Goal: Entertainment & Leisure: Consume media (video, audio)

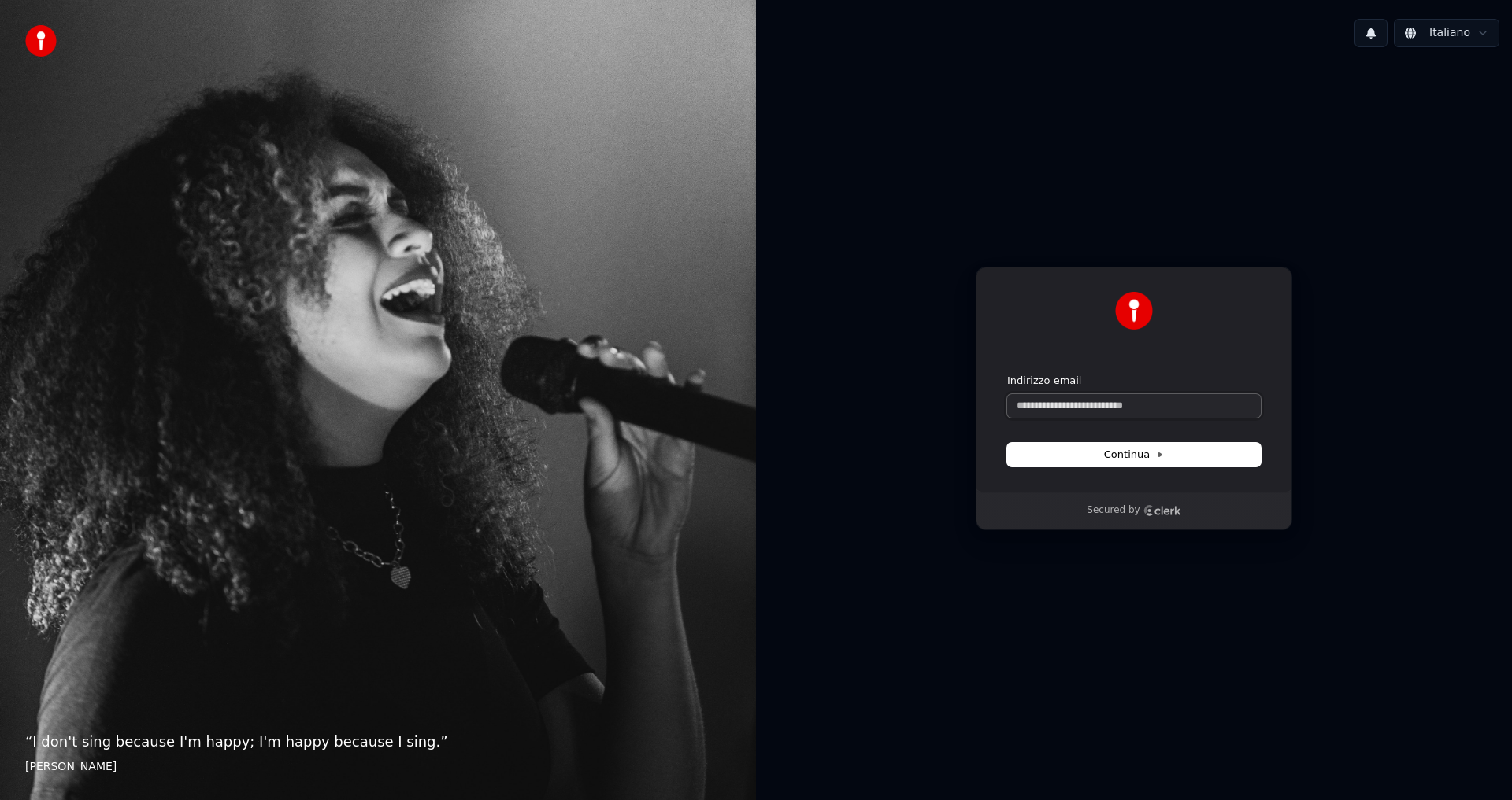
click at [1106, 414] on input "Indirizzo email" at bounding box center [1133, 405] width 253 height 23
click at [1007, 373] on button "submit" at bounding box center [1007, 373] width 0 height 0
type input "**********"
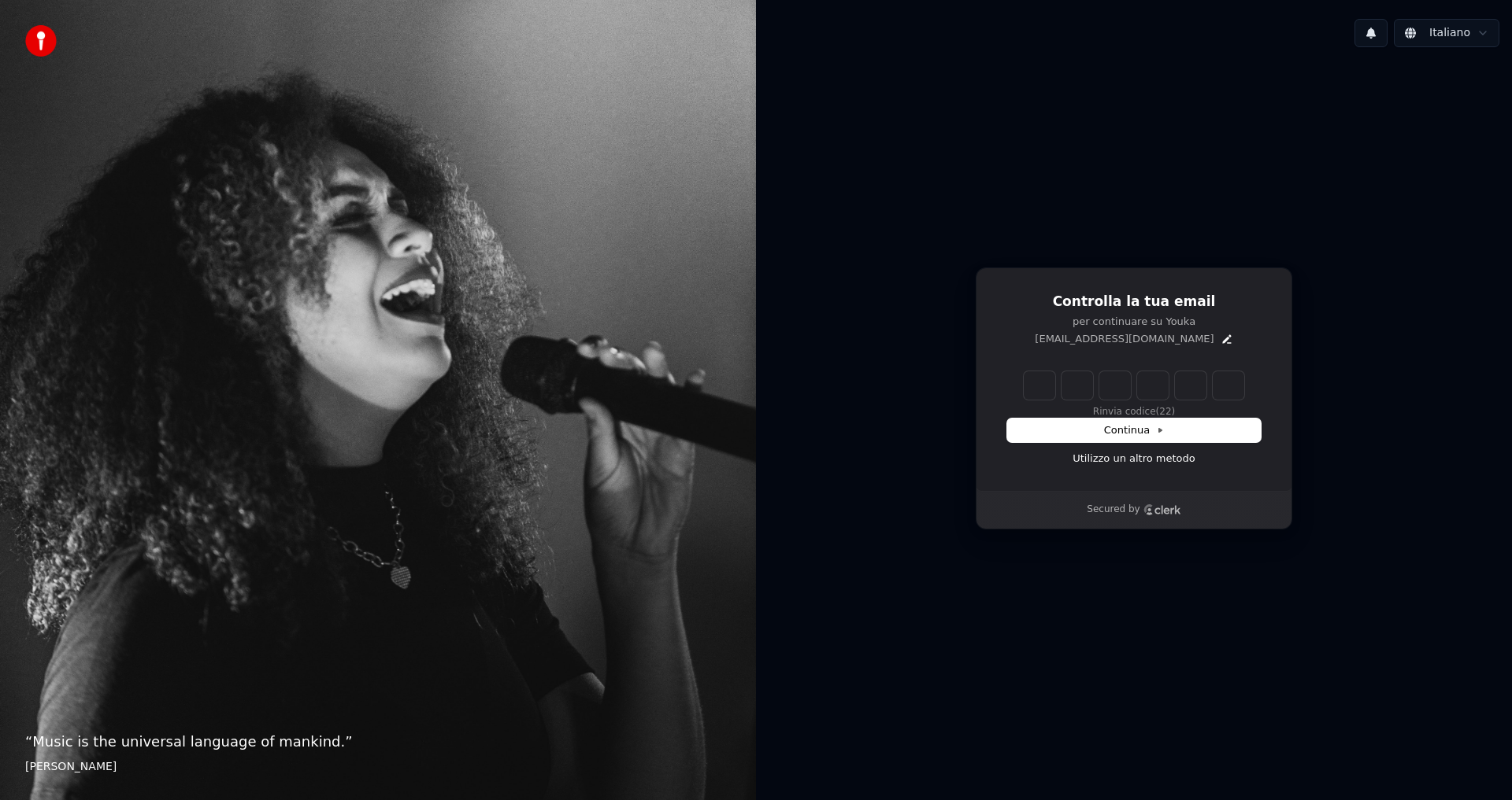
click at [1041, 388] on input "Enter verification code" at bounding box center [1134, 386] width 220 height 28
type input "******"
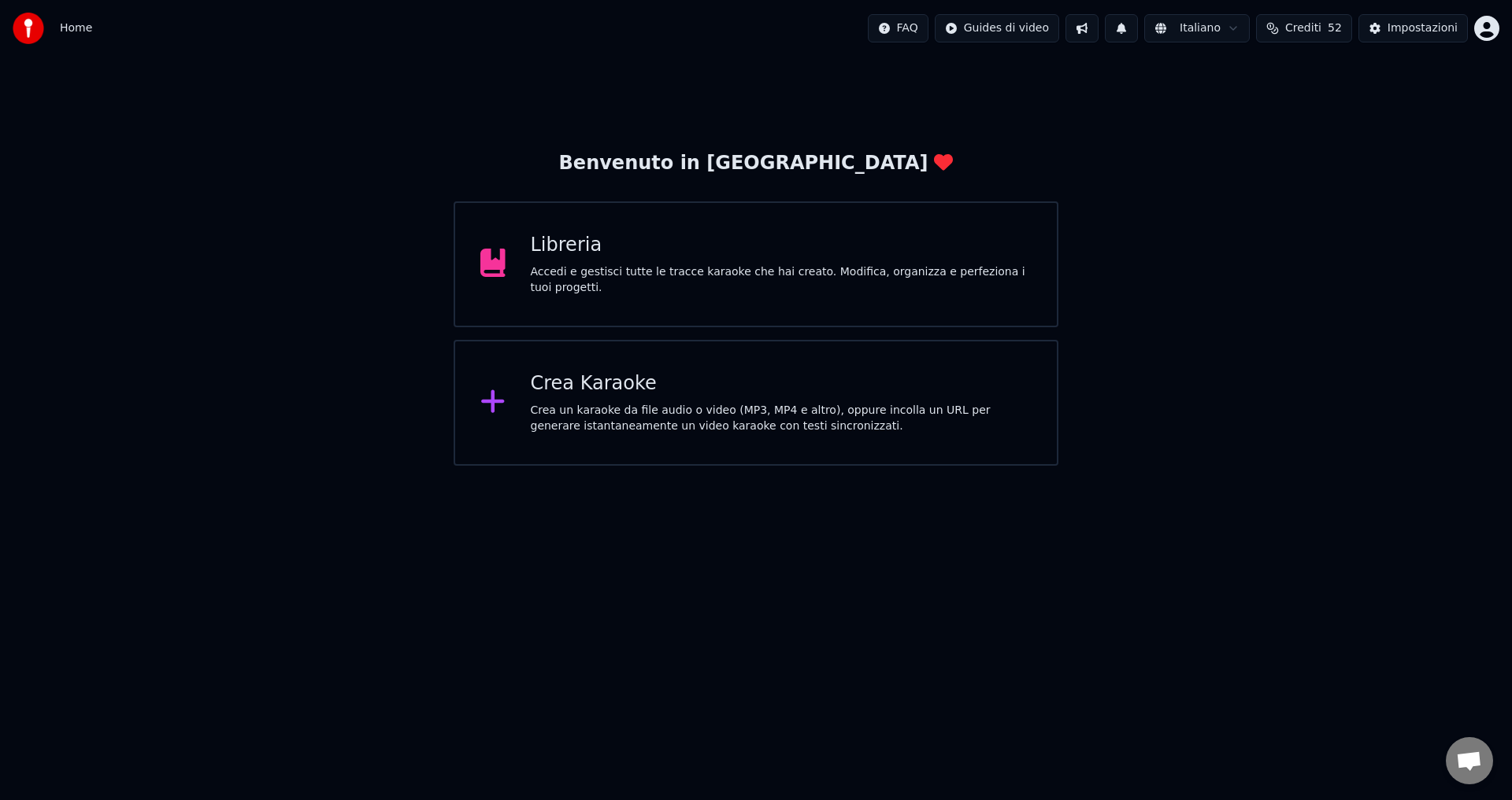
click at [588, 282] on div "Accedi e gestisci tutte le tracce karaoke che hai creato. Modifica, organizza e…" at bounding box center [781, 280] width 502 height 32
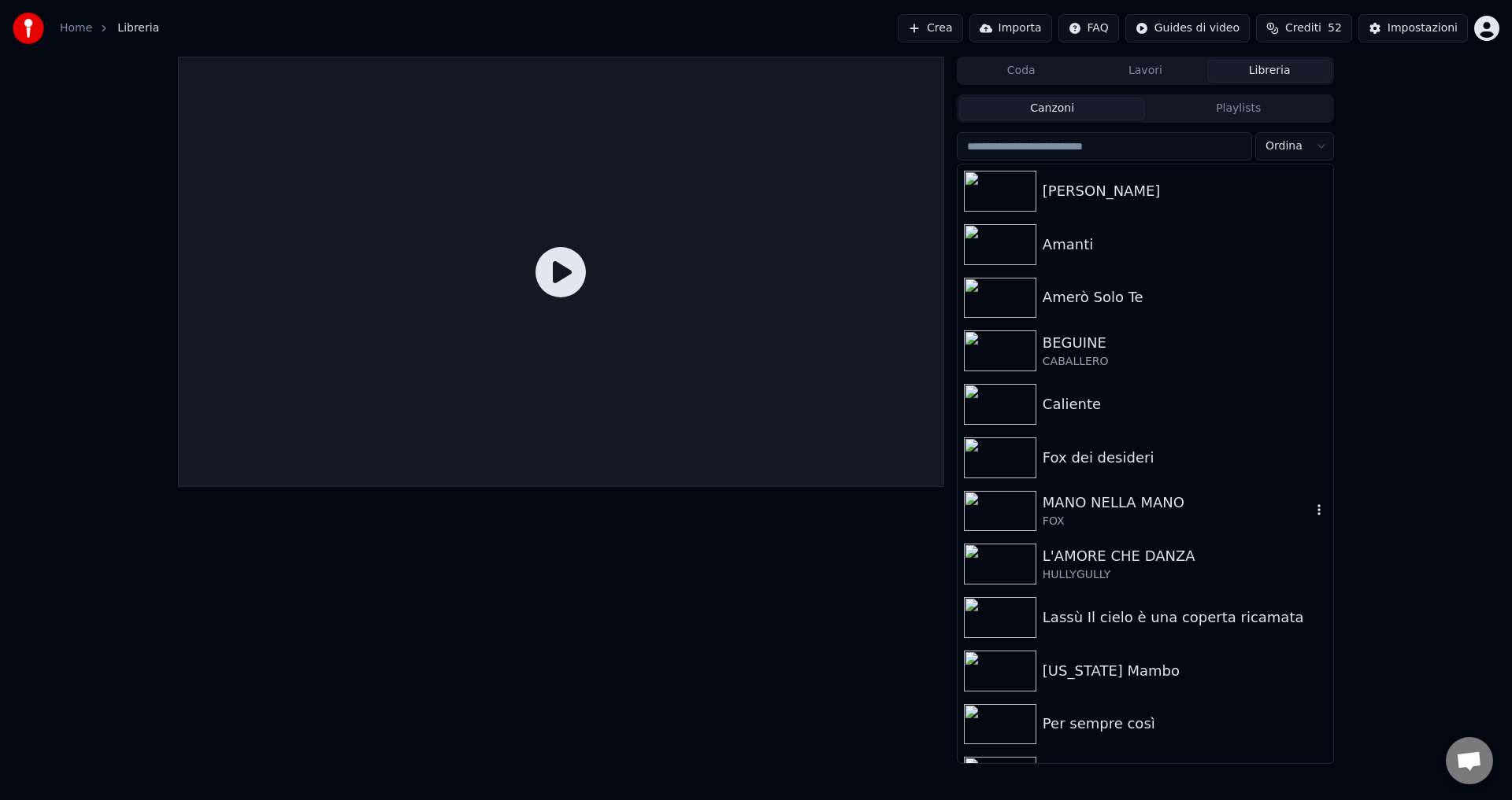
click at [1066, 526] on div "FOX" at bounding box center [1176, 521] width 268 height 16
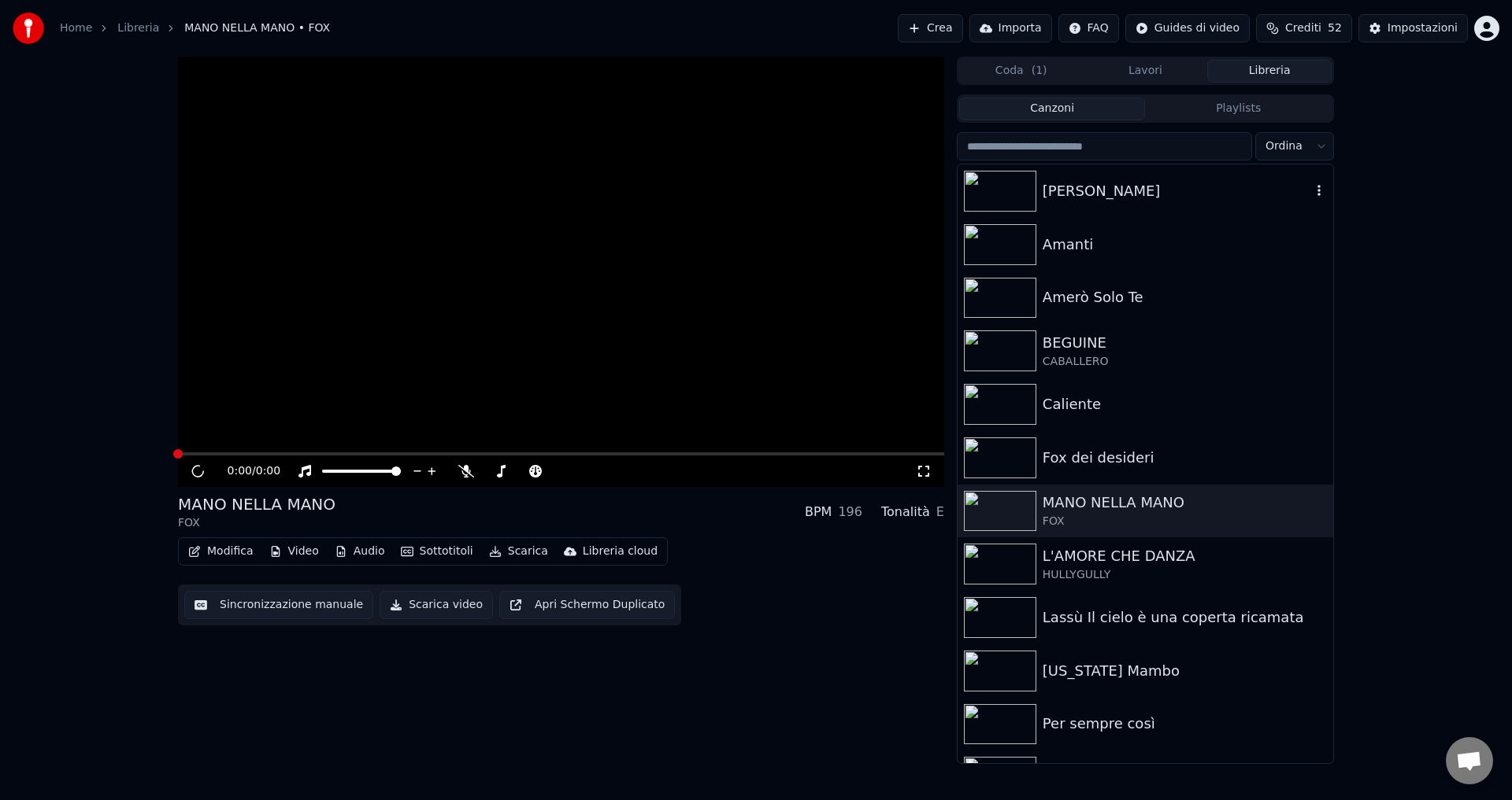
click at [1062, 191] on div "[PERSON_NAME]" at bounding box center [1176, 191] width 268 height 22
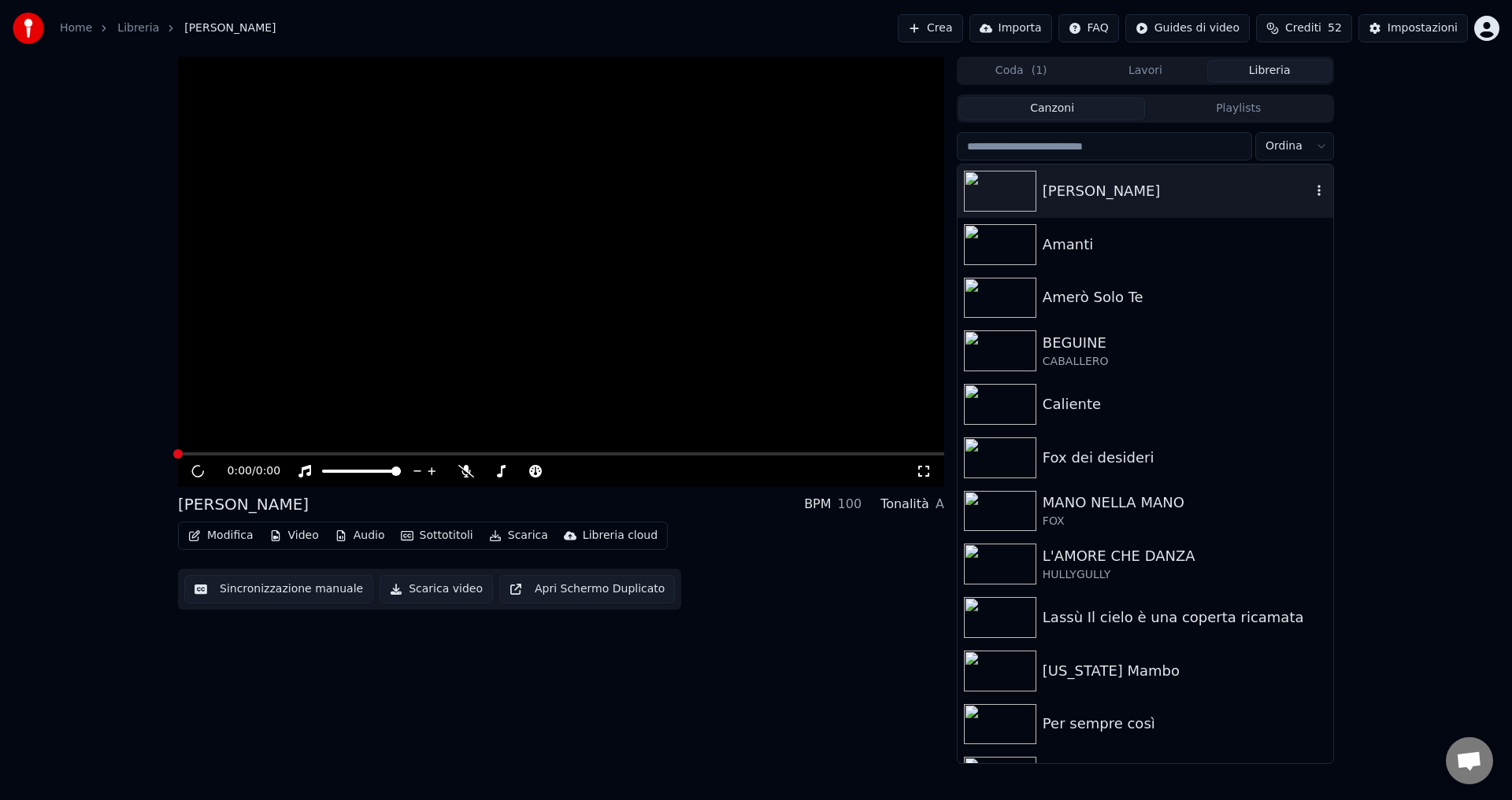
click at [1062, 191] on div "[PERSON_NAME]" at bounding box center [1176, 191] width 268 height 22
click at [1230, 68] on button "Libreria" at bounding box center [1268, 71] width 124 height 22
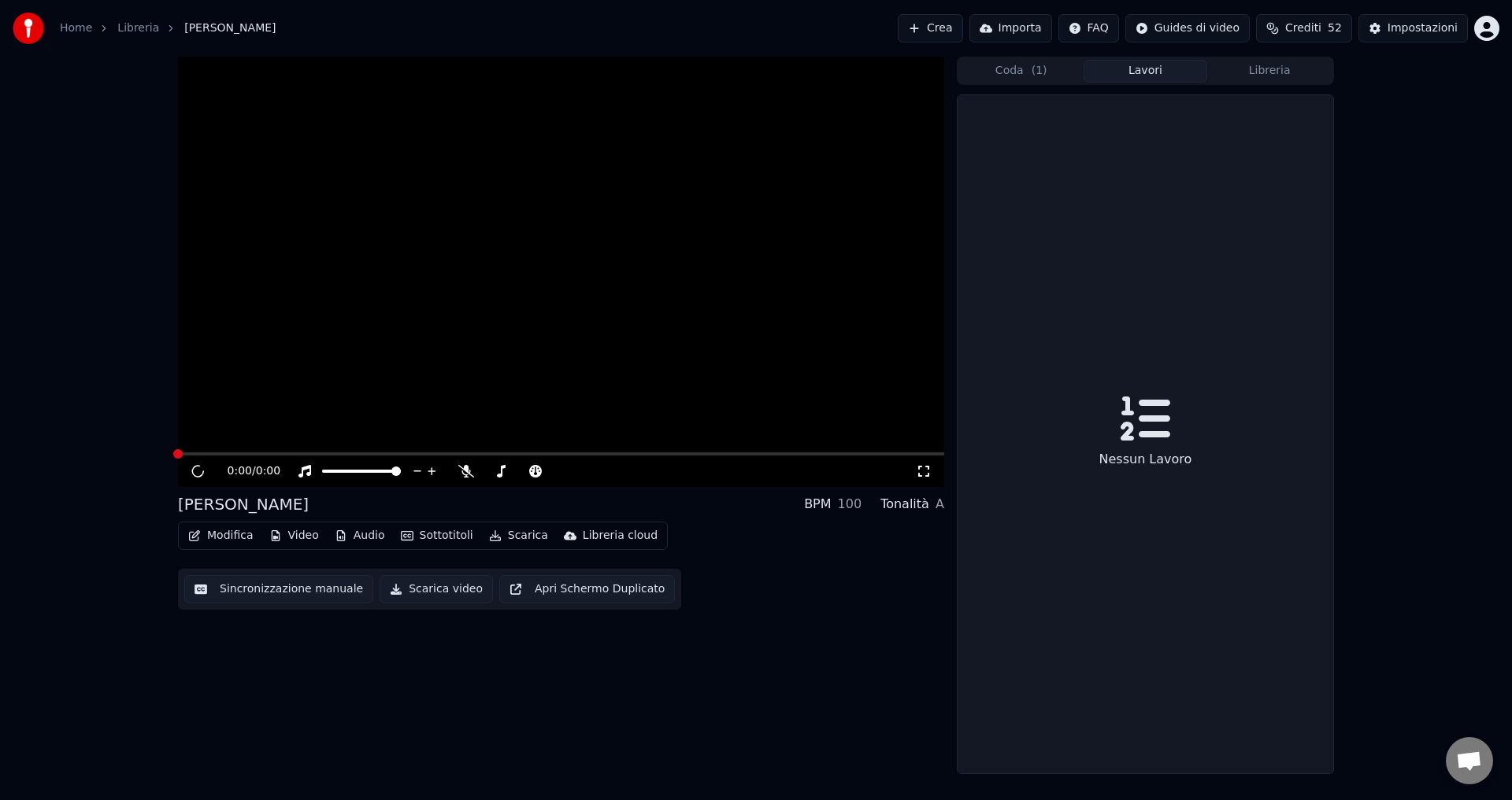
click at [1185, 77] on button "Lavori" at bounding box center [1145, 71] width 124 height 22
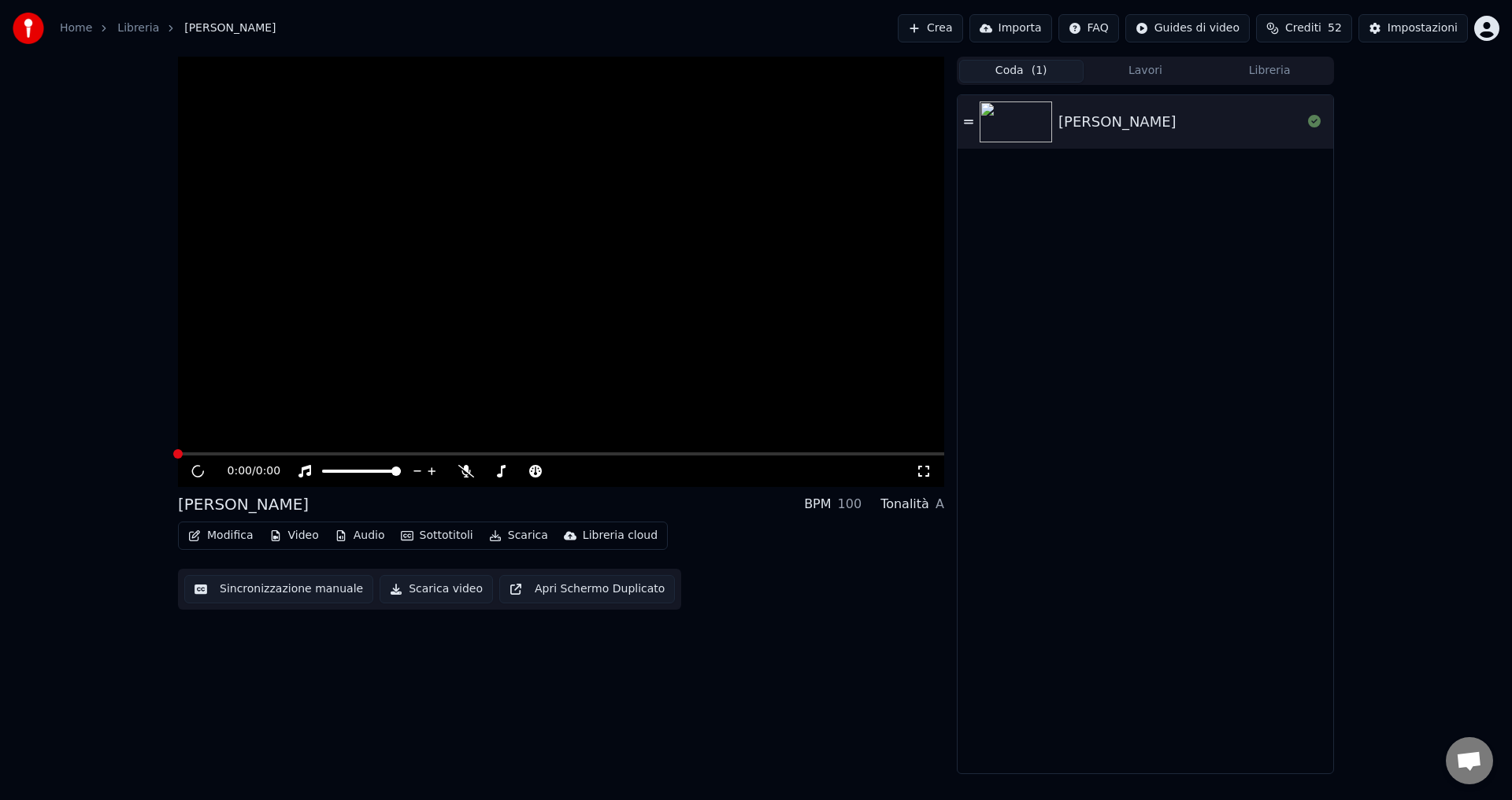
click at [1008, 76] on button "Coda ( 1 )" at bounding box center [1021, 71] width 124 height 22
click at [1015, 113] on img at bounding box center [1016, 122] width 73 height 41
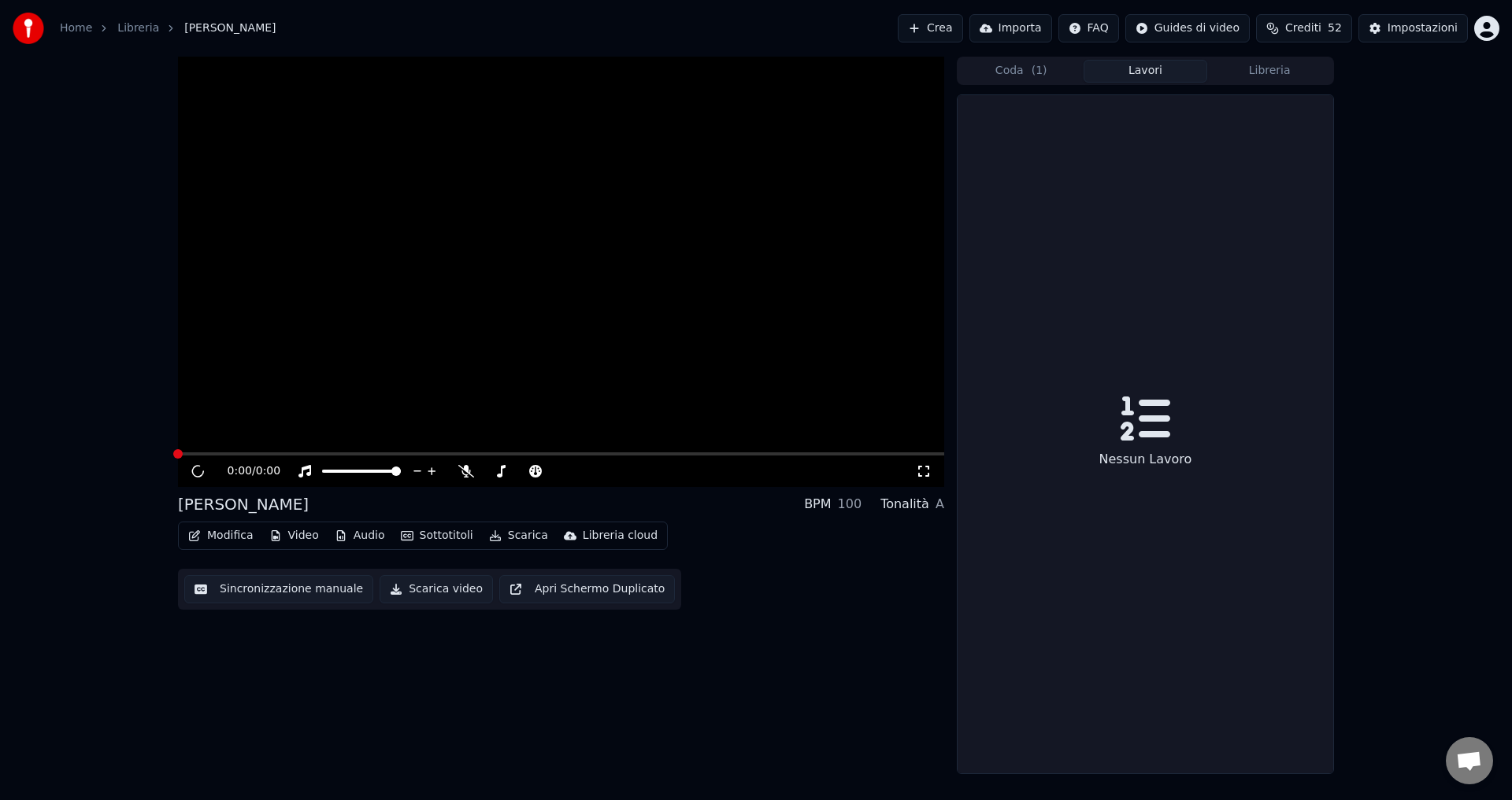
click at [1166, 73] on button "Lavori" at bounding box center [1145, 71] width 124 height 22
click at [1000, 72] on button "Coda ( 1 )" at bounding box center [1021, 71] width 124 height 22
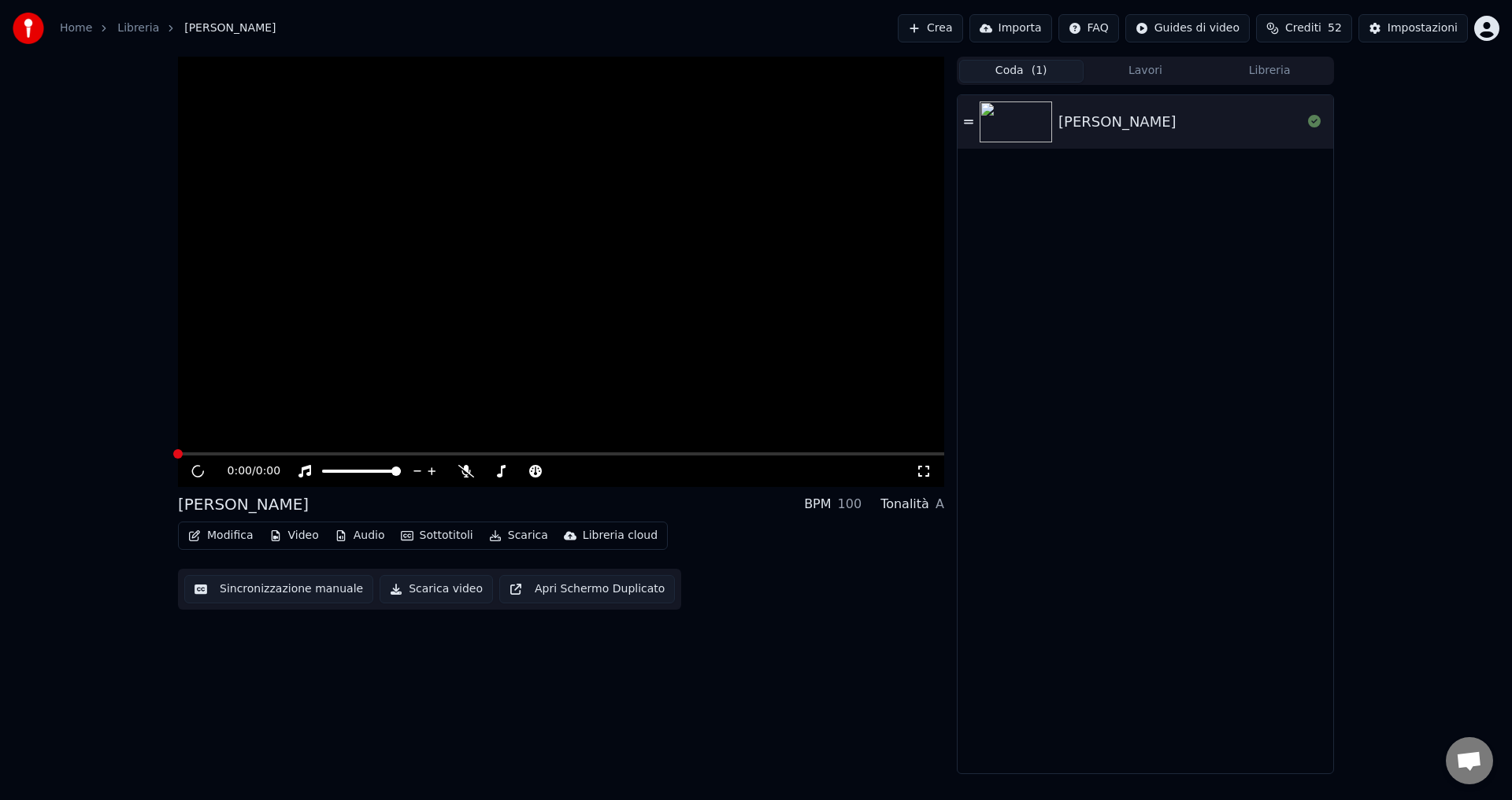
click at [1178, 77] on button "Lavori" at bounding box center [1145, 71] width 124 height 22
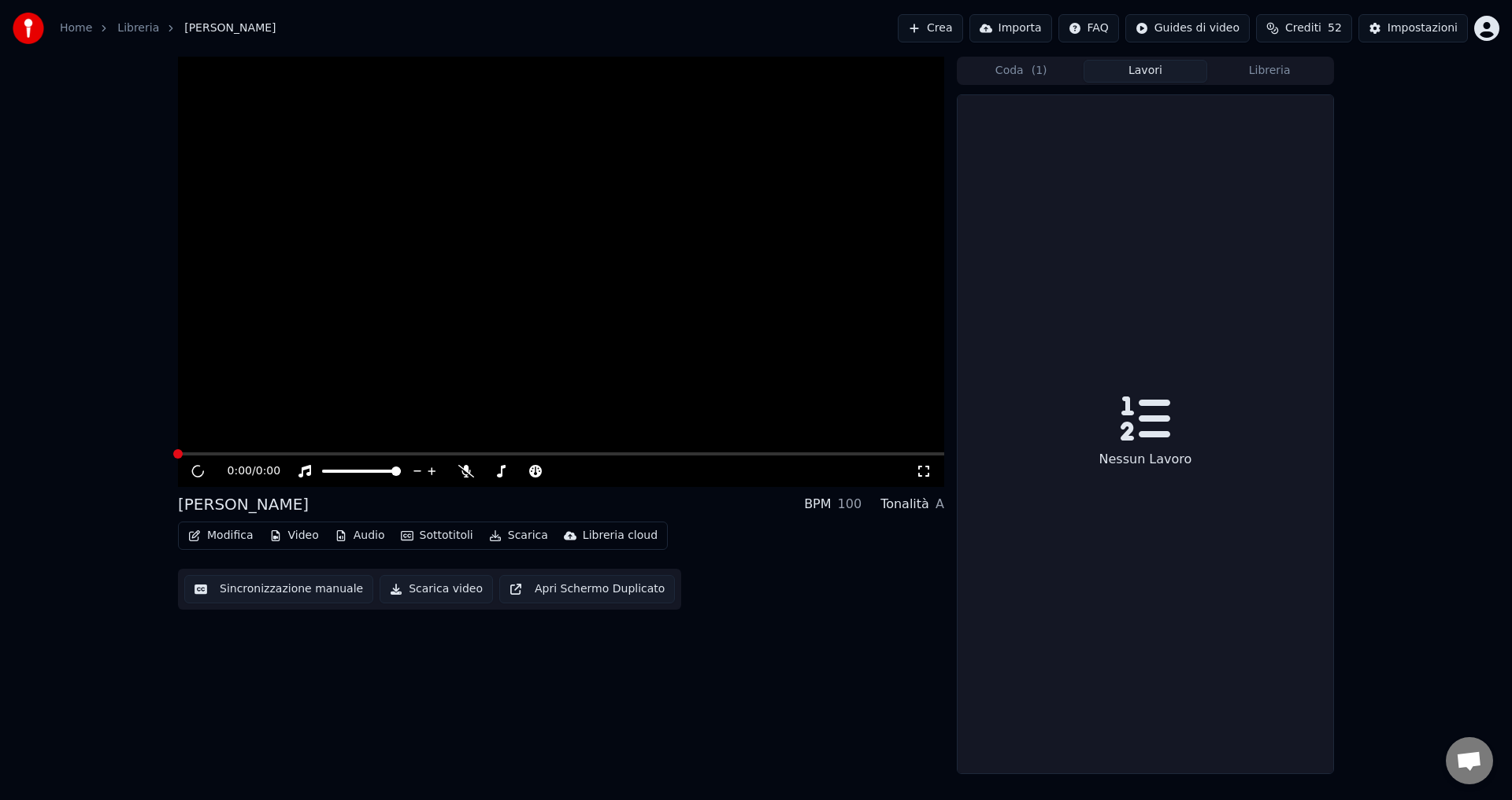
click at [1259, 58] on div "Coda ( 1 ) Lavori Libreria" at bounding box center [1145, 71] width 377 height 28
click at [1248, 73] on button "Libreria" at bounding box center [1268, 71] width 124 height 22
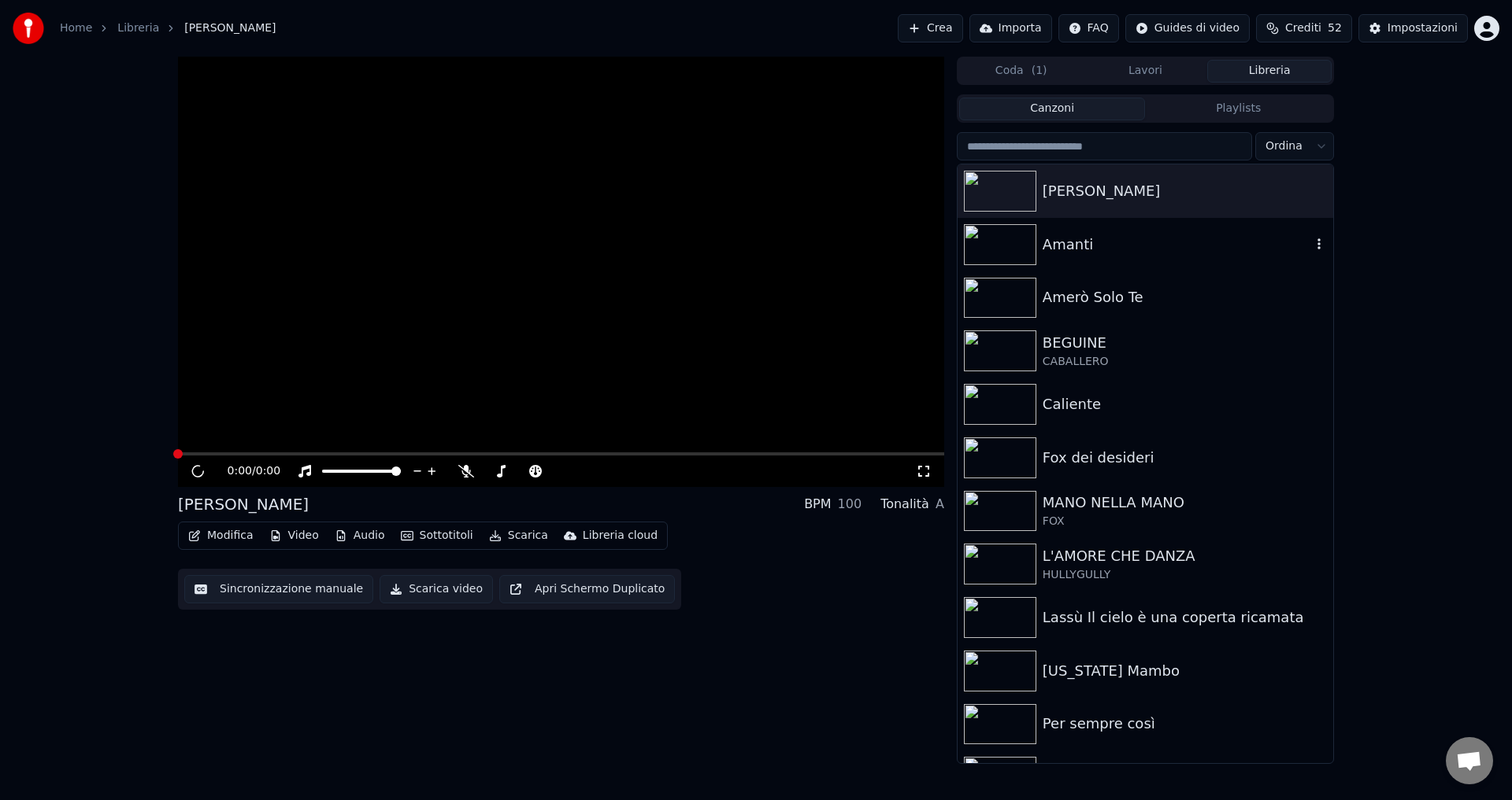
click at [1052, 228] on div "Amanti" at bounding box center [1145, 245] width 375 height 53
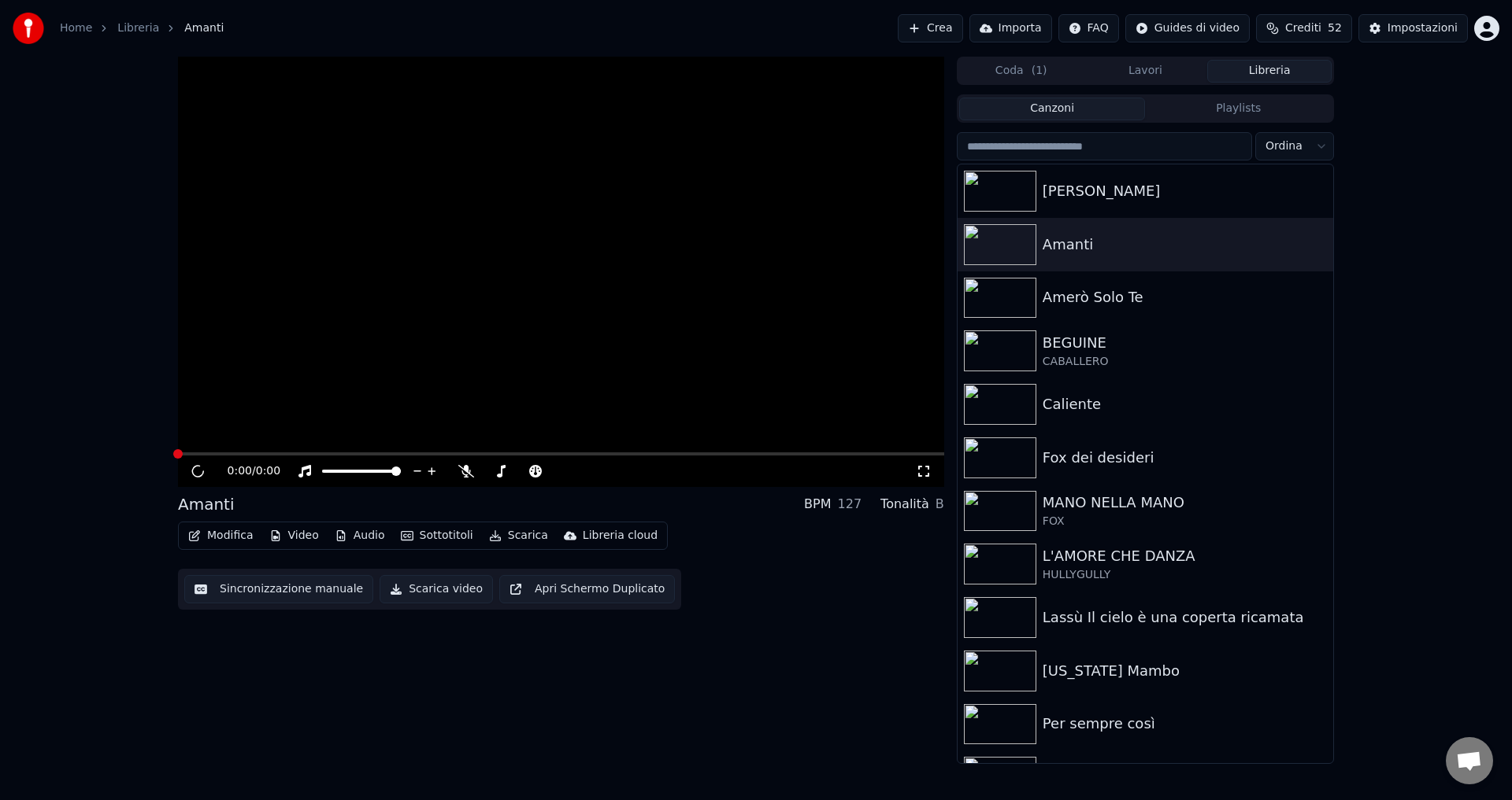
click at [405, 596] on button "Scarica video" at bounding box center [435, 589] width 113 height 28
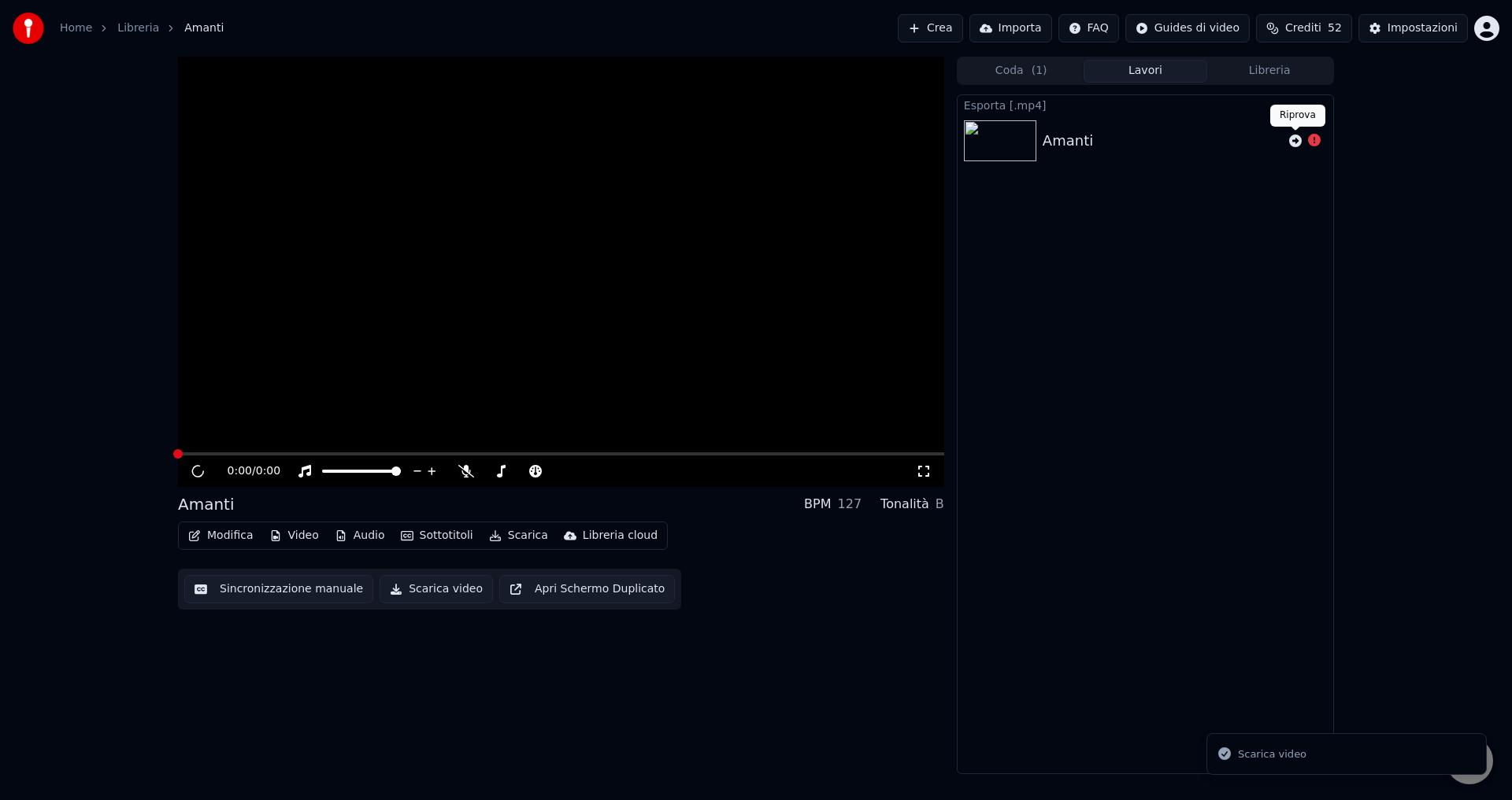
click at [1294, 141] on icon at bounding box center [1294, 140] width 12 height 12
click at [1017, 210] on img at bounding box center [1000, 214] width 73 height 41
click at [1017, 209] on img at bounding box center [1000, 214] width 73 height 41
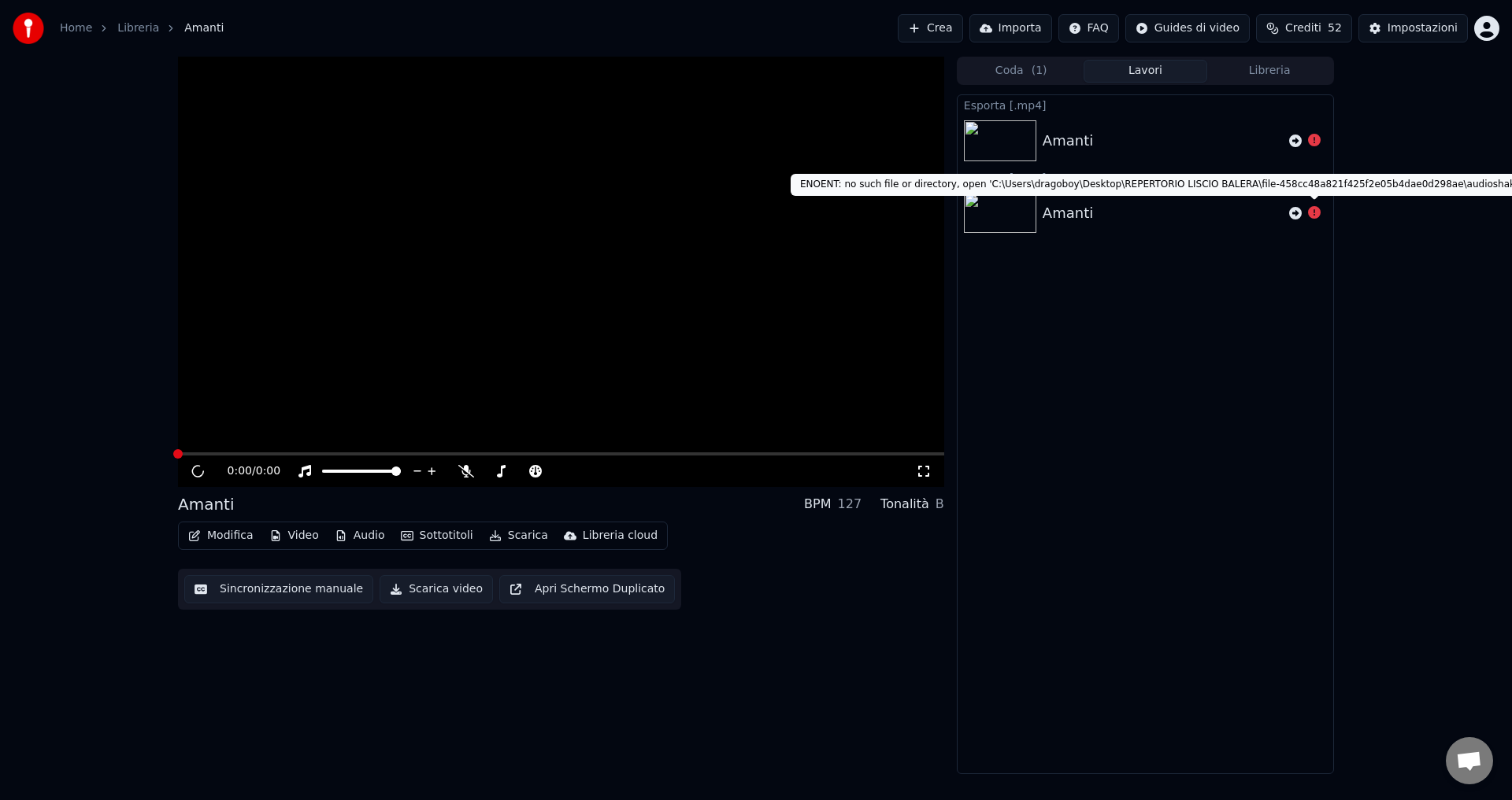
click at [1313, 214] on icon at bounding box center [1313, 212] width 12 height 12
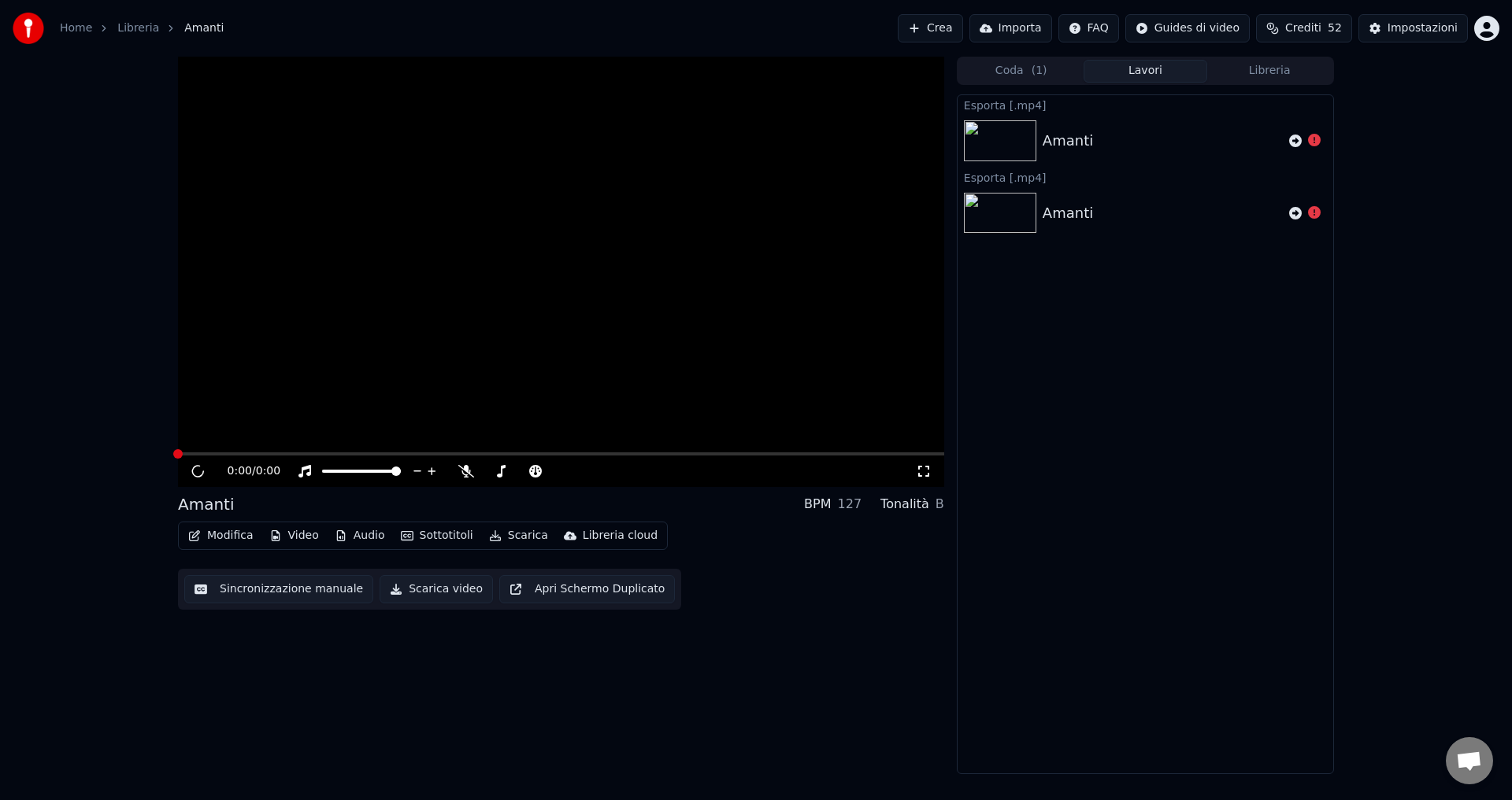
click at [1149, 130] on div "Amanti" at bounding box center [1162, 141] width 240 height 22
click at [1043, 65] on span "( 1 )" at bounding box center [1039, 70] width 16 height 16
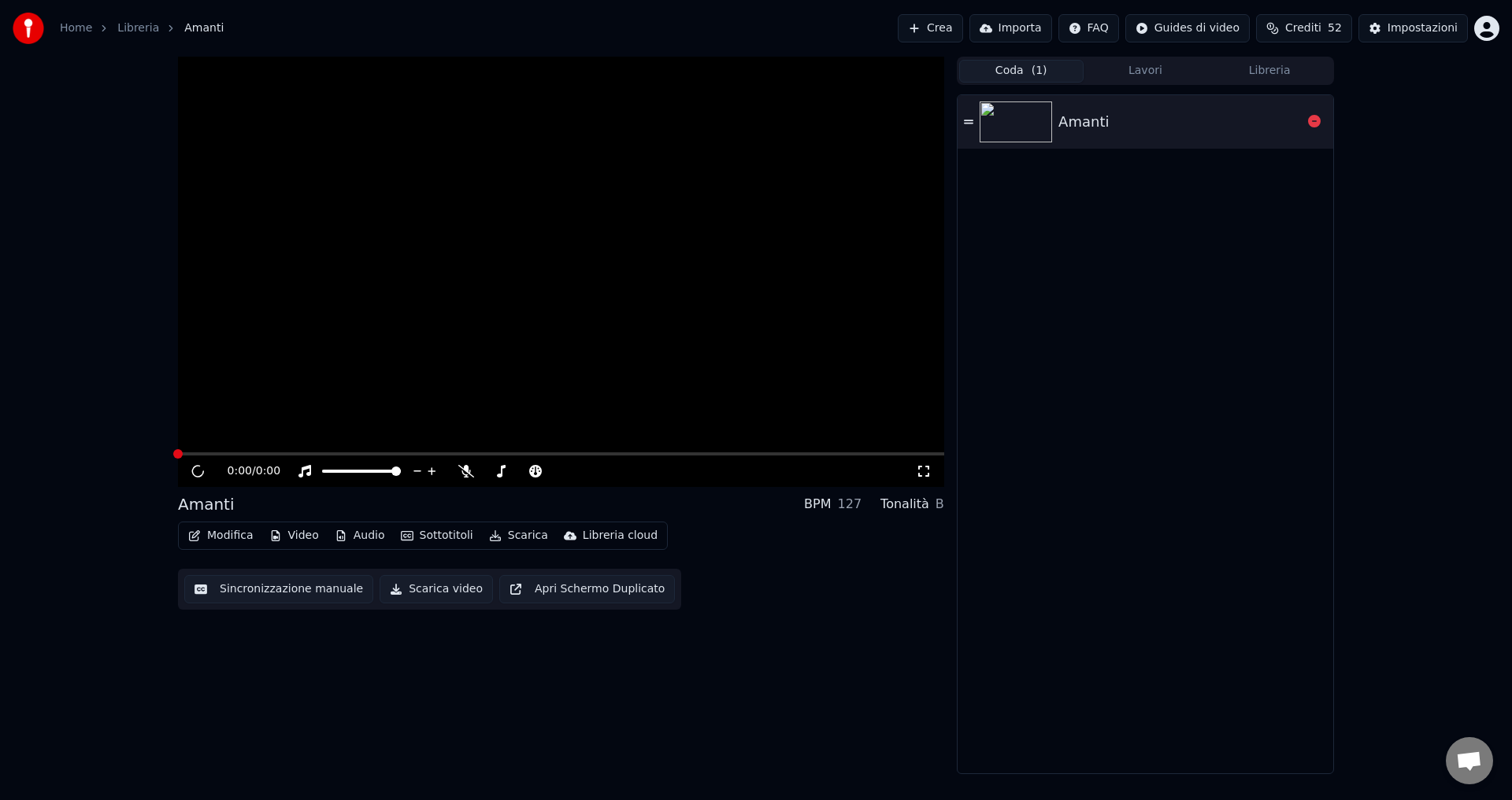
click at [1053, 113] on div at bounding box center [1019, 122] width 78 height 41
click at [1081, 265] on div "Amanti" at bounding box center [1145, 434] width 375 height 679
click at [623, 532] on div "Libreria cloud" at bounding box center [620, 536] width 75 height 16
click at [615, 566] on div "Carica nella libreria cloud" at bounding box center [644, 569] width 140 height 16
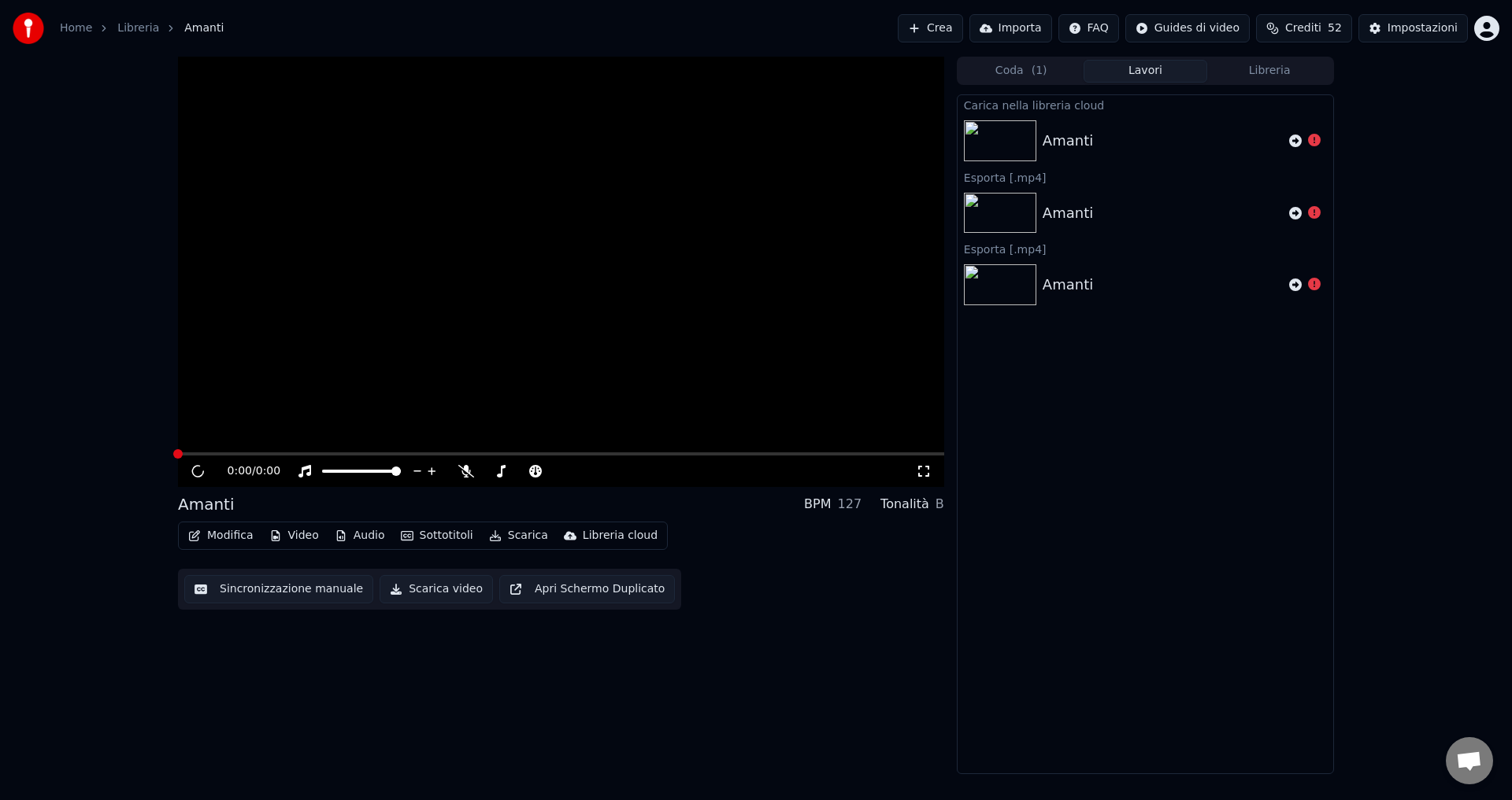
click at [1034, 147] on img at bounding box center [1000, 141] width 73 height 41
click at [1027, 196] on img at bounding box center [1000, 214] width 73 height 41
click at [1009, 266] on img at bounding box center [1000, 285] width 73 height 41
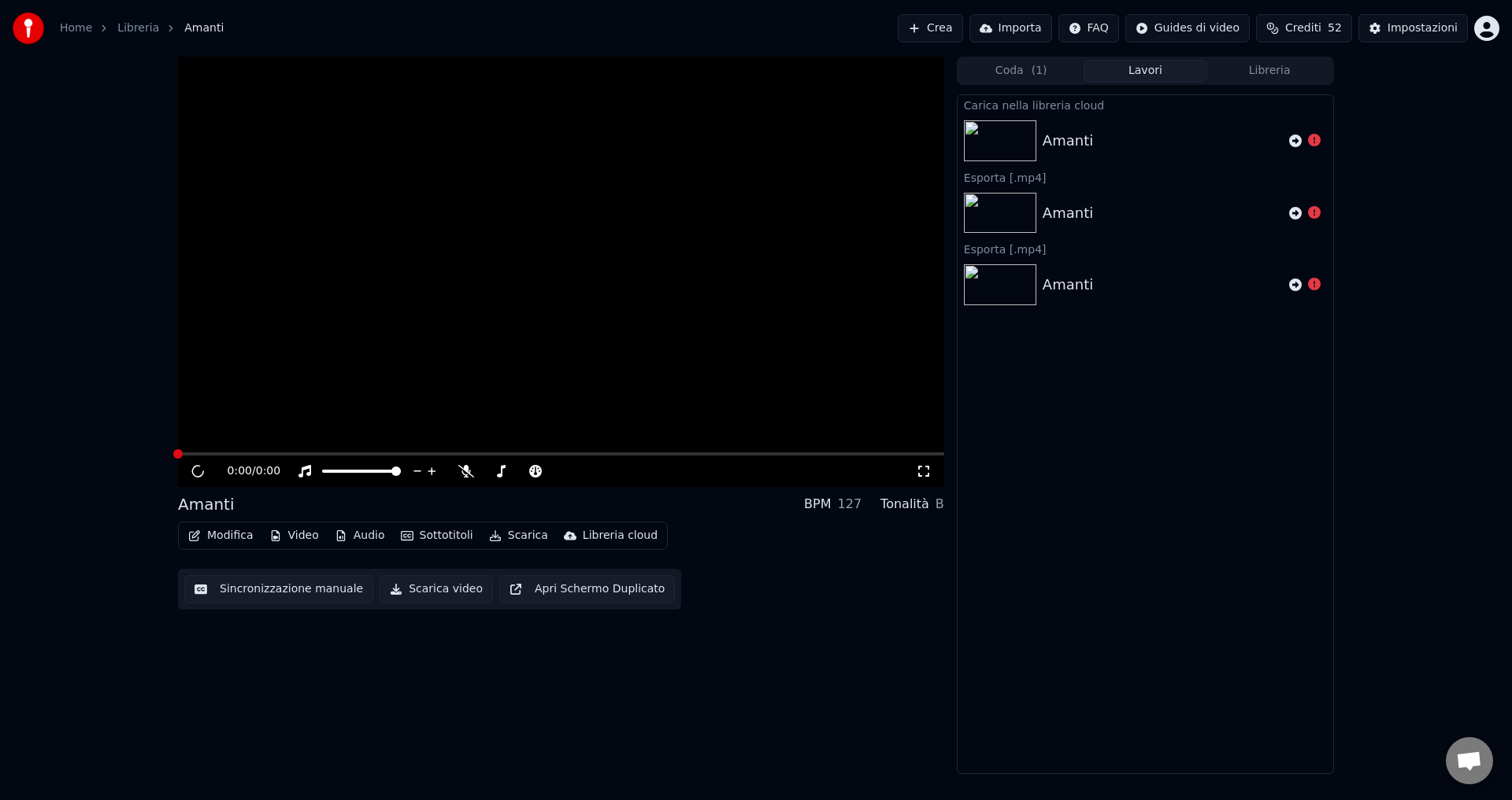
click at [999, 69] on button "Coda ( 1 )" at bounding box center [1021, 71] width 124 height 22
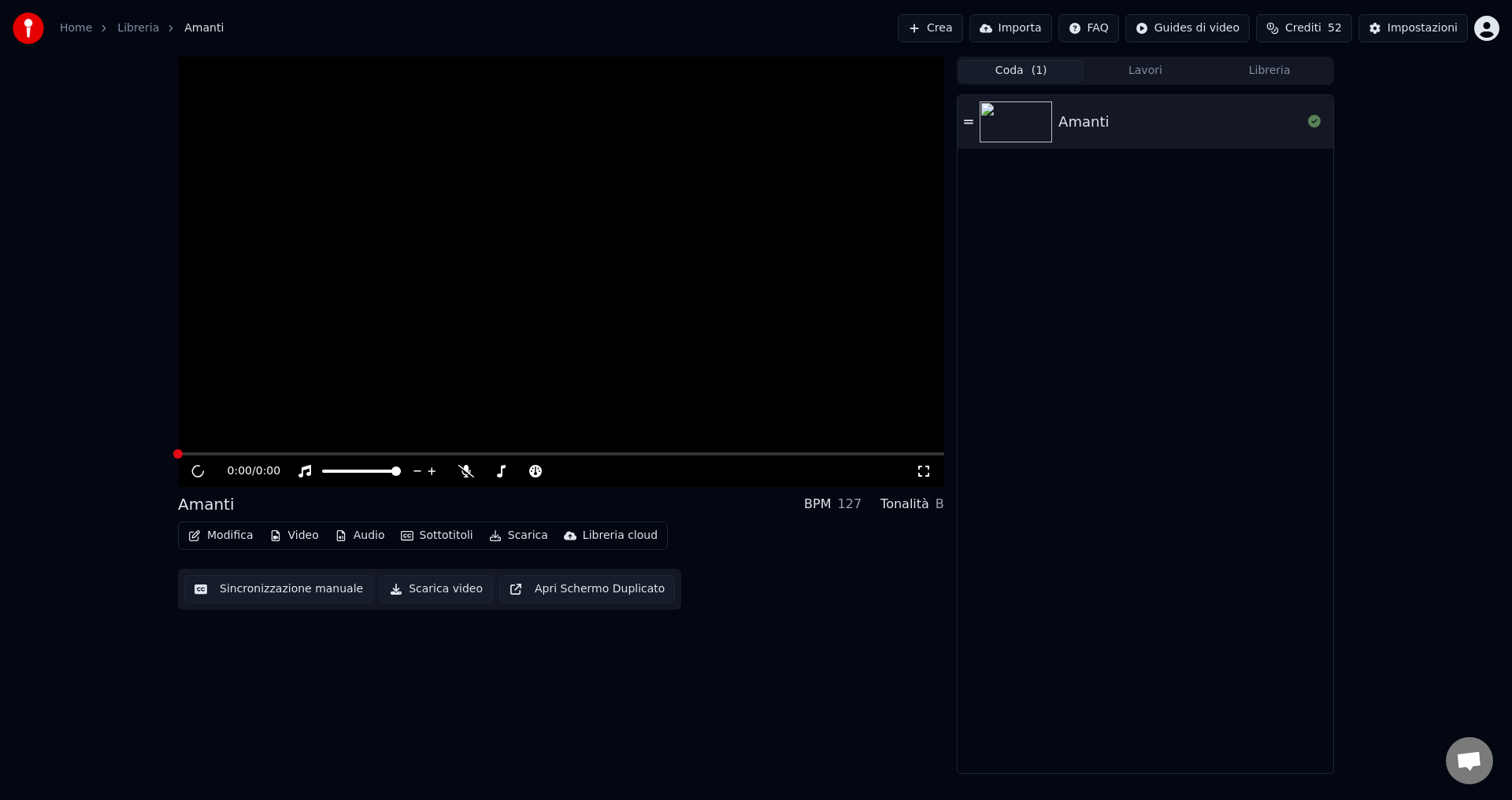
click at [1000, 92] on div "Amanti" at bounding box center [1145, 433] width 377 height 683
click at [583, 537] on div "Libreria cloud" at bounding box center [620, 536] width 75 height 16
click at [604, 604] on div "Apri libreria cloud" at bounding box center [632, 595] width 178 height 25
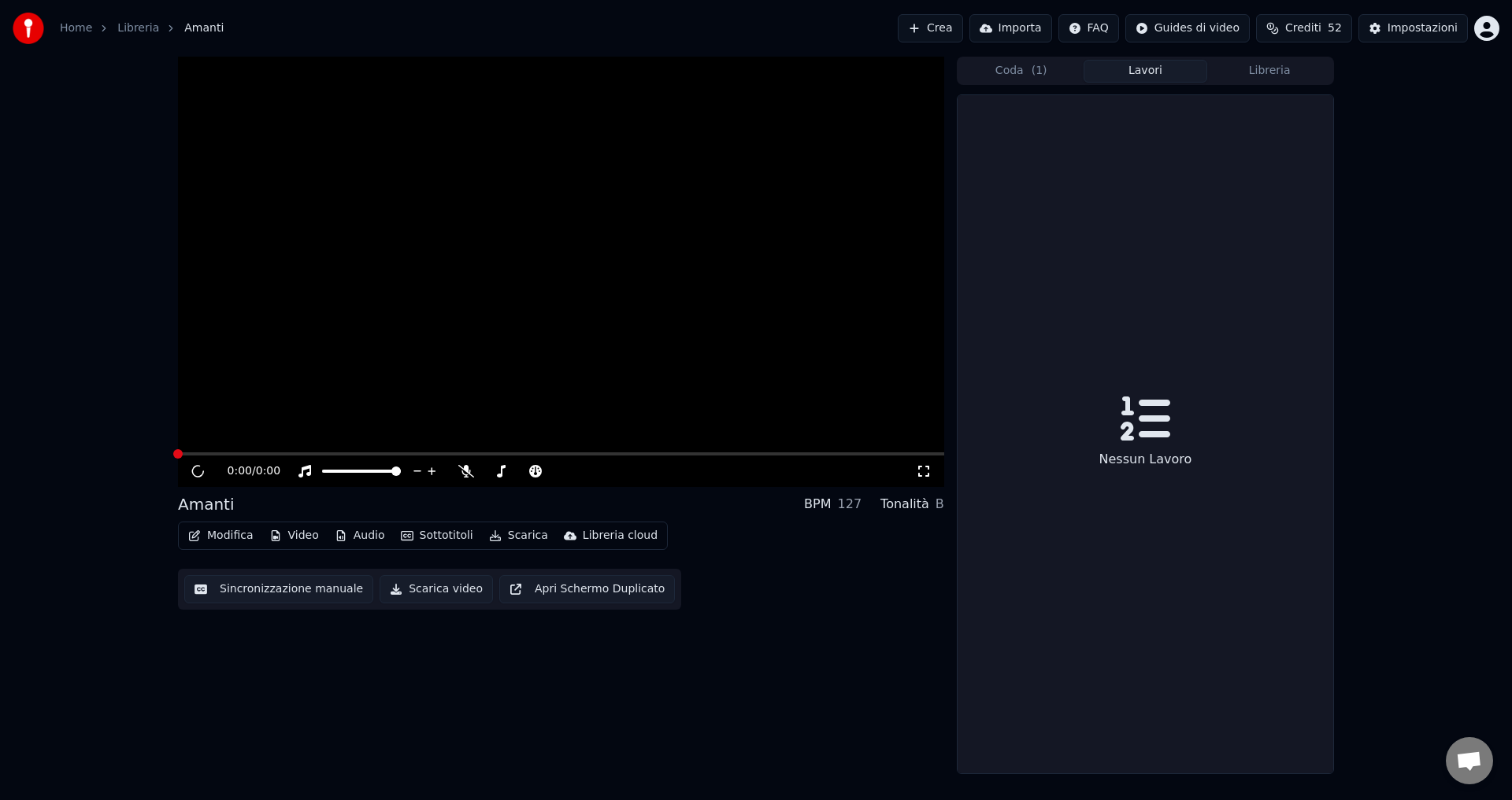
click at [1112, 74] on button "Lavori" at bounding box center [1145, 71] width 124 height 22
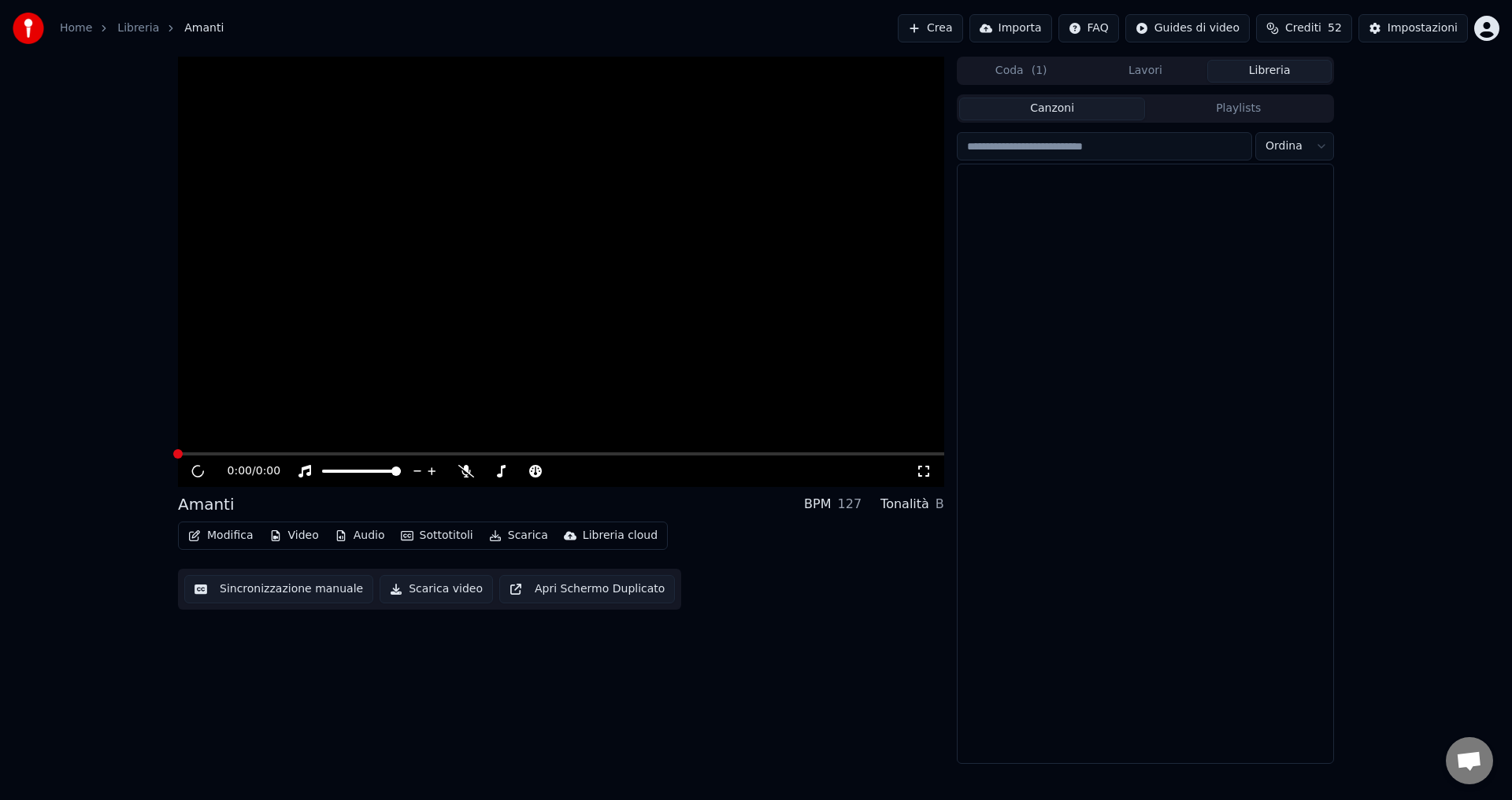
click at [1286, 71] on button "Libreria" at bounding box center [1268, 71] width 124 height 22
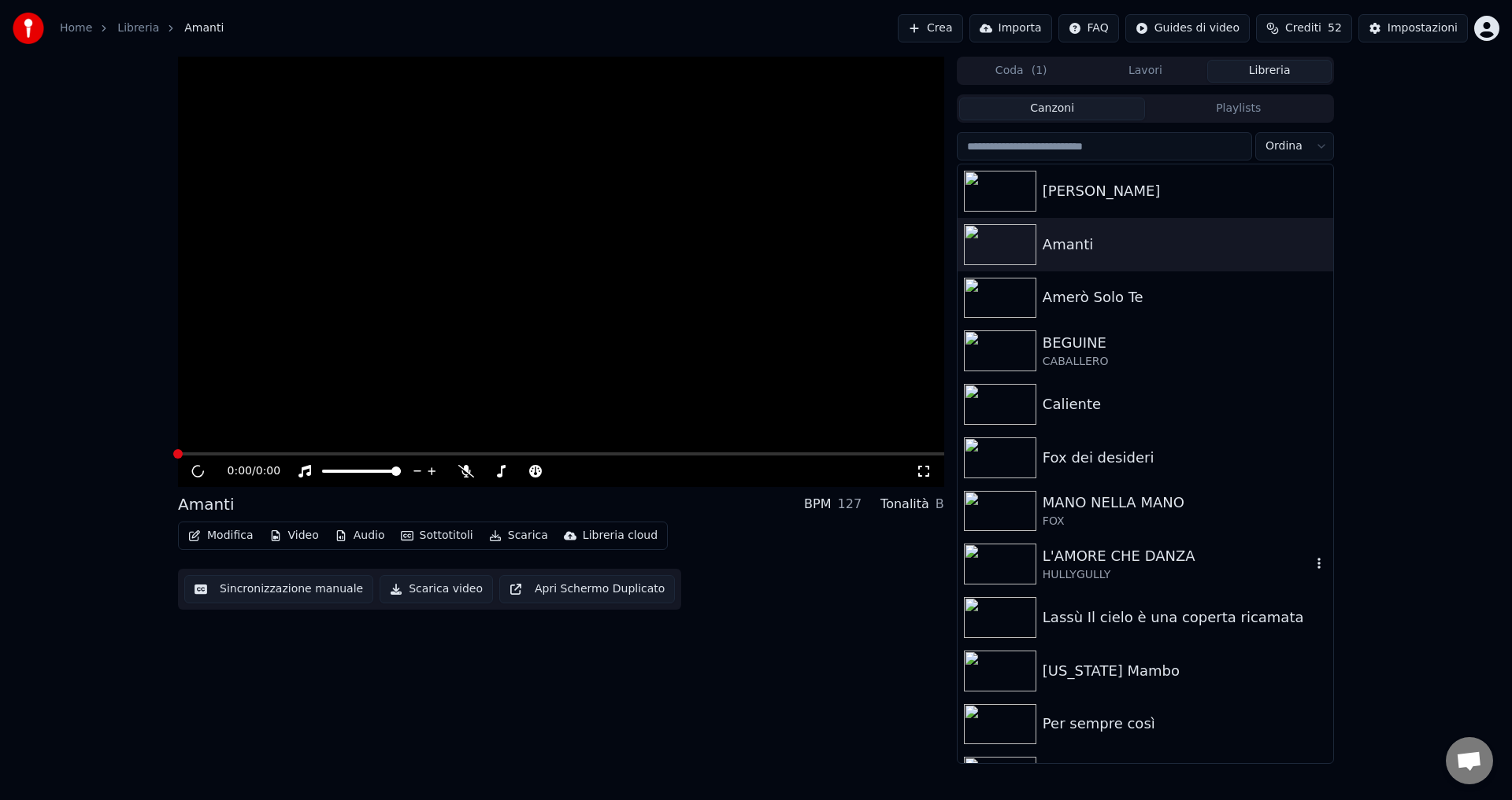
scroll to position [255, 0]
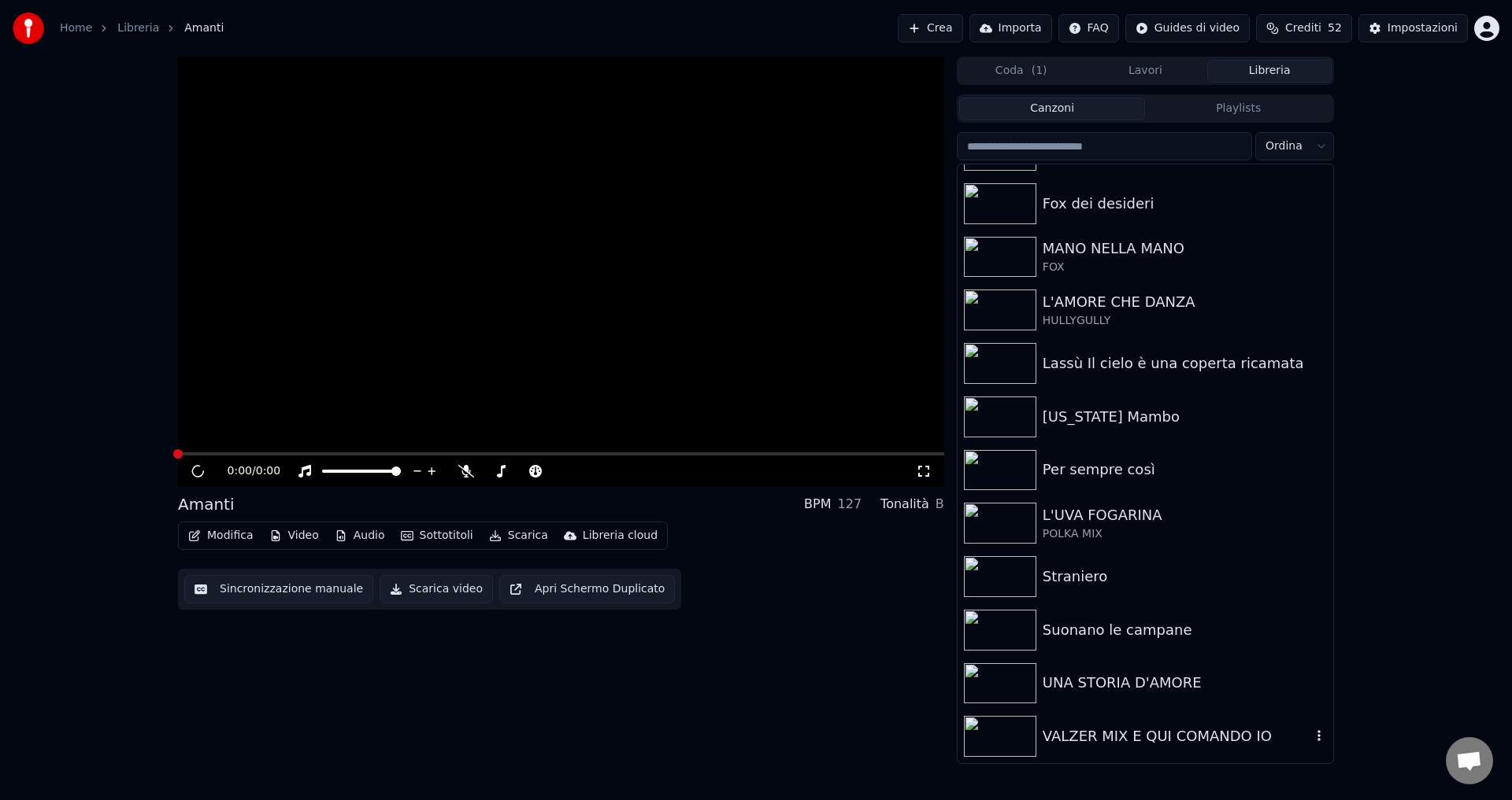
click at [1079, 750] on div "VALZER MIX E QUI COMANDO IO" at bounding box center [1145, 736] width 375 height 53
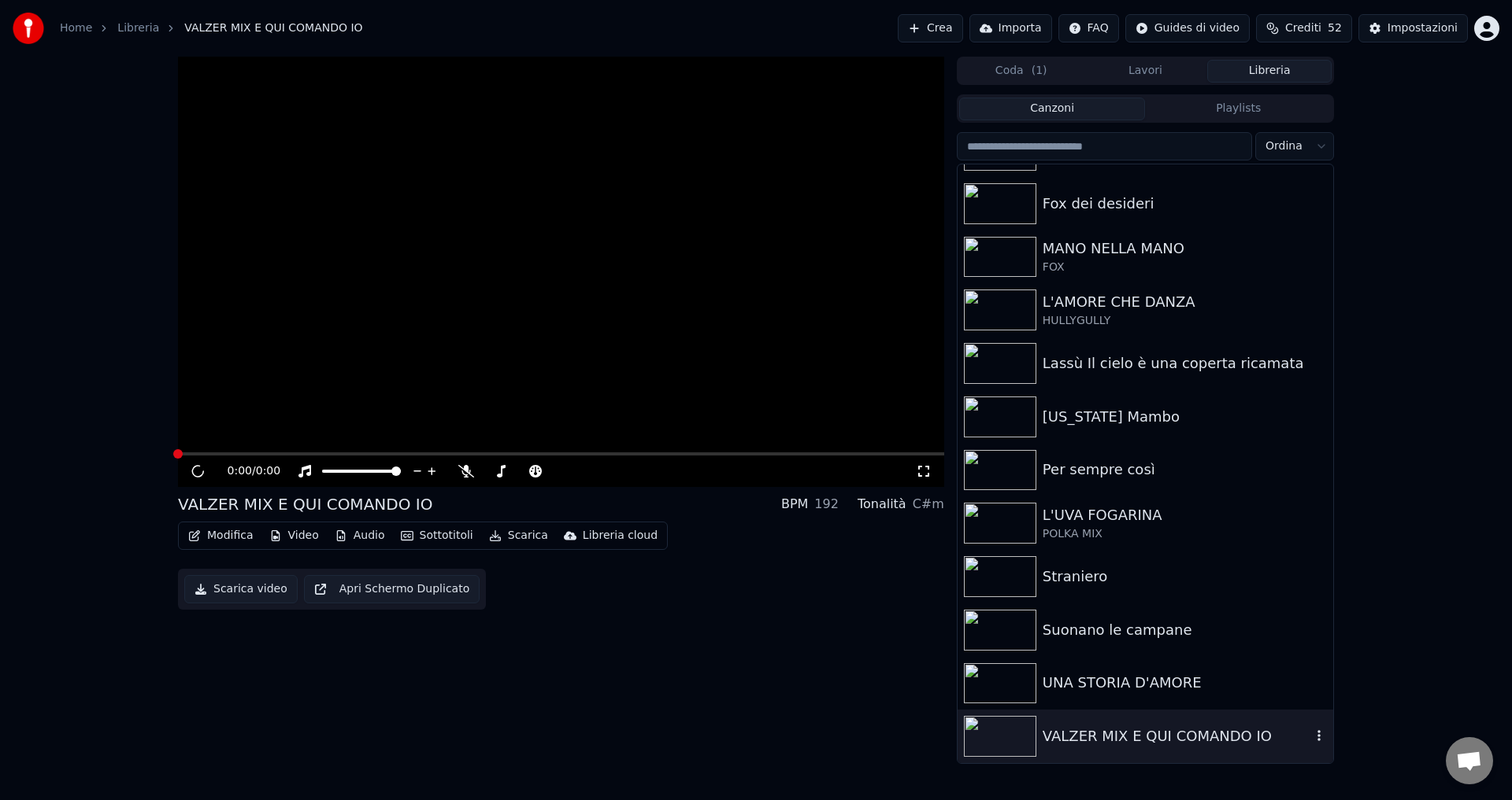
click at [1080, 750] on div "VALZER MIX E QUI COMANDO IO" at bounding box center [1145, 736] width 375 height 53
click at [877, 614] on div "0:00 / 0:00 VALZER MIX E QUI COMANDO IO BPM 192 Tonalità C#m Modifica Video Aud…" at bounding box center [561, 411] width 766 height 708
click at [1036, 189] on div at bounding box center [1003, 204] width 78 height 41
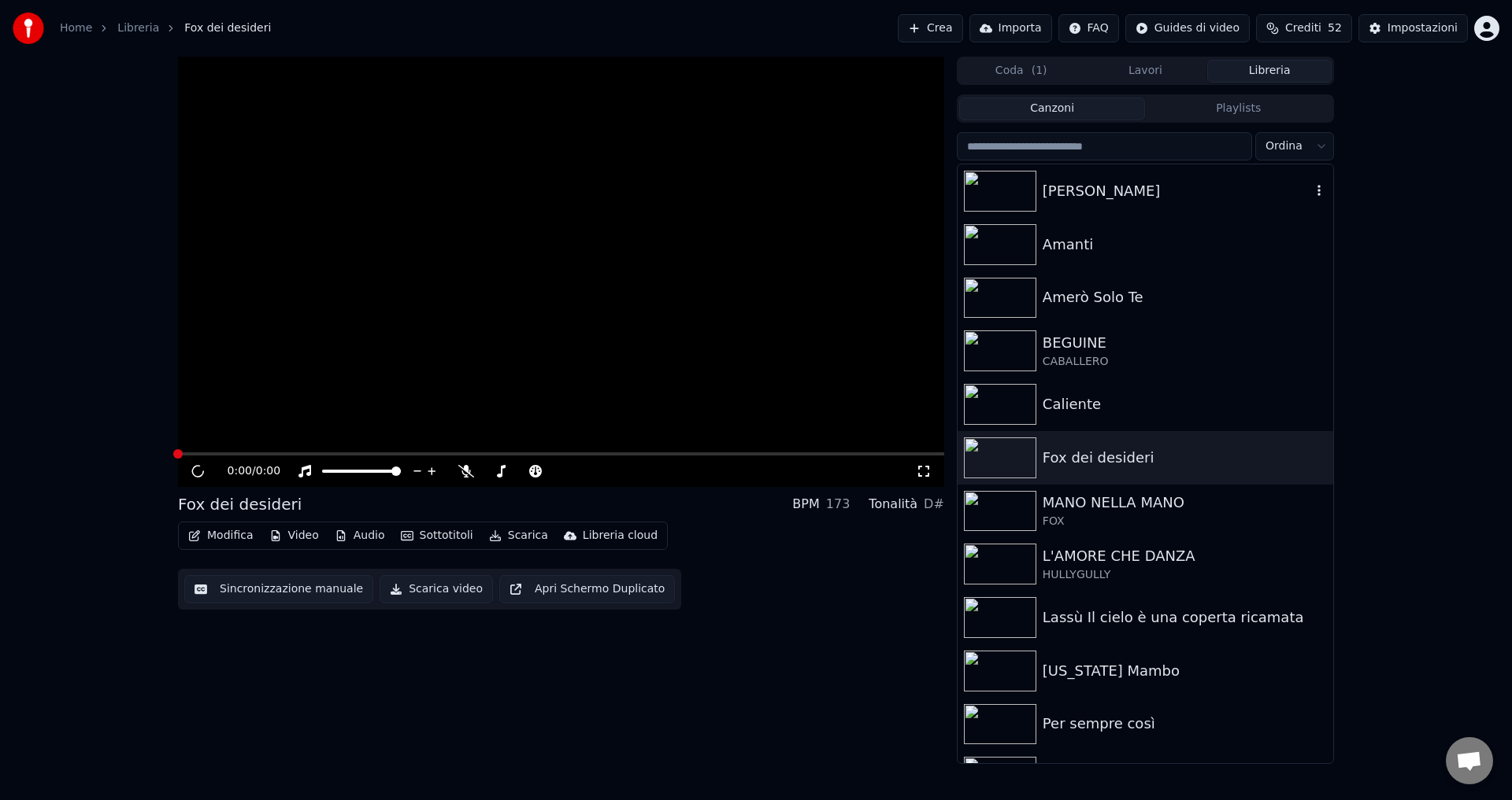
click at [996, 193] on img at bounding box center [1000, 191] width 73 height 41
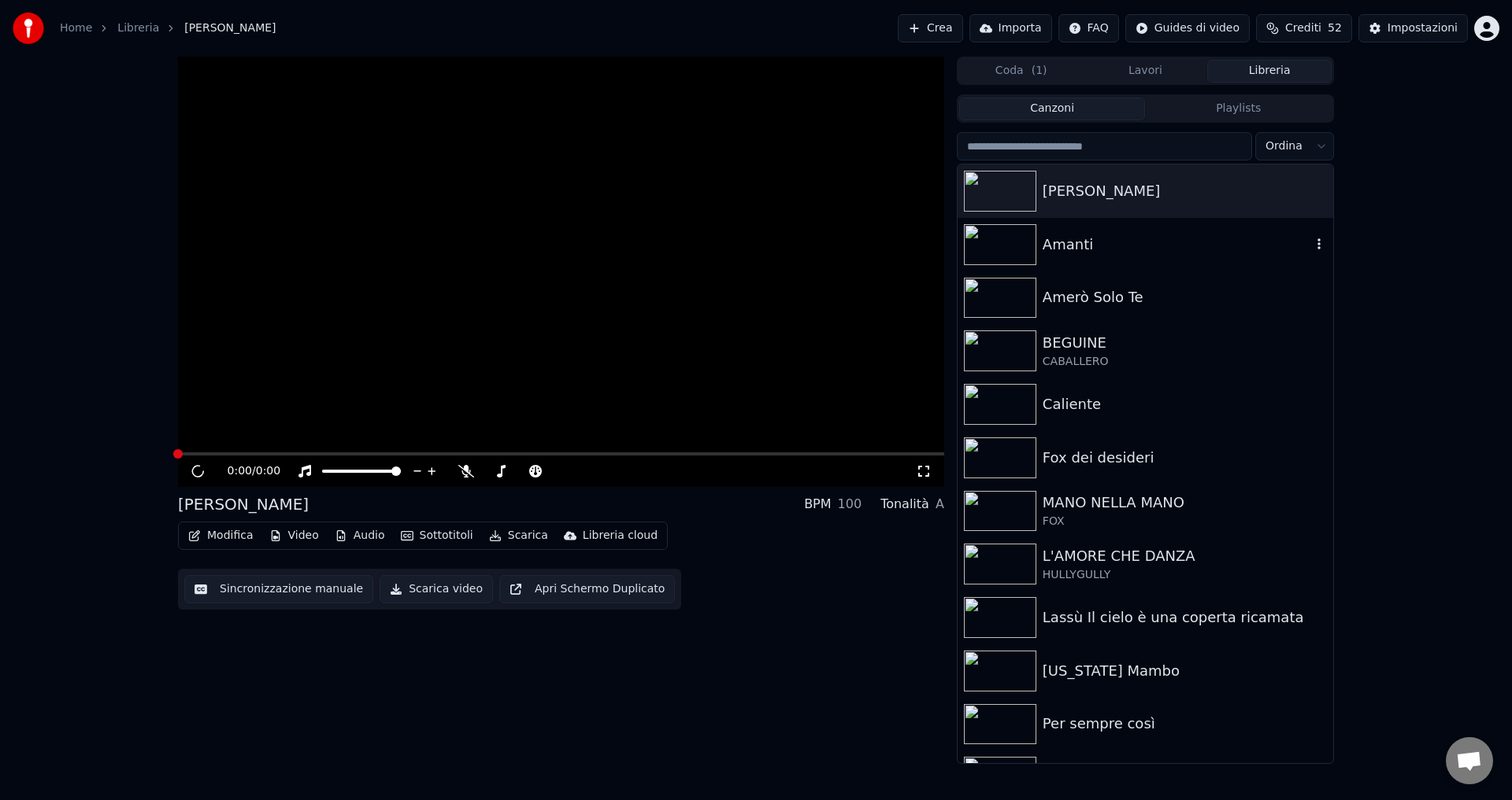
click at [990, 234] on img at bounding box center [1000, 245] width 73 height 41
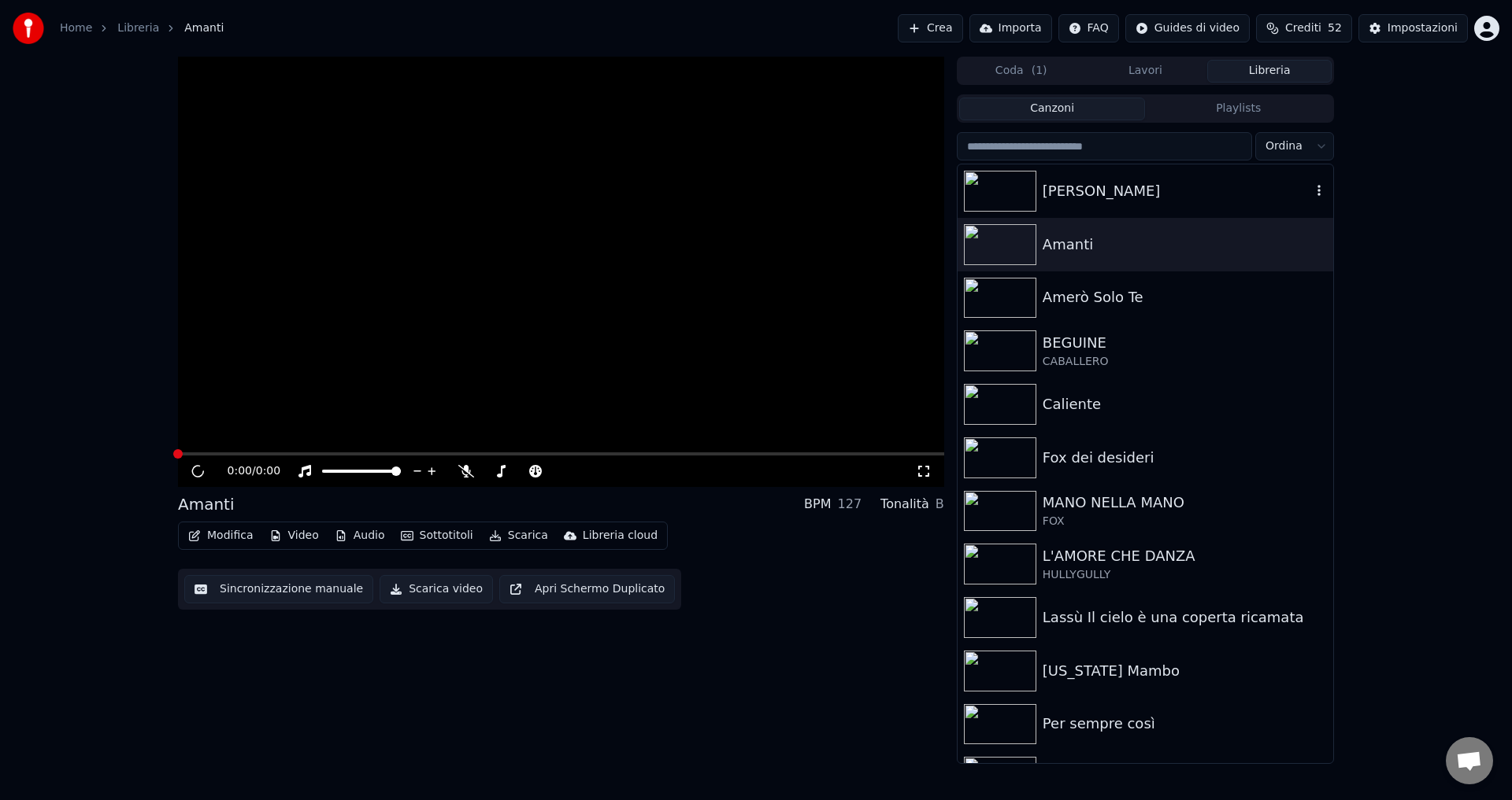
click at [1109, 188] on div "[PERSON_NAME]" at bounding box center [1176, 191] width 268 height 22
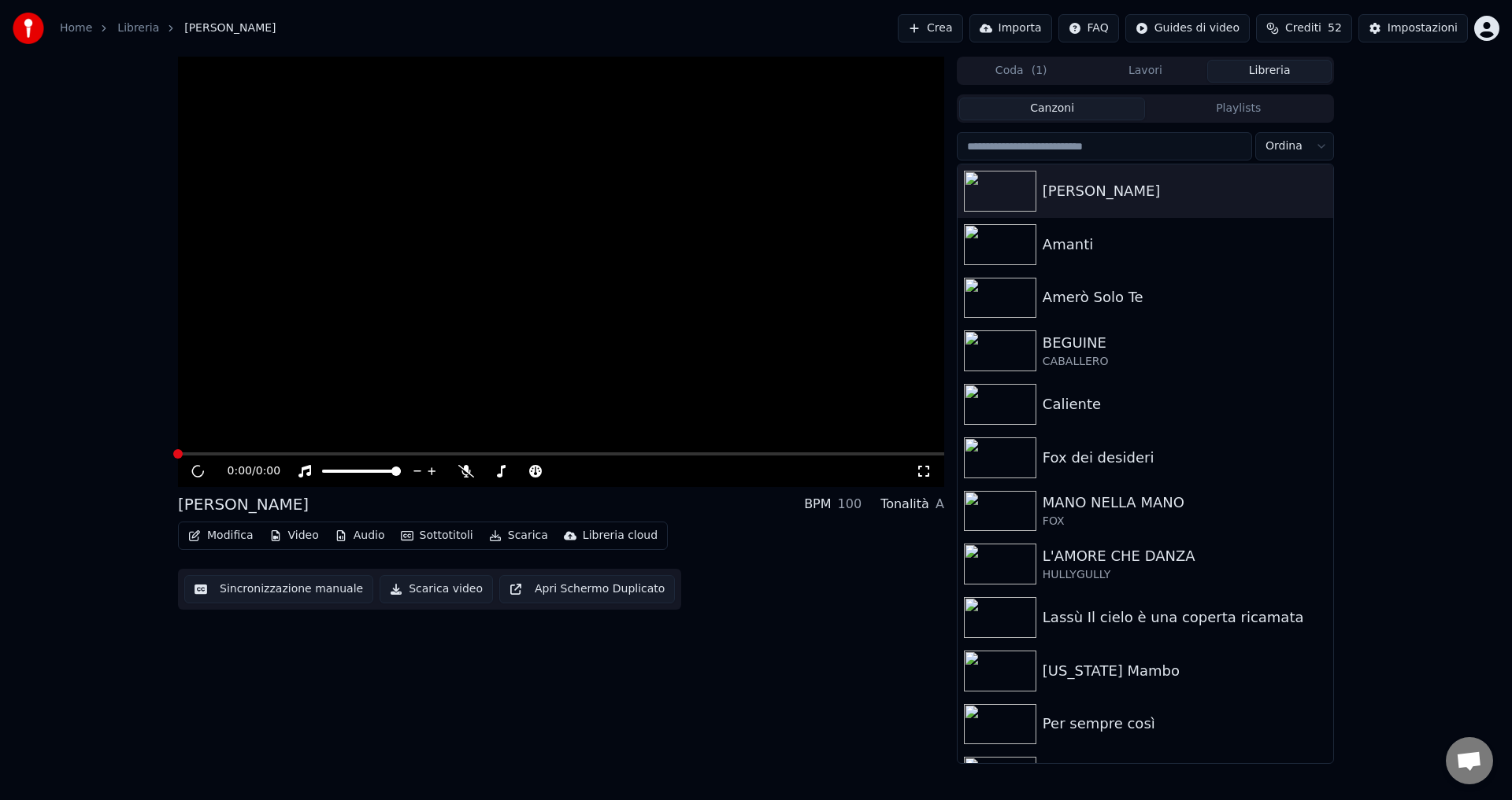
click at [1273, 33] on button "Crediti 52" at bounding box center [1304, 28] width 96 height 28
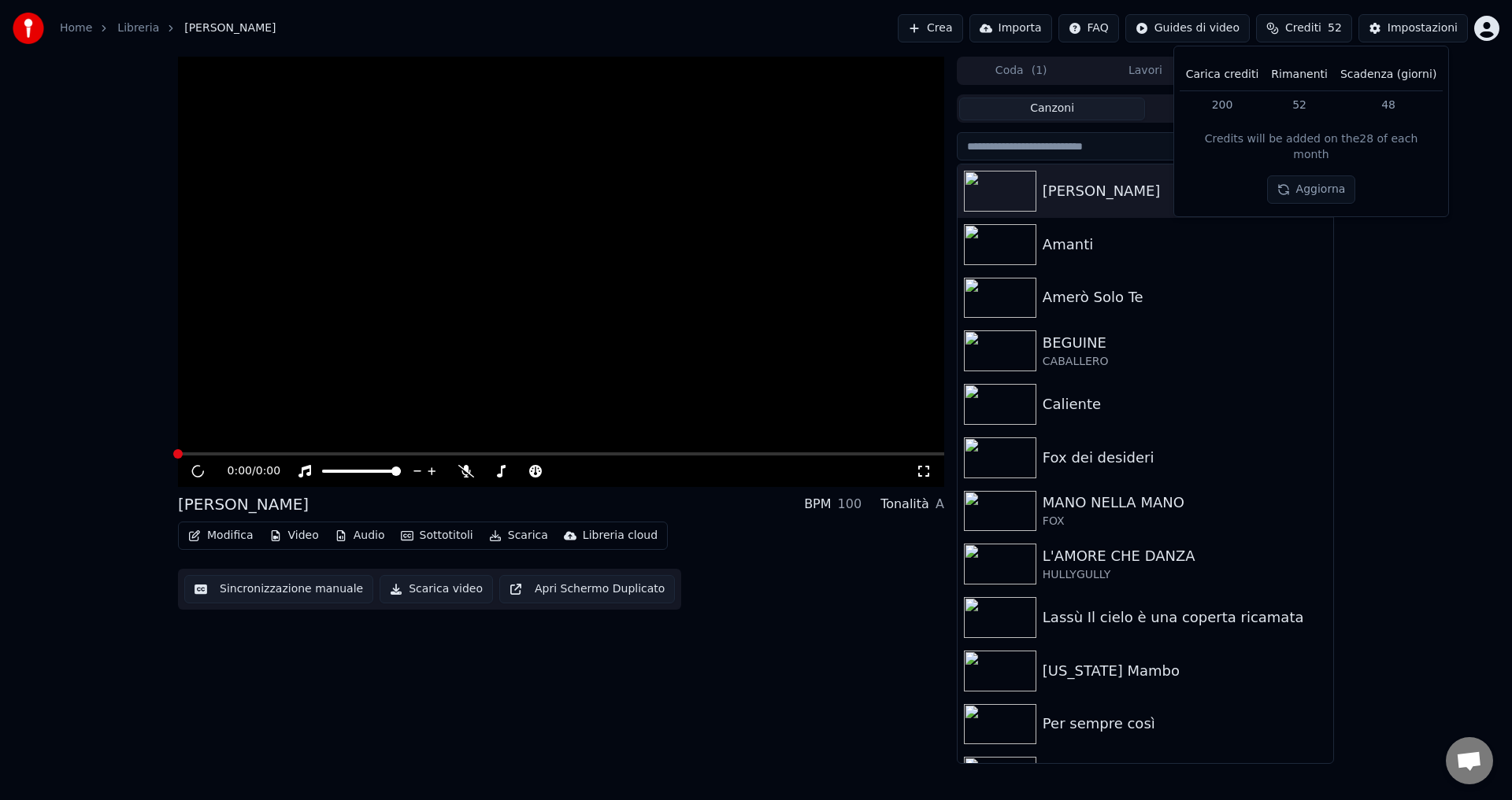
click at [1123, 176] on div "[PERSON_NAME]" at bounding box center [1145, 190] width 375 height 53
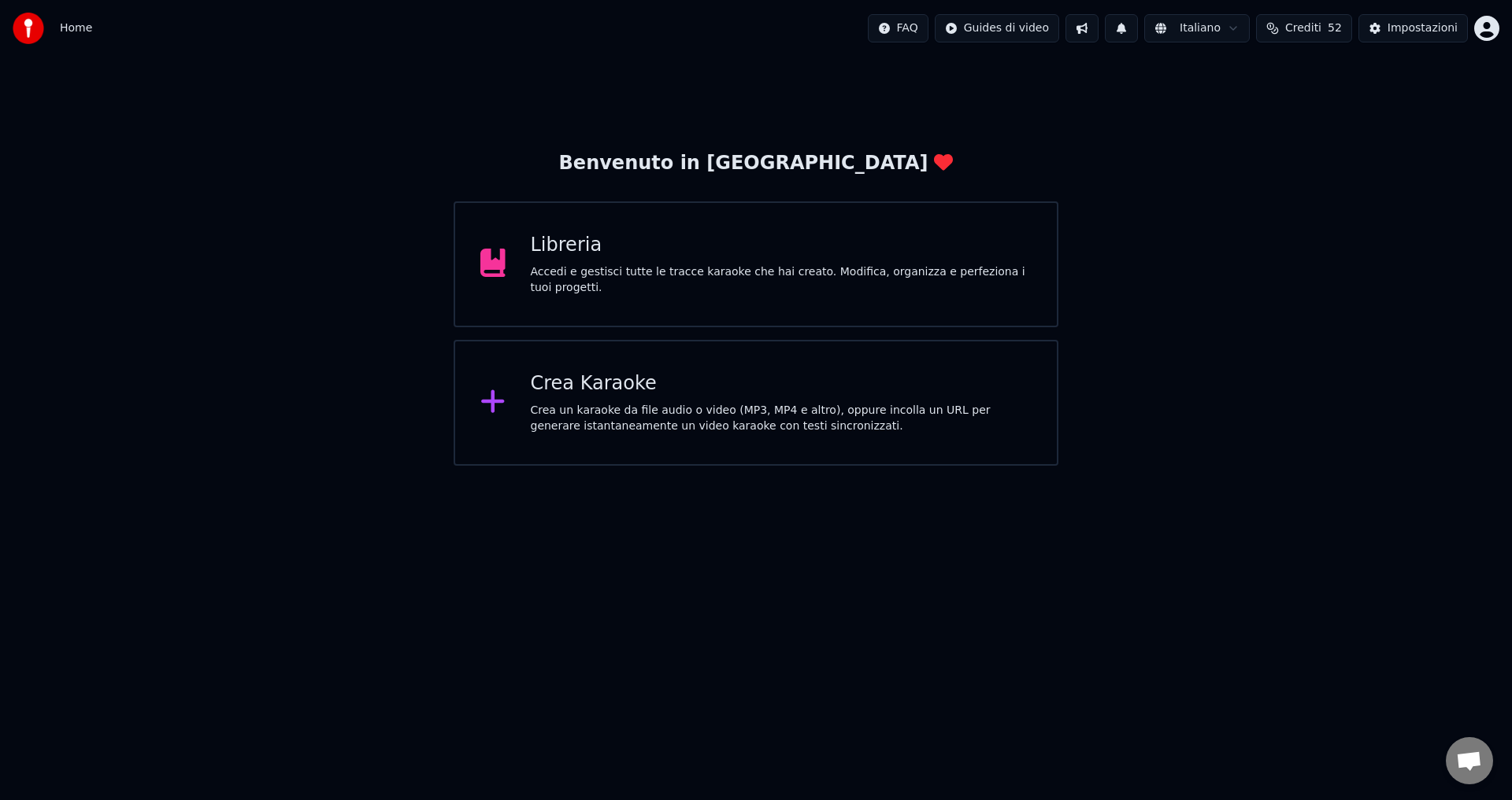
click at [1137, 29] on button at bounding box center [1121, 28] width 33 height 28
click at [1466, 759] on span "Aprire la chat" at bounding box center [1469, 763] width 26 height 22
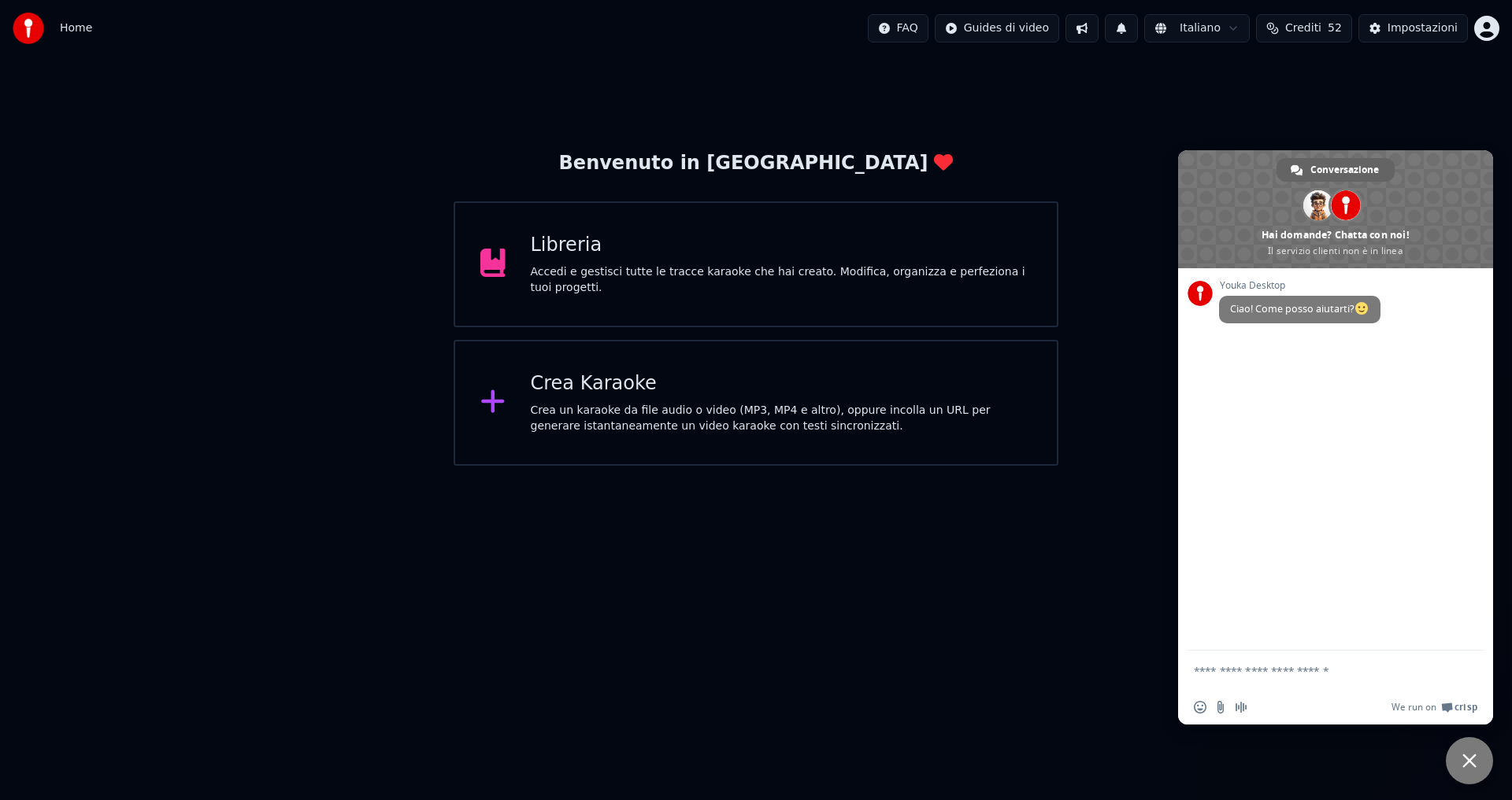
click at [1237, 668] on textarea "Scrivi il tuo messaggio..." at bounding box center [1318, 670] width 248 height 14
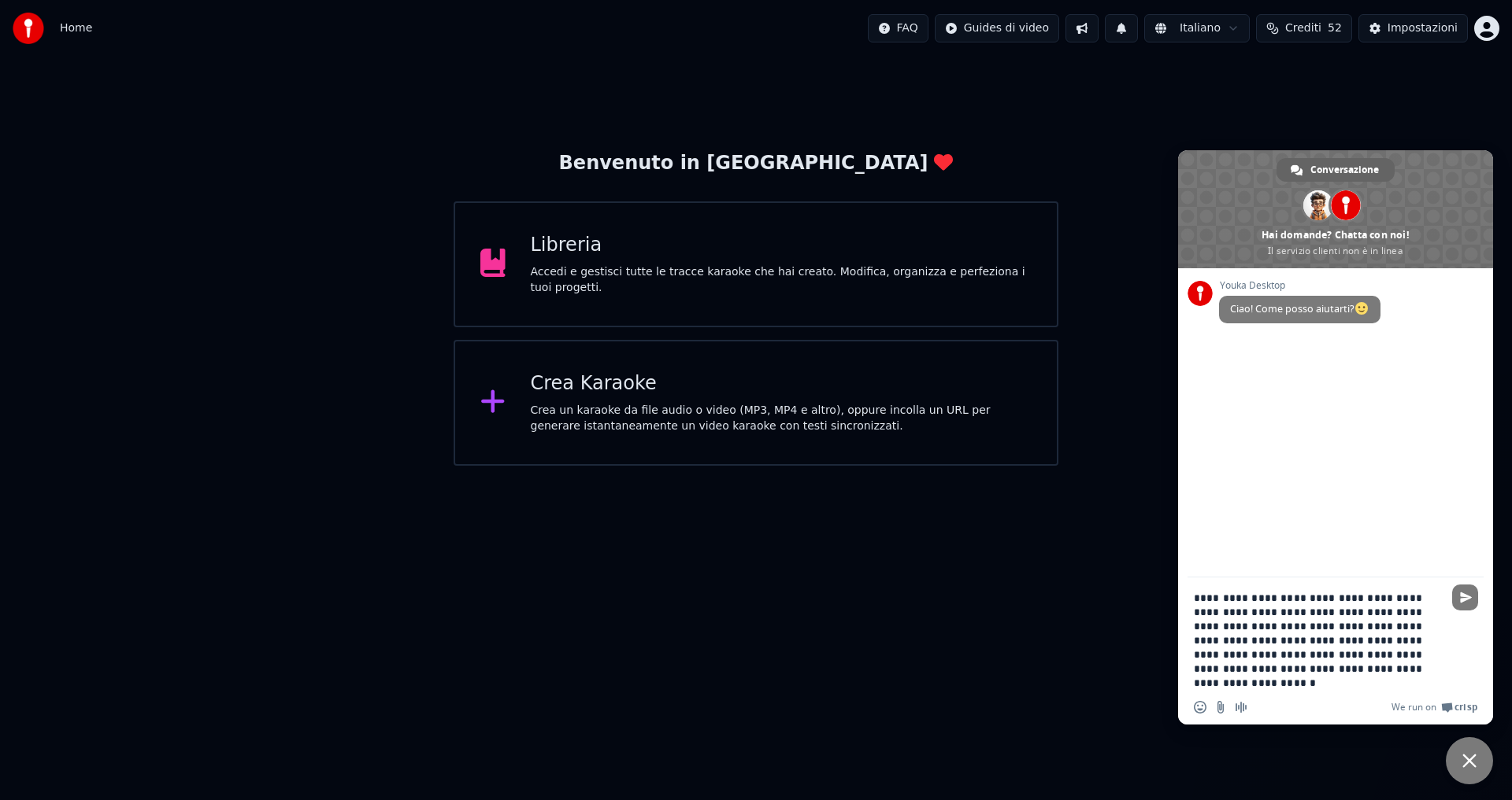
click at [1407, 667] on textarea "**********" at bounding box center [1318, 640] width 248 height 99
click at [1412, 671] on textarea "**********" at bounding box center [1318, 640] width 248 height 99
click at [1231, 680] on textarea "**********" at bounding box center [1318, 640] width 248 height 99
type textarea "**********"
click at [1469, 587] on span "Inviare" at bounding box center [1465, 583] width 12 height 12
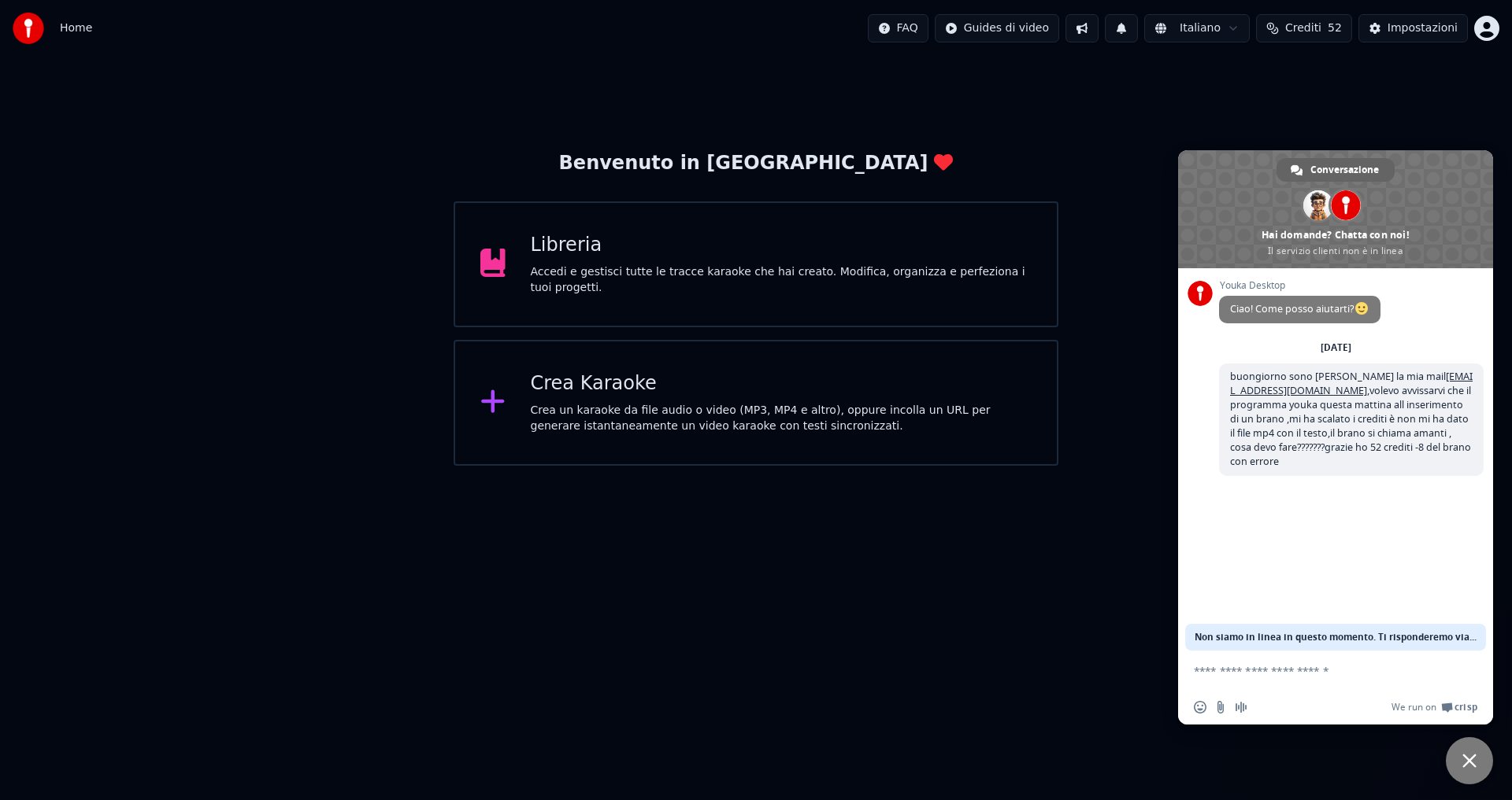
click at [1321, 245] on span at bounding box center [1335, 209] width 315 height 118
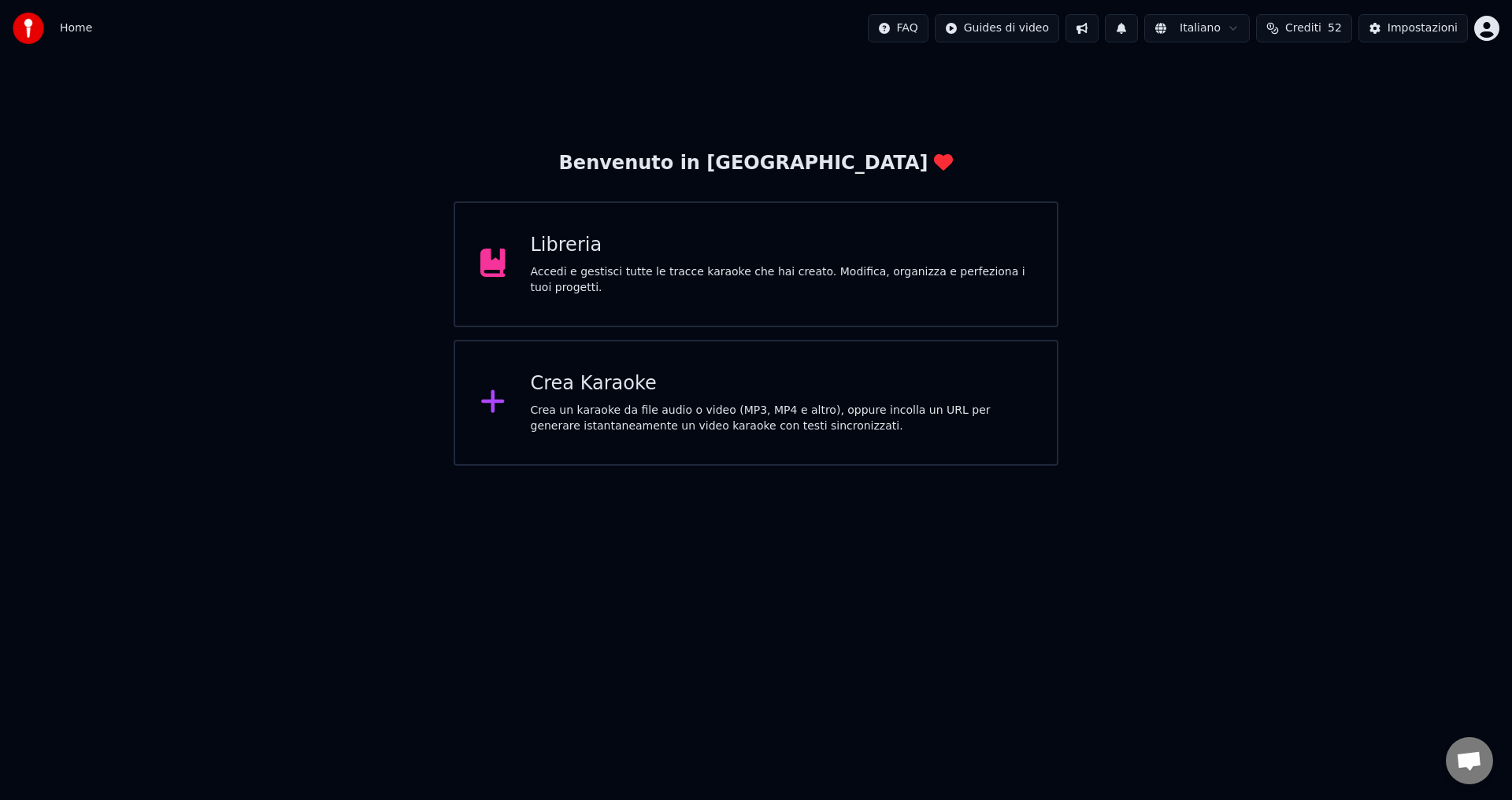
click at [1475, 772] on span "Aprire la chat" at bounding box center [1469, 763] width 26 height 22
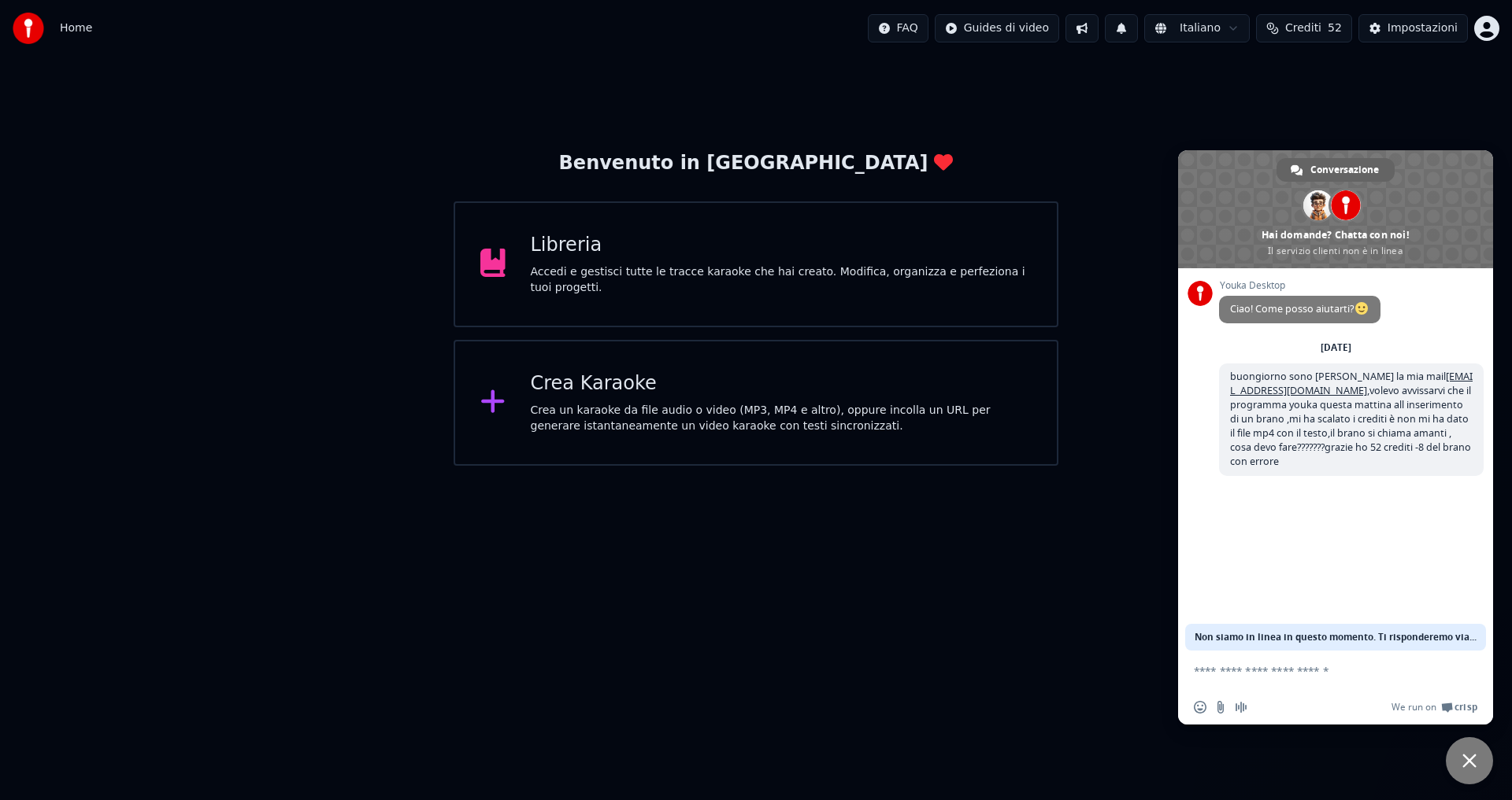
click at [1321, 348] on div "[DATE]" at bounding box center [1335, 348] width 31 height 9
click at [1236, 704] on span "Registra un messaggio audio" at bounding box center [1240, 707] width 12 height 12
click at [1293, 709] on span at bounding box center [1294, 707] width 12 height 12
click at [1194, 706] on span "Inserisci una emoji" at bounding box center [1199, 707] width 12 height 12
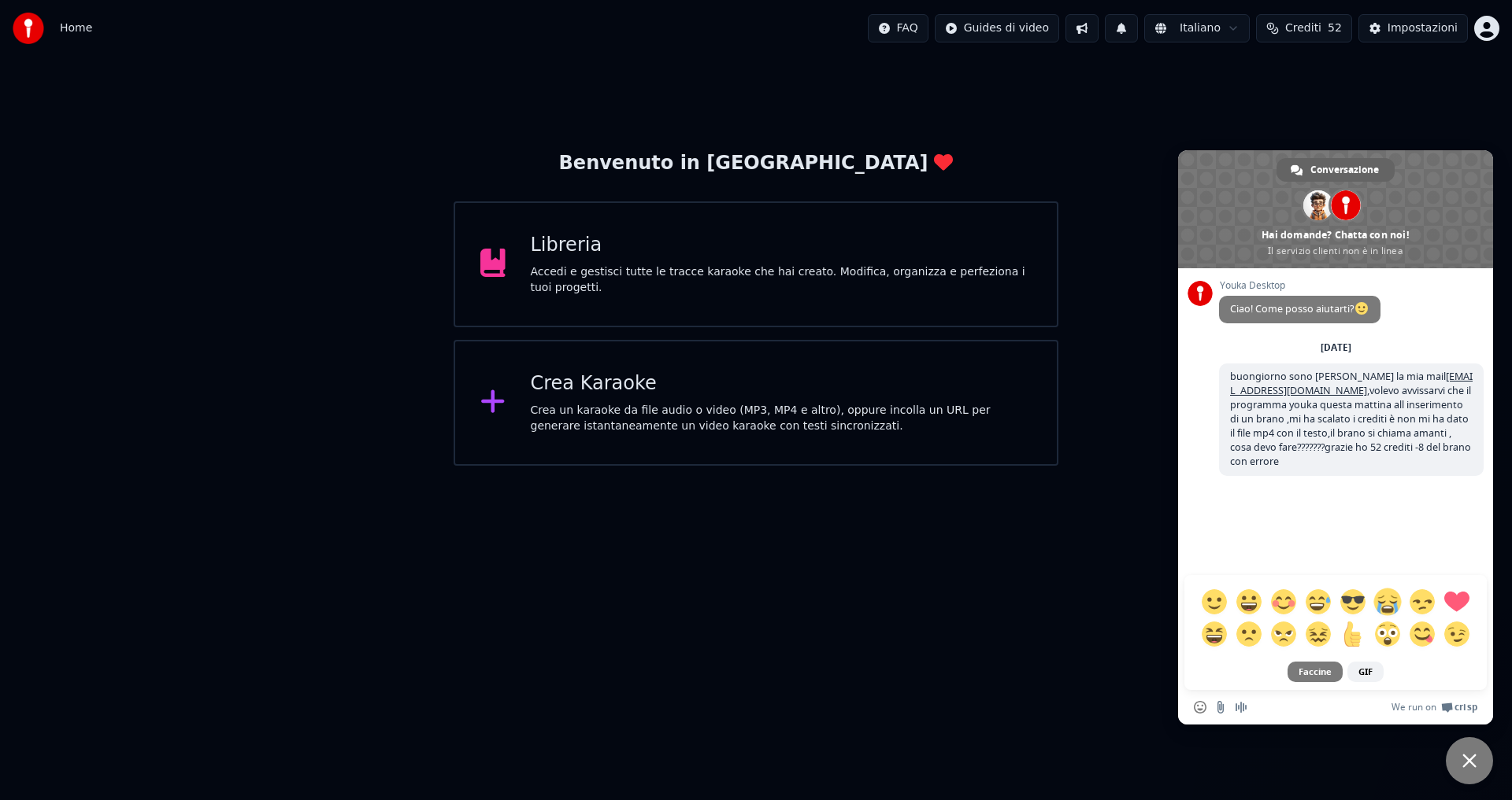
click at [1393, 611] on span at bounding box center [1387, 602] width 28 height 28
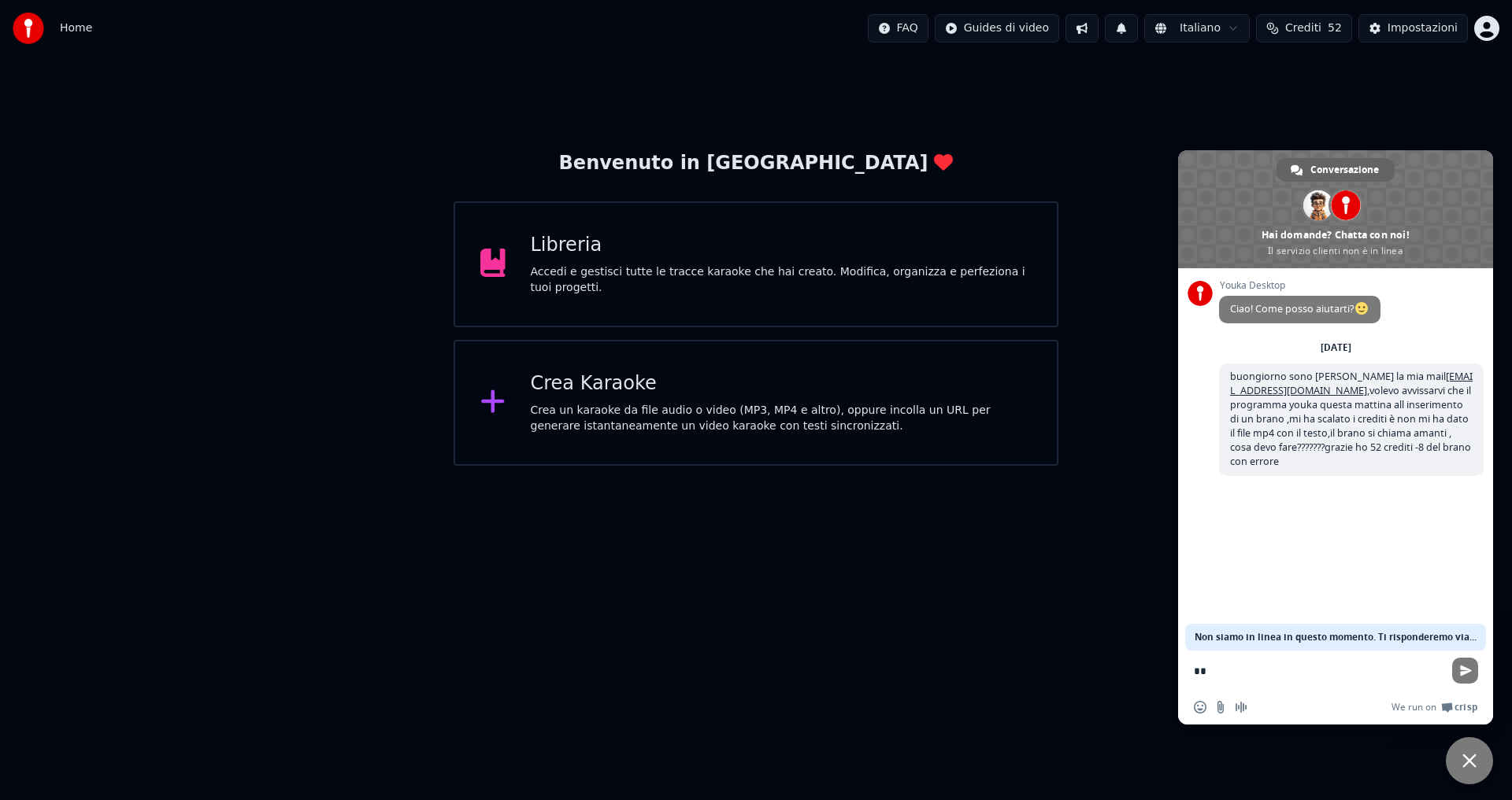
type textarea "*"
click at [1351, 647] on span "Non siamo in linea in questo momento. Ti risponderemo via email." at bounding box center [1335, 637] width 282 height 27
click at [1123, 466] on html "Home FAQ Guides di video Italiano Crediti 52 Impostazioni Benvenuto in Youka Li…" at bounding box center [756, 232] width 1512 height 466
click at [593, 396] on div "Crea Karaoke" at bounding box center [781, 384] width 502 height 25
click at [1471, 764] on span "Chiudere la chat" at bounding box center [1468, 761] width 14 height 14
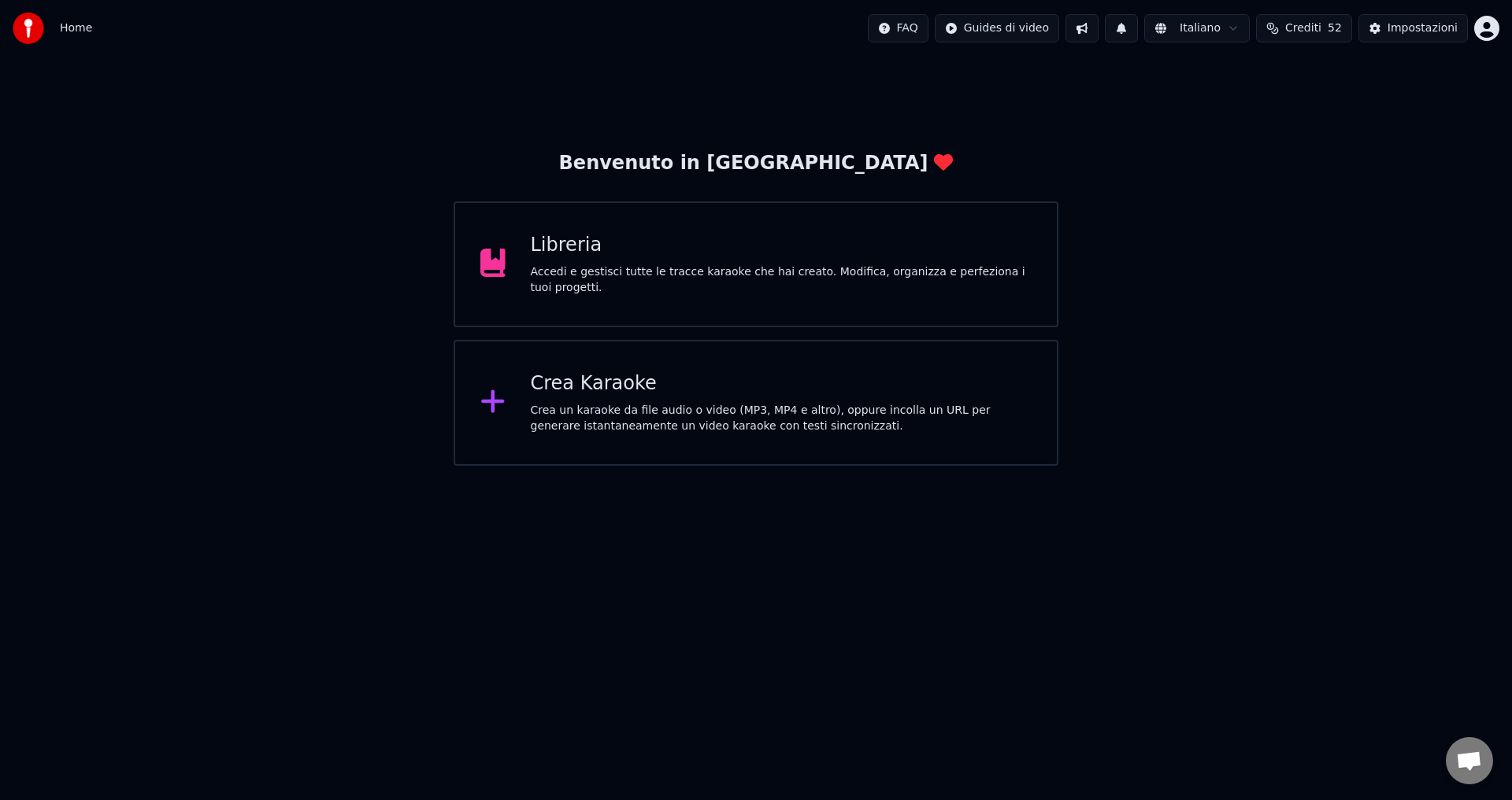
click at [603, 394] on div "Crea Karaoke" at bounding box center [781, 384] width 502 height 25
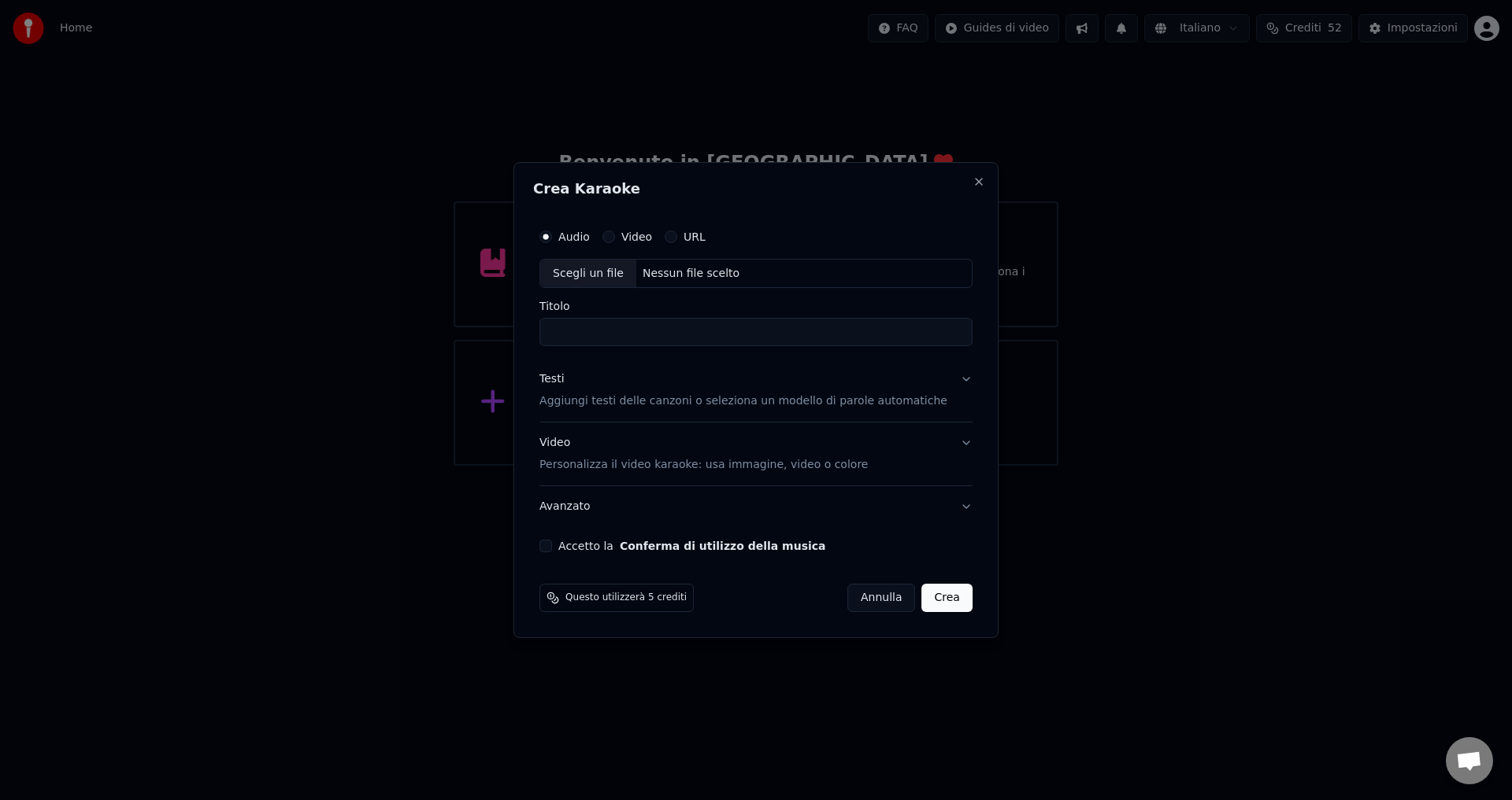
click at [688, 267] on div "Nessun file scelto" at bounding box center [690, 274] width 109 height 16
type input "********"
click at [589, 399] on p "Aggiungi testi delle canzoni o seleziona un modello di parole automatiche" at bounding box center [742, 401] width 408 height 16
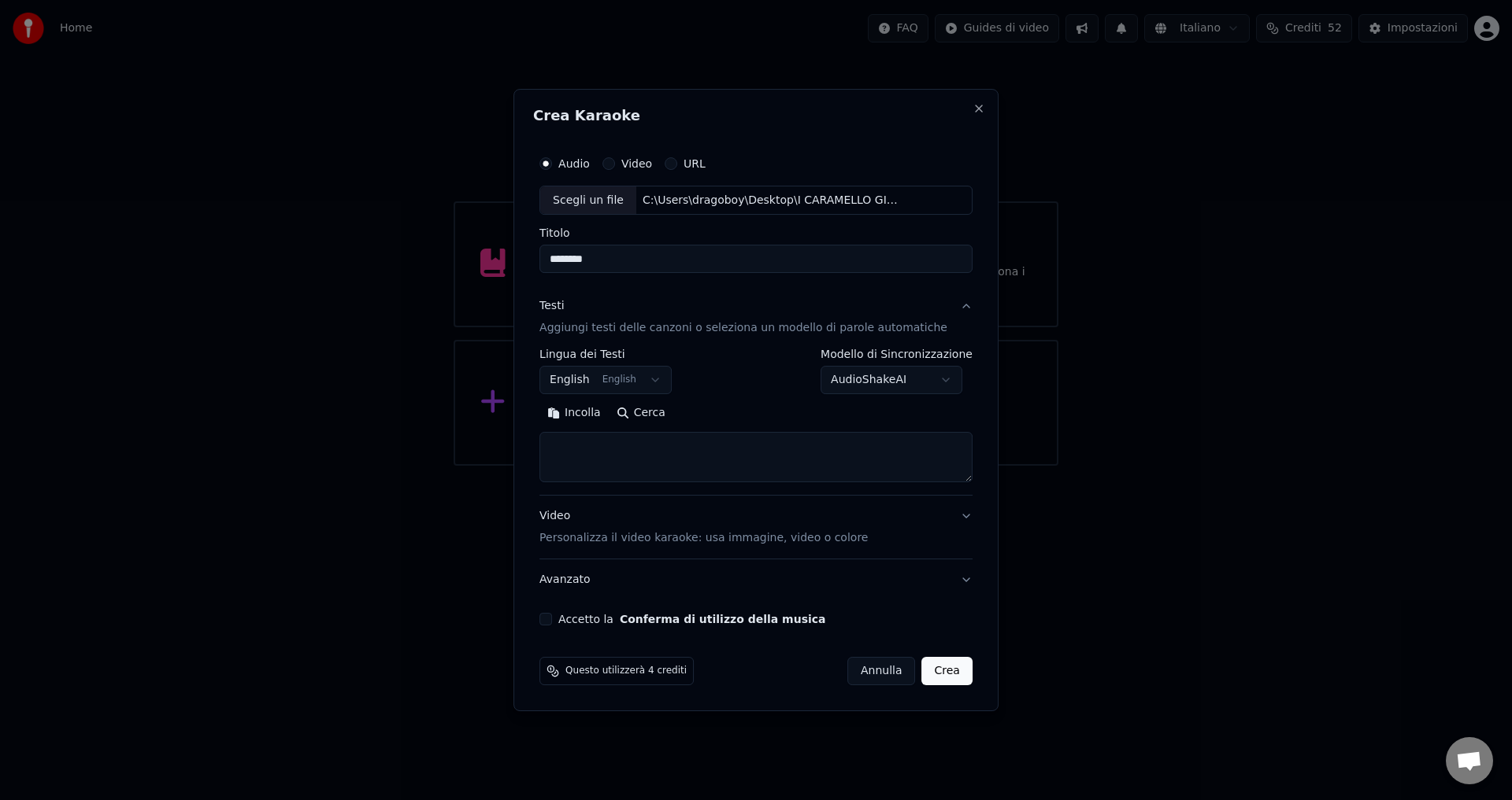
click at [589, 384] on button "English English" at bounding box center [605, 381] width 133 height 28
select select "**"
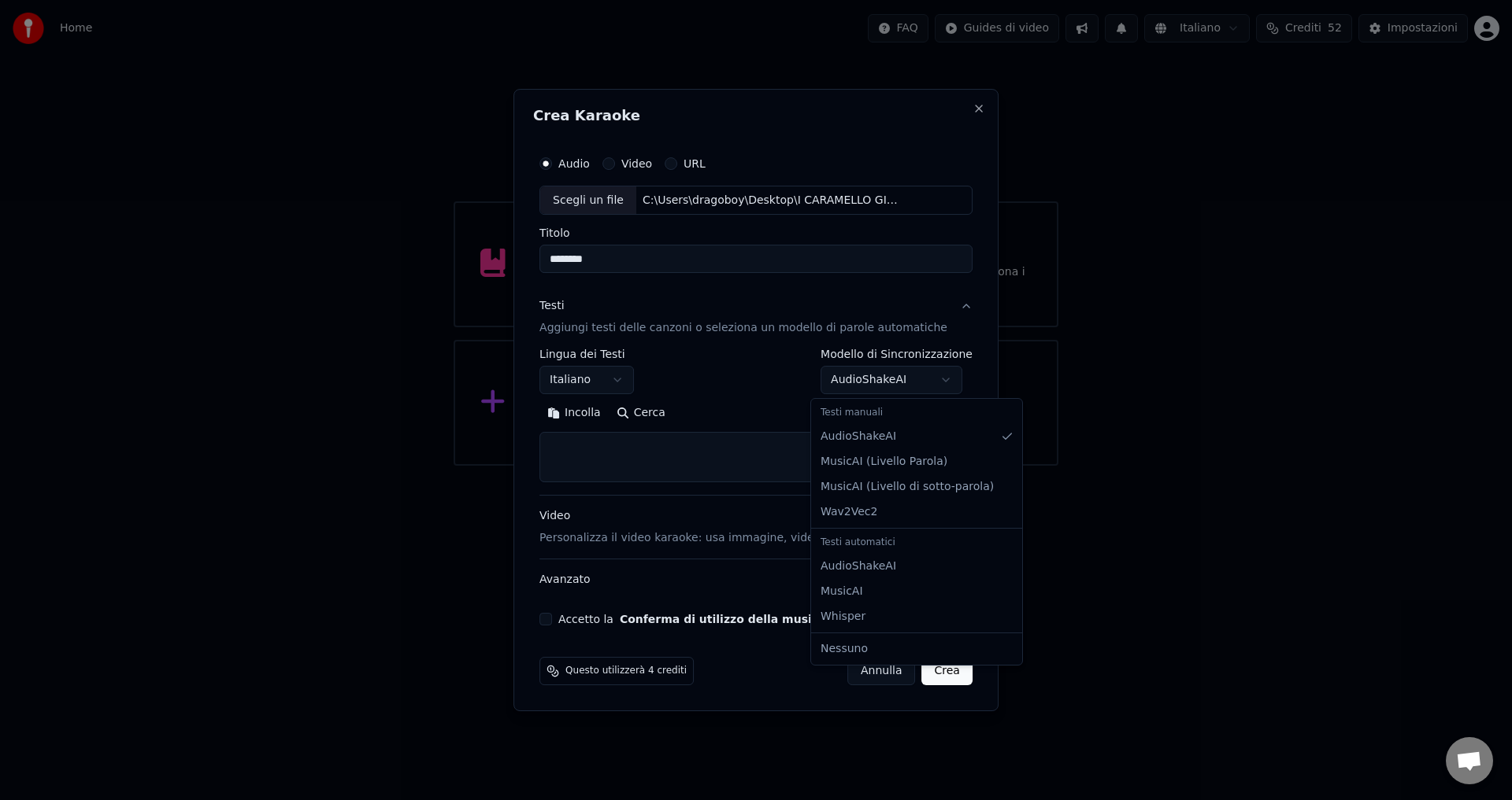
click at [883, 386] on body "Home FAQ Guides di video Italiano Crediti 52 Impostazioni Benvenuto in Youka Li…" at bounding box center [756, 232] width 1512 height 466
select select "**********"
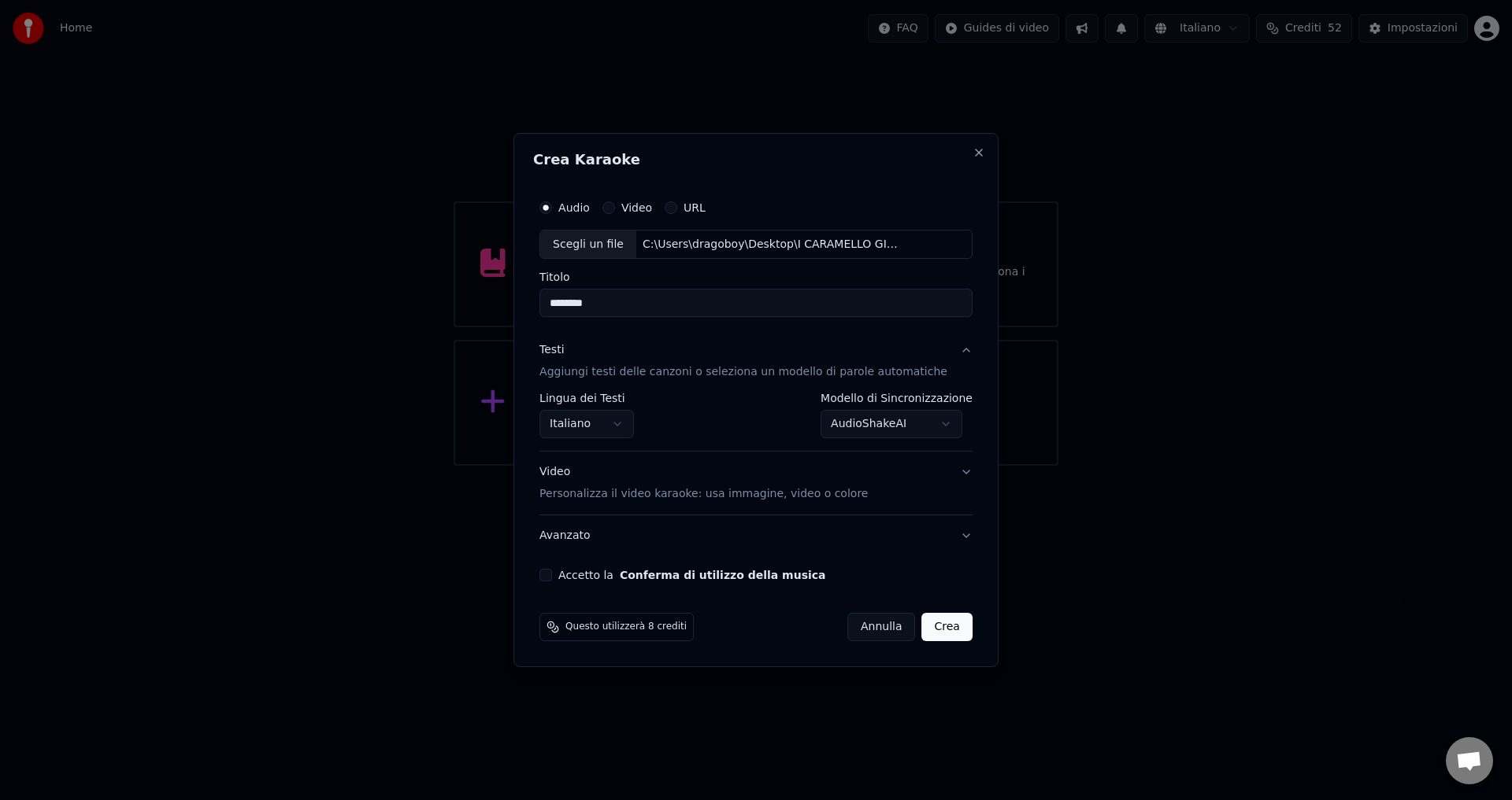
click at [552, 575] on button "Accetto la Conferma di utilizzo della musica" at bounding box center [544, 574] width 12 height 12
click at [925, 628] on button "Crea" at bounding box center [947, 627] width 50 height 28
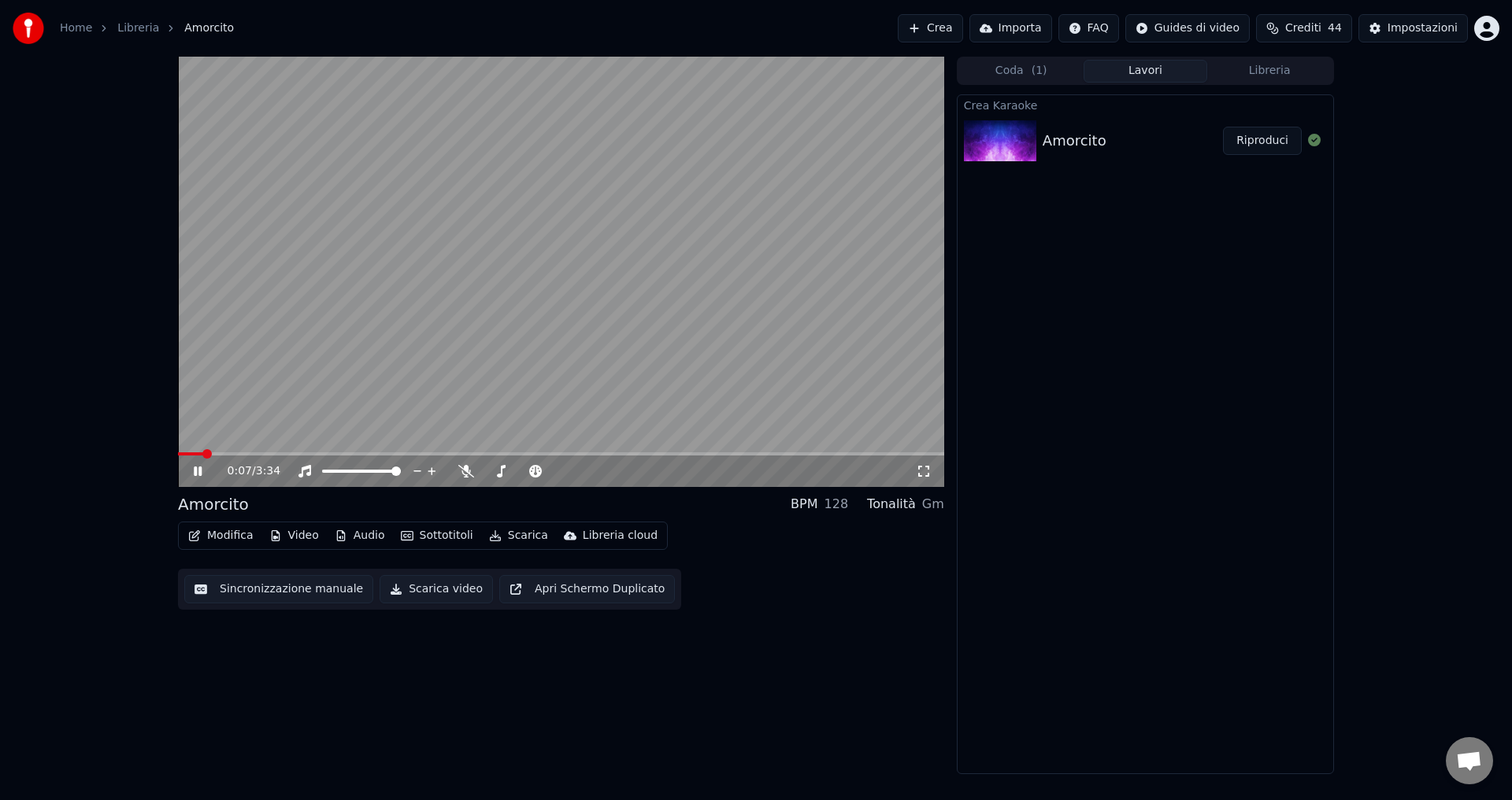
click at [203, 470] on icon at bounding box center [209, 470] width 37 height 12
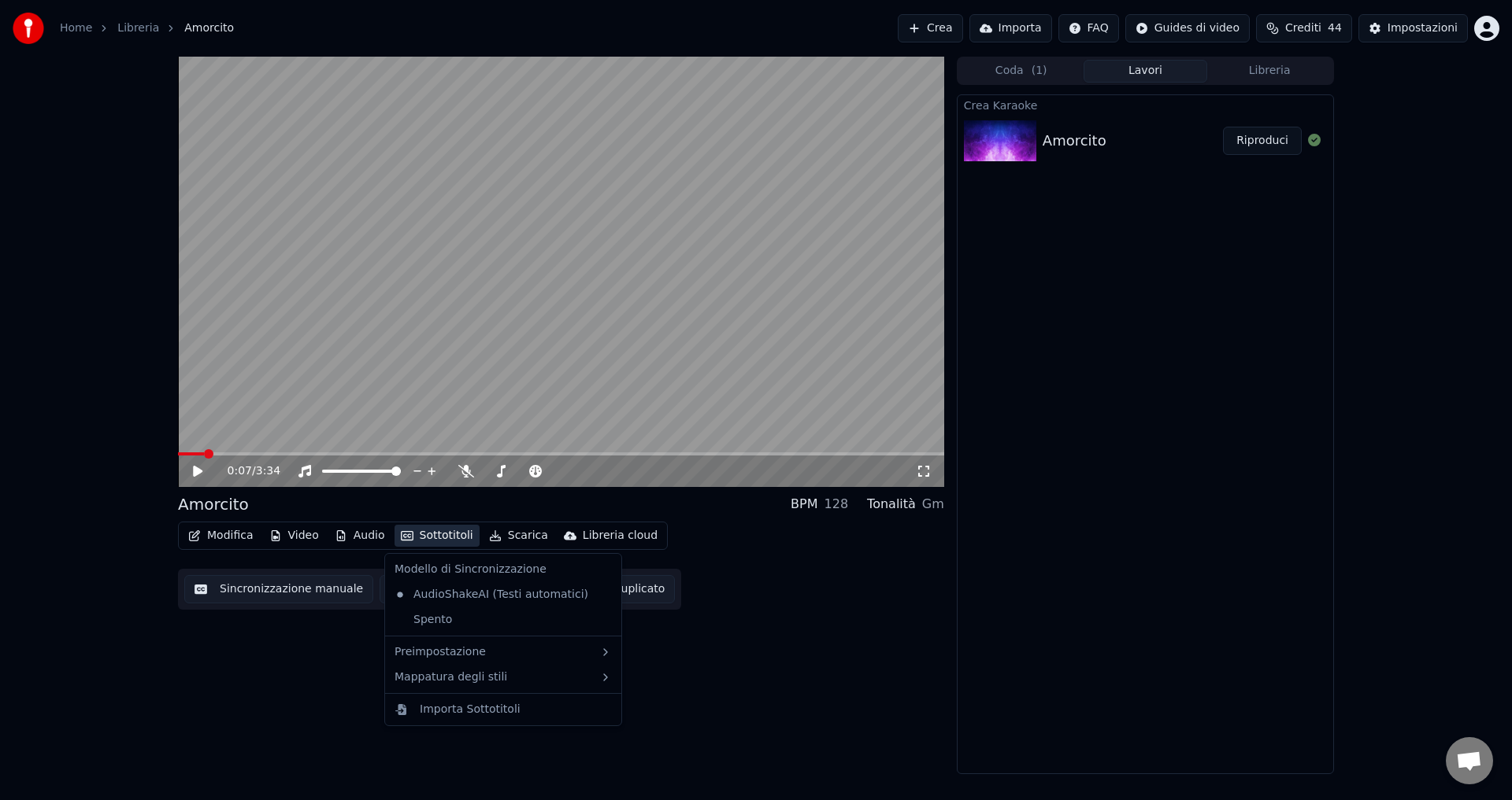
click at [421, 534] on button "Sottotitoli" at bounding box center [436, 536] width 85 height 22
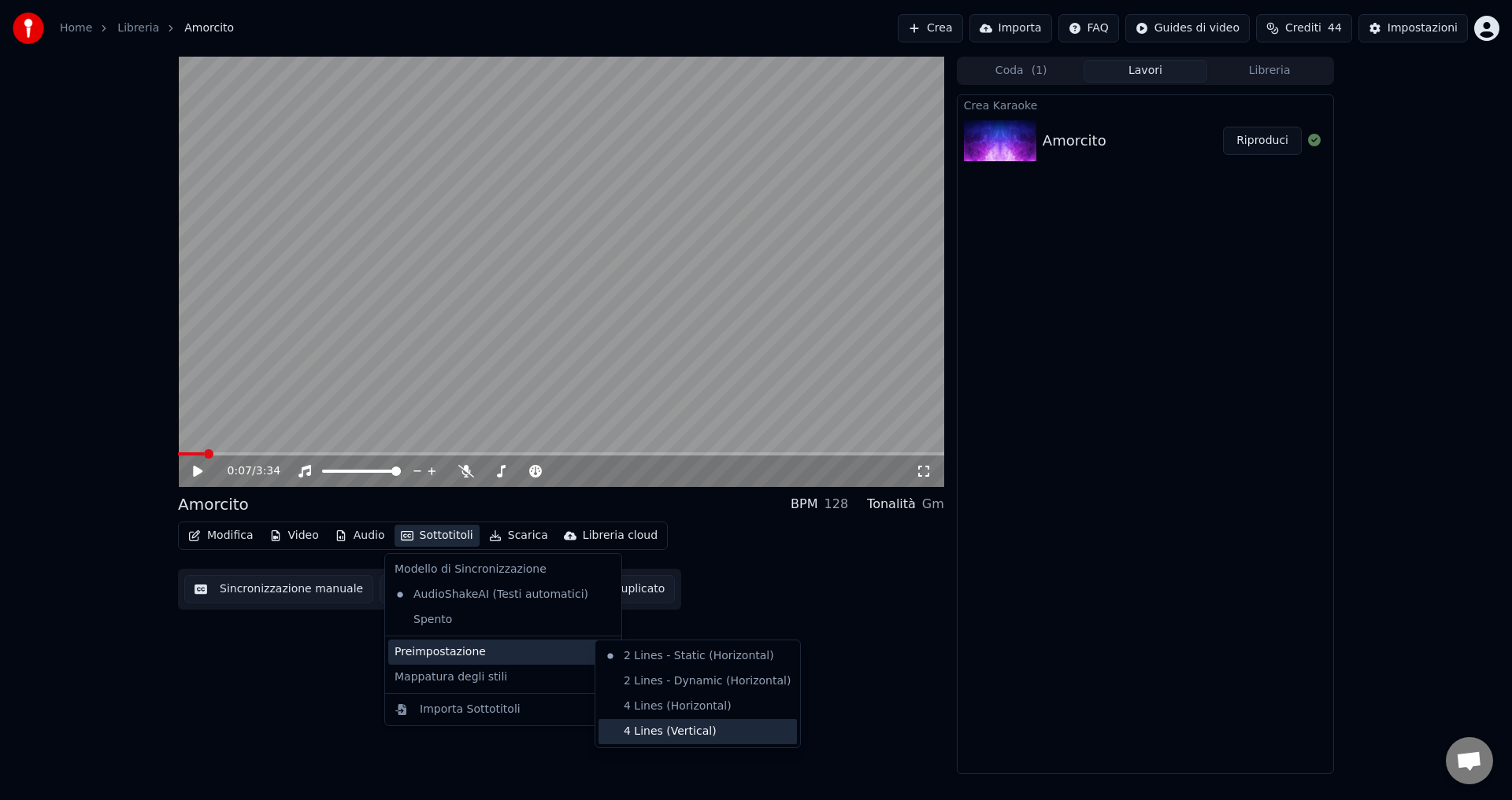
click at [657, 732] on div "4 Lines (Vertical)" at bounding box center [698, 731] width 198 height 25
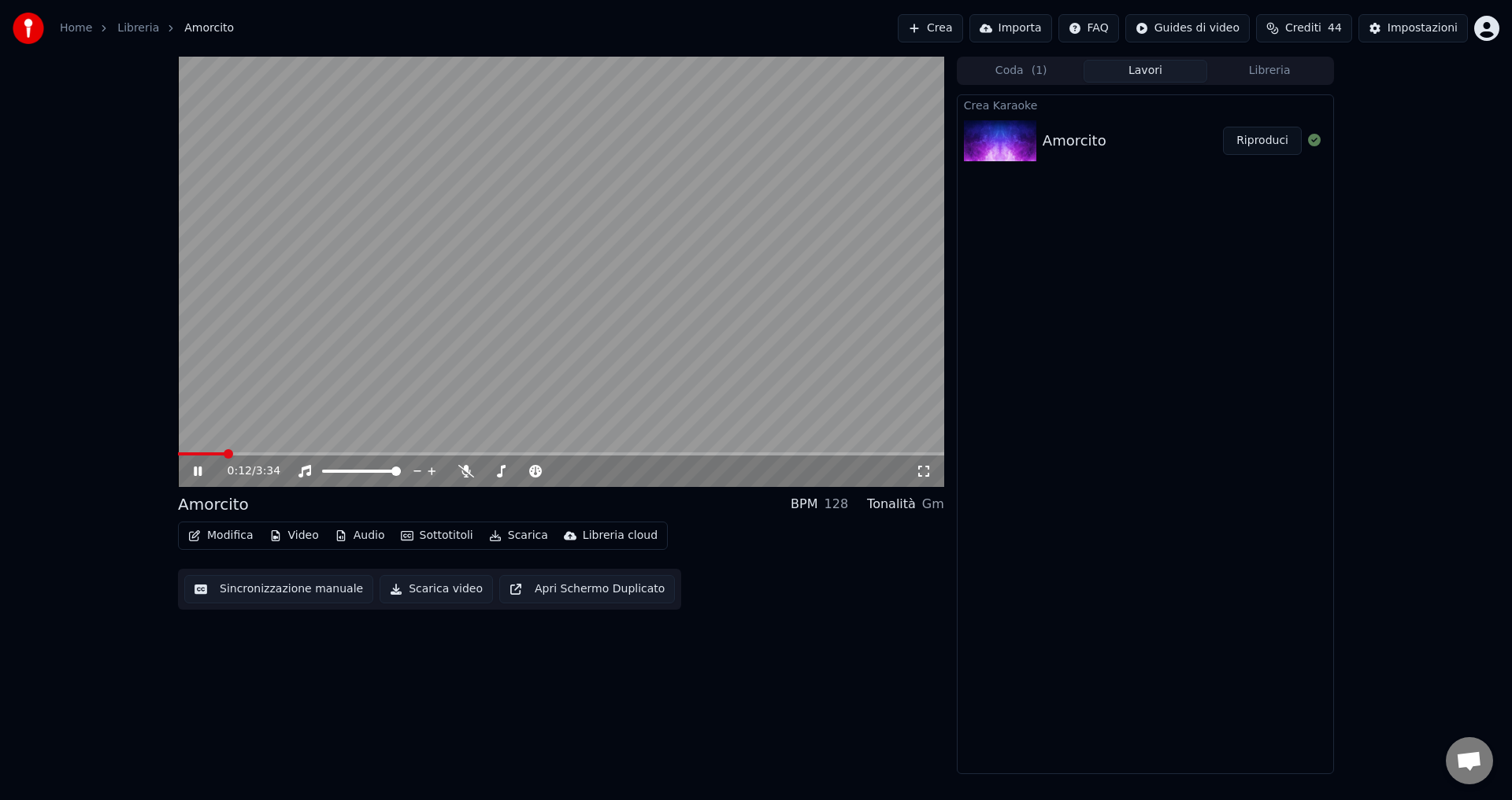
click at [197, 470] on icon at bounding box center [197, 471] width 7 height 9
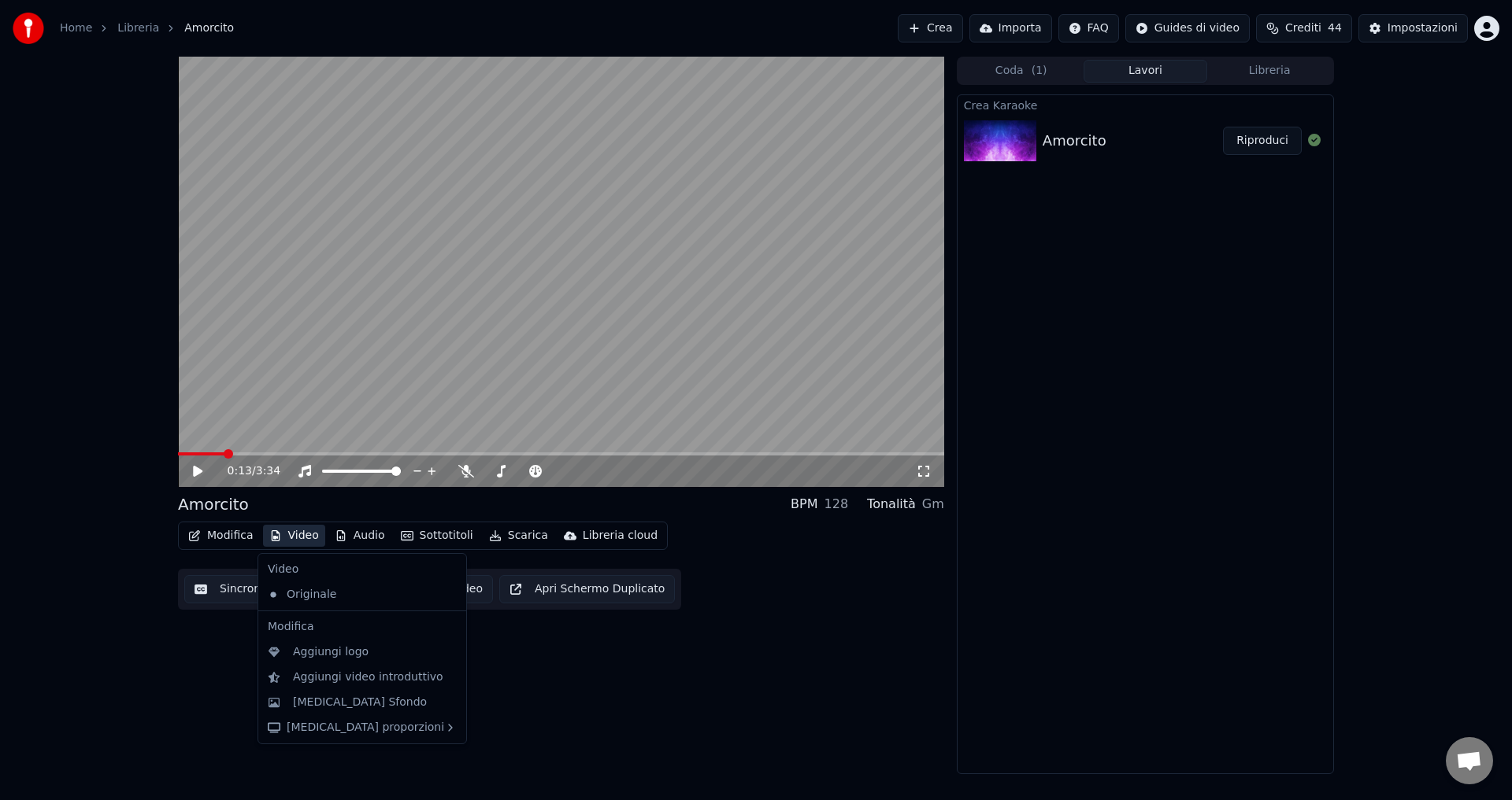
click at [302, 535] on button "Video" at bounding box center [294, 536] width 63 height 22
click at [399, 703] on div "[MEDICAL_DATA] Sfondo" at bounding box center [374, 702] width 163 height 16
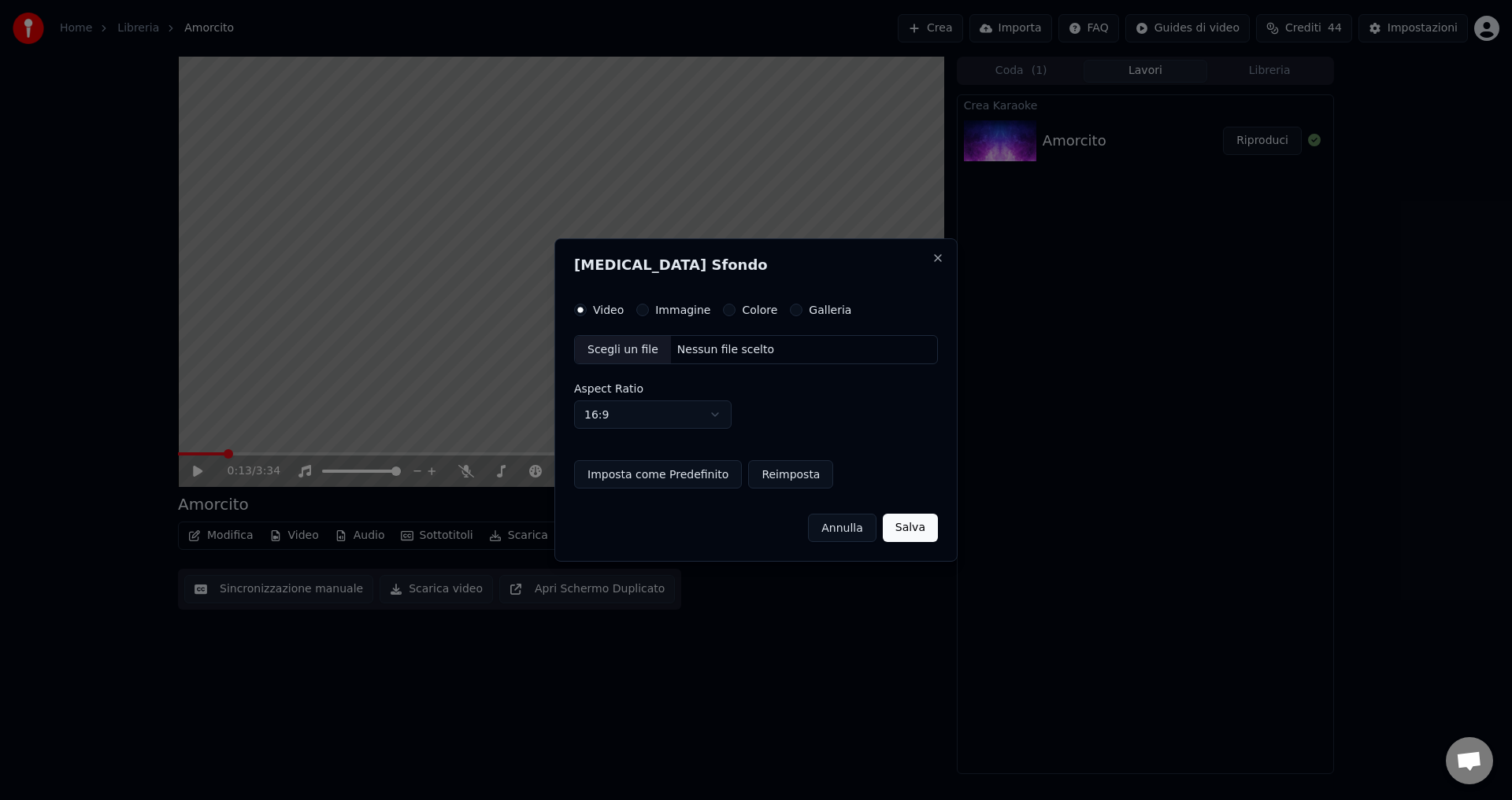
click at [725, 308] on button "Colore" at bounding box center [728, 309] width 12 height 12
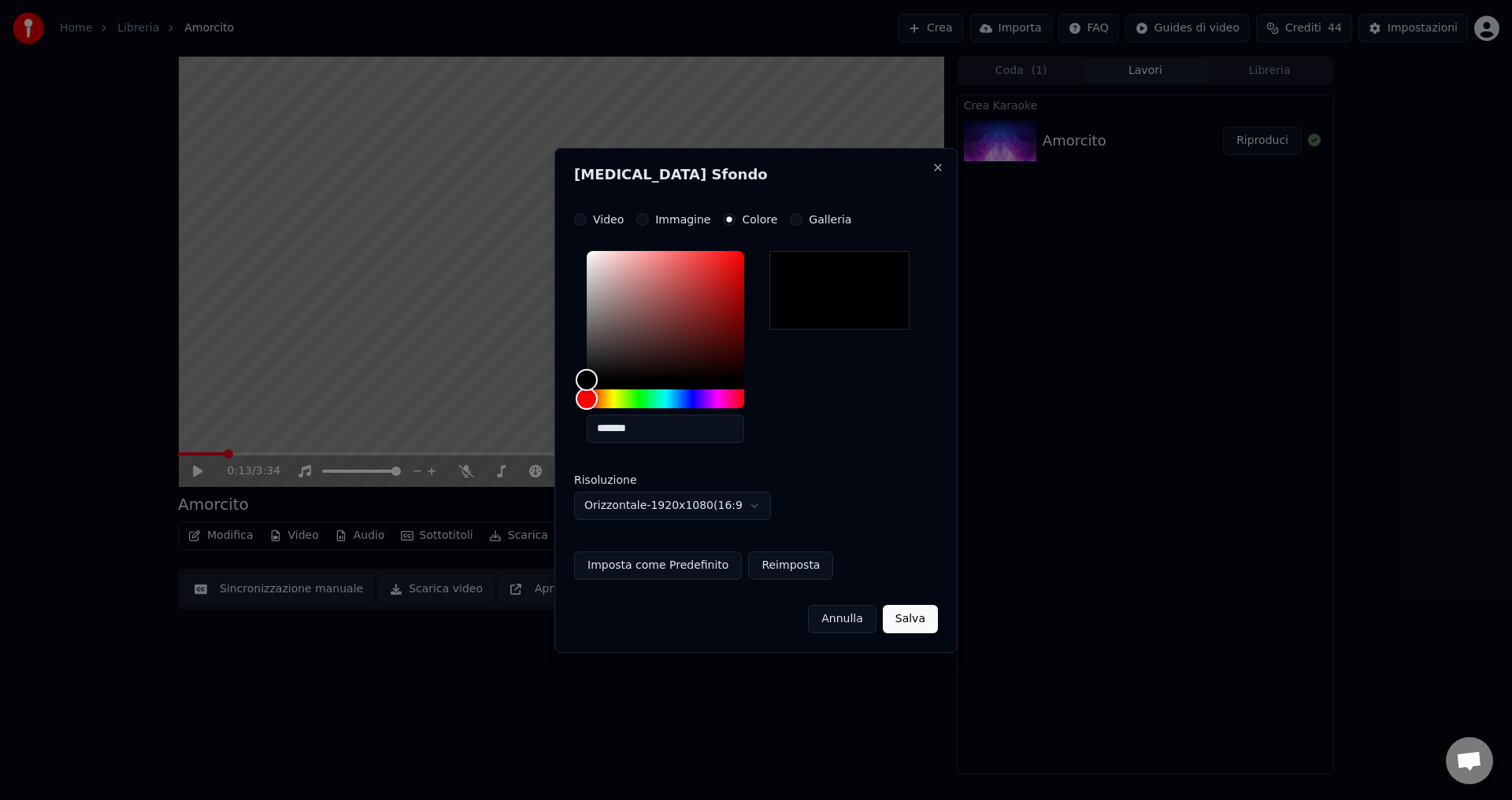
click at [918, 619] on button "Salva" at bounding box center [910, 619] width 55 height 28
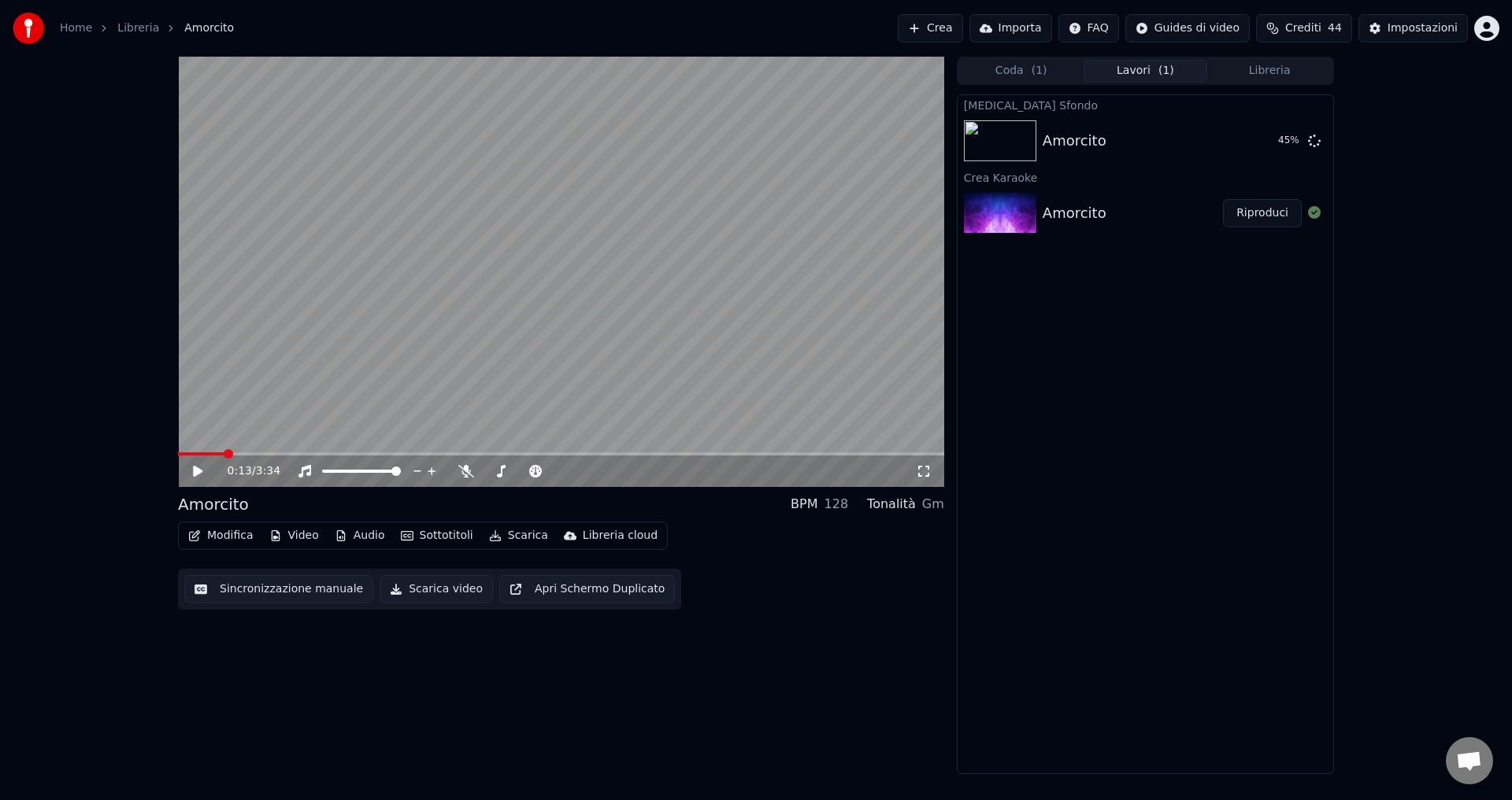
click at [1477, 764] on span "Aprire la chat" at bounding box center [1469, 763] width 26 height 22
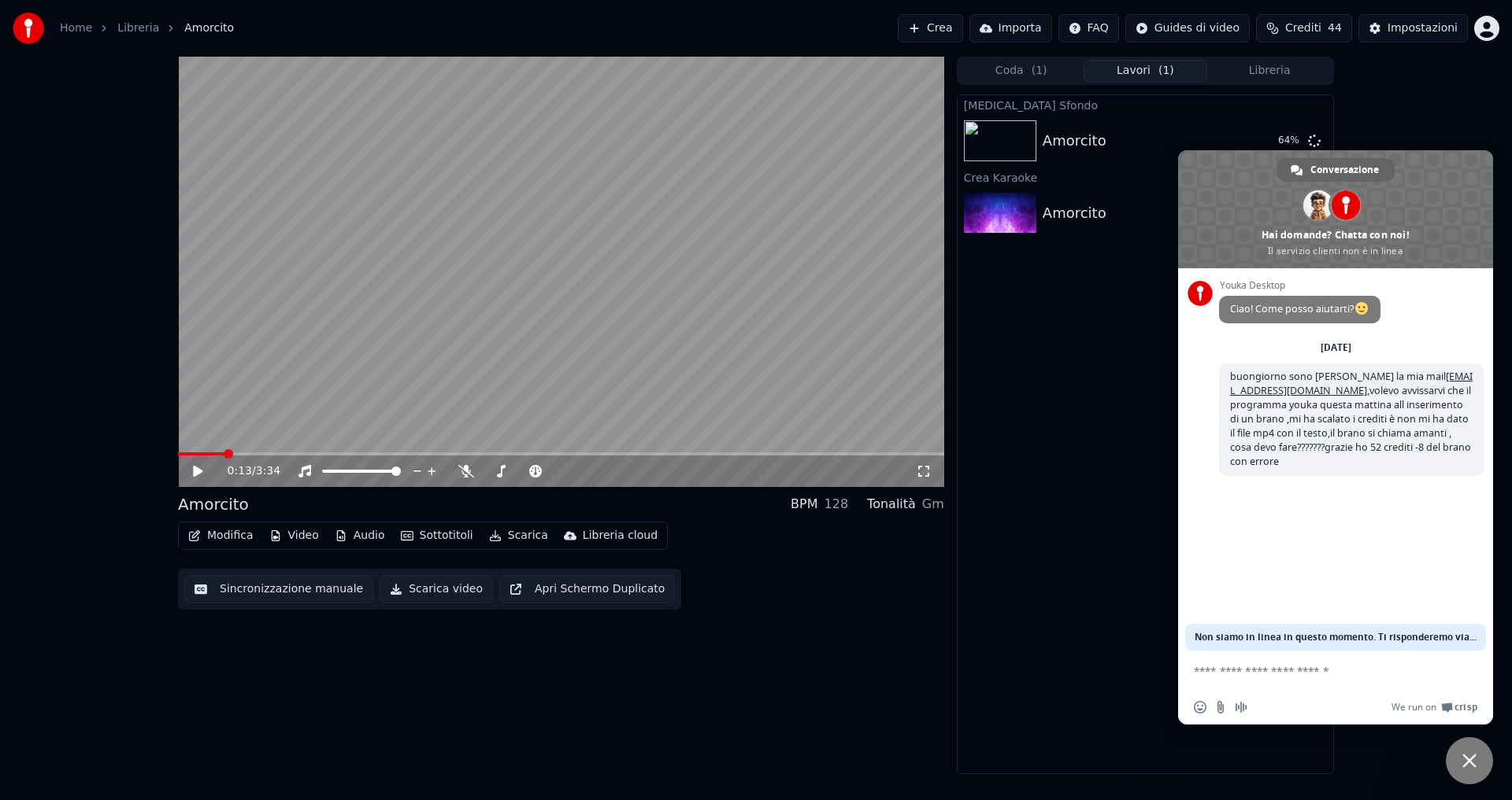
click at [1477, 764] on span "Chiudere la chat" at bounding box center [1469, 761] width 48 height 48
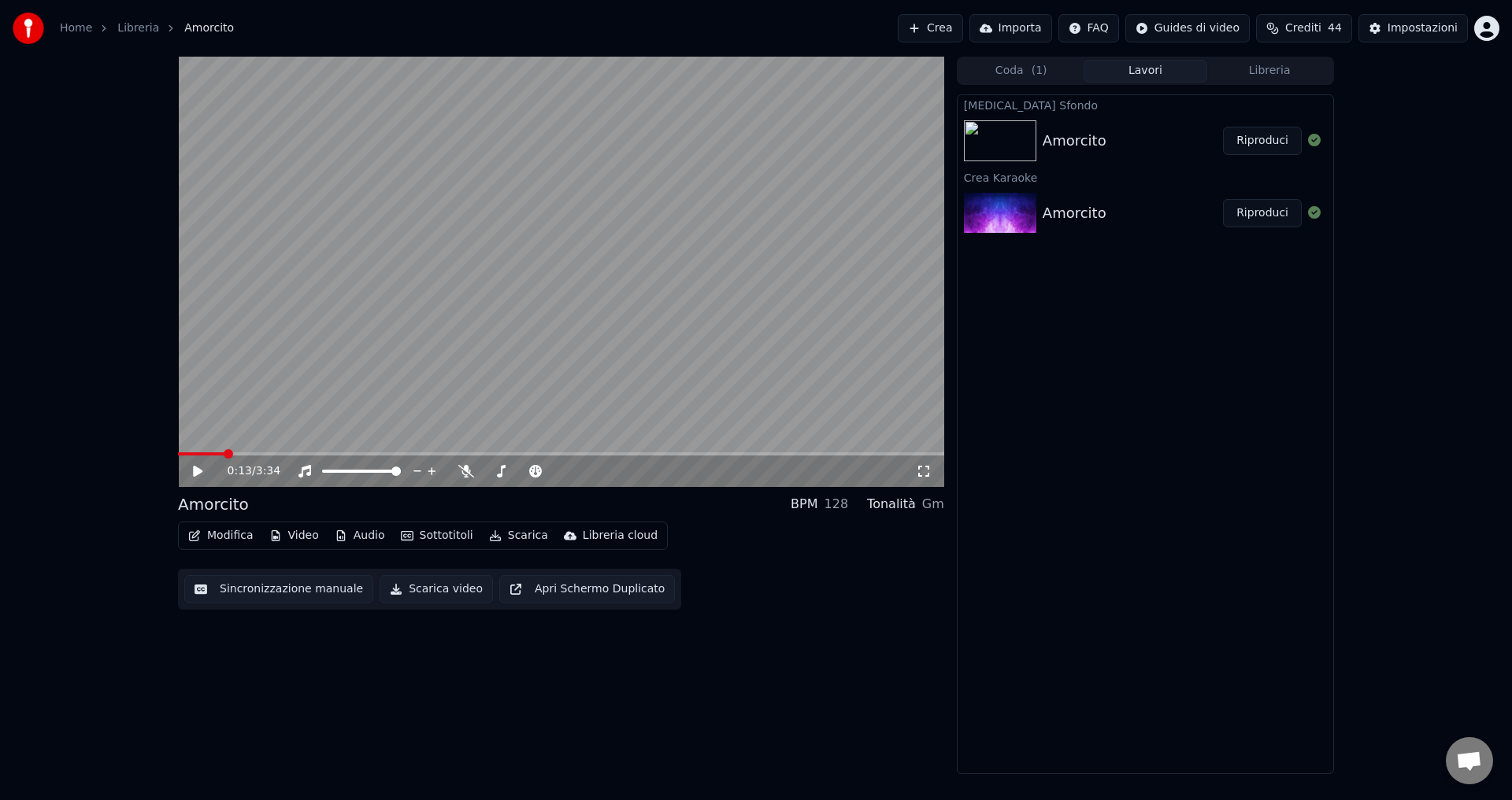
click at [1231, 140] on button "Riproduci" at bounding box center [1262, 141] width 78 height 28
click at [467, 473] on icon at bounding box center [466, 470] width 16 height 12
click at [467, 473] on icon at bounding box center [465, 470] width 8 height 12
click at [193, 472] on icon at bounding box center [209, 470] width 37 height 12
click at [443, 594] on button "Scarica video" at bounding box center [435, 589] width 113 height 28
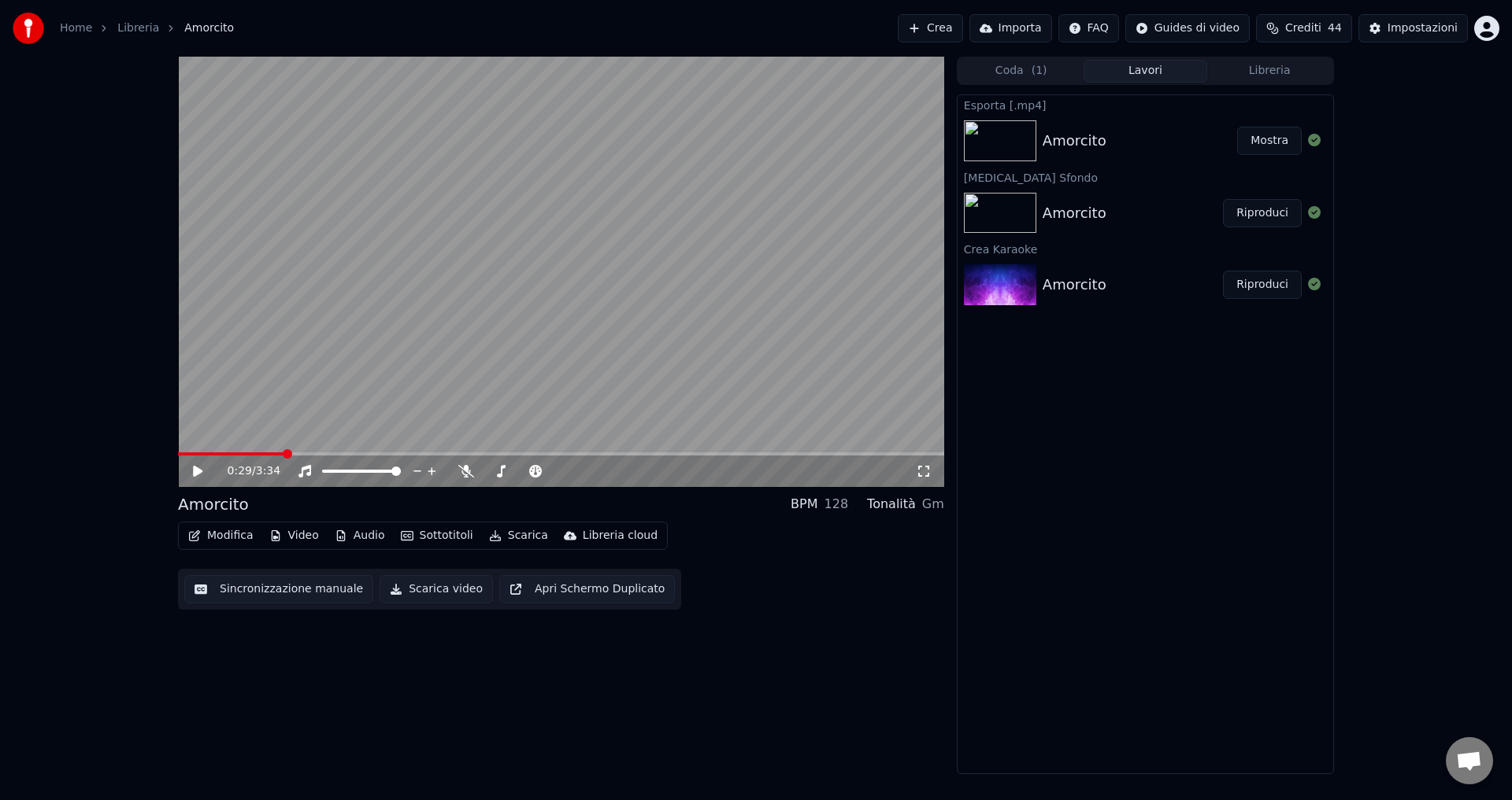
click at [1261, 138] on button "Mostra" at bounding box center [1268, 141] width 64 height 28
click at [962, 31] on button "Crea" at bounding box center [929, 28] width 64 height 28
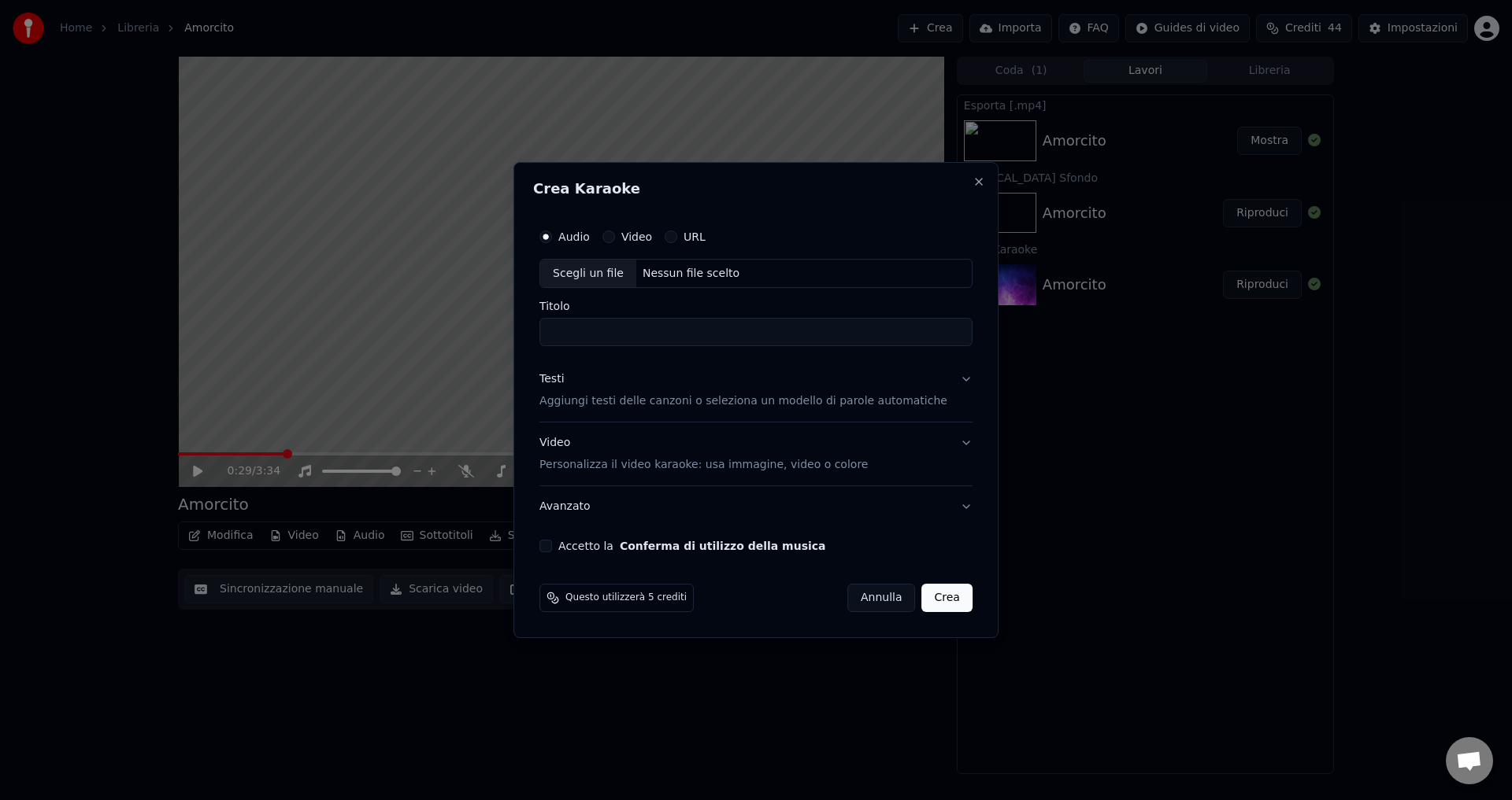
click at [678, 274] on div "Nessun file scelto" at bounding box center [690, 274] width 109 height 16
type input "******"
click at [640, 393] on div "Testi Aggiungi testi delle canzoni o seleziona un modello di parole automatiche" at bounding box center [742, 391] width 408 height 37
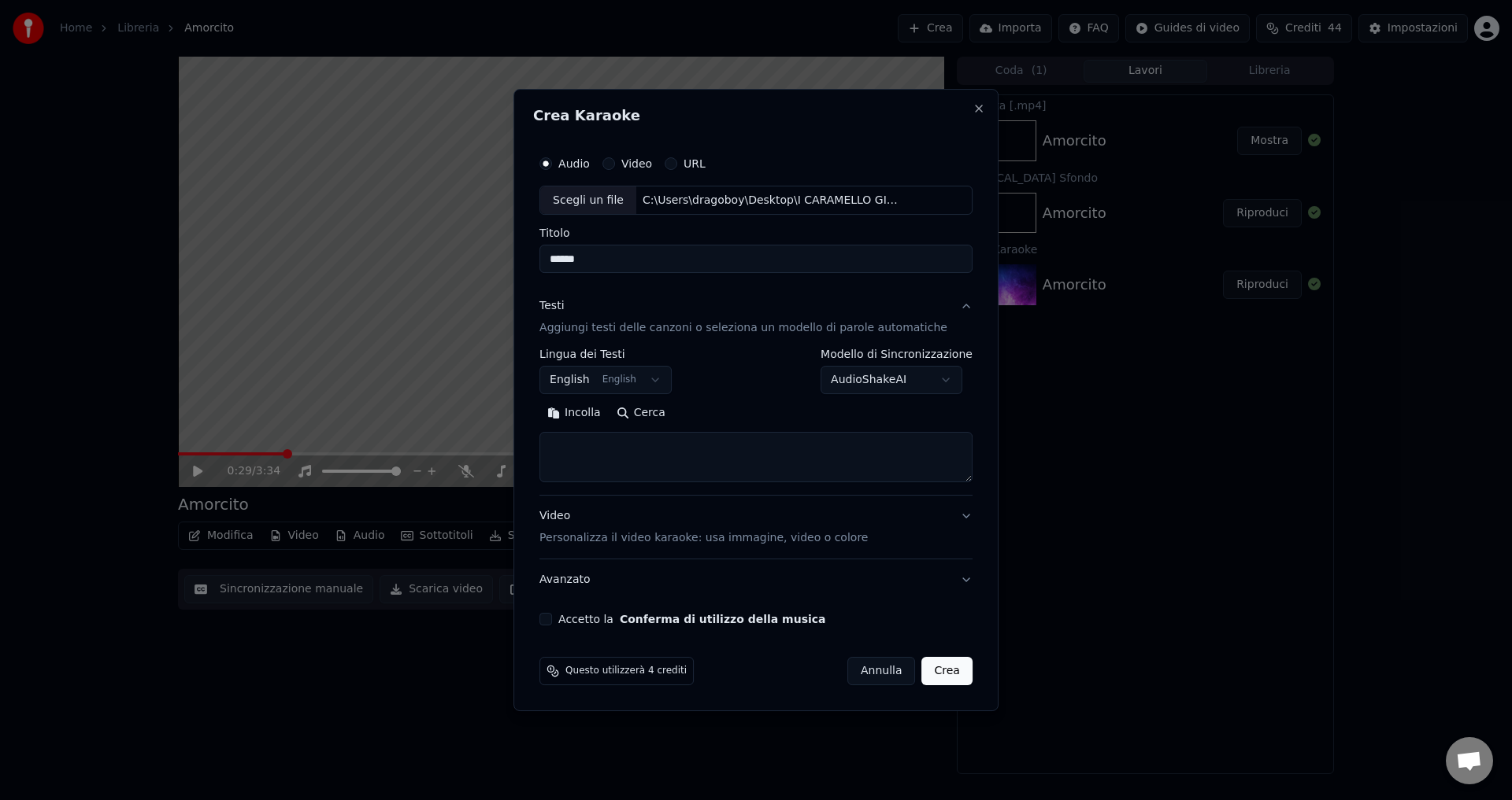
click at [595, 379] on body "Home Libreria Amorcito Crea Importa FAQ Guides di video Crediti 44 Impostazioni…" at bounding box center [756, 400] width 1512 height 800
select select "**"
click at [865, 383] on body "Home Libreria Amorcito Crea Importa FAQ Guides di video Crediti 44 Impostazioni…" at bounding box center [756, 400] width 1512 height 800
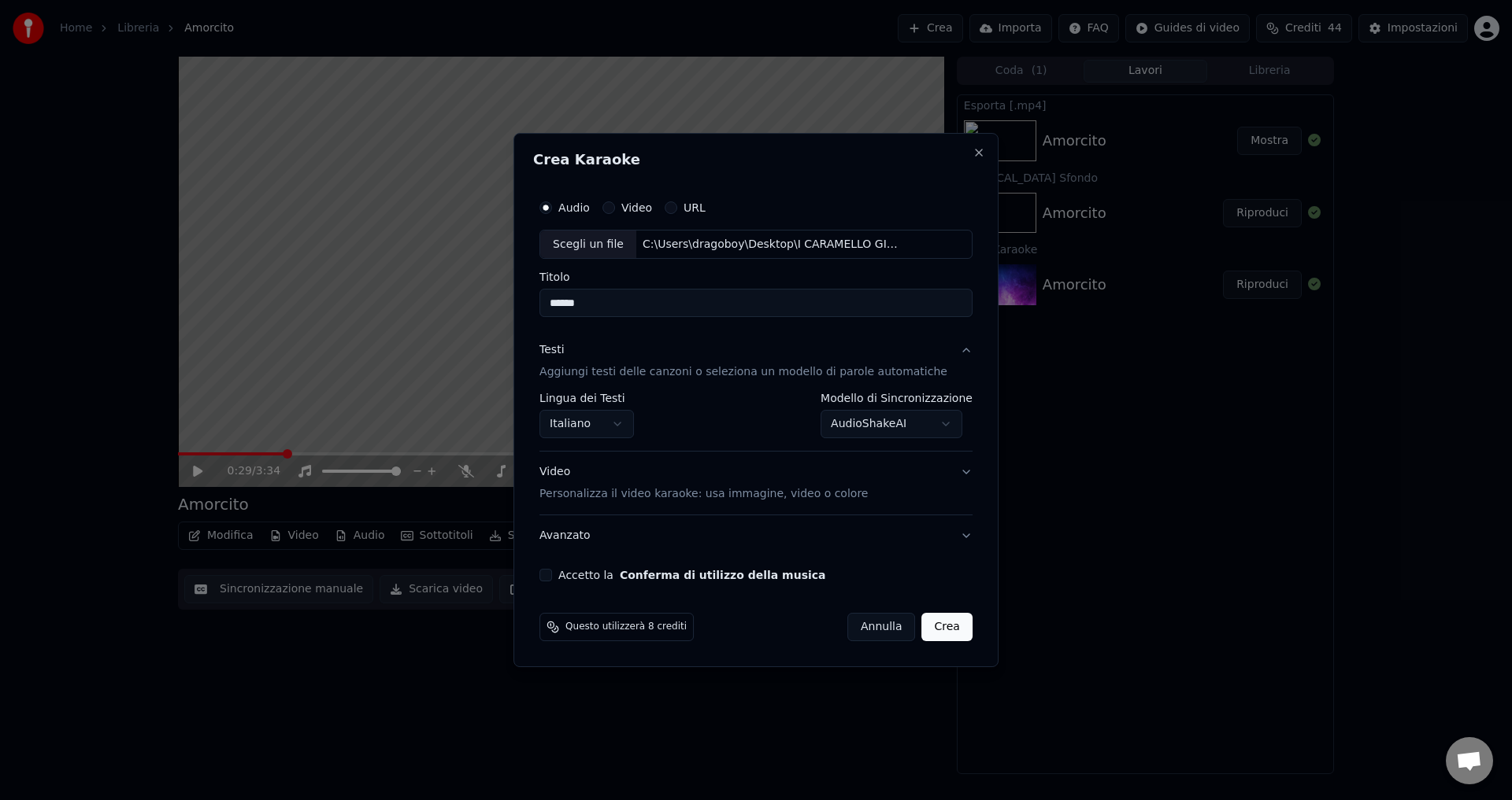
click at [552, 580] on button "Accetto la Conferma di utilizzo della musica" at bounding box center [544, 574] width 12 height 12
click at [924, 626] on button "Crea" at bounding box center [947, 627] width 50 height 28
select select "**********"
select select
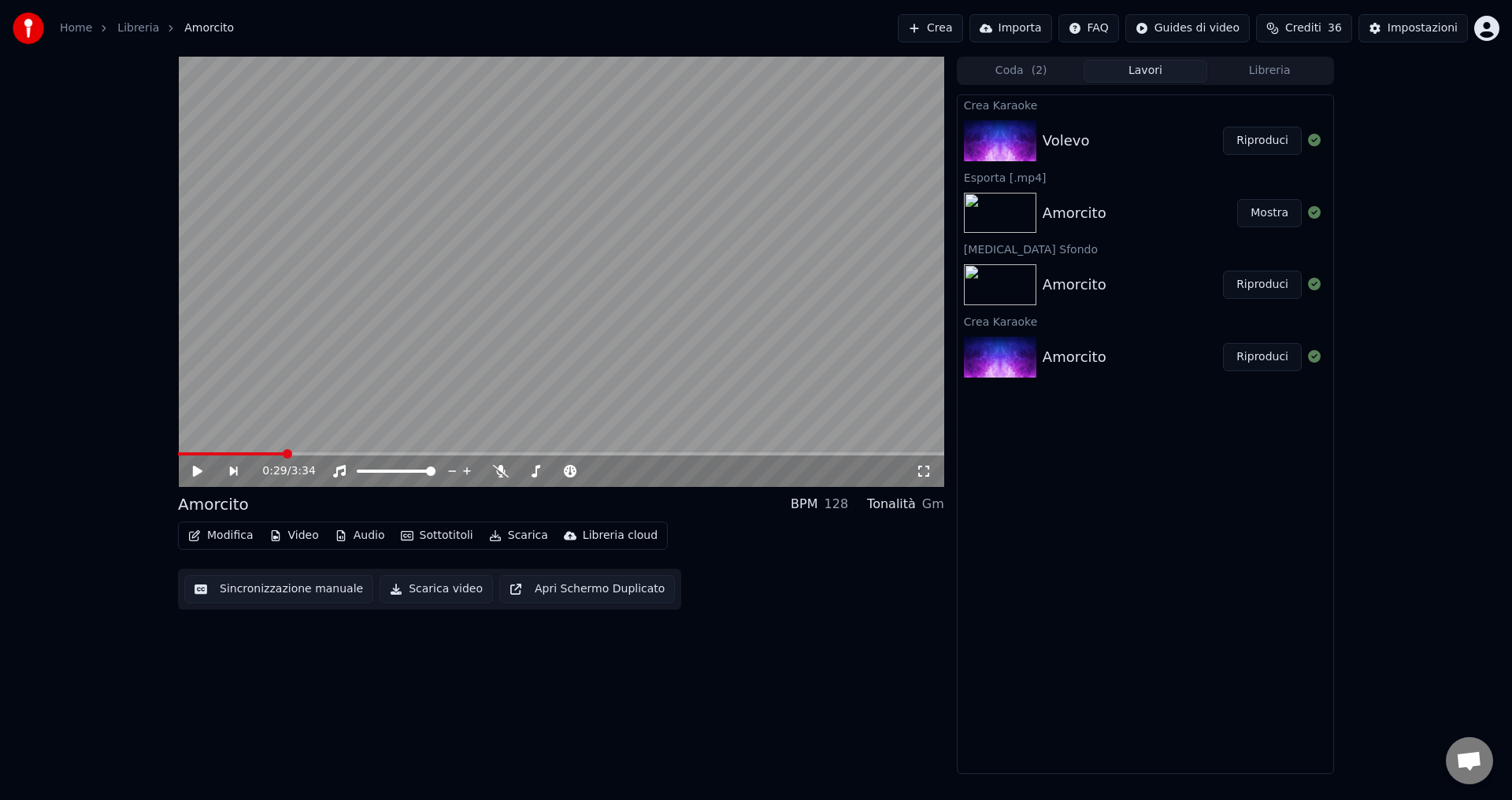
click at [1254, 147] on button "Riproduci" at bounding box center [1262, 141] width 78 height 28
click at [196, 466] on icon at bounding box center [209, 470] width 37 height 12
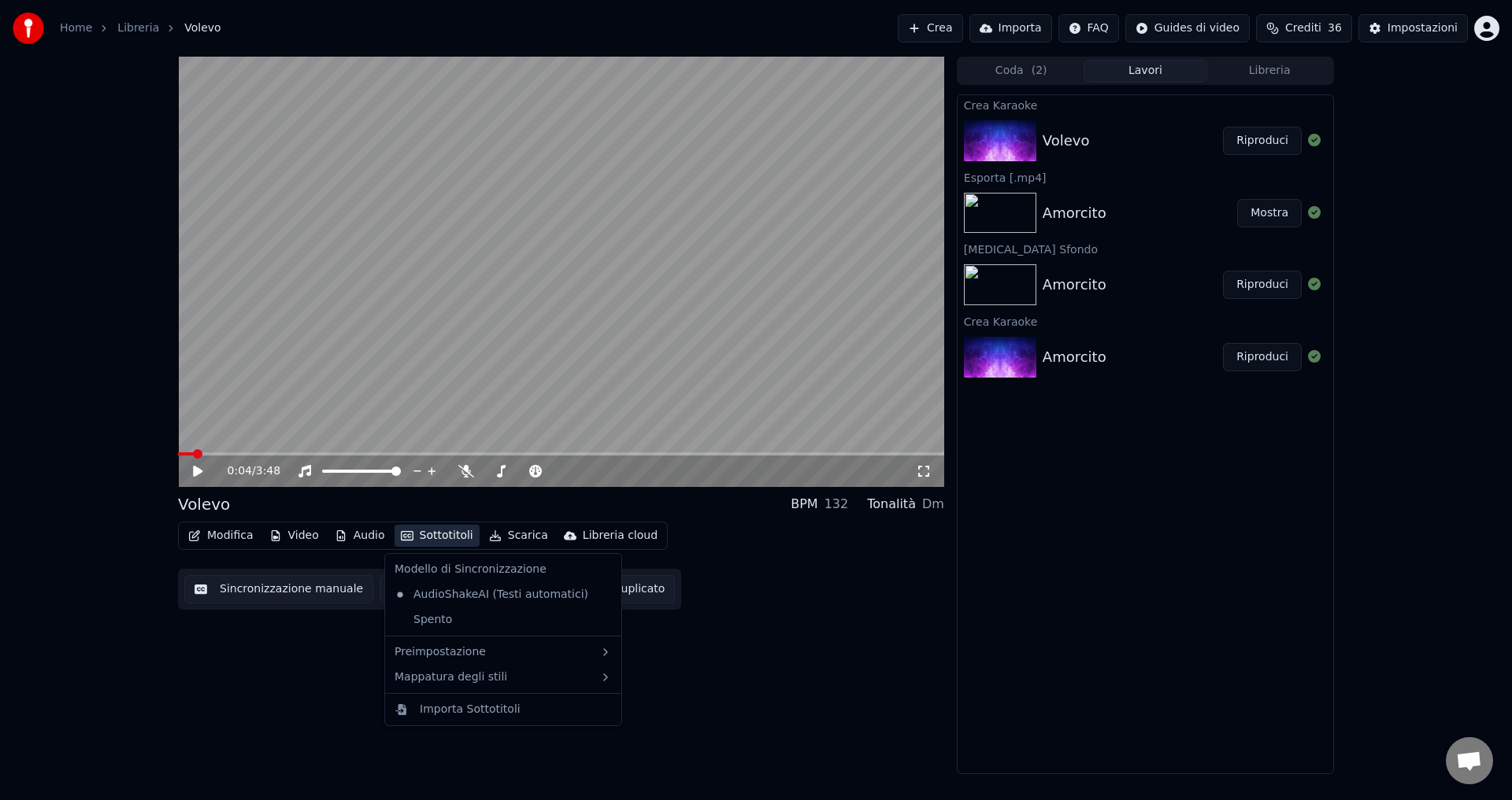
click at [435, 535] on button "Sottotitoli" at bounding box center [436, 536] width 85 height 22
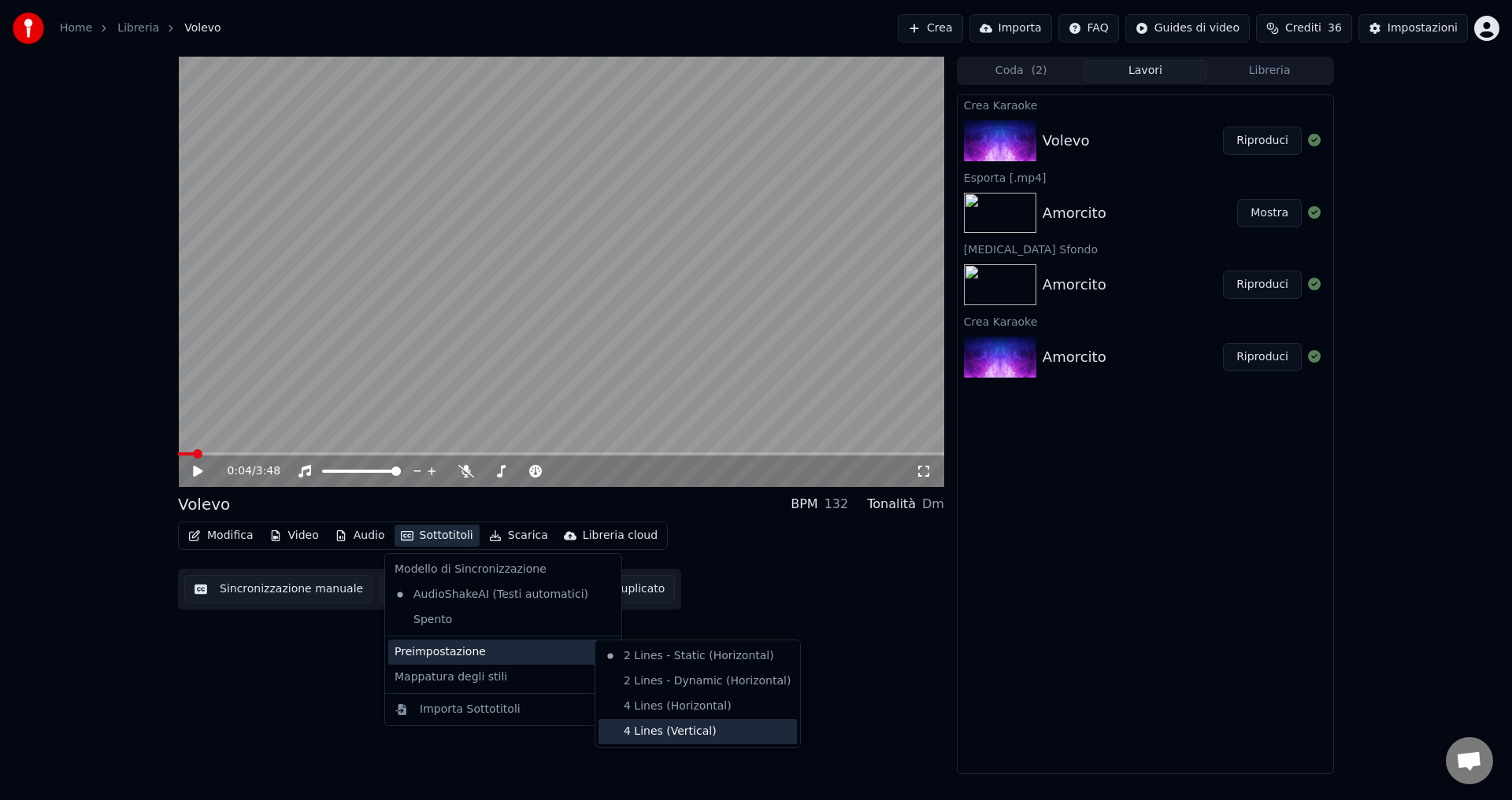
click at [640, 730] on div "4 Lines (Vertical)" at bounding box center [698, 731] width 198 height 25
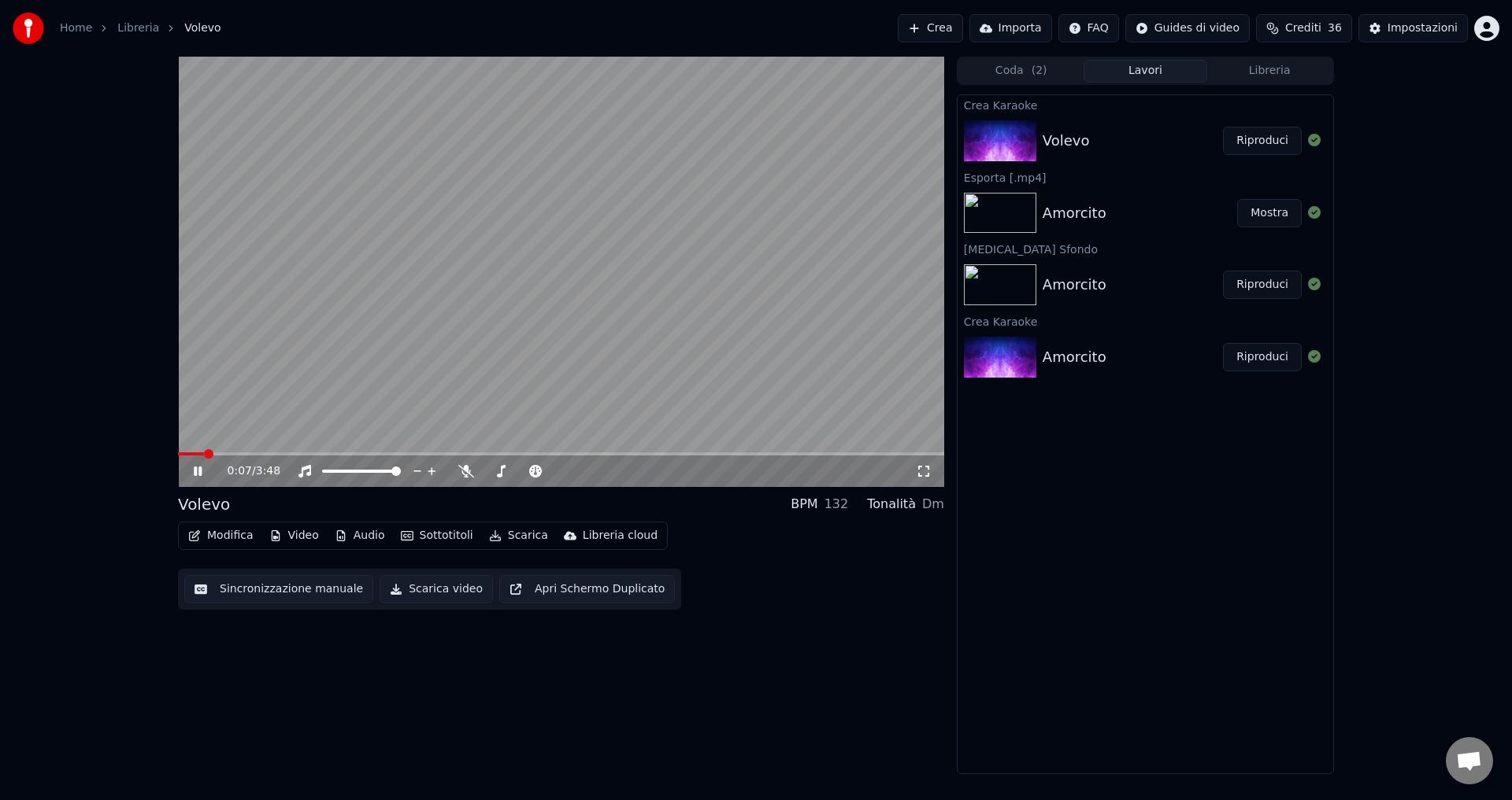
click at [195, 470] on icon at bounding box center [197, 471] width 7 height 9
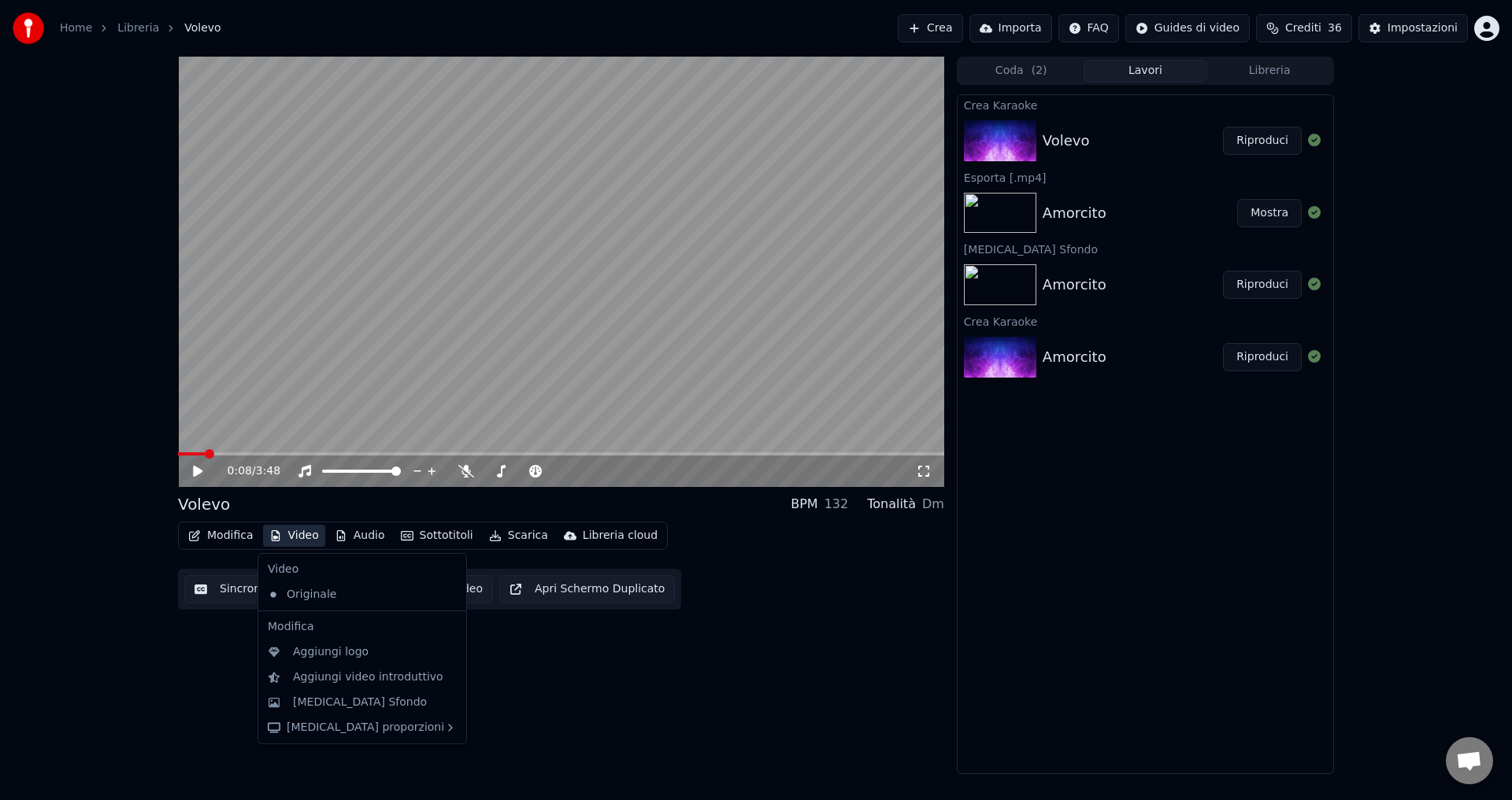
click at [293, 525] on button "Video" at bounding box center [294, 536] width 63 height 22
click at [327, 704] on div "[MEDICAL_DATA] Sfondo" at bounding box center [360, 702] width 134 height 16
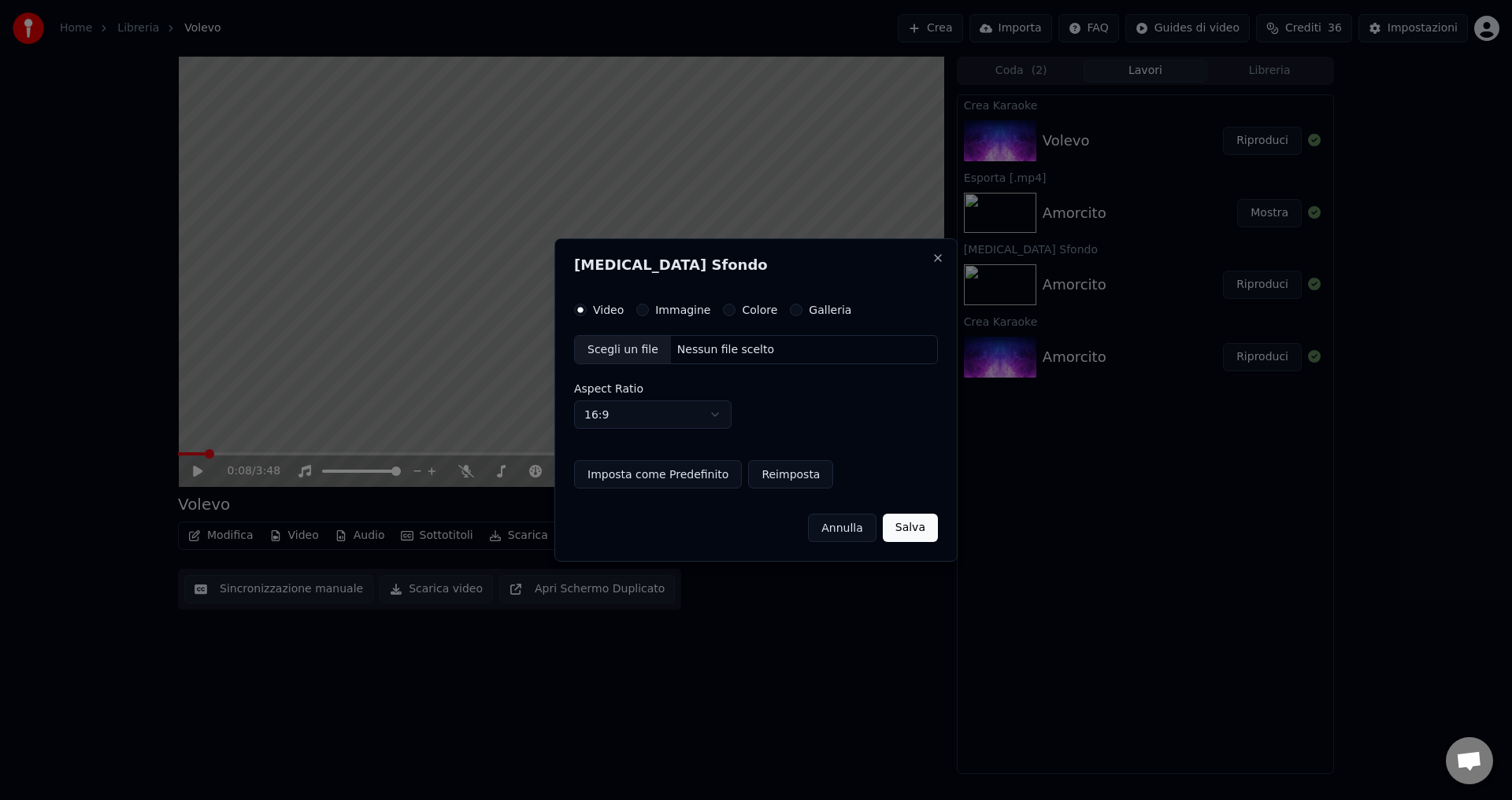
click at [725, 303] on div "Colore" at bounding box center [750, 309] width 54 height 12
click at [723, 309] on button "Colore" at bounding box center [728, 309] width 12 height 12
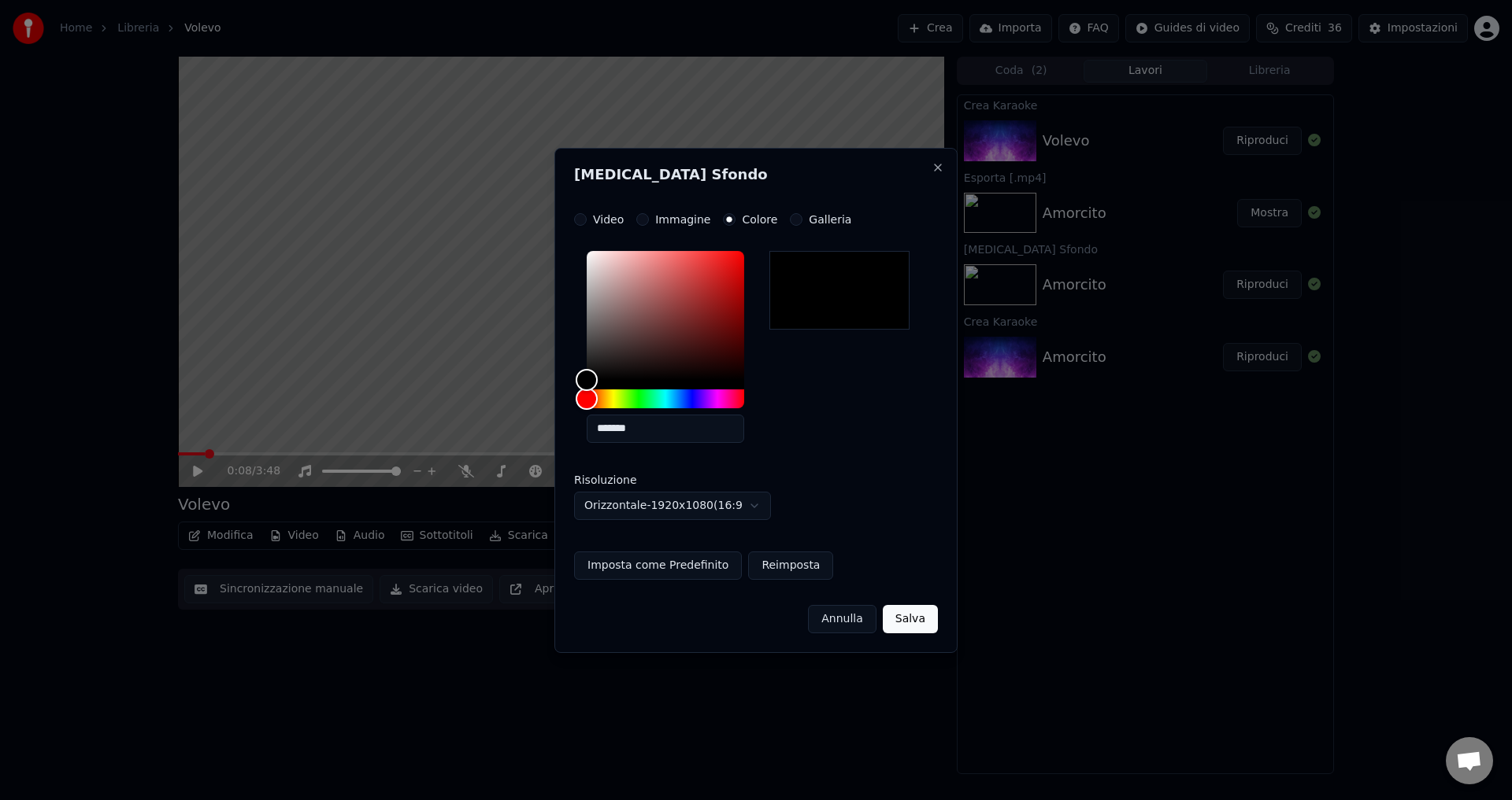
click at [915, 618] on button "Salva" at bounding box center [910, 619] width 55 height 28
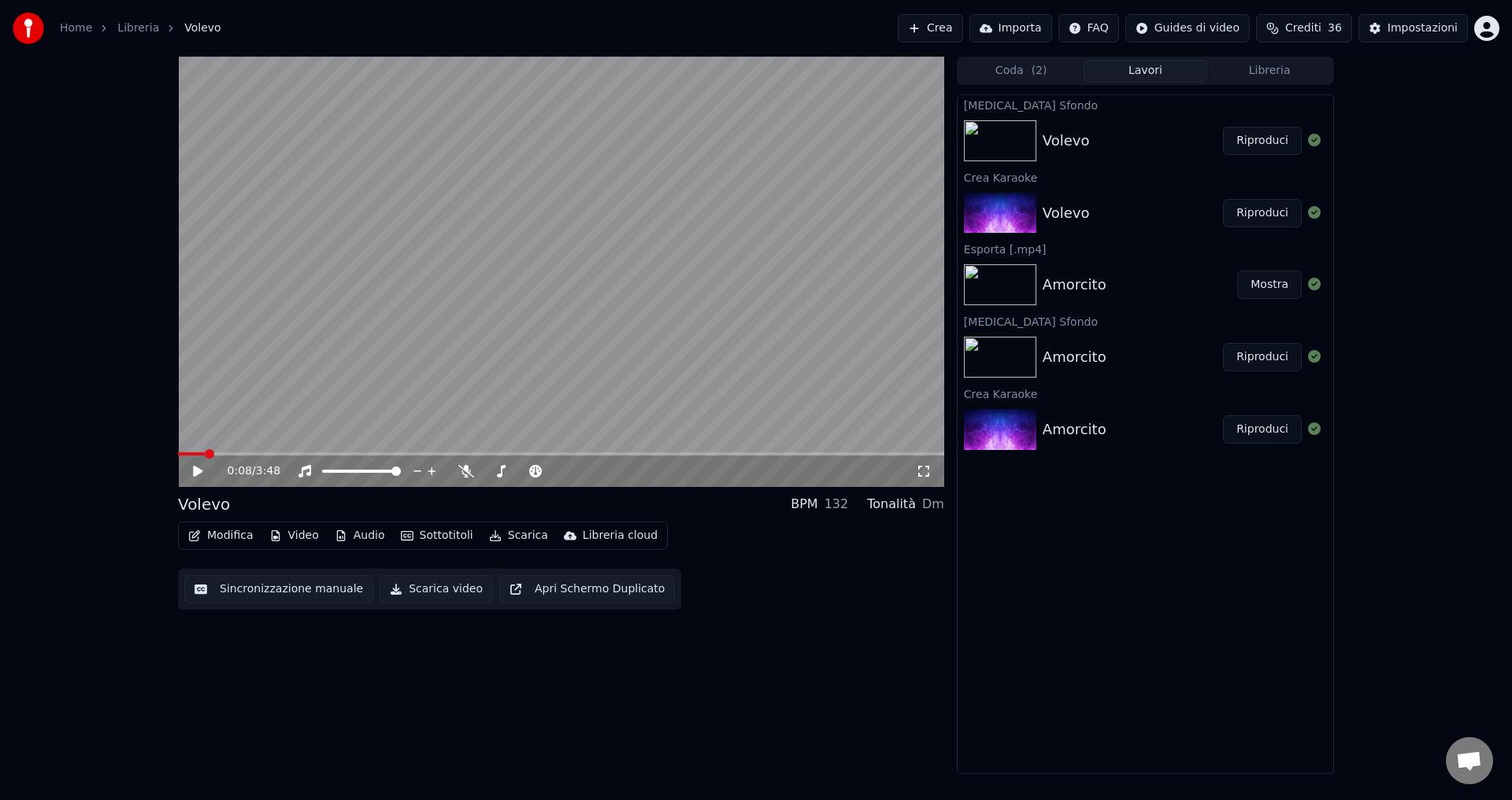
click at [1251, 143] on button "Riproduci" at bounding box center [1262, 141] width 78 height 28
click at [463, 470] on icon at bounding box center [466, 470] width 16 height 12
click at [206, 469] on icon at bounding box center [209, 470] width 37 height 12
click at [410, 587] on button "Scarica video" at bounding box center [435, 589] width 113 height 28
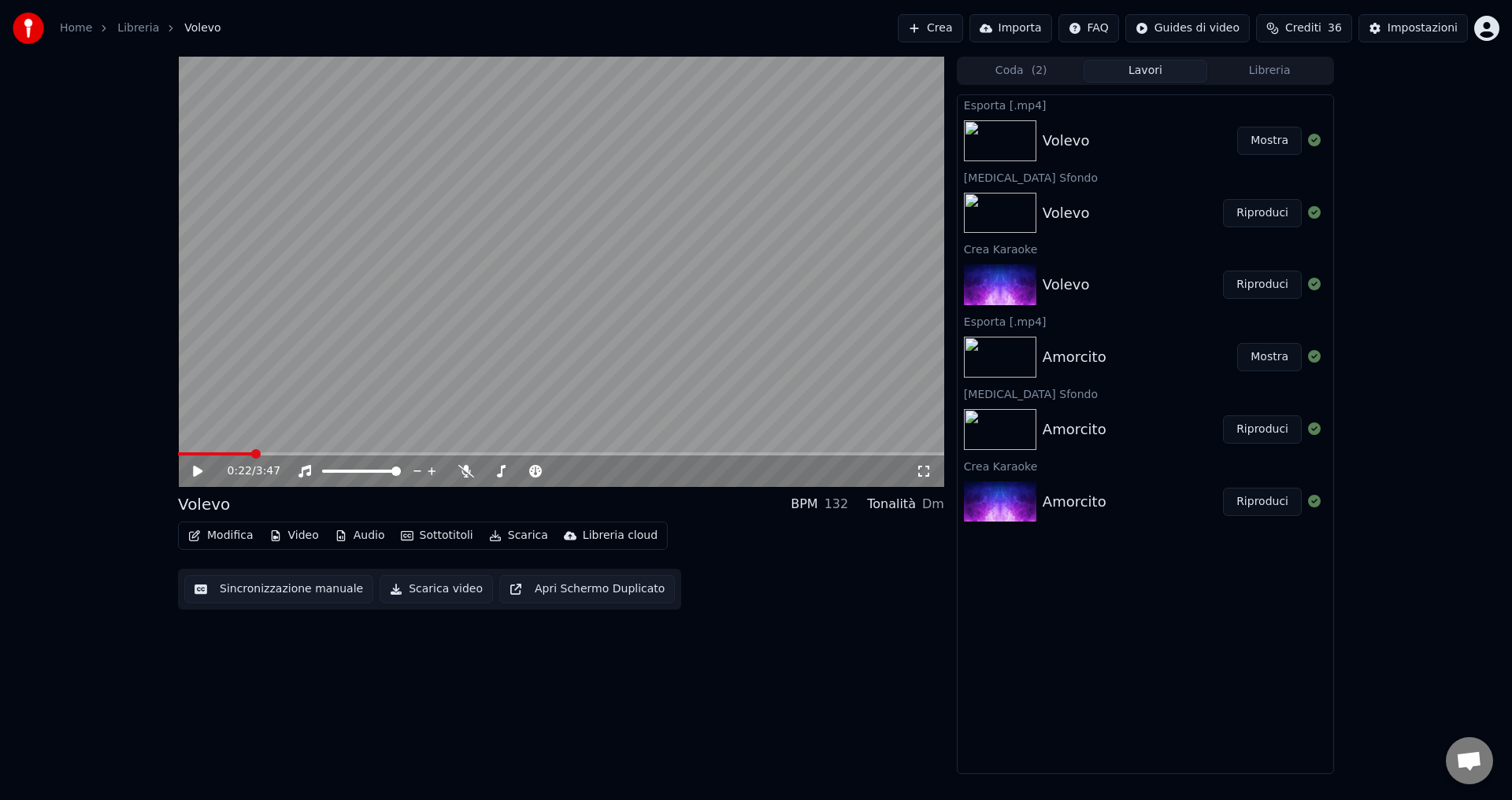
click at [962, 35] on button "Crea" at bounding box center [929, 28] width 64 height 28
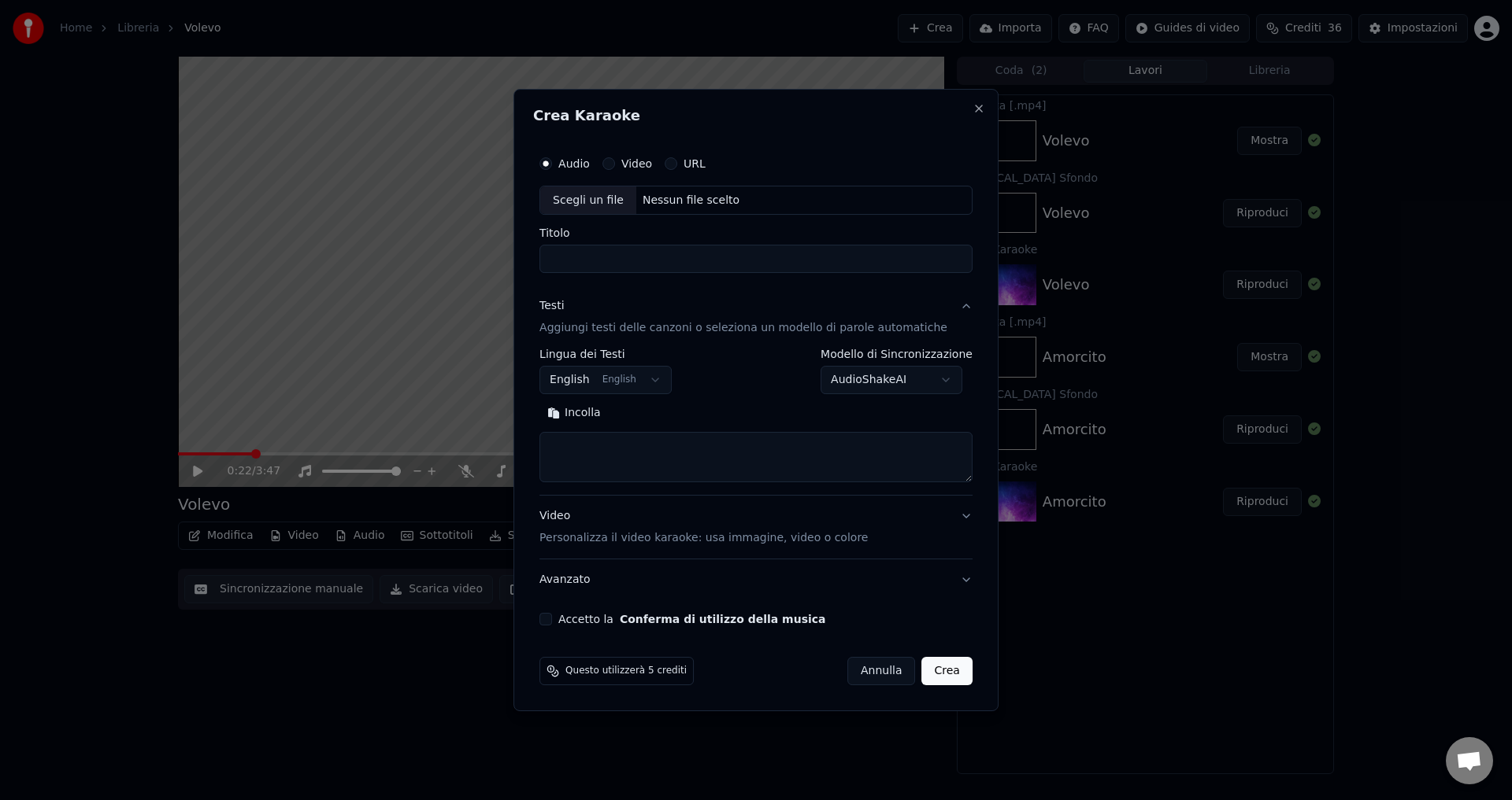
click at [701, 203] on div "Nessun file scelto" at bounding box center [690, 201] width 109 height 16
type input "**********"
click at [603, 390] on body "Home Libreria Volevo Crea Importa FAQ Guides di video Crediti 36 Impostazioni 0…" at bounding box center [756, 400] width 1512 height 800
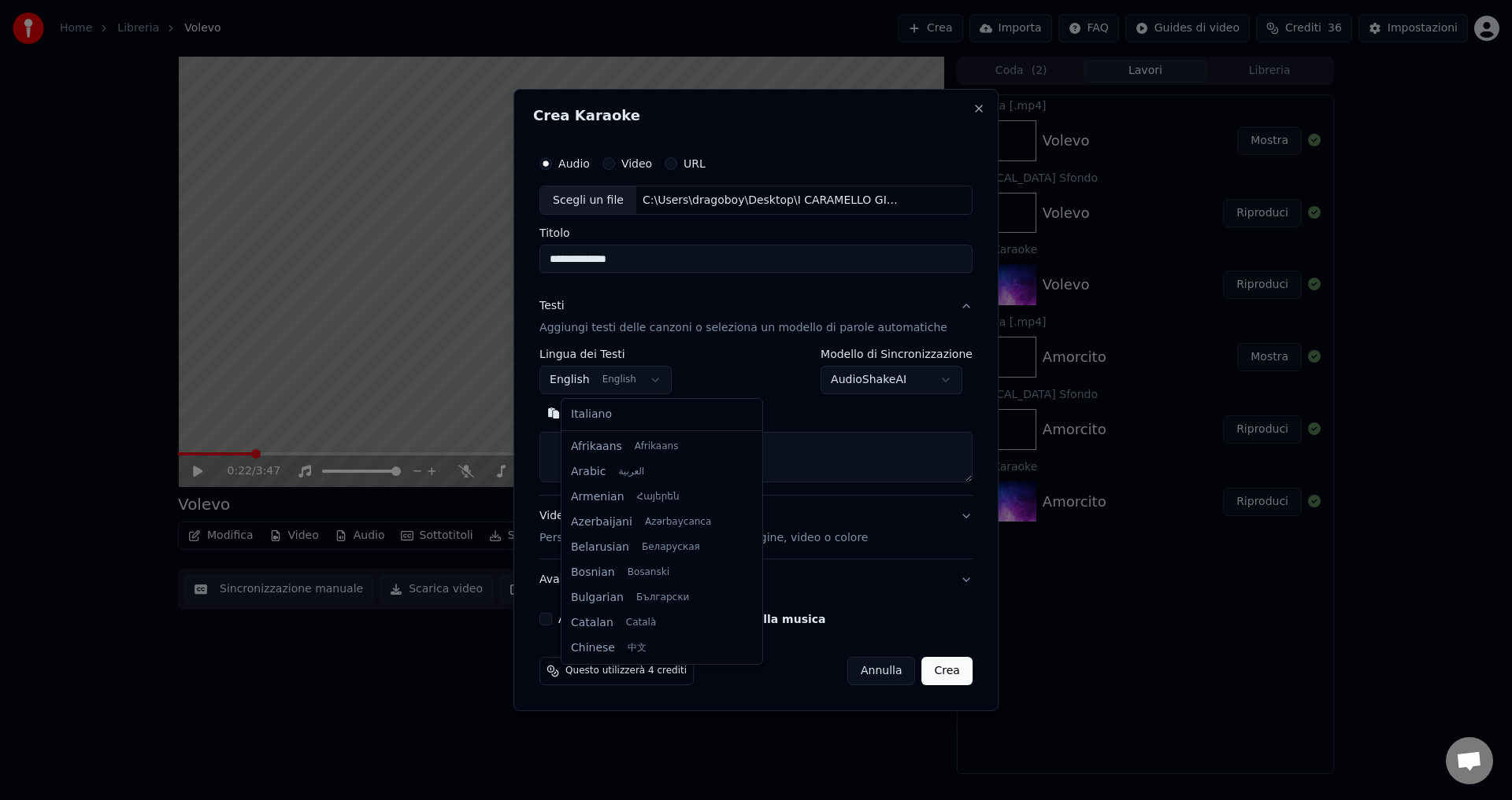
scroll to position [126, 0]
select select "**"
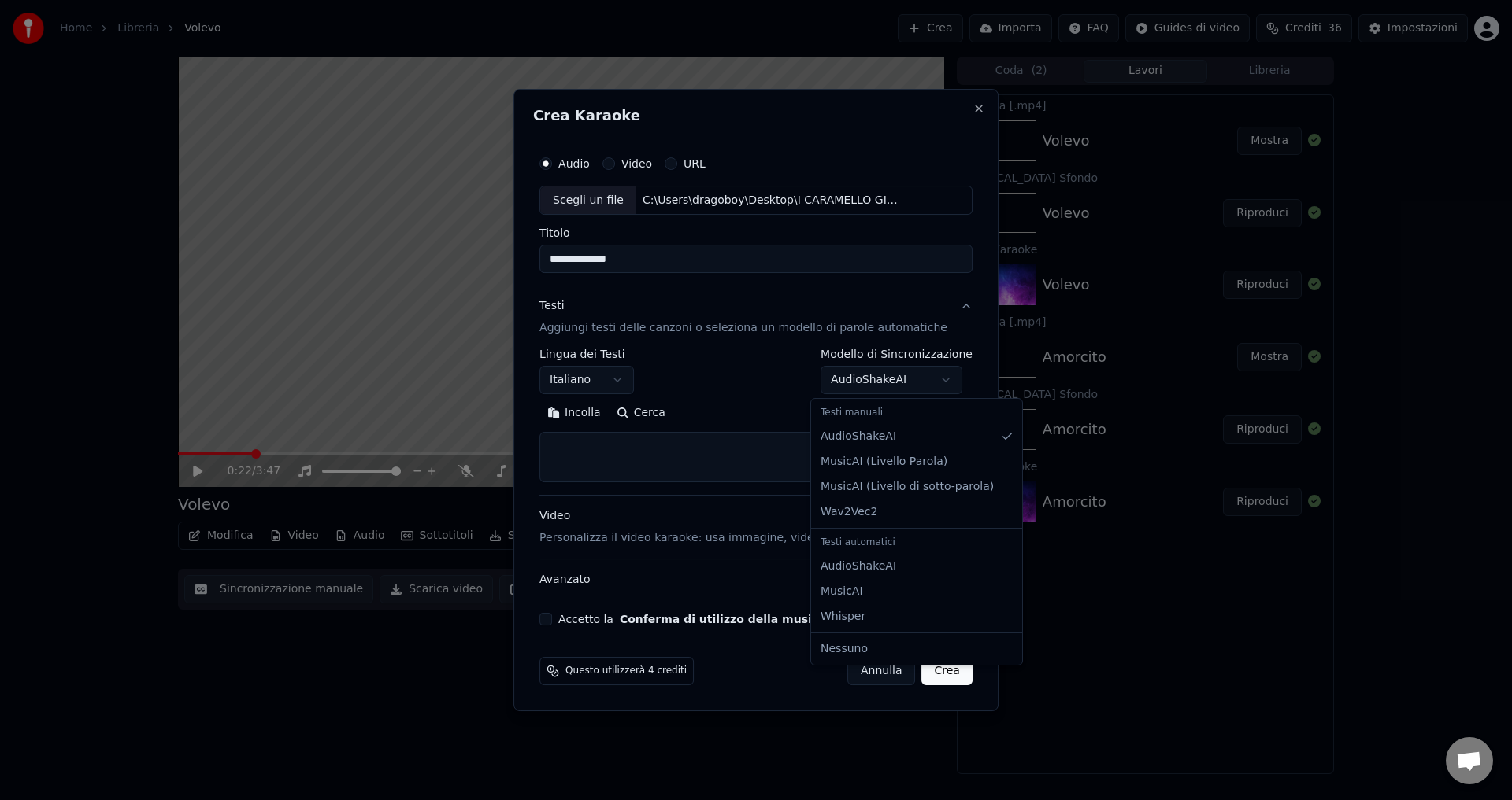
click at [837, 377] on body "Home Libreria Volevo Crea Importa FAQ Guides di video Crediti 36 Impostazioni 0…" at bounding box center [756, 400] width 1512 height 800
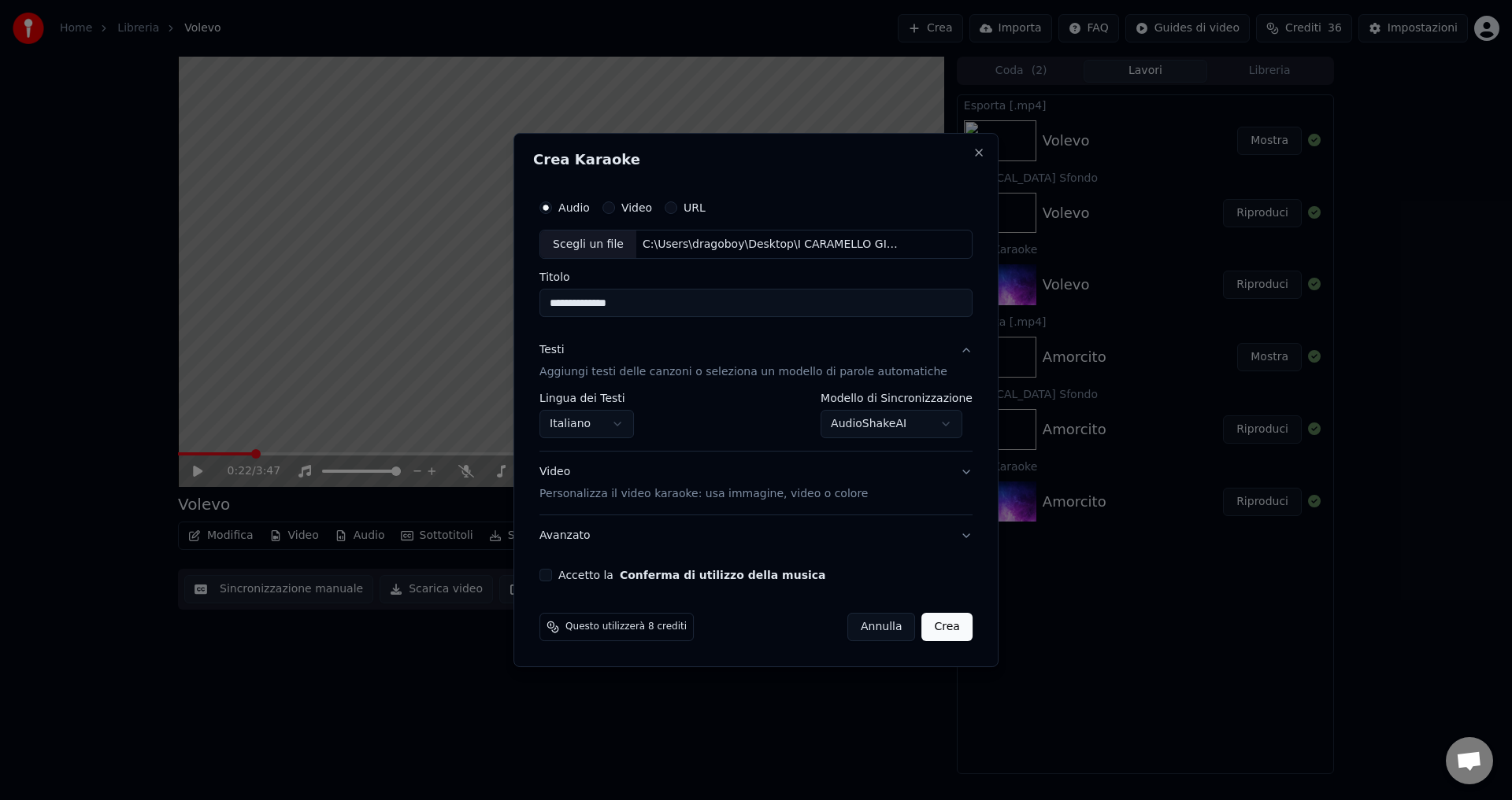
click at [552, 574] on button "Accetto la Conferma di utilizzo della musica" at bounding box center [544, 574] width 12 height 12
click at [933, 631] on button "Crea" at bounding box center [947, 627] width 50 height 28
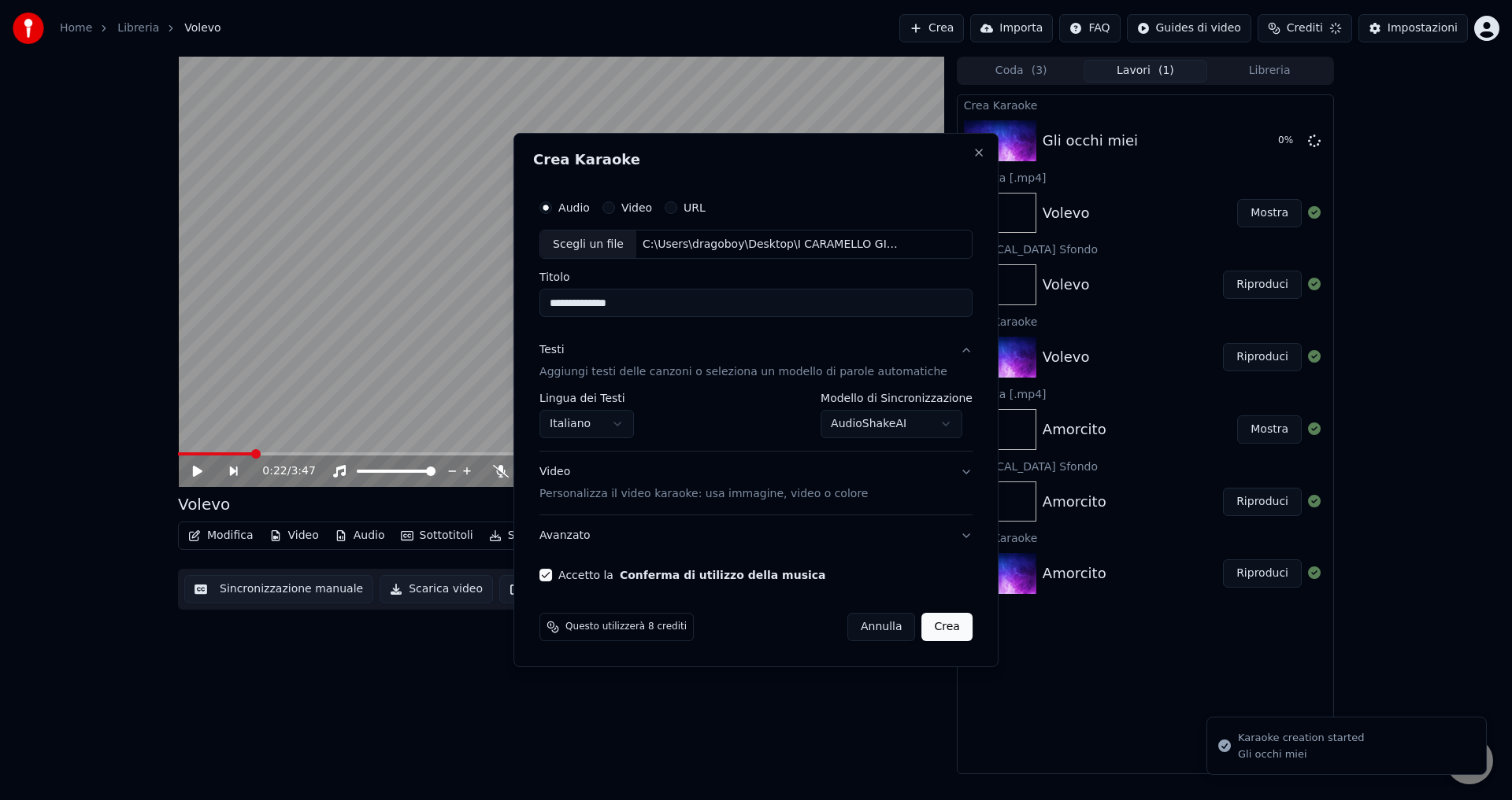
select select "**********"
select select
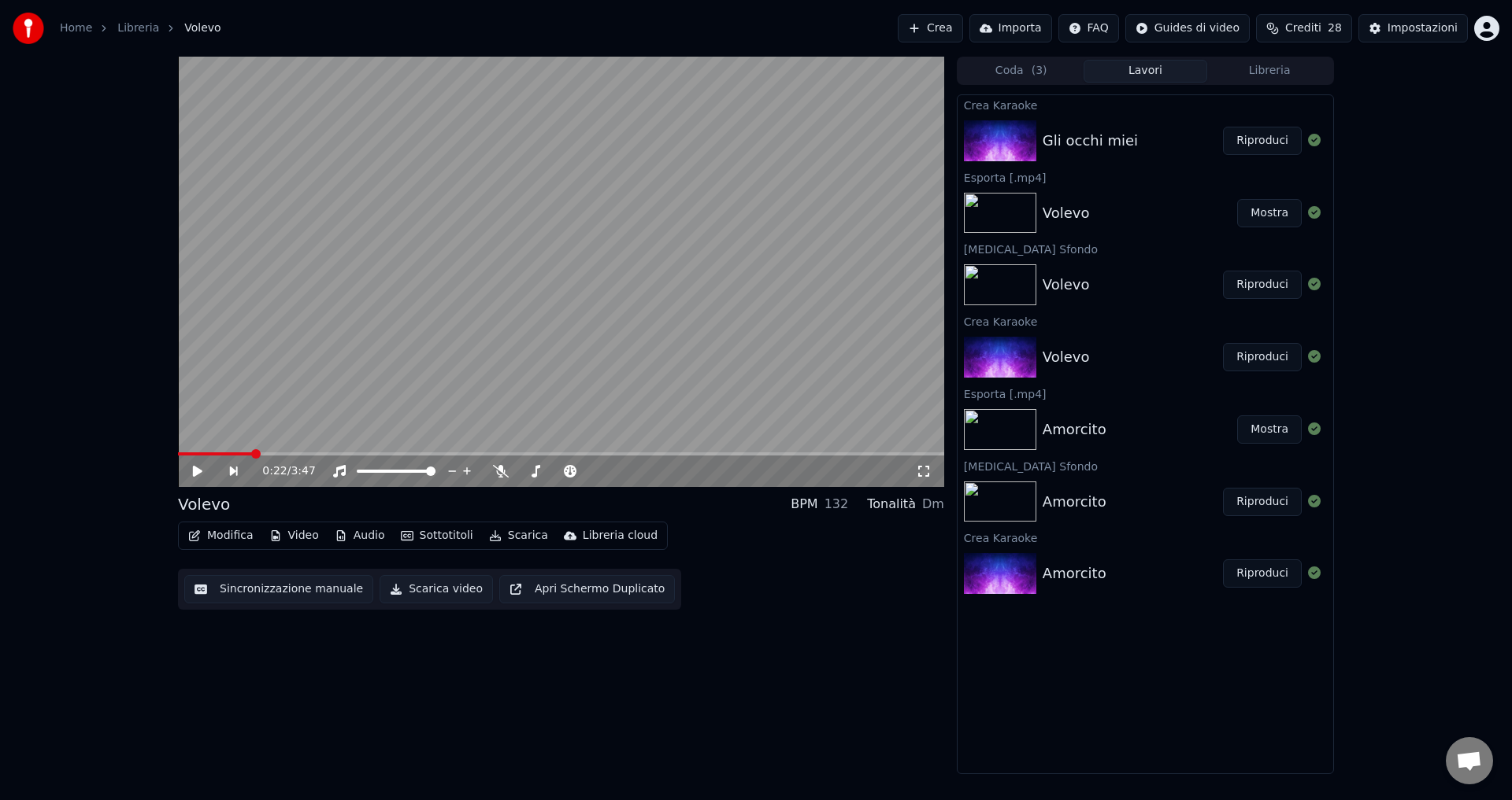
click at [1249, 140] on button "Riproduci" at bounding box center [1262, 141] width 78 height 28
click at [467, 472] on icon at bounding box center [466, 470] width 16 height 12
click at [414, 532] on button "Sottotitoli" at bounding box center [436, 536] width 85 height 22
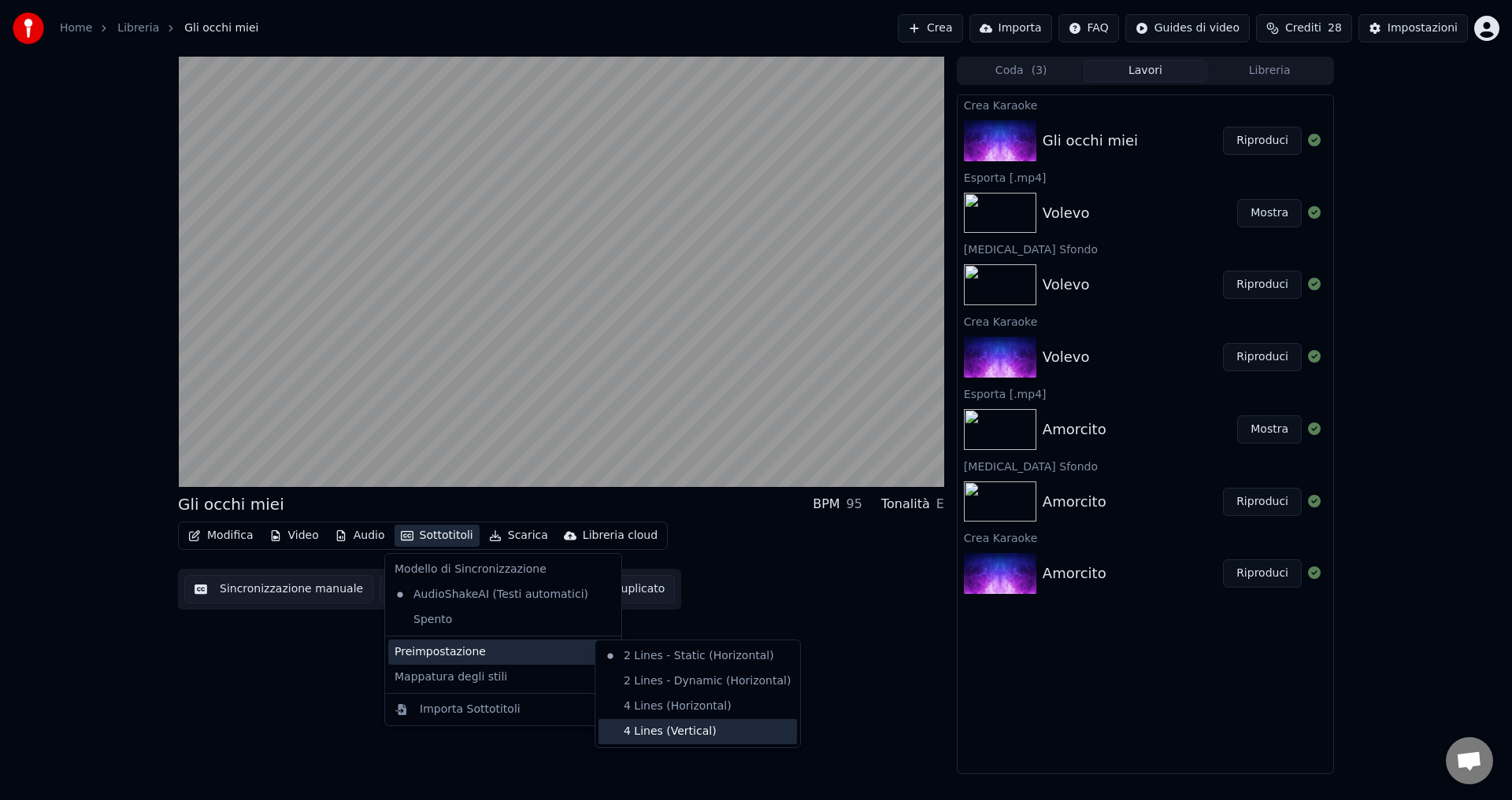
click at [645, 734] on div "4 Lines (Vertical)" at bounding box center [698, 731] width 198 height 25
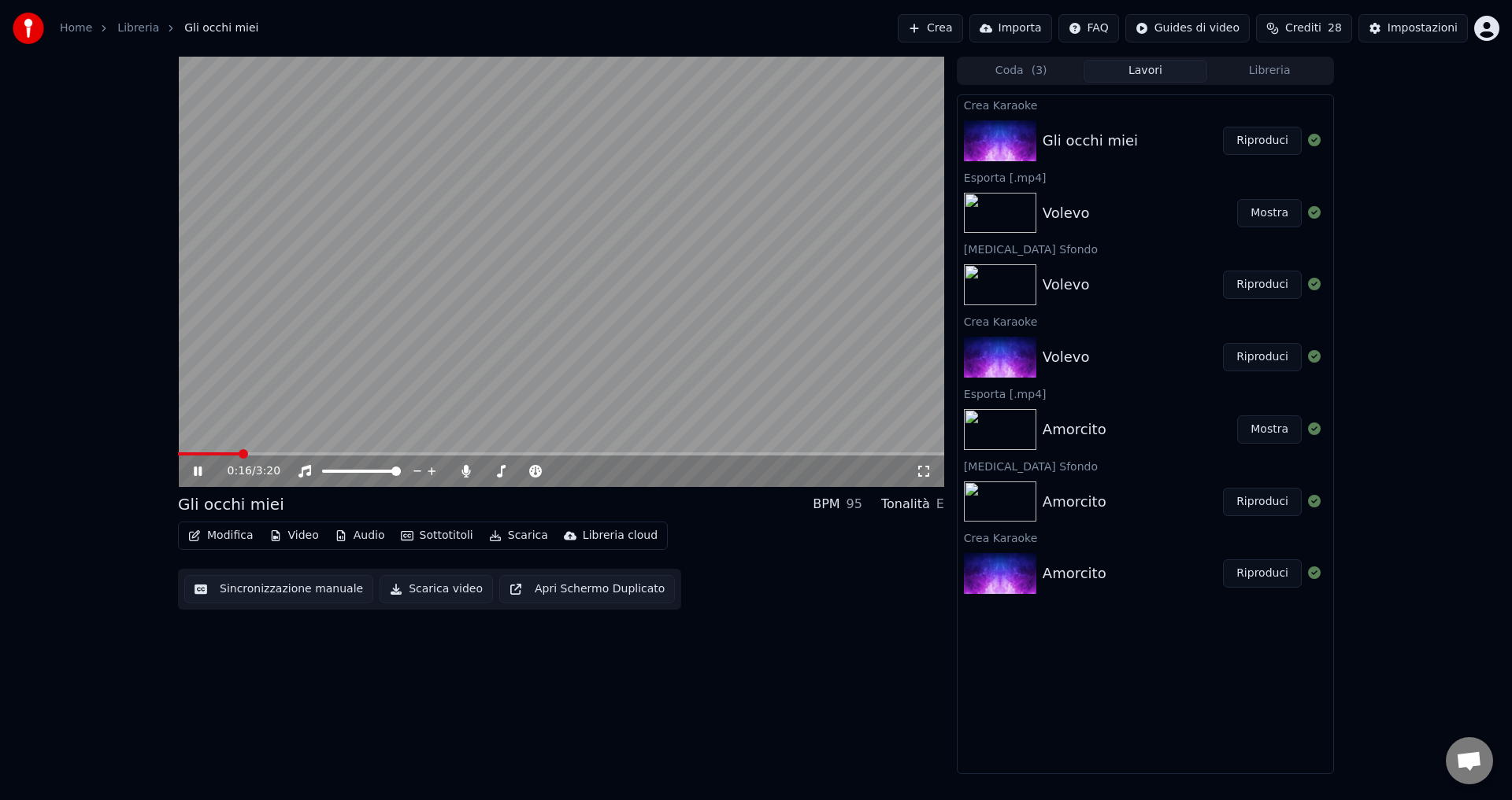
click at [203, 470] on icon at bounding box center [209, 470] width 37 height 12
click at [313, 536] on button "Video" at bounding box center [294, 536] width 63 height 22
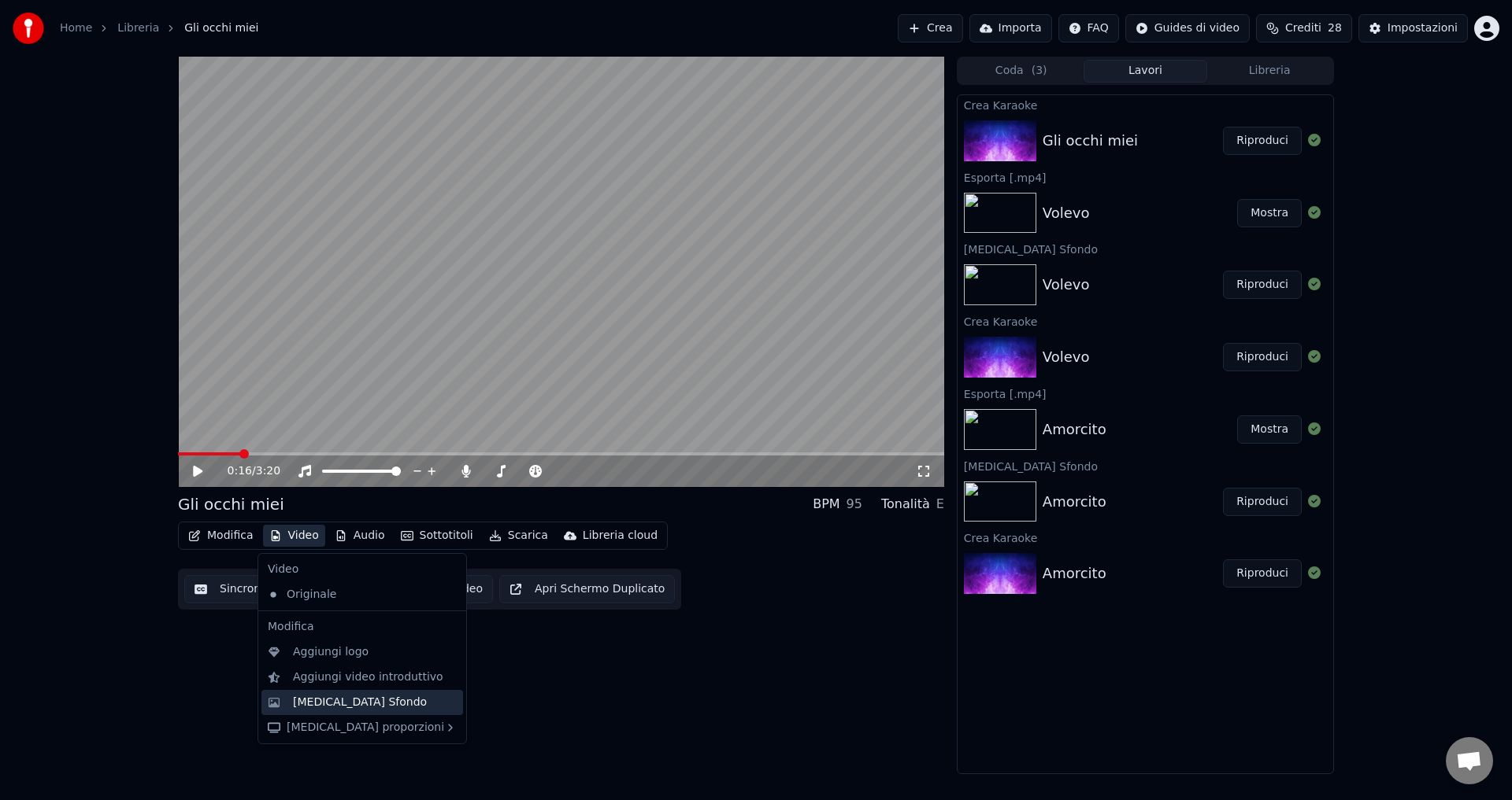
click at [340, 699] on div "[MEDICAL_DATA] Sfondo" at bounding box center [360, 702] width 134 height 16
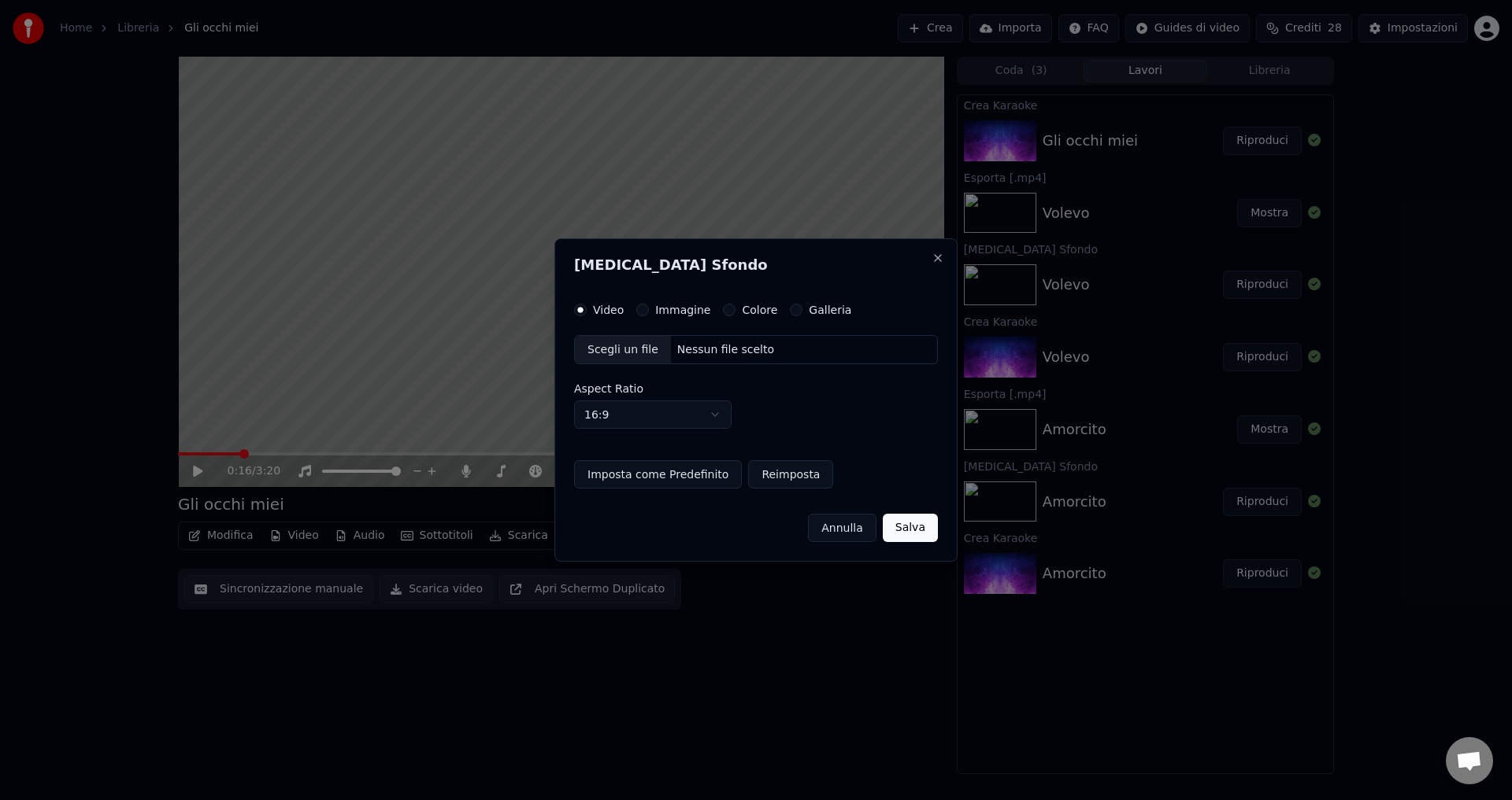
click at [723, 307] on button "Colore" at bounding box center [728, 309] width 12 height 12
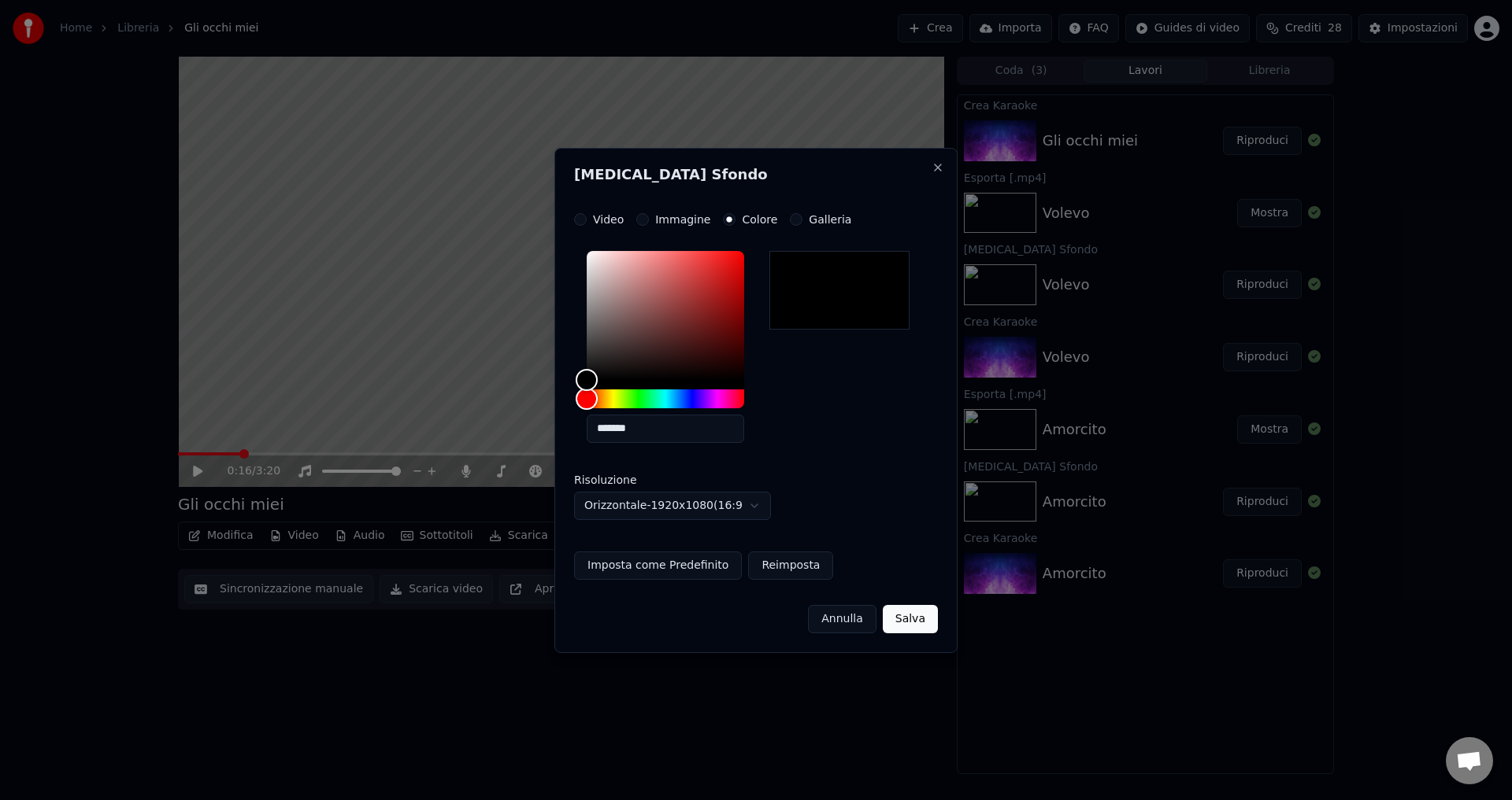
click at [915, 616] on button "Salva" at bounding box center [910, 619] width 55 height 28
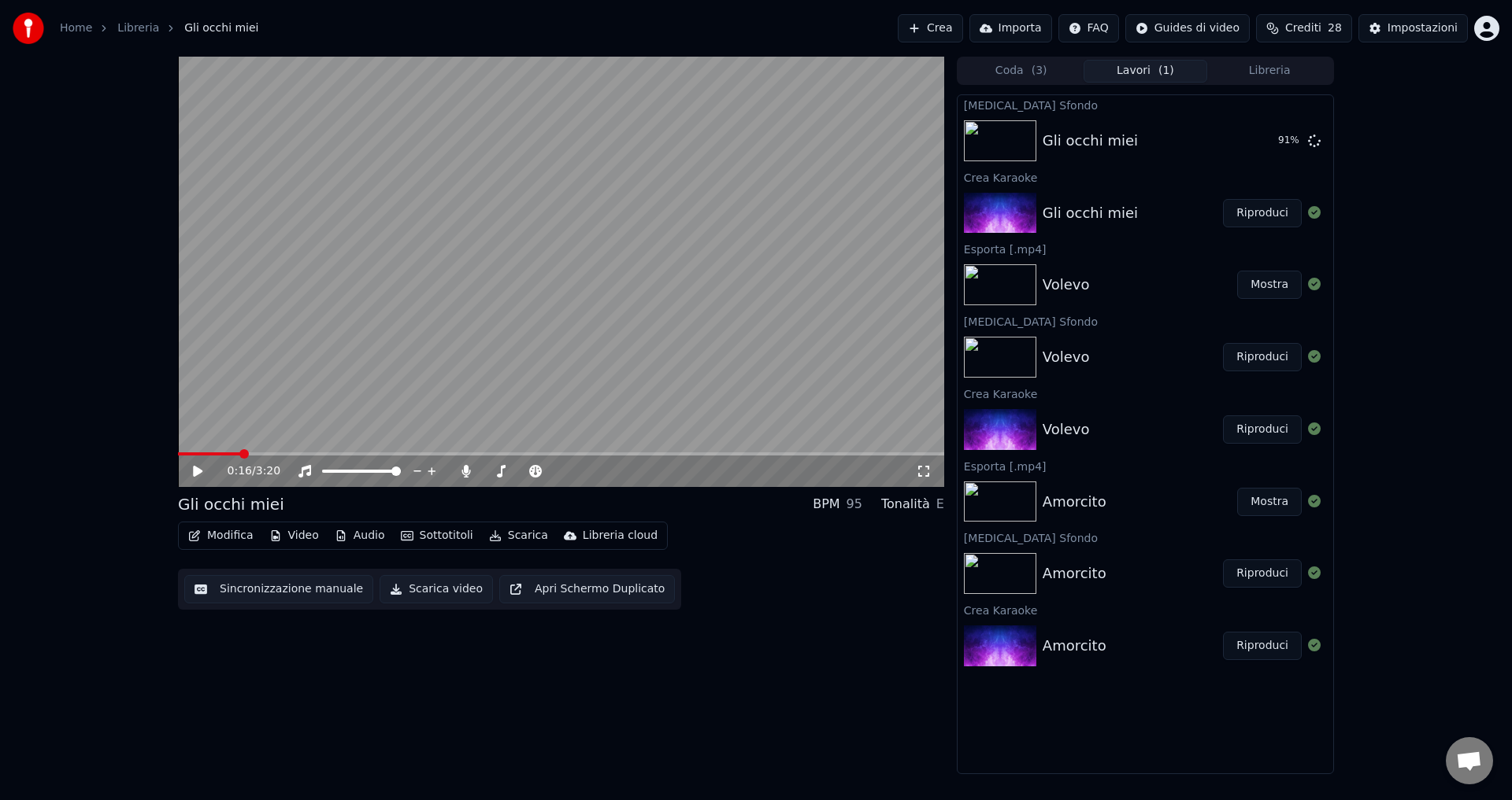
click at [1477, 756] on span "Aprire la chat" at bounding box center [1469, 763] width 26 height 22
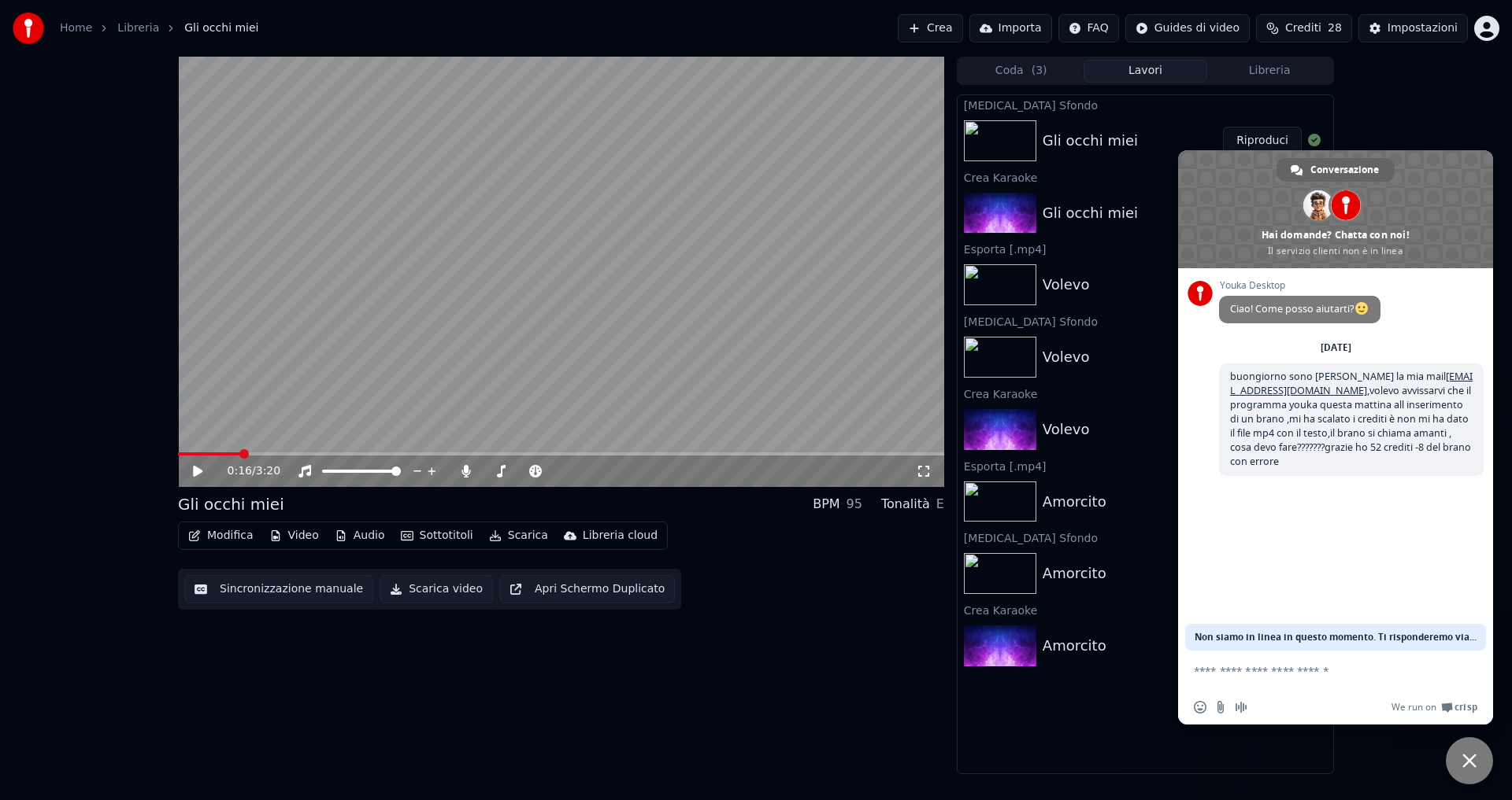
click at [1477, 756] on span "Chiudere la chat" at bounding box center [1469, 761] width 48 height 48
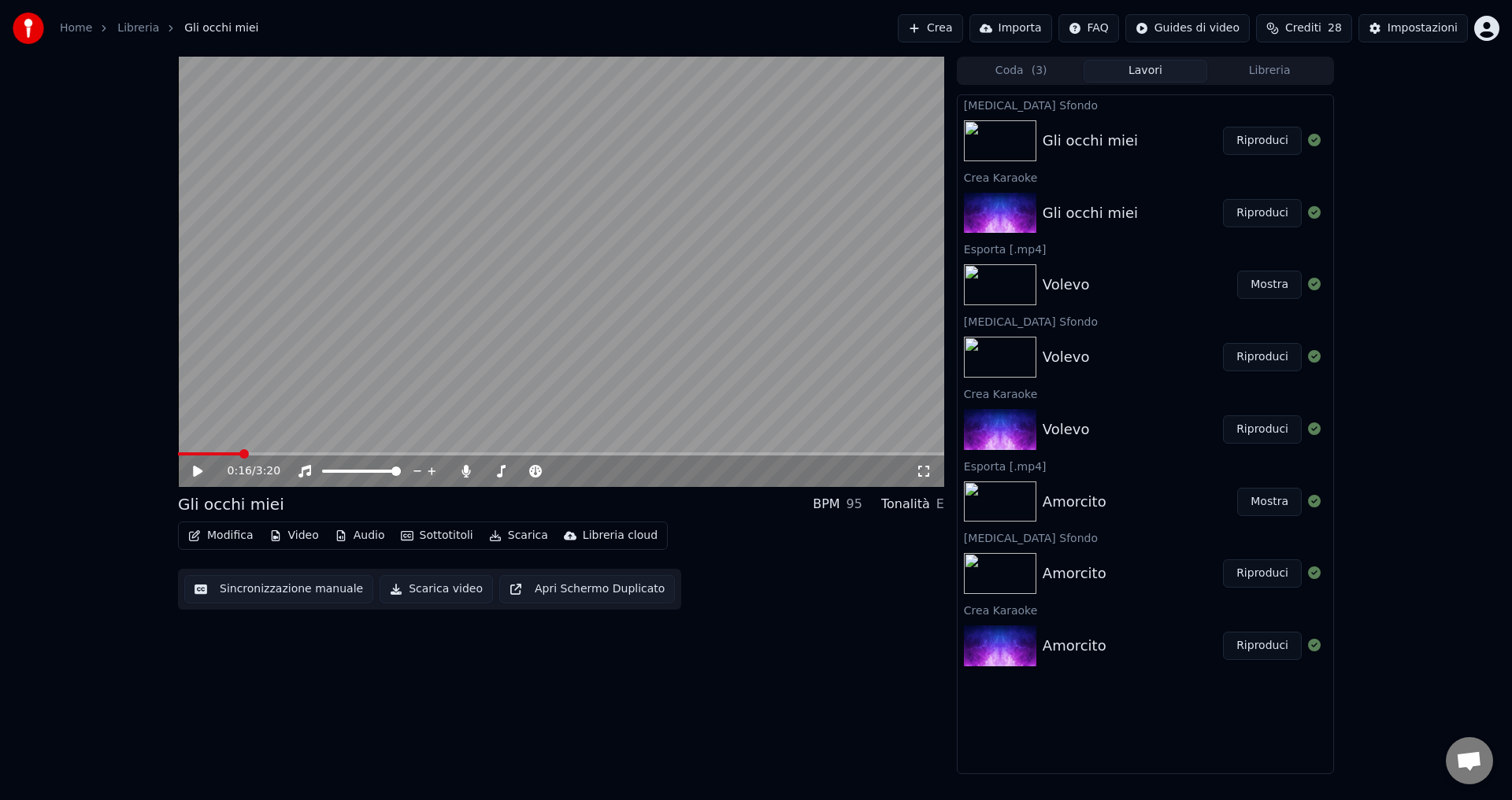
click at [1250, 133] on button "Riproduci" at bounding box center [1262, 141] width 78 height 28
click at [468, 471] on icon at bounding box center [465, 470] width 8 height 12
click at [555, 710] on div "0:07 / 3:20 Gli occhi miei BPM 95 Tonalità E Modifica Video Audio Sottotitoli S…" at bounding box center [561, 415] width 766 height 718
click at [463, 476] on icon at bounding box center [466, 470] width 16 height 12
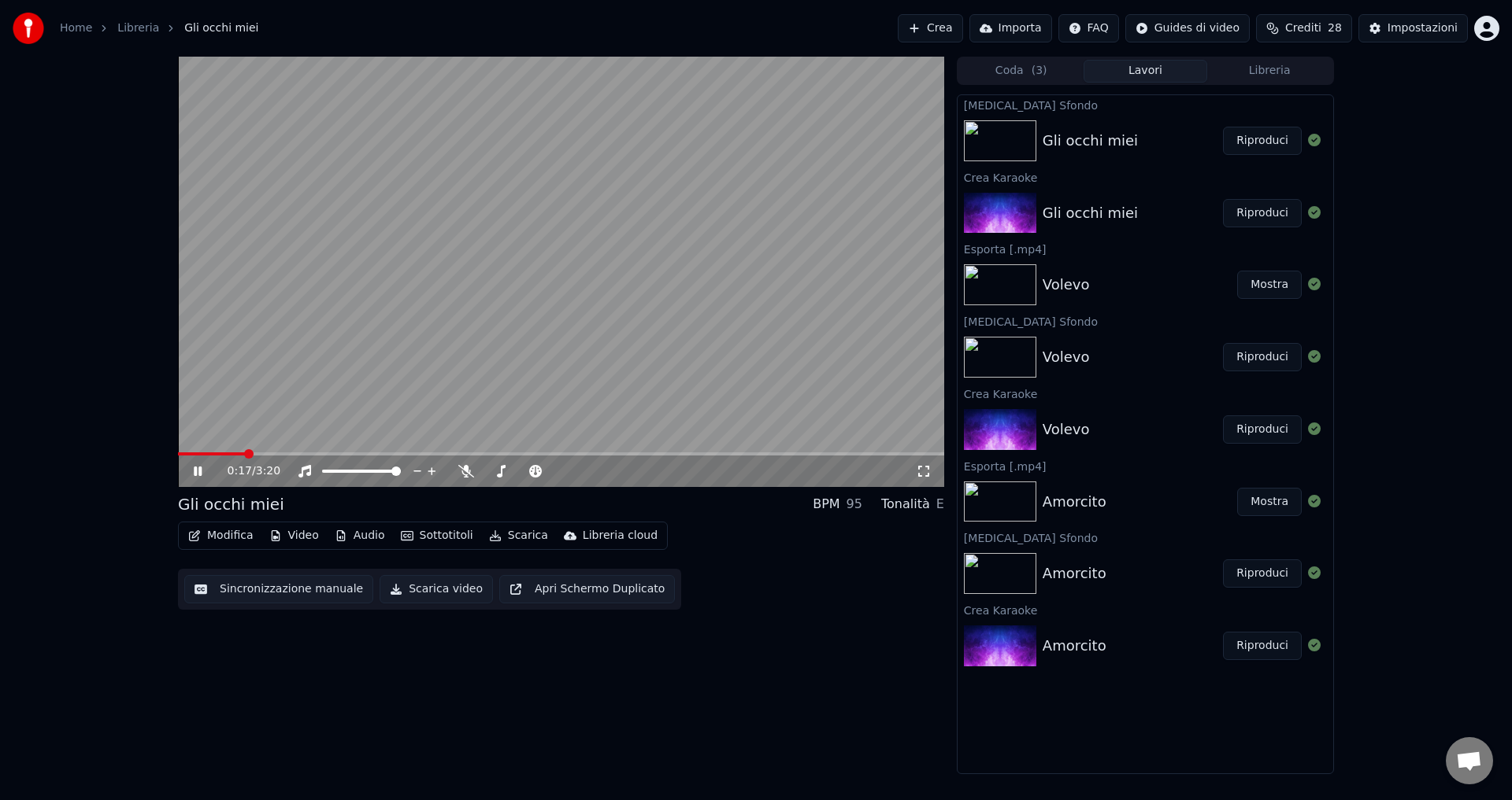
click at [198, 472] on icon at bounding box center [209, 470] width 37 height 12
click at [383, 587] on button "Scarica video" at bounding box center [435, 589] width 113 height 28
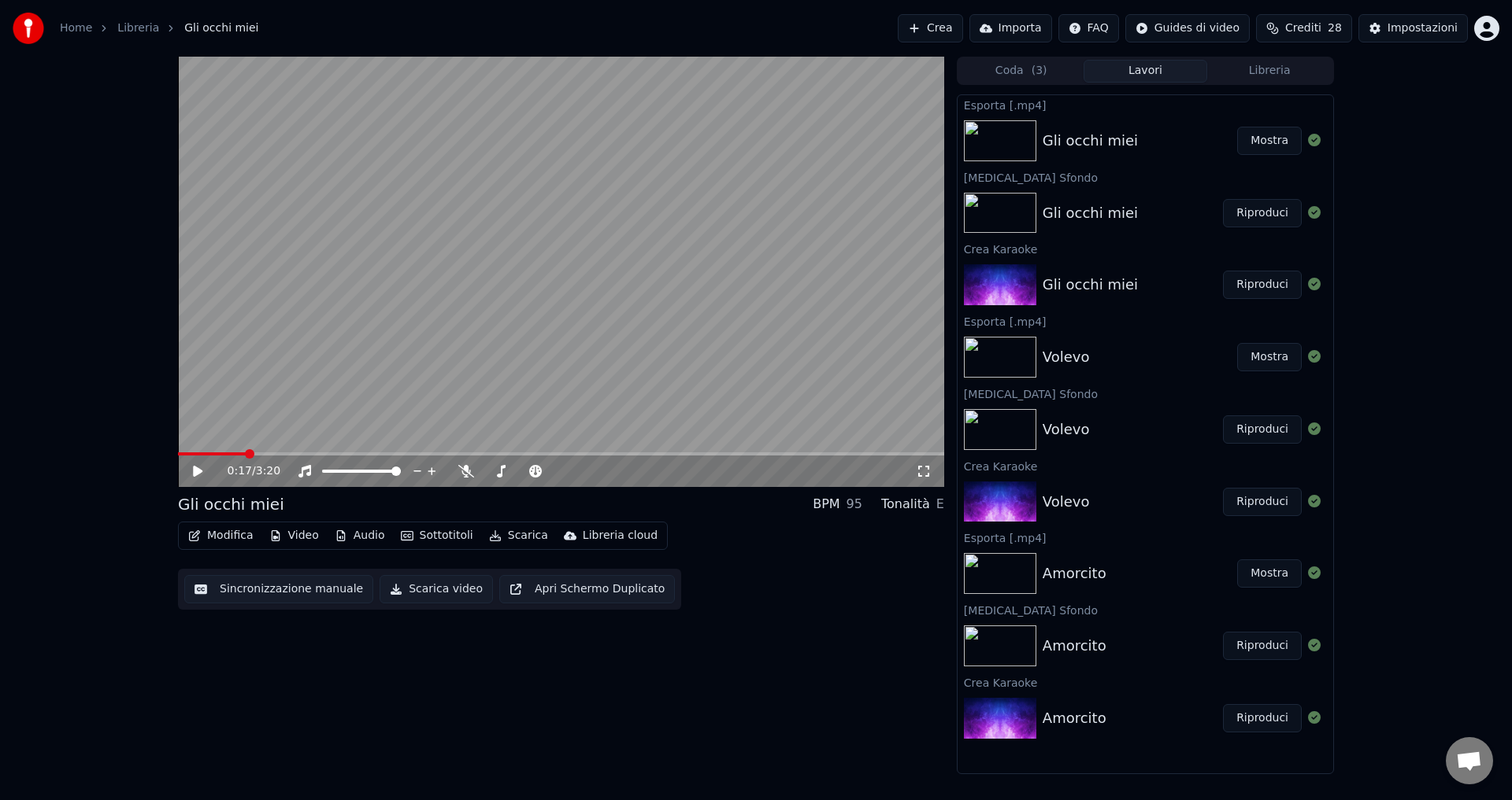
click at [1258, 140] on button "Mostra" at bounding box center [1268, 141] width 64 height 28
click at [999, 67] on button "Coda ( 3 )" at bounding box center [1021, 71] width 124 height 22
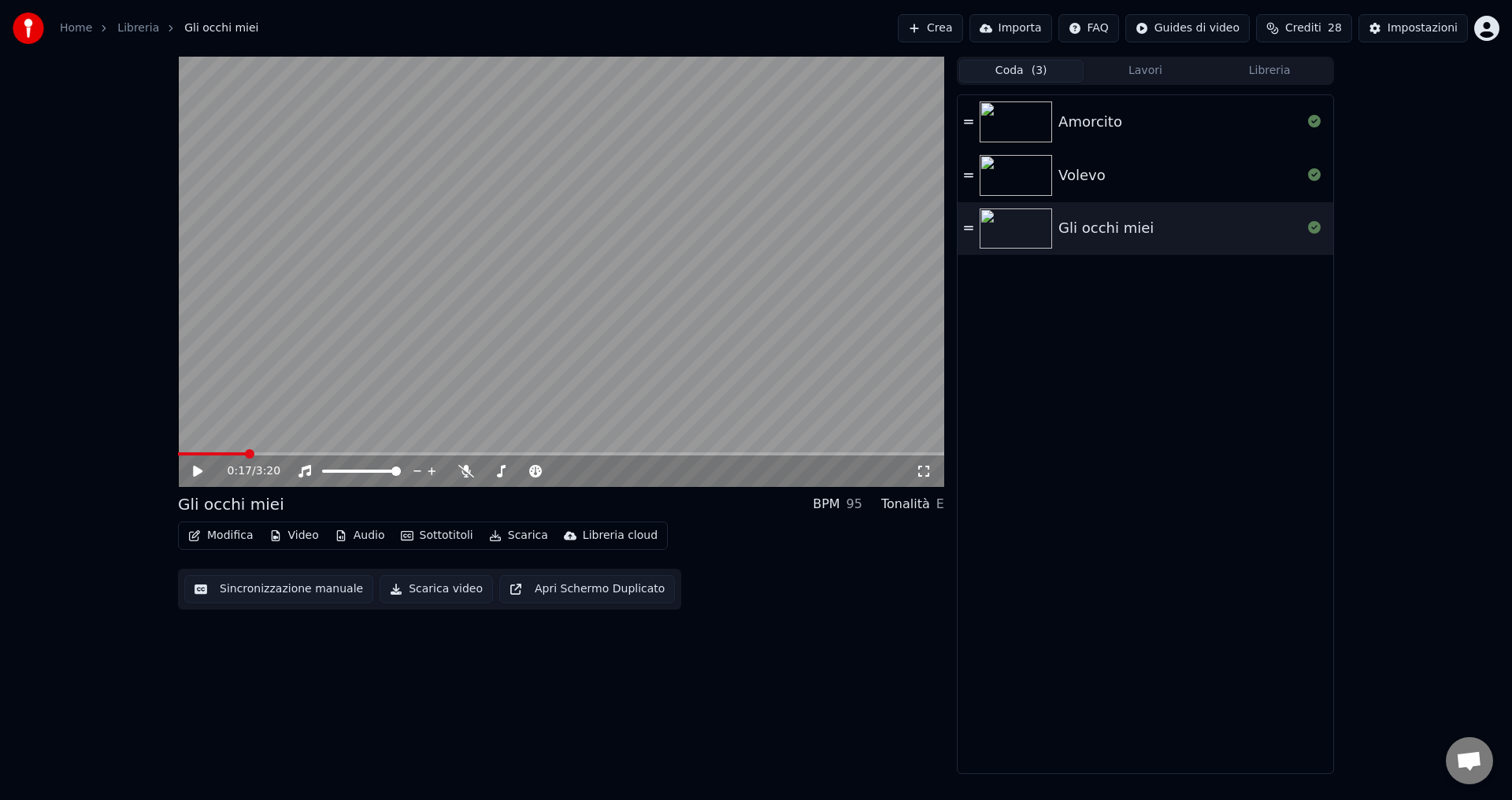
click at [1142, 67] on button "Lavori" at bounding box center [1145, 71] width 124 height 22
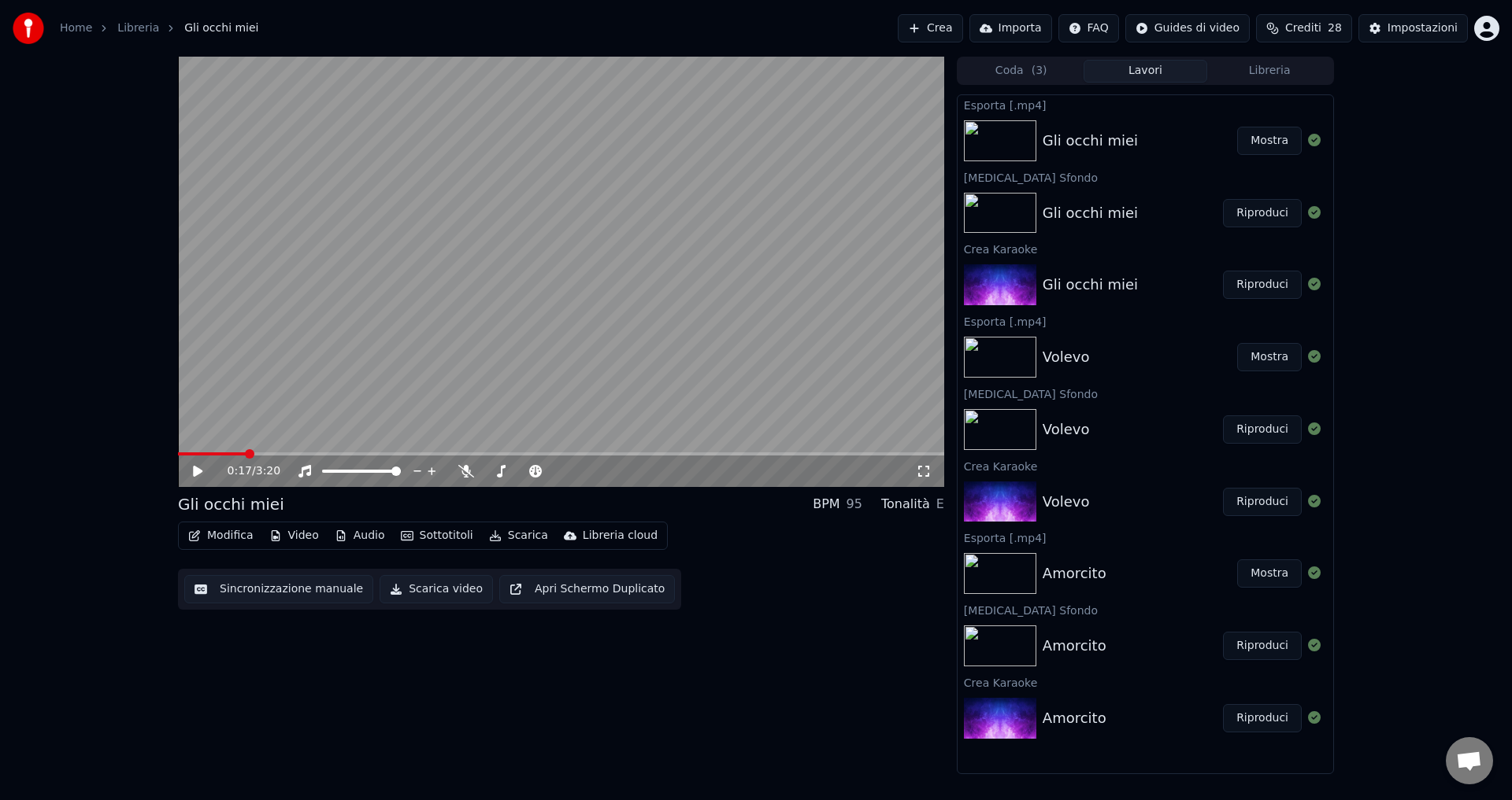
click at [1253, 73] on button "Libreria" at bounding box center [1268, 71] width 124 height 22
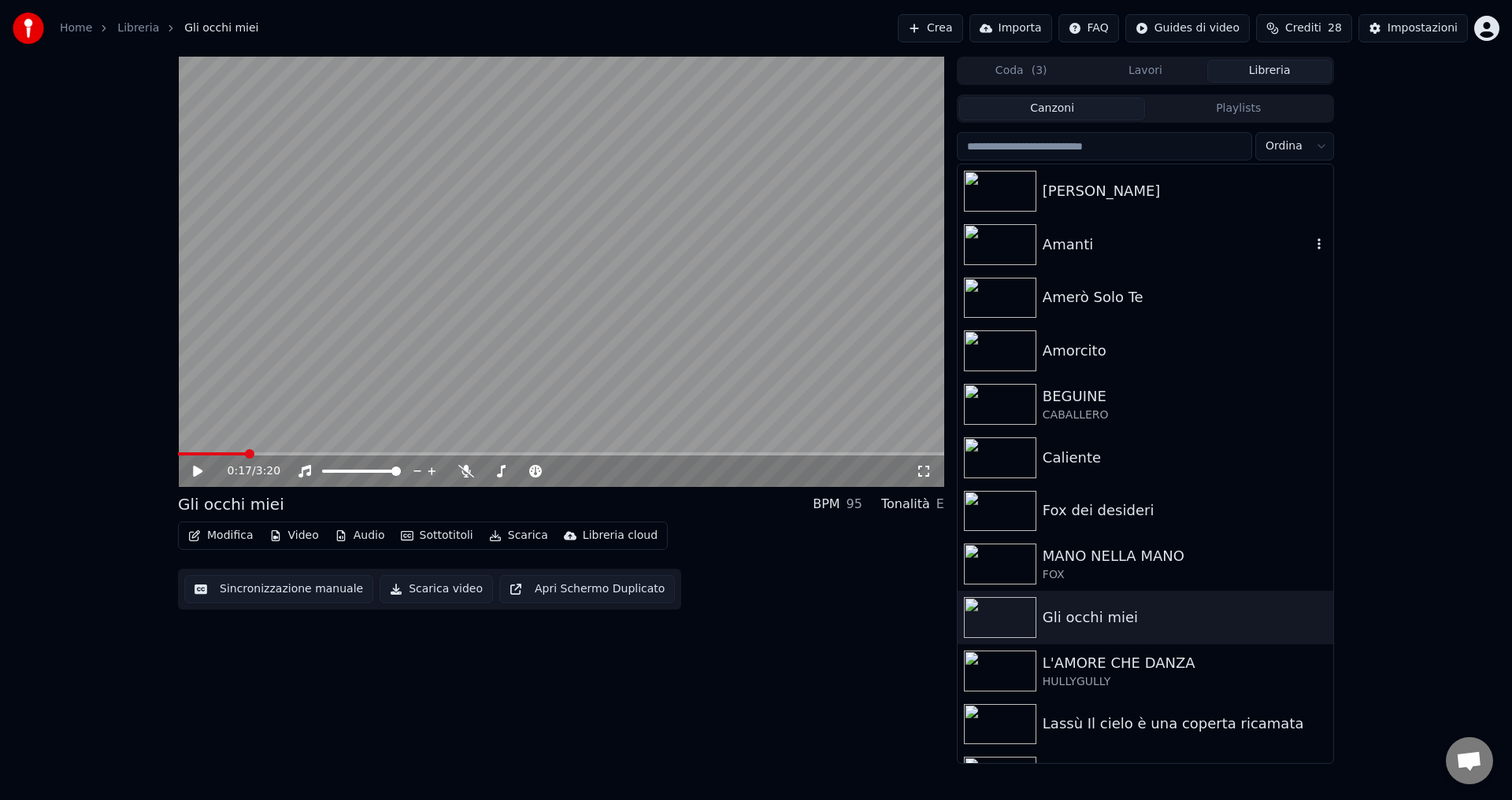
click at [1005, 243] on img at bounding box center [1000, 245] width 73 height 41
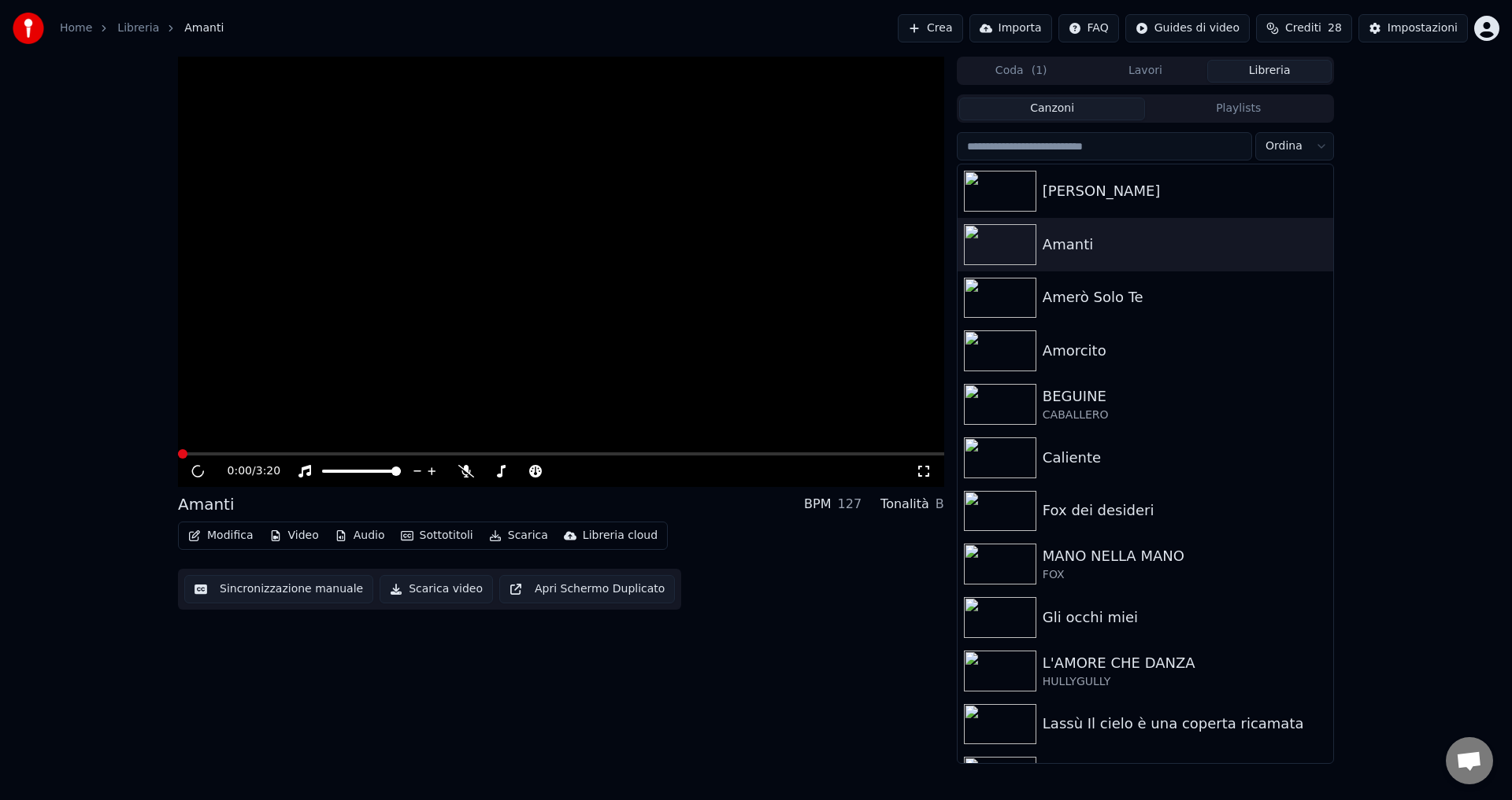
click at [1009, 73] on button "Coda ( 1 )" at bounding box center [1021, 71] width 124 height 22
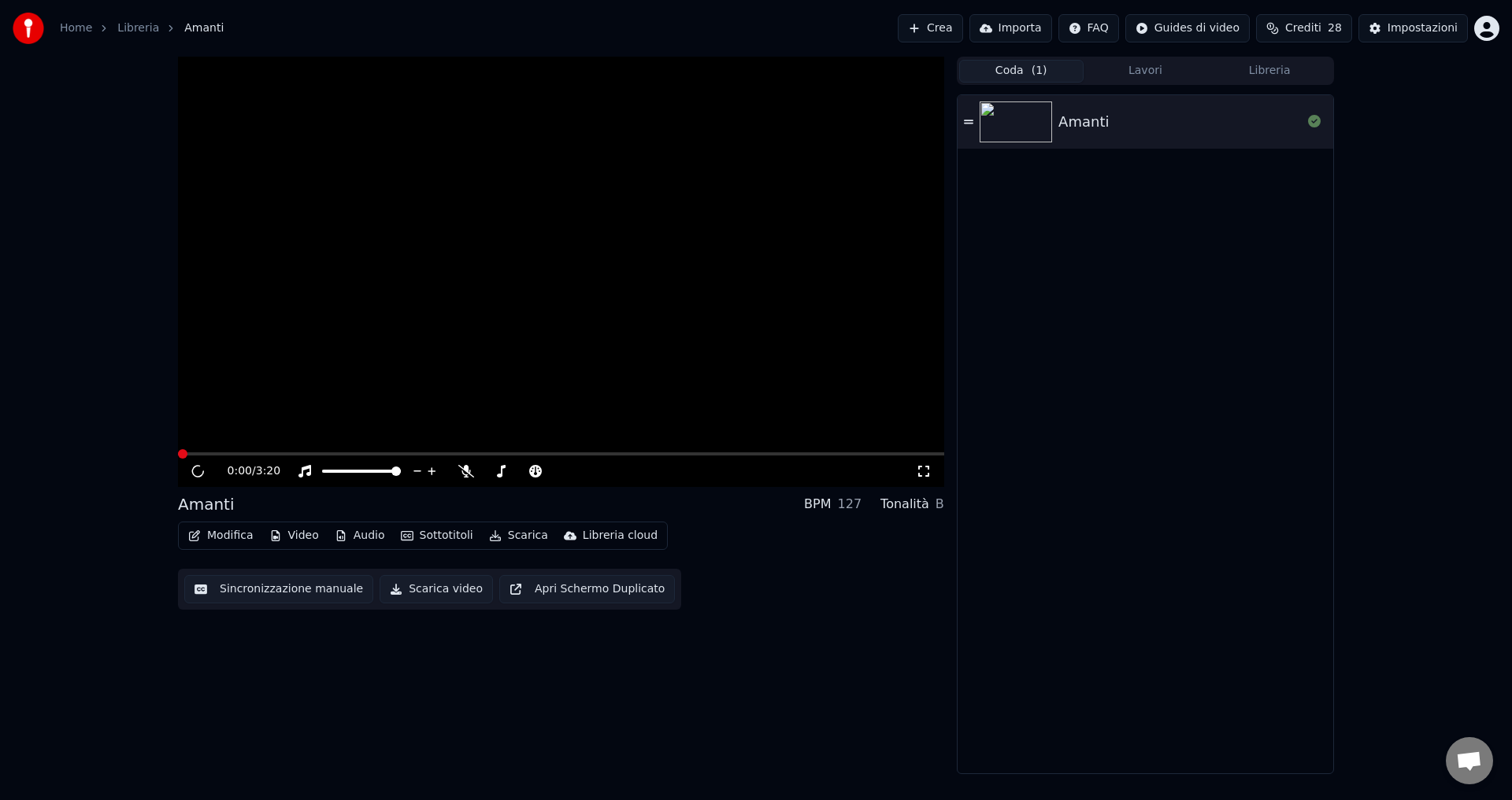
click at [1159, 72] on button "Lavori" at bounding box center [1145, 71] width 124 height 22
click at [1264, 70] on button "Libreria" at bounding box center [1268, 71] width 124 height 22
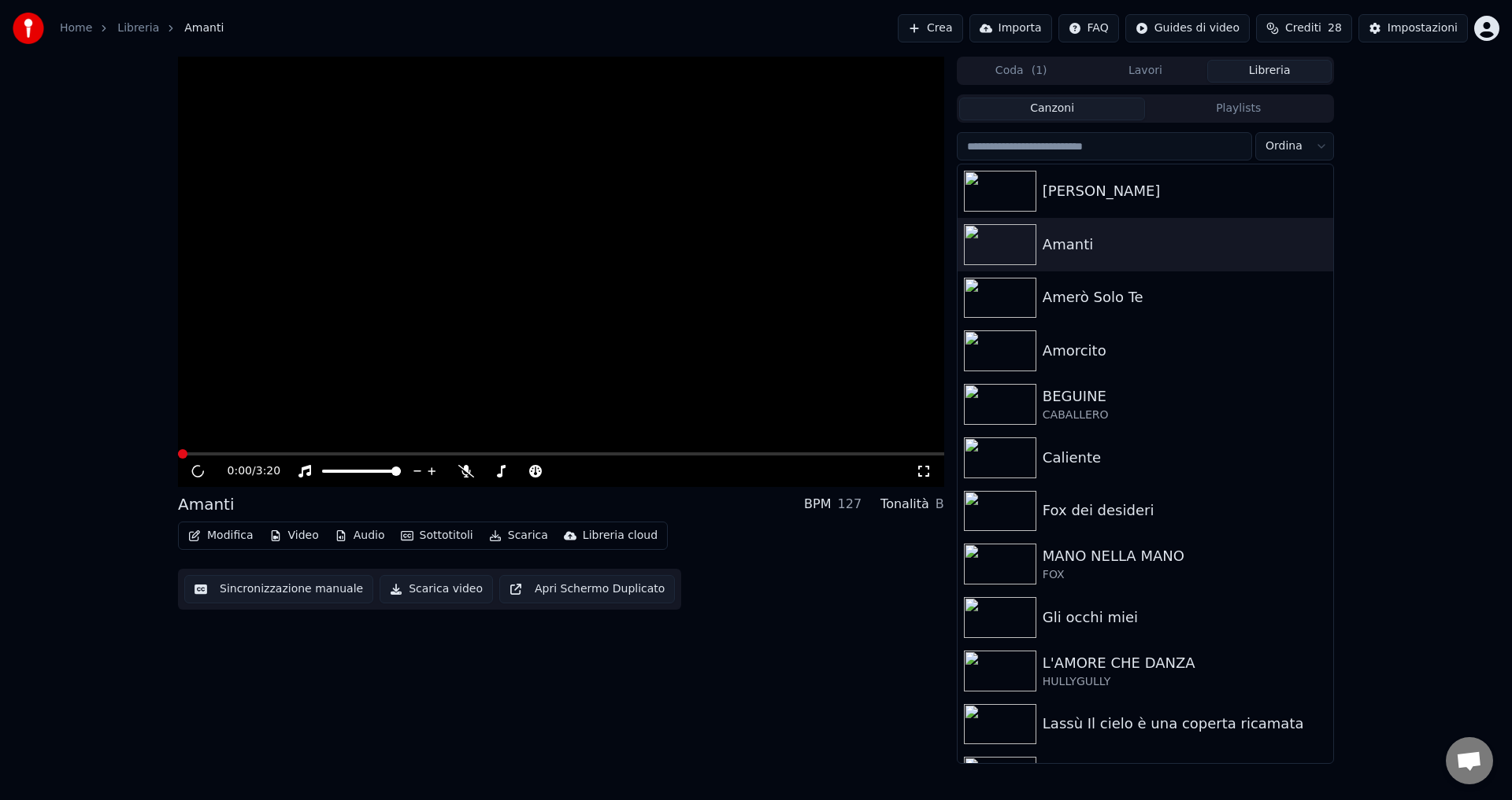
click at [943, 36] on button "Crea" at bounding box center [929, 28] width 64 height 28
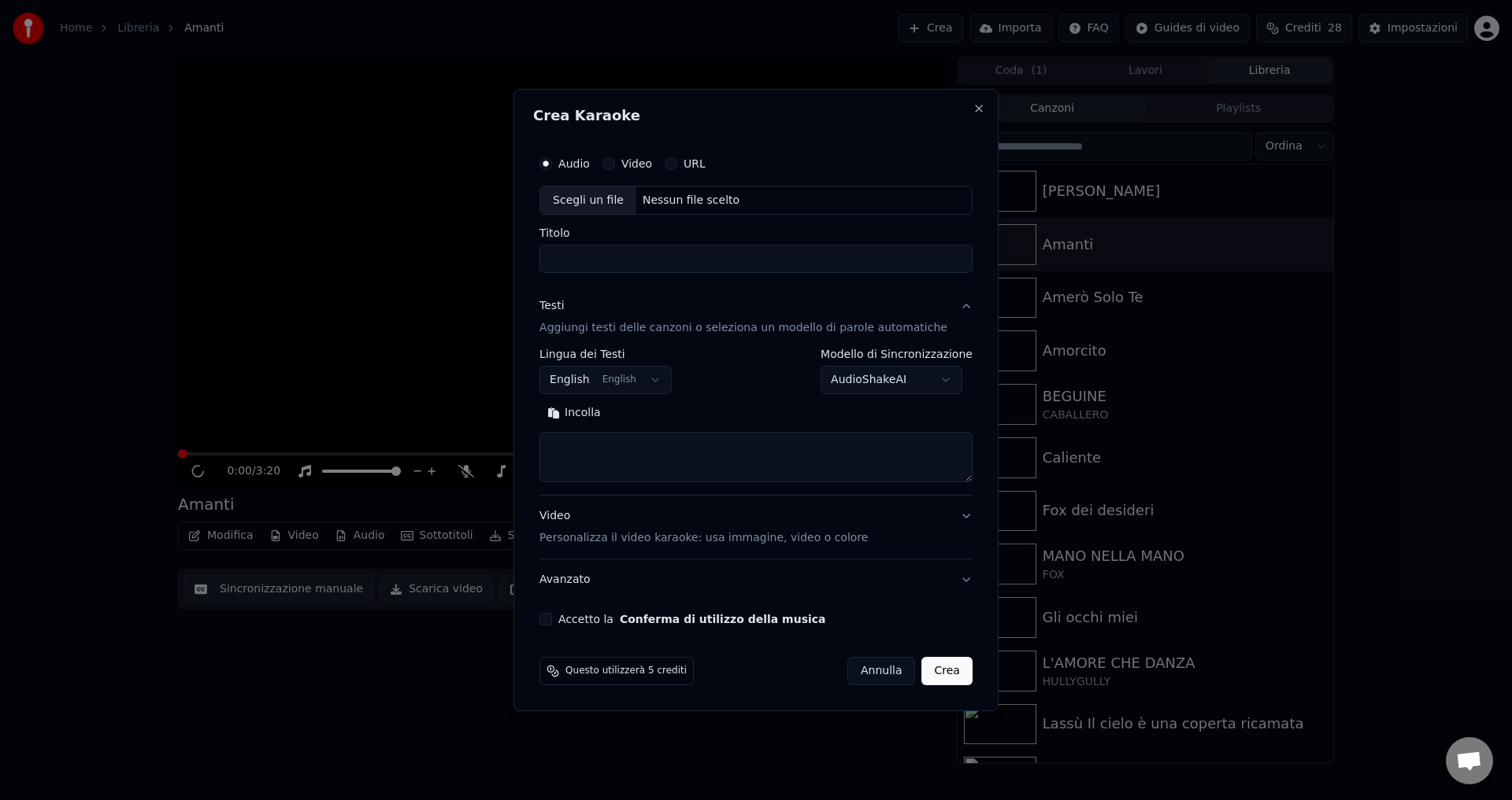
click at [693, 205] on div "Nessun file scelto" at bounding box center [690, 201] width 109 height 16
type input "**********"
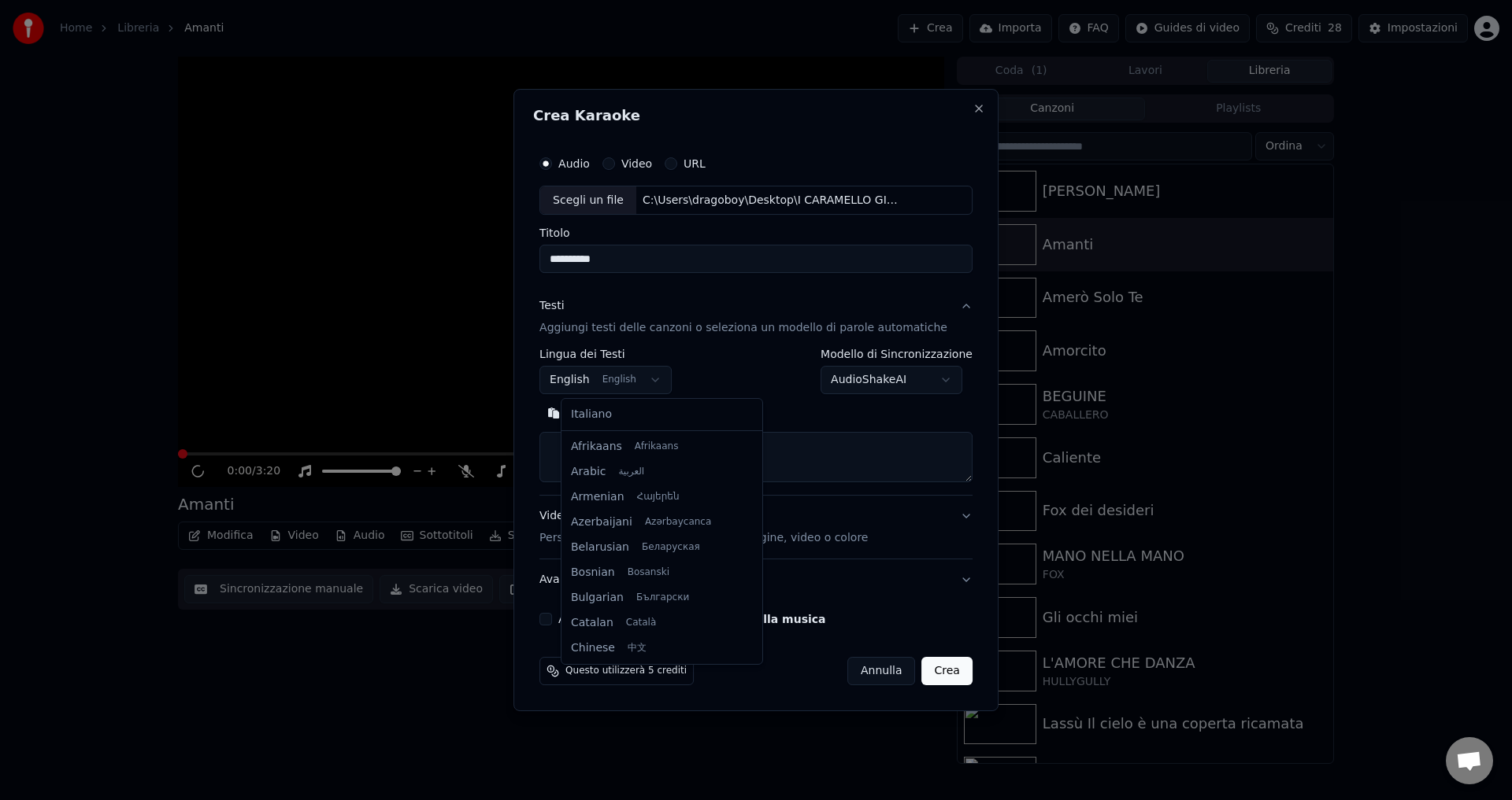
click at [596, 380] on body "Home Libreria Amanti Crea Importa FAQ Guides di video Crediti 28 Impostazioni 0…" at bounding box center [756, 400] width 1512 height 800
select select "**"
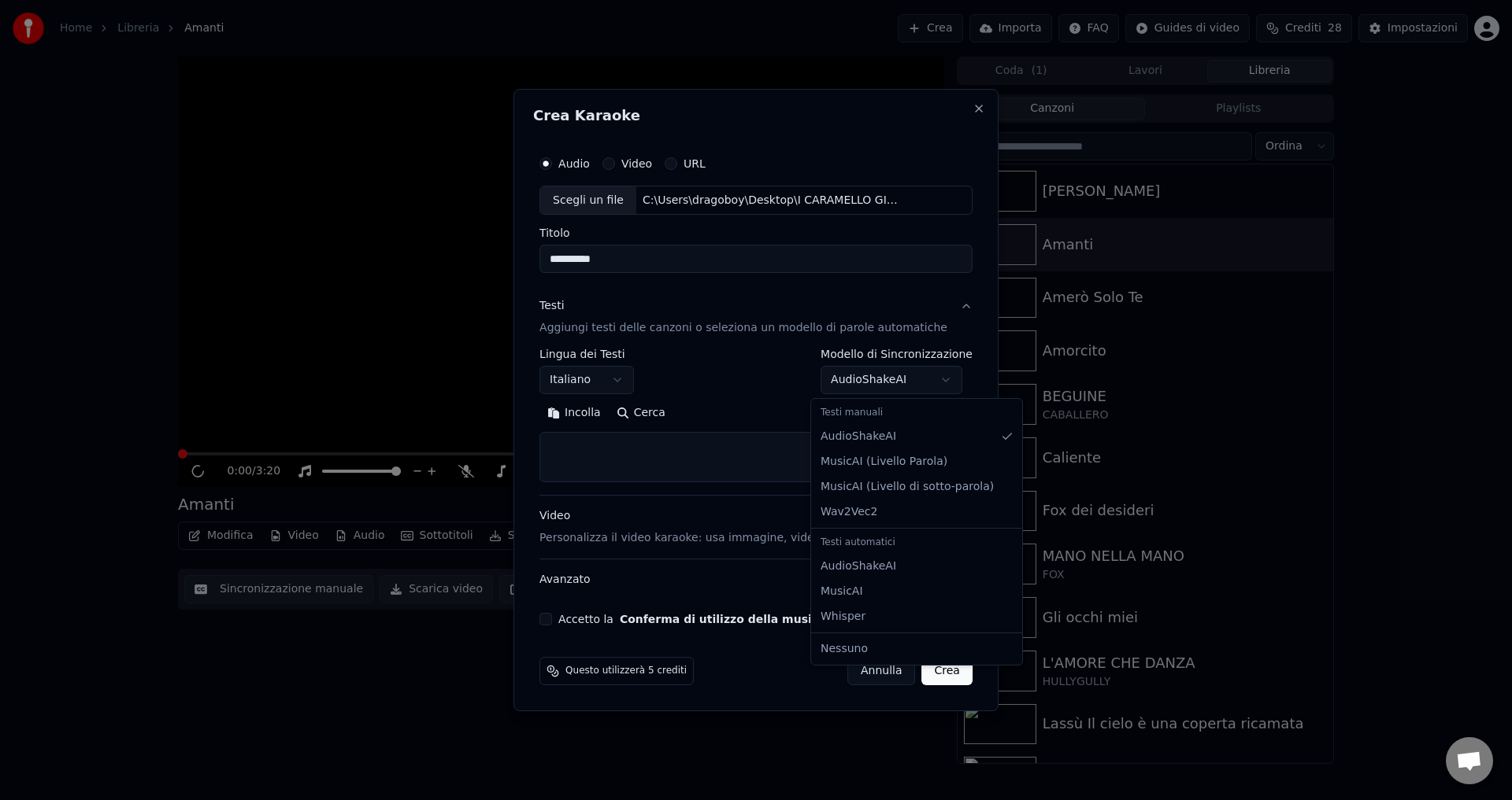
click at [889, 381] on body "Home Libreria Amanti Crea Importa FAQ Guides di video Crediti 28 Impostazioni 0…" at bounding box center [756, 400] width 1512 height 800
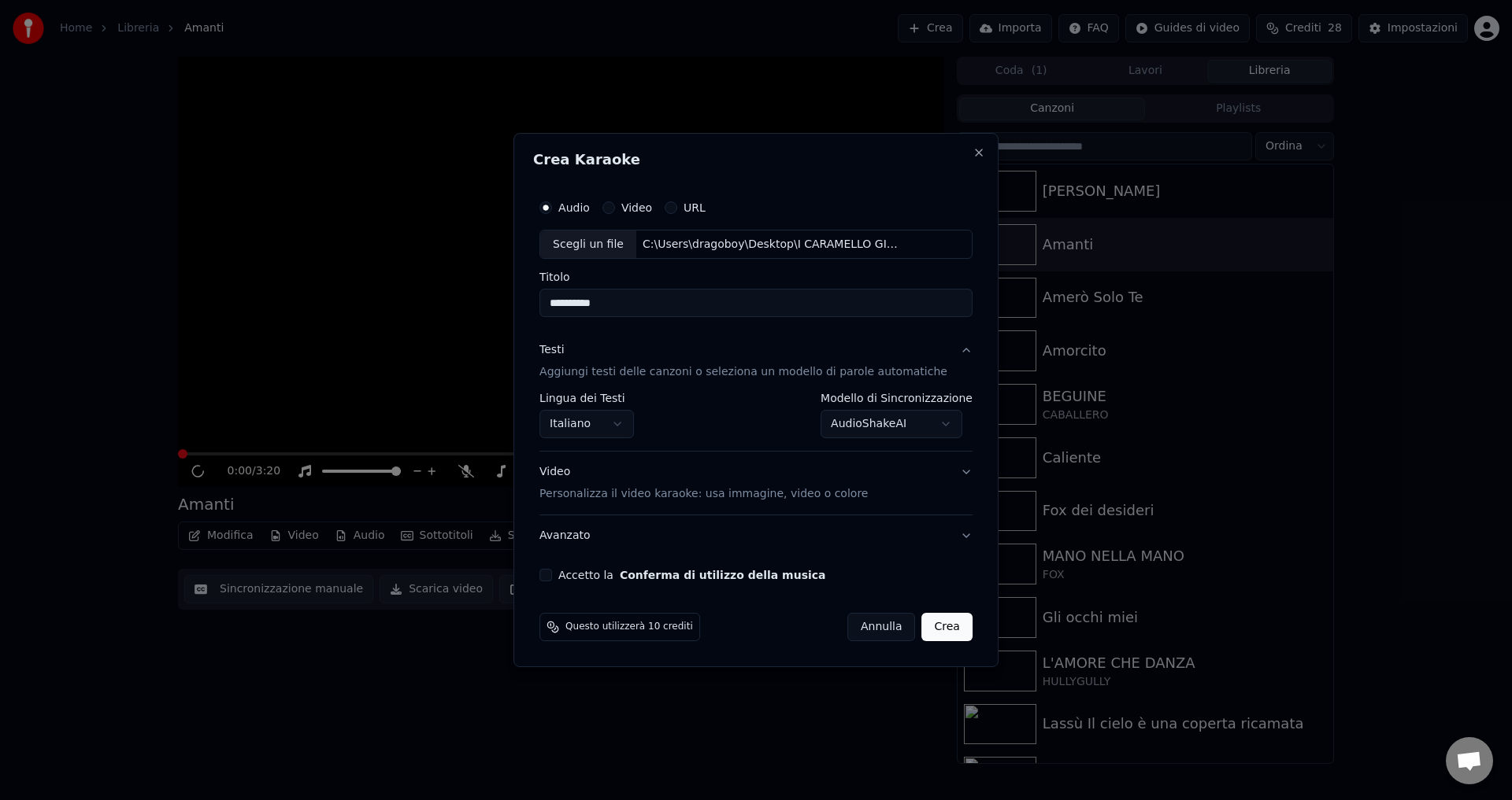
click at [552, 570] on button "Accetto la Conferma di utilizzo della musica" at bounding box center [544, 574] width 12 height 12
click at [922, 634] on button "Crea" at bounding box center [947, 627] width 50 height 28
select select "**********"
select select
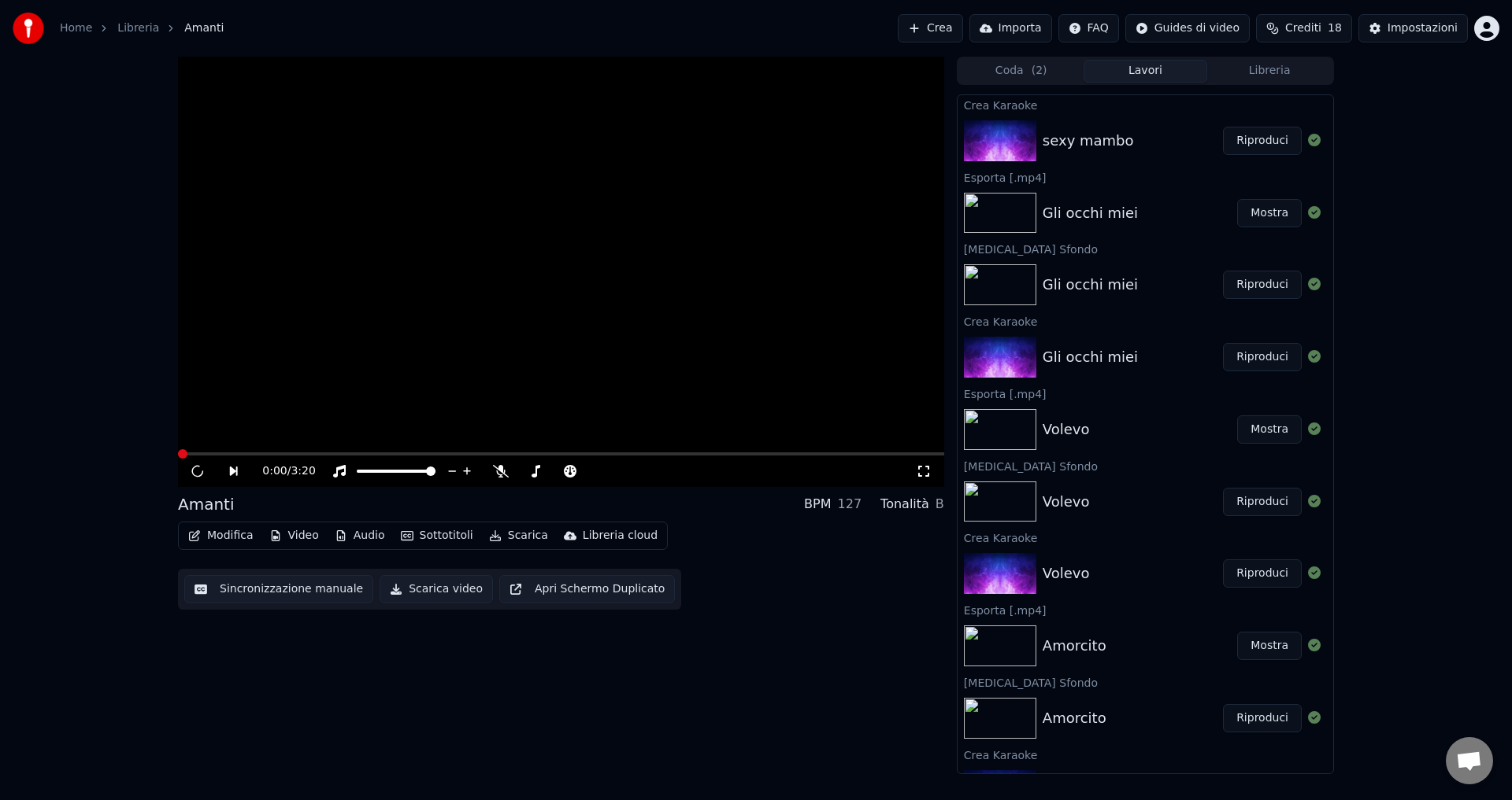
click at [1251, 139] on button "Riproduci" at bounding box center [1262, 141] width 78 height 28
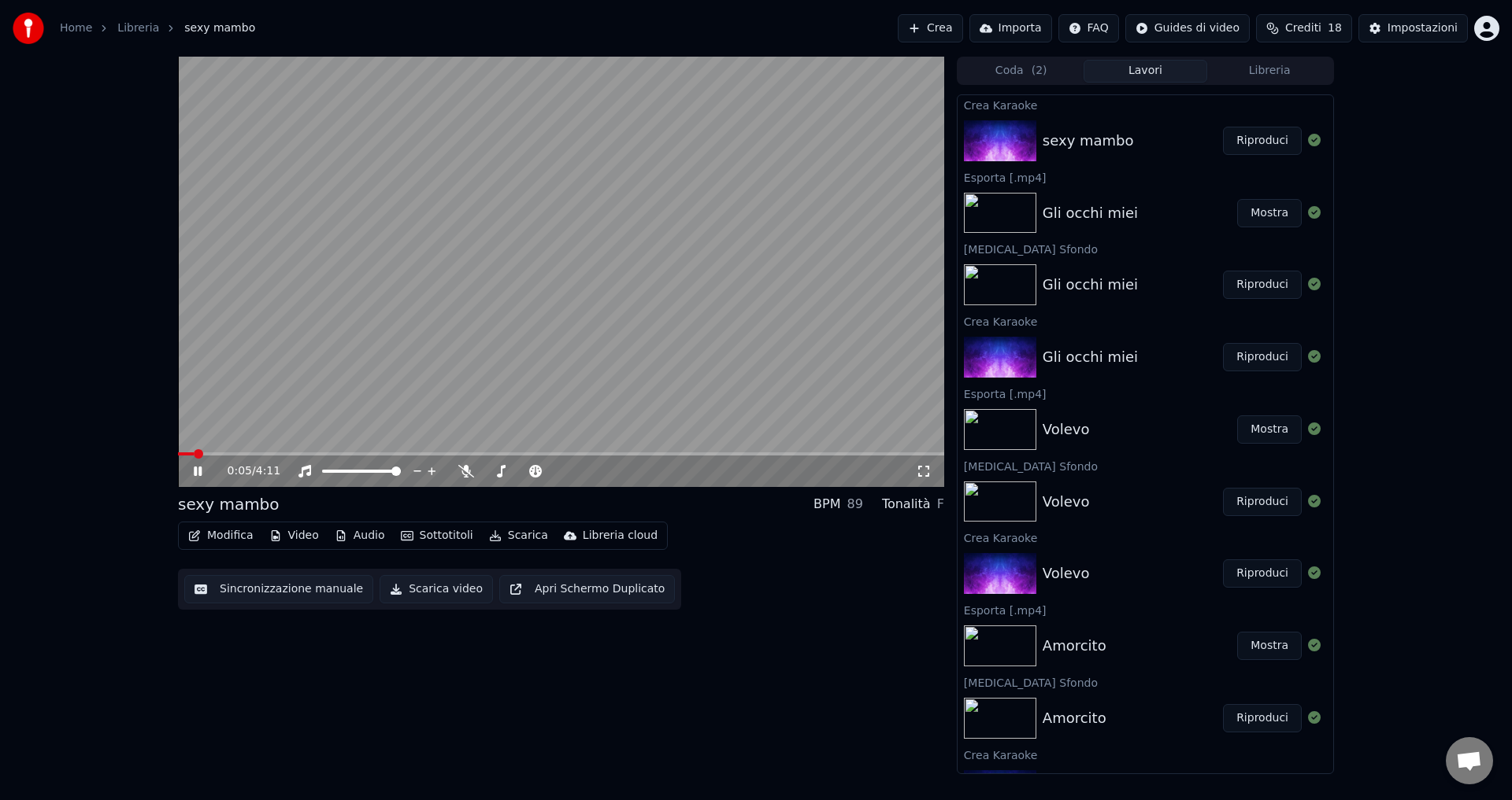
click at [422, 537] on button "Sottotitoli" at bounding box center [436, 536] width 85 height 22
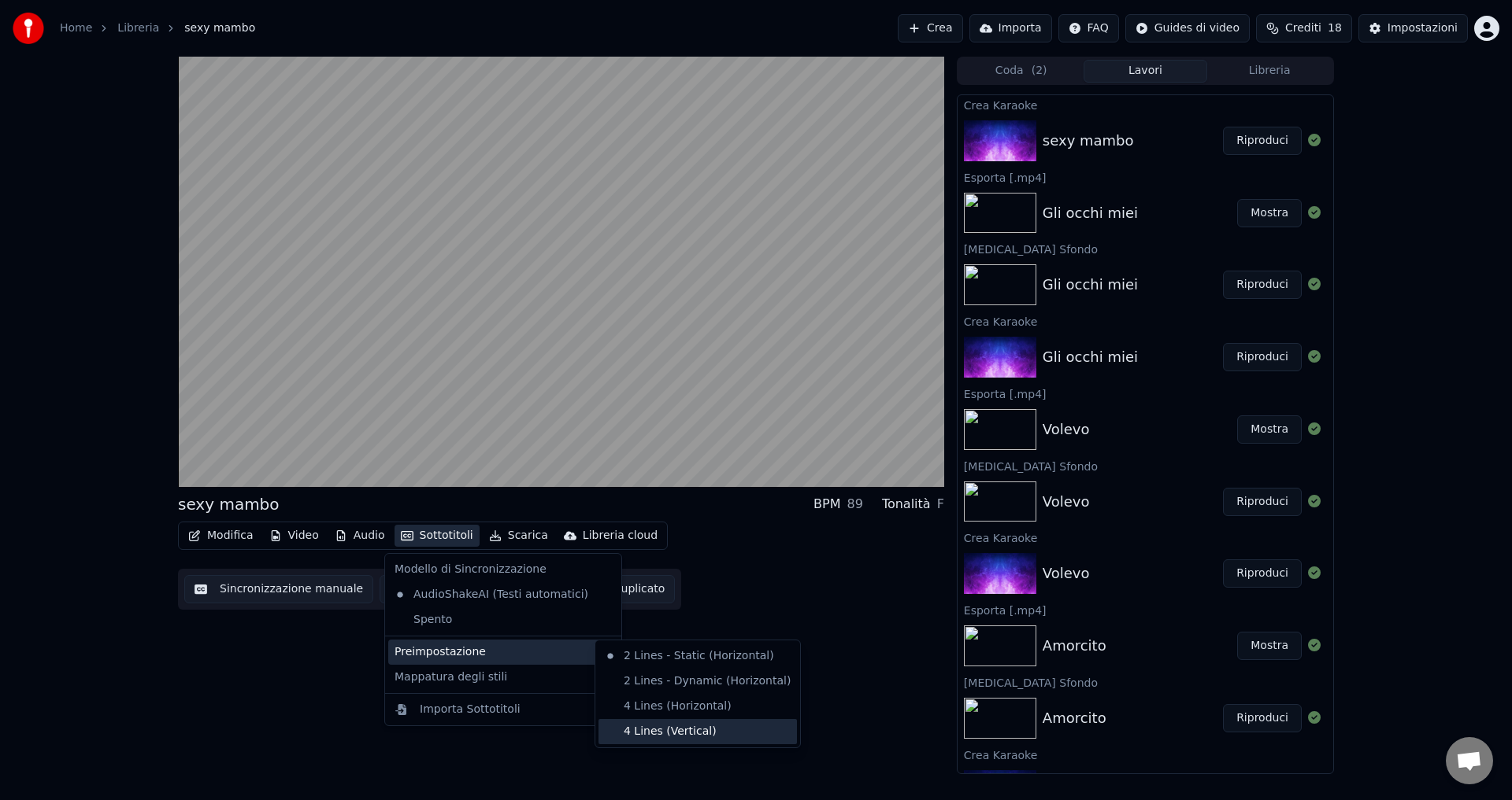
click at [641, 729] on div "4 Lines (Vertical)" at bounding box center [698, 731] width 198 height 25
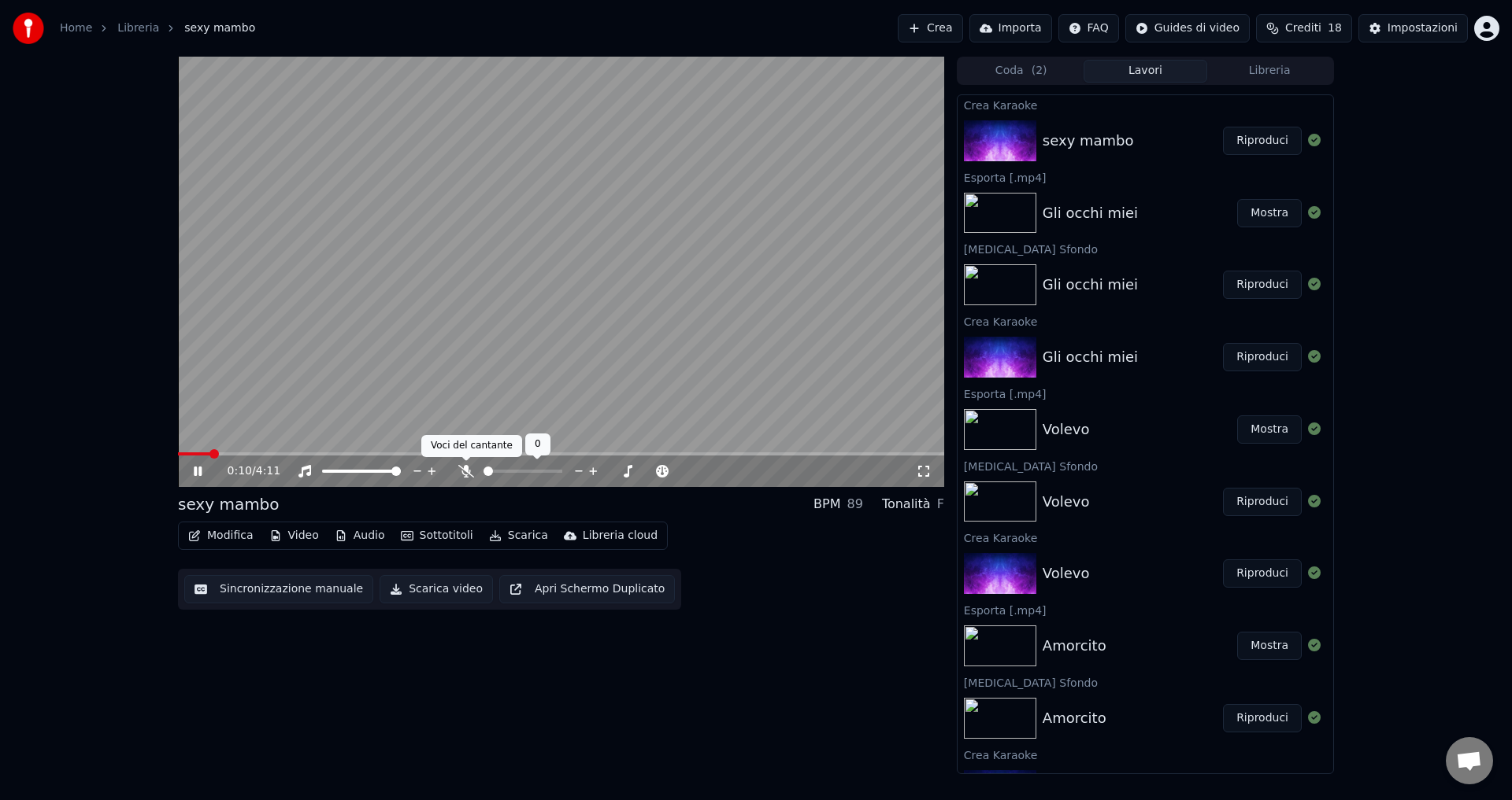
click at [463, 469] on icon at bounding box center [466, 470] width 16 height 12
click at [198, 470] on icon at bounding box center [209, 470] width 37 height 12
click at [285, 534] on button "Video" at bounding box center [294, 536] width 63 height 22
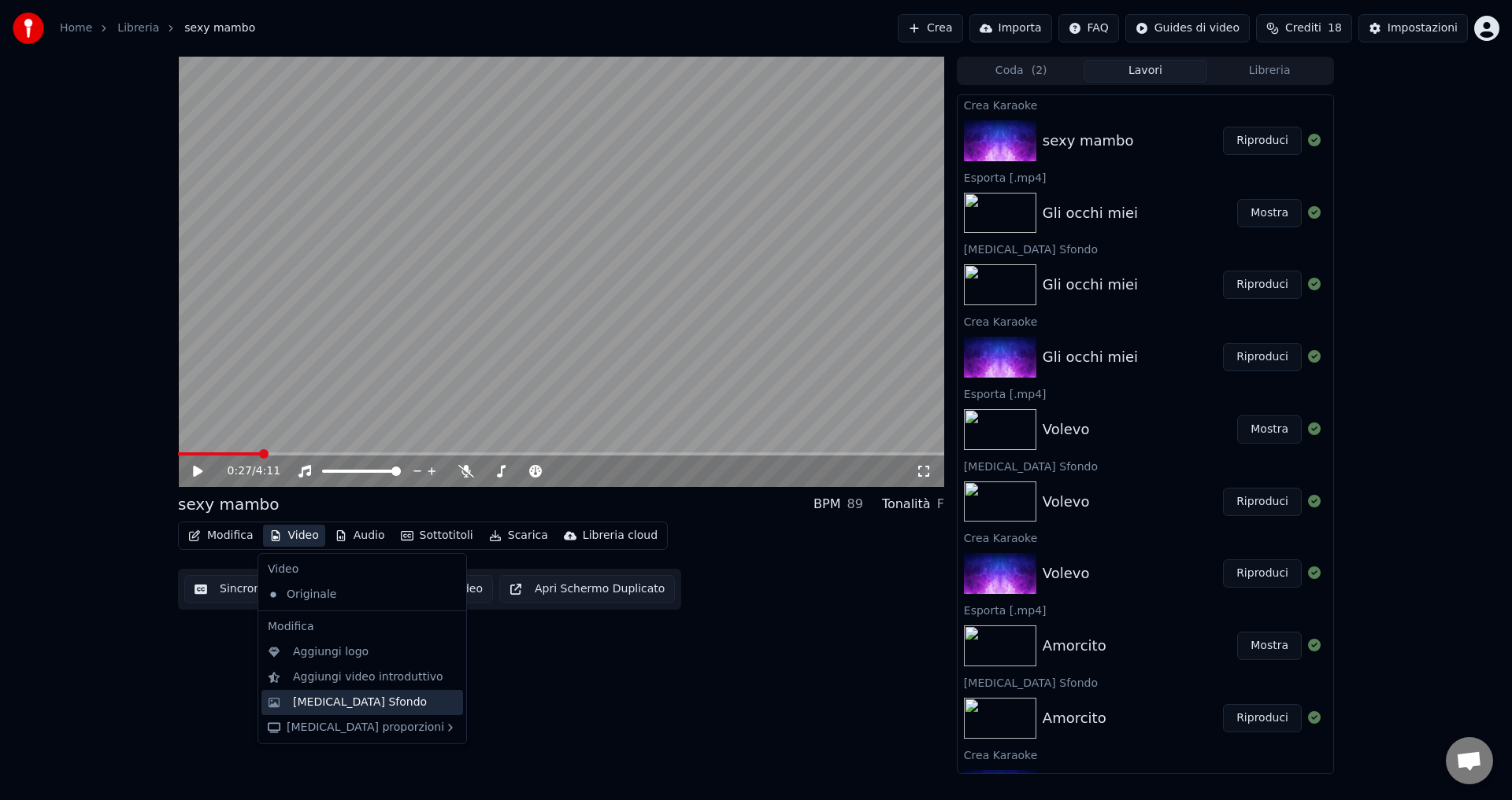
click at [365, 700] on div "[MEDICAL_DATA] Sfondo" at bounding box center [360, 702] width 134 height 16
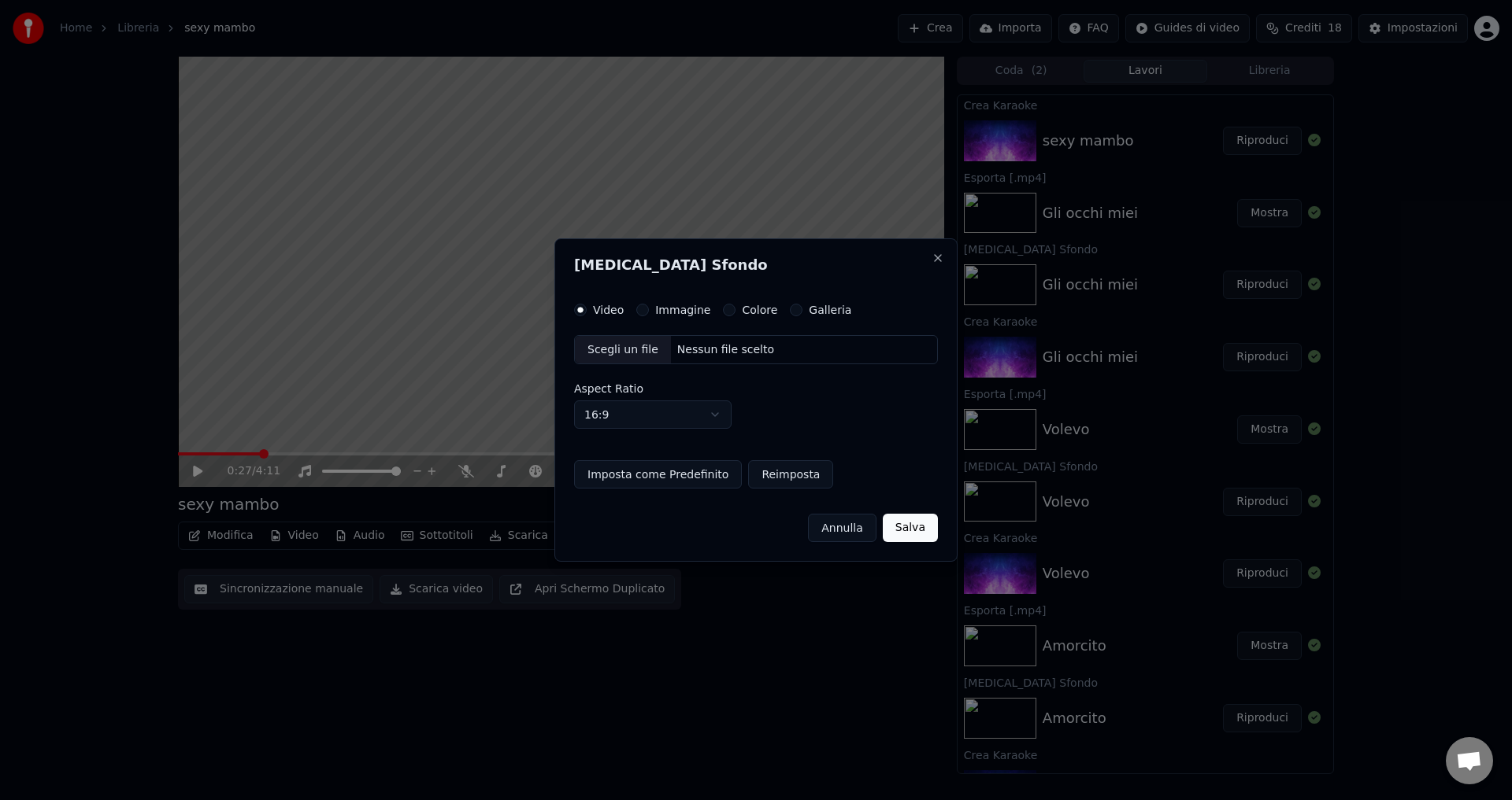
click at [723, 312] on button "Colore" at bounding box center [728, 309] width 12 height 12
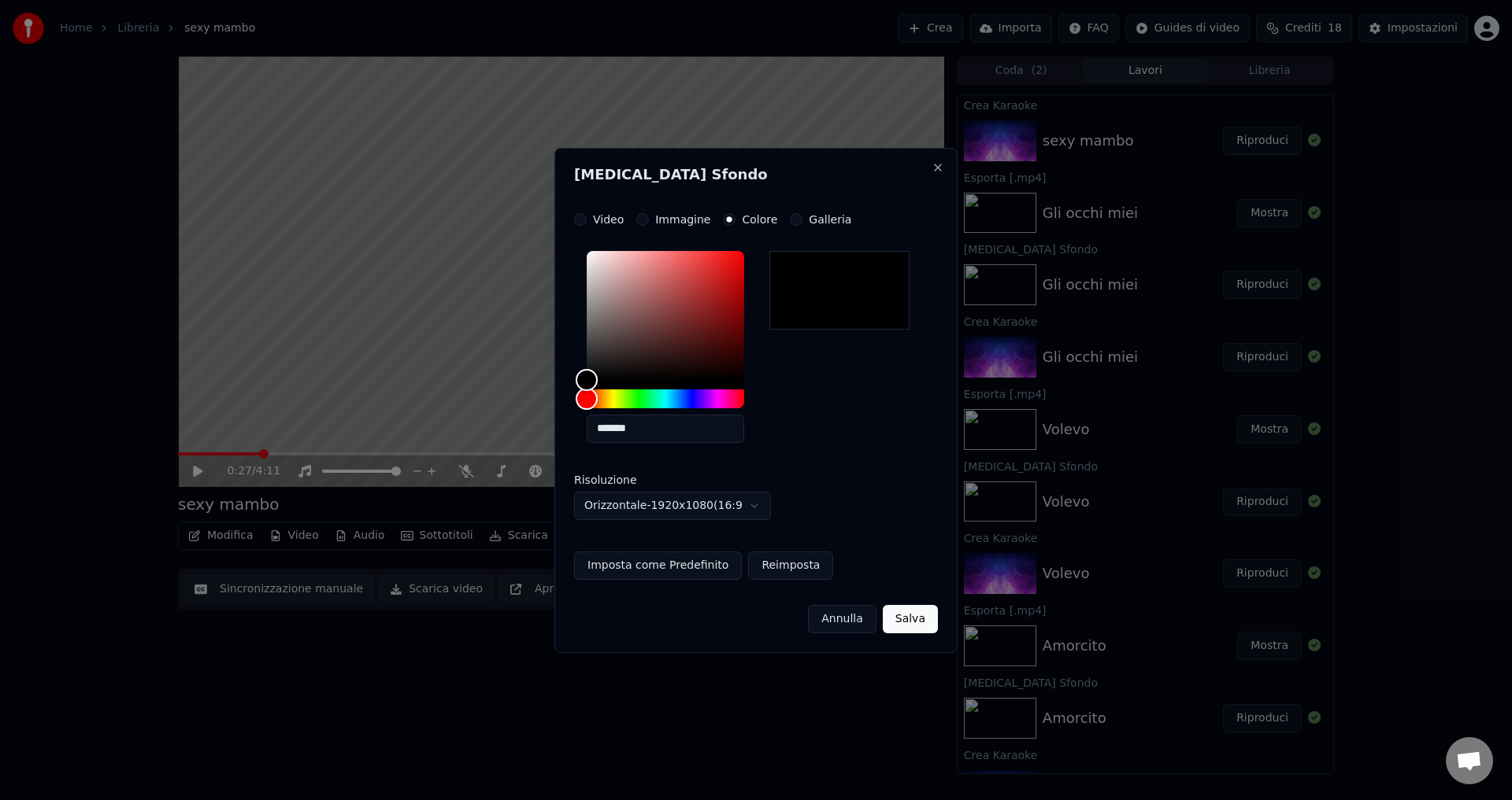
click at [930, 616] on button "Salva" at bounding box center [910, 619] width 55 height 28
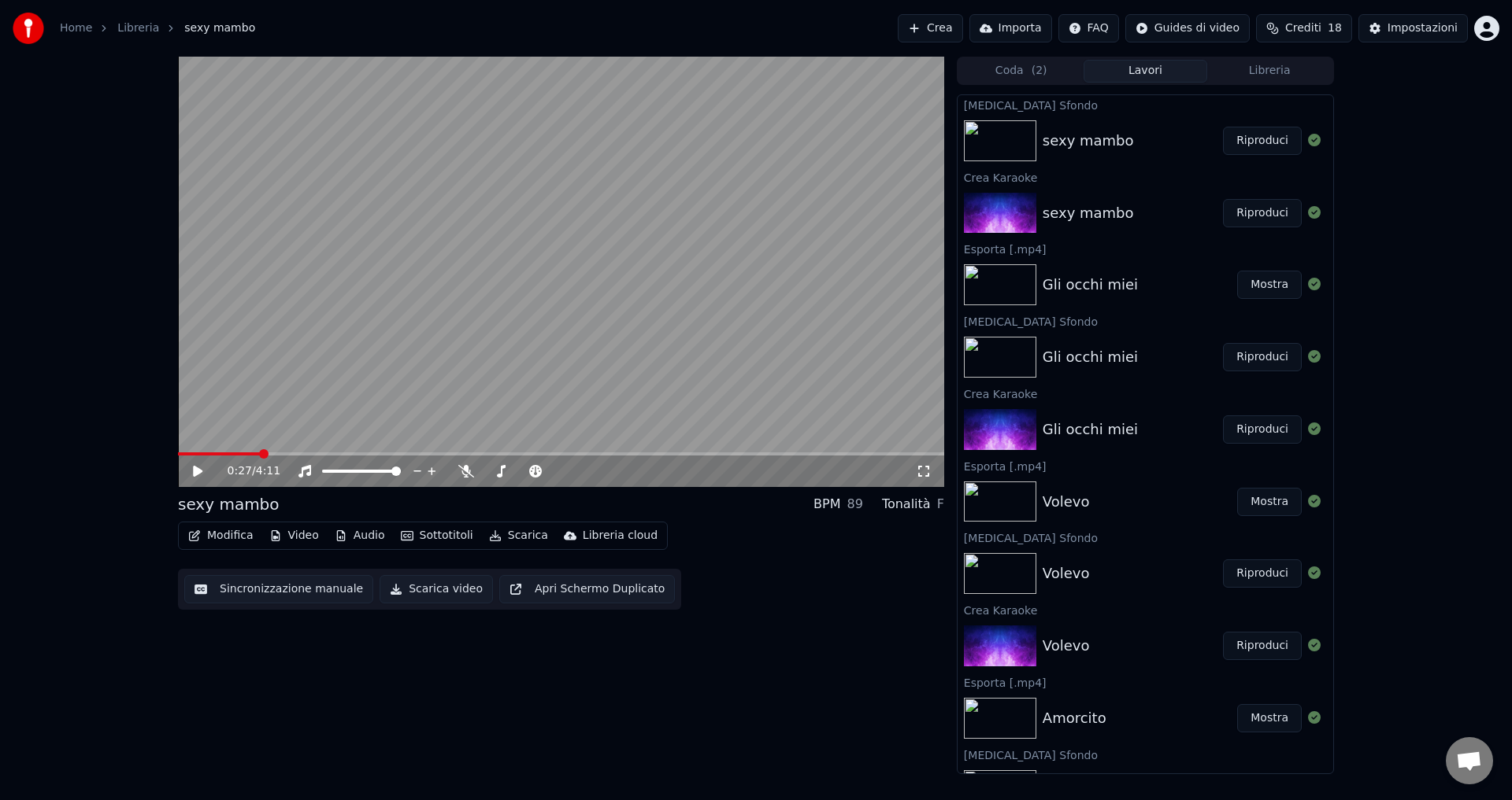
click at [1244, 133] on button "Riproduci" at bounding box center [1262, 141] width 78 height 28
click at [467, 470] on icon at bounding box center [466, 470] width 16 height 12
click at [464, 470] on icon at bounding box center [465, 470] width 8 height 12
click at [198, 479] on div "0:29 / 4:11" at bounding box center [560, 471] width 754 height 16
click at [198, 470] on icon at bounding box center [209, 470] width 37 height 12
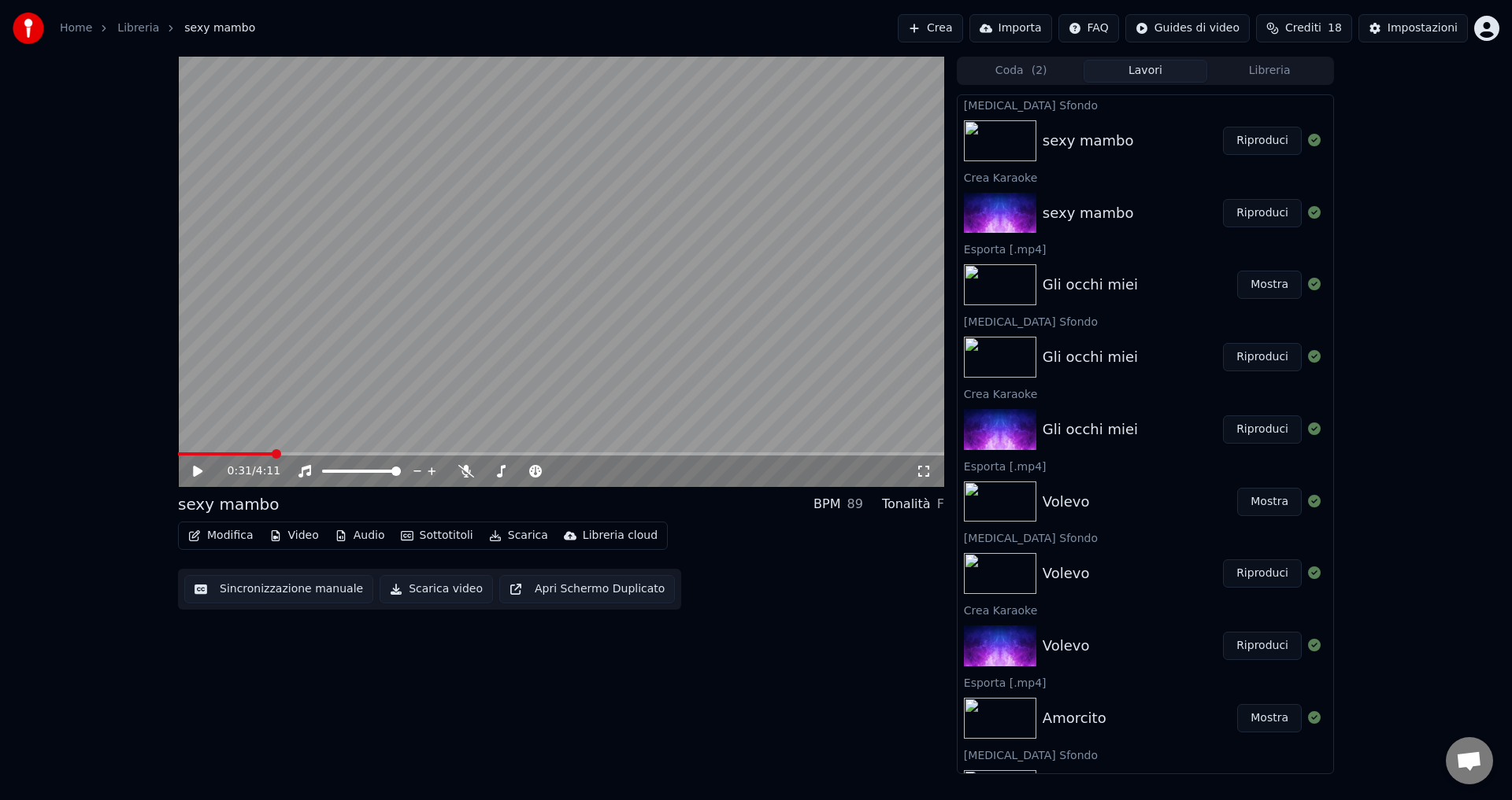
click at [433, 592] on button "Scarica video" at bounding box center [435, 589] width 113 height 28
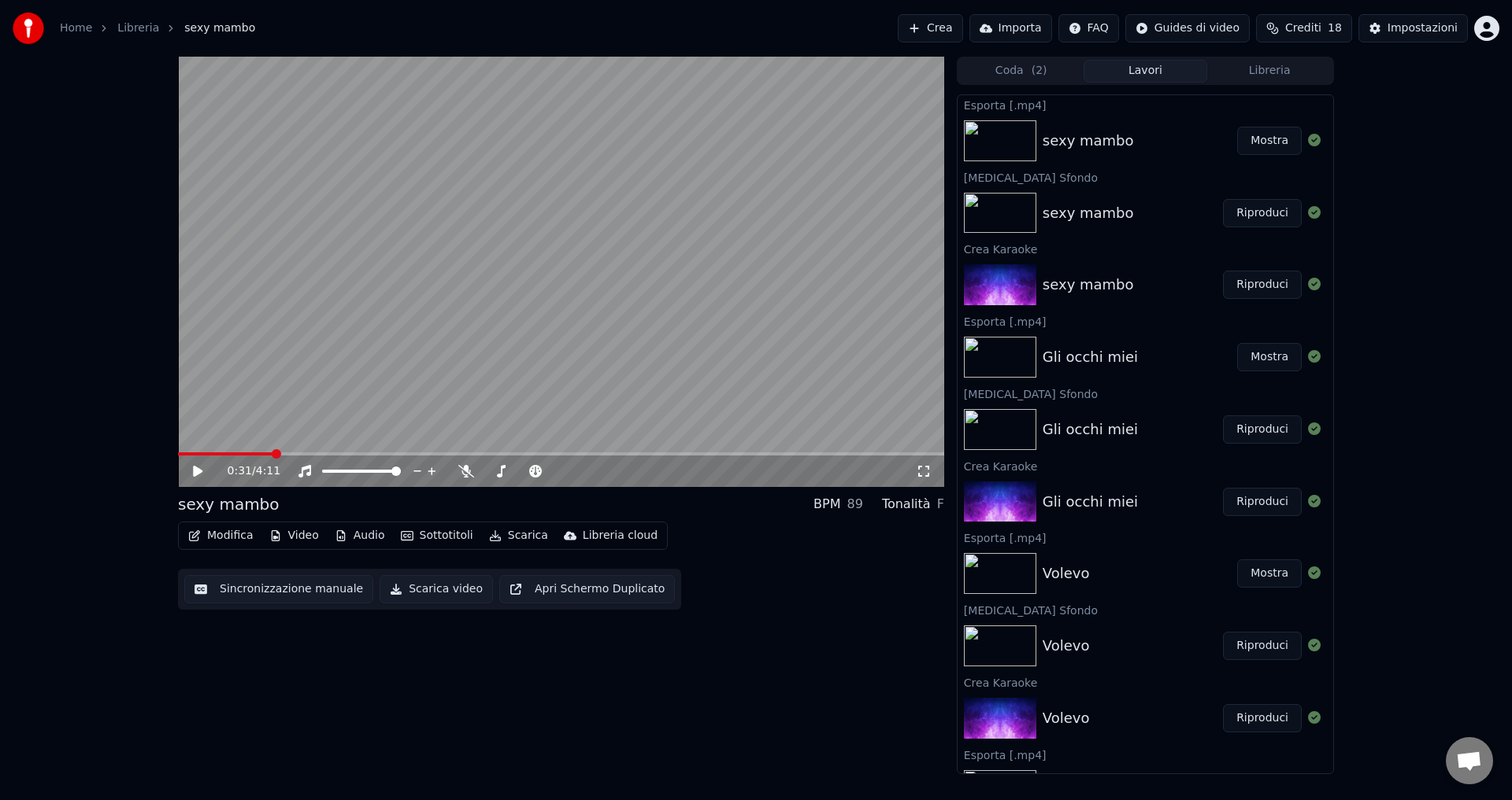
click at [1236, 139] on button "Mostra" at bounding box center [1268, 141] width 64 height 28
click at [952, 32] on button "Crea" at bounding box center [929, 28] width 64 height 28
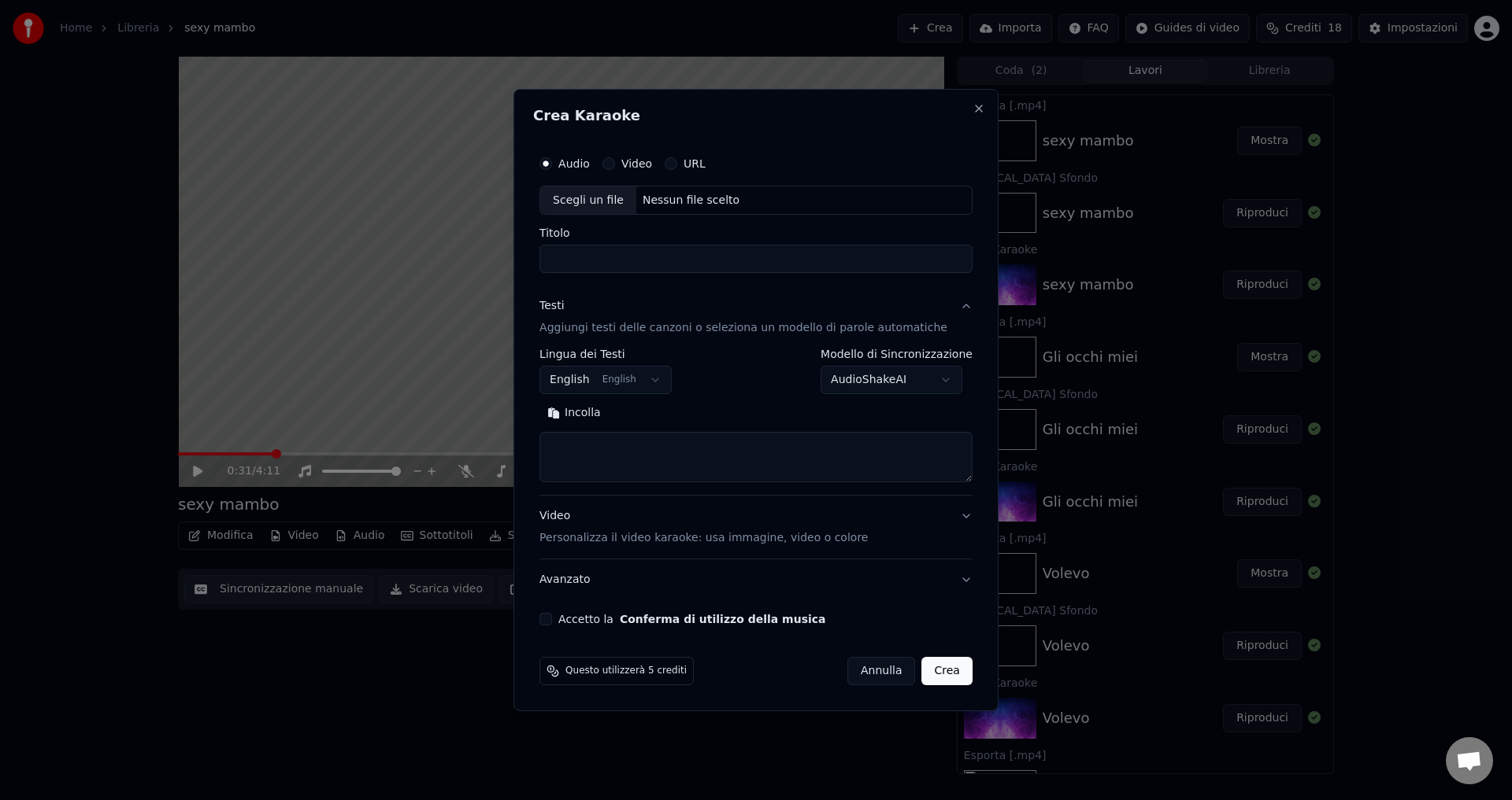
click at [688, 198] on div "Nessun file scelto" at bounding box center [690, 201] width 109 height 16
type input "**********"
click at [632, 387] on body "Home Libreria sexy mambo Crea Importa FAQ Guides di video Crediti 18 Impostazio…" at bounding box center [756, 400] width 1512 height 800
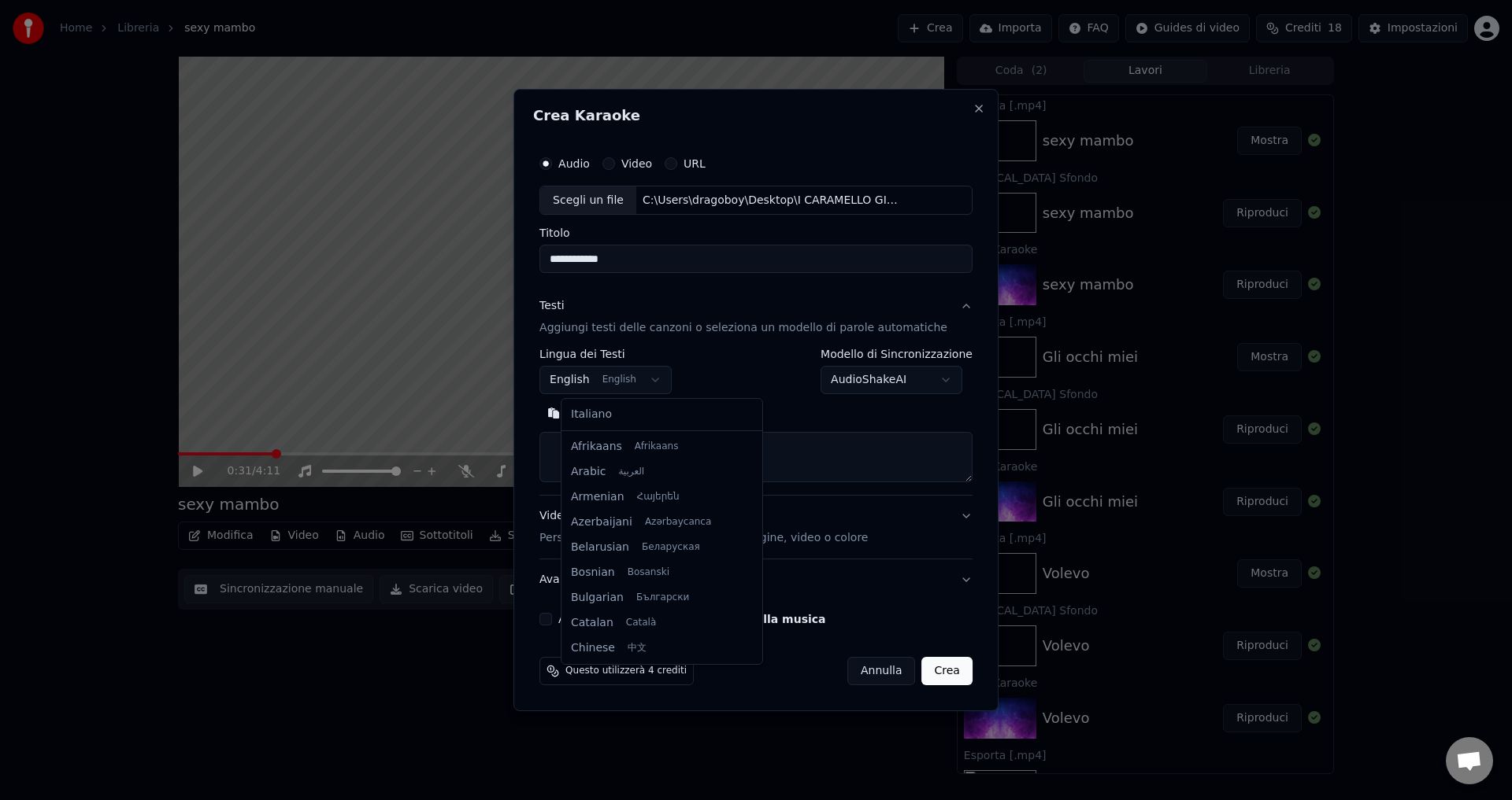
scroll to position [126, 0]
select select "**"
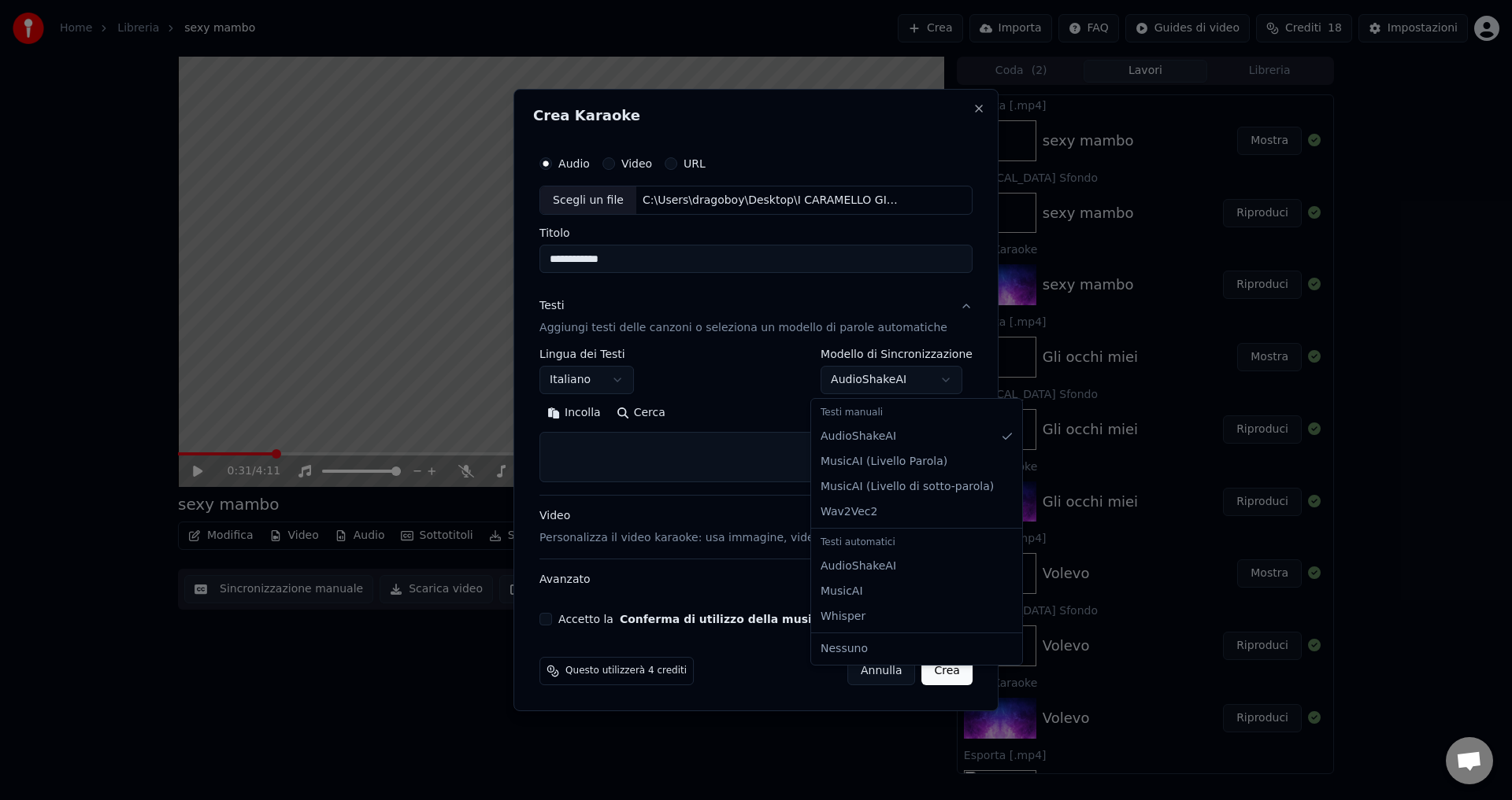
click at [869, 378] on body "Home Libreria sexy mambo Crea Importa FAQ Guides di video Crediti 18 Impostazio…" at bounding box center [756, 400] width 1512 height 800
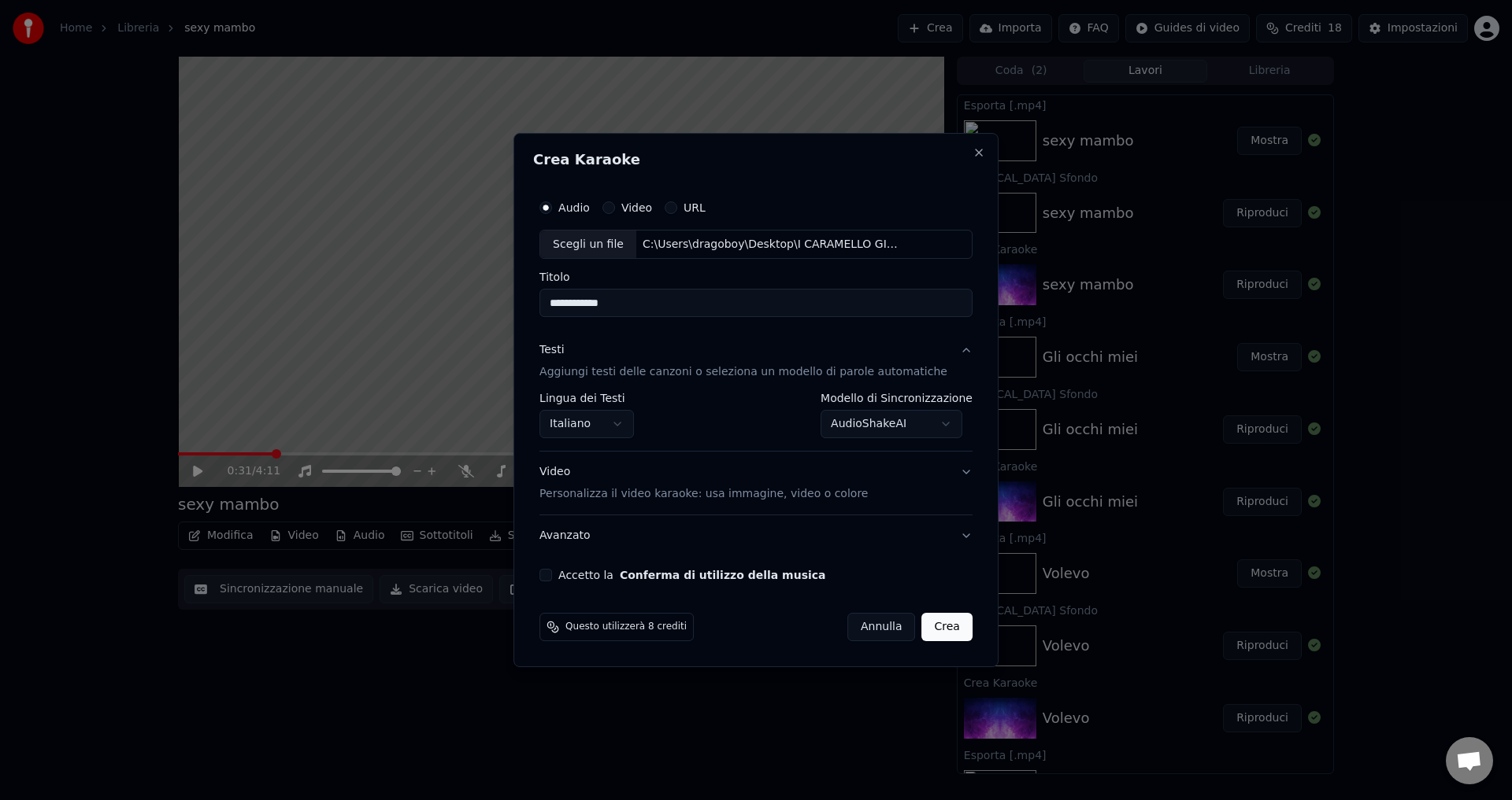
click at [552, 570] on button "Accetto la Conferma di utilizzo della musica" at bounding box center [544, 574] width 12 height 12
click at [926, 631] on button "Crea" at bounding box center [947, 627] width 50 height 28
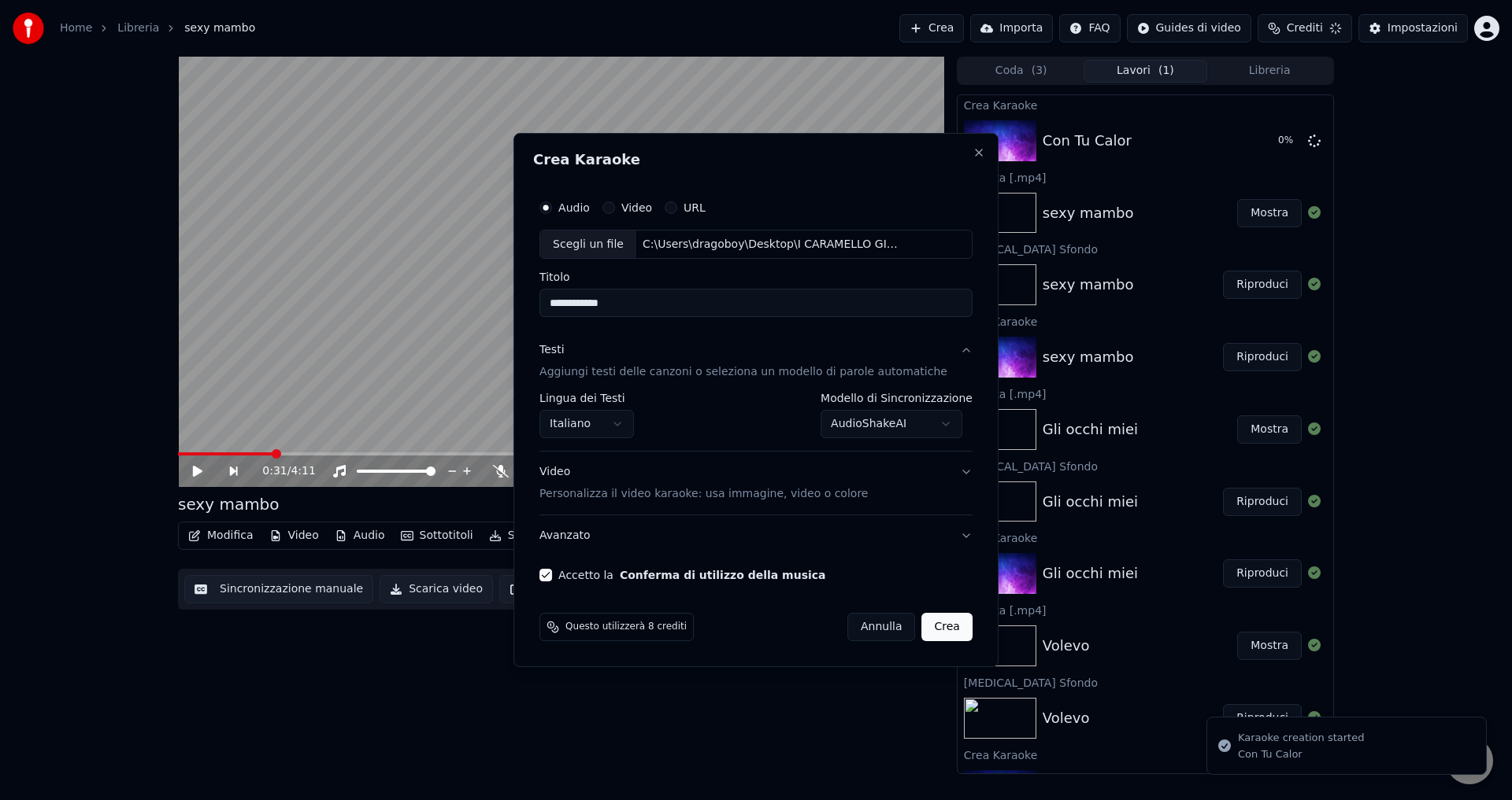
select select "**********"
select select
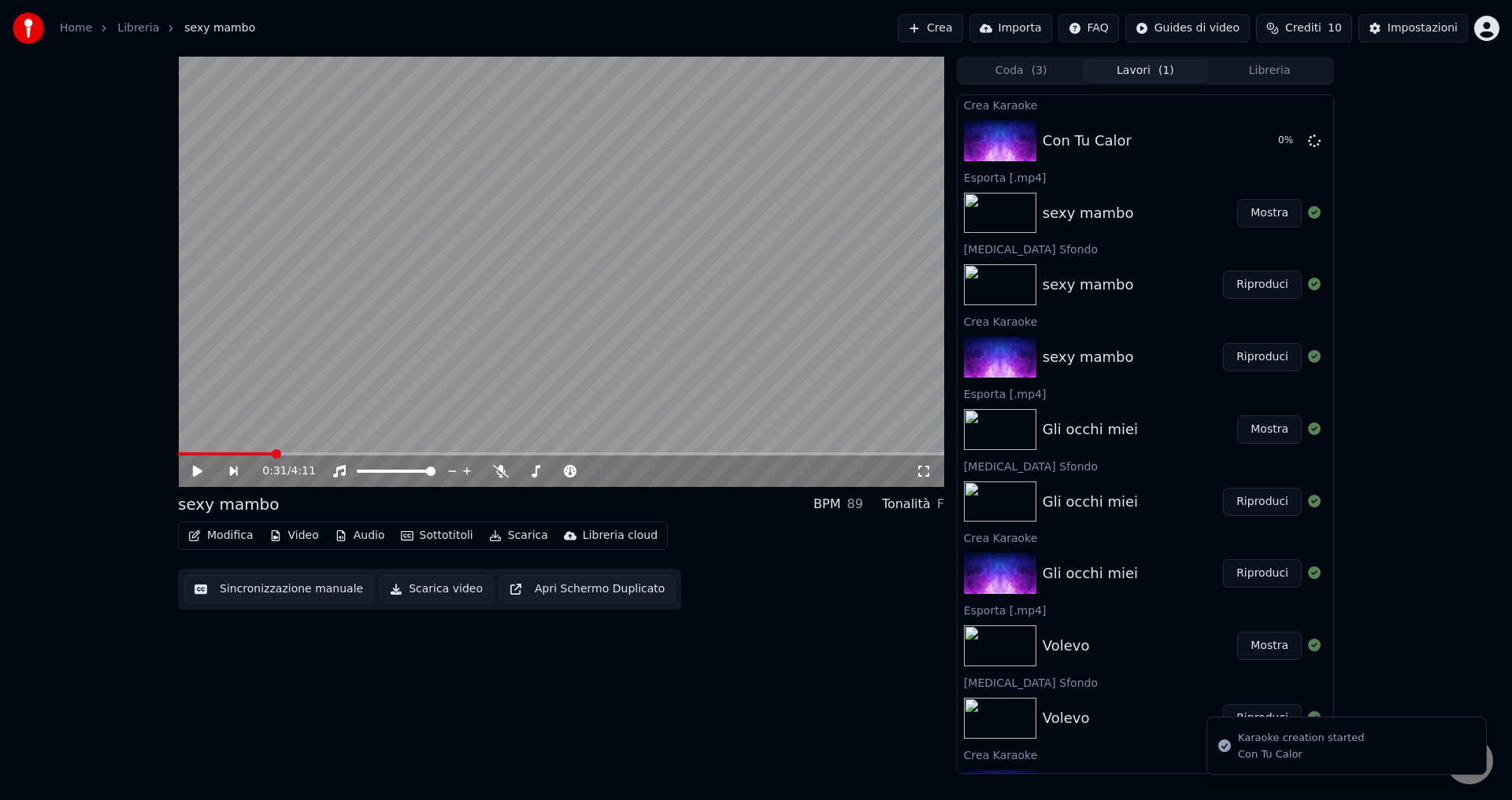
click at [1301, 26] on span "Crediti" at bounding box center [1303, 28] width 36 height 16
click at [1307, 175] on button "Aggiorna" at bounding box center [1310, 189] width 89 height 28
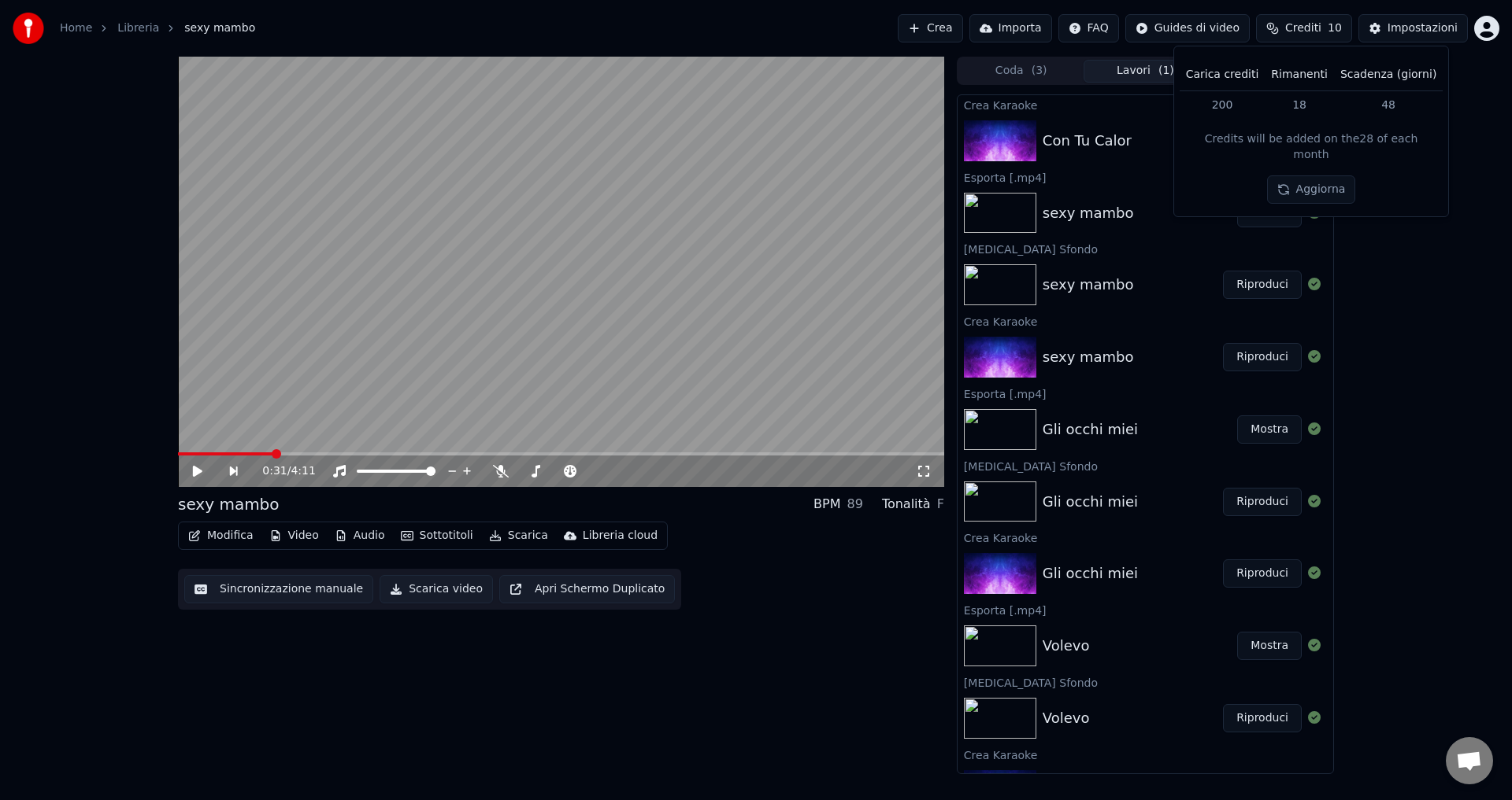
click at [808, 533] on div "Modifica Video Audio Sottotitoli Scarica Libreria cloud Sincronizzazione manual…" at bounding box center [561, 566] width 766 height 88
click at [1251, 135] on button "Riproduci" at bounding box center [1262, 141] width 78 height 28
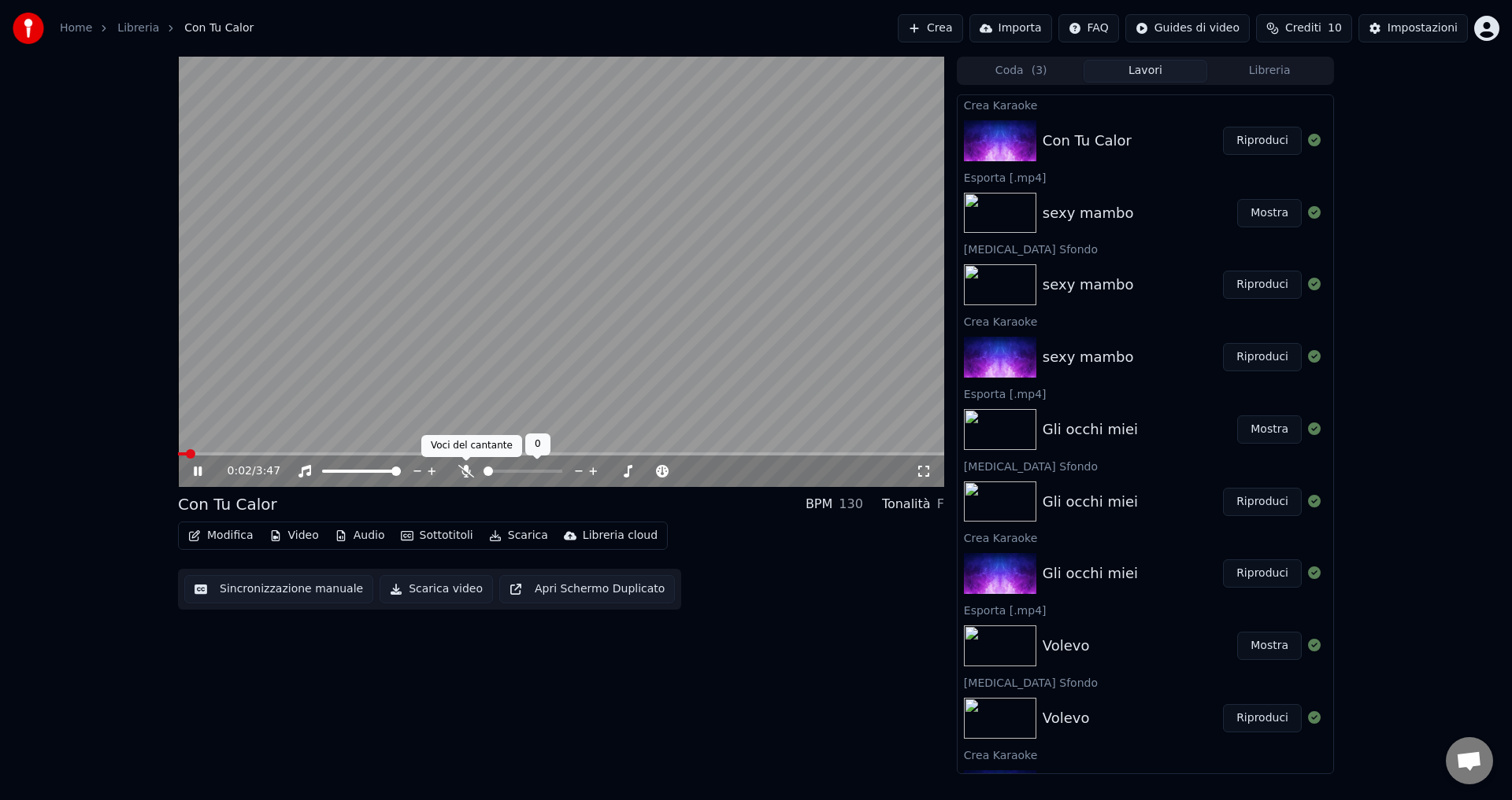
click at [464, 469] on icon at bounding box center [466, 470] width 16 height 12
click at [431, 535] on button "Sottotitoli" at bounding box center [436, 536] width 85 height 22
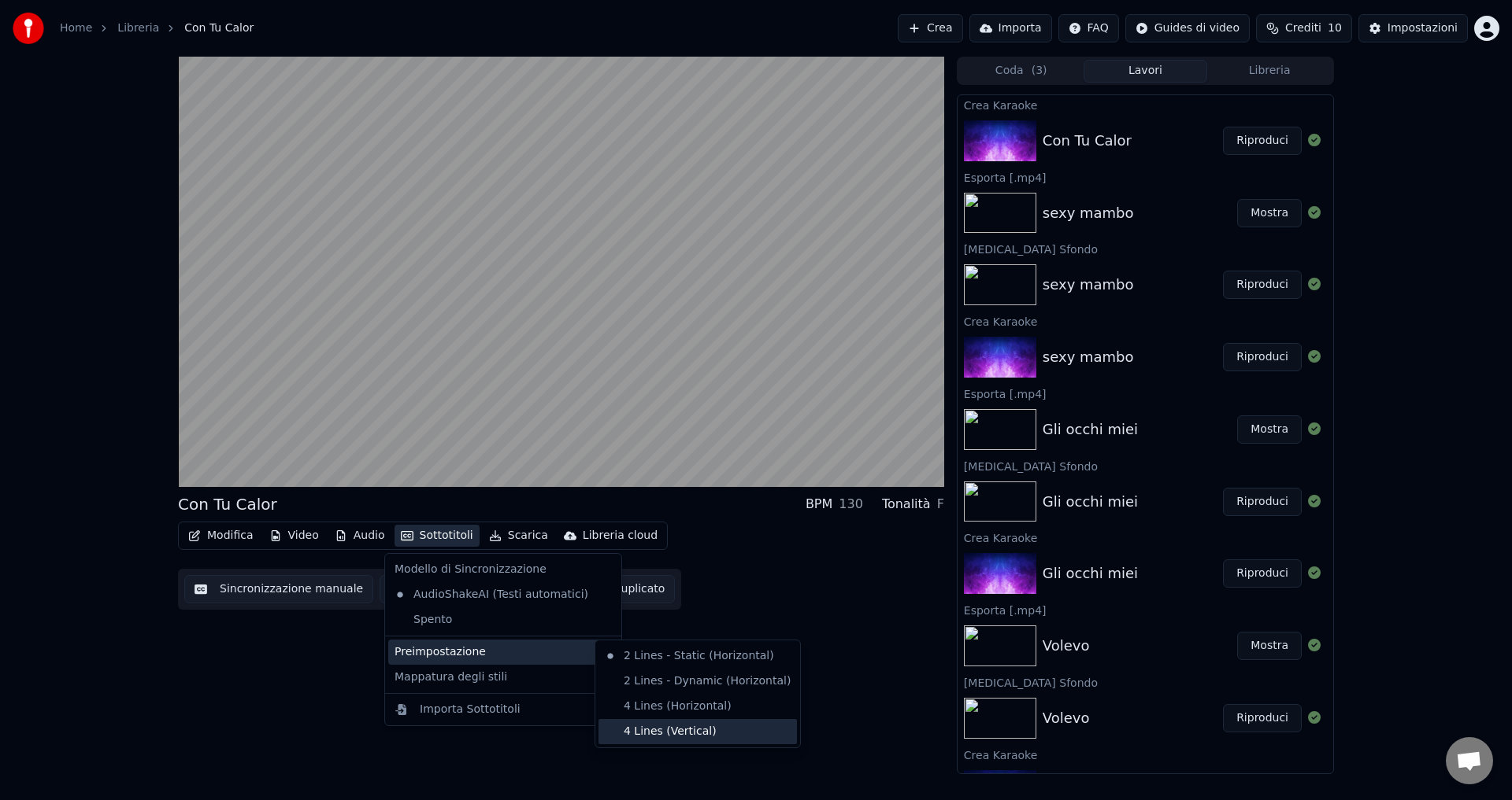
click at [660, 728] on div "4 Lines (Vertical)" at bounding box center [698, 731] width 198 height 25
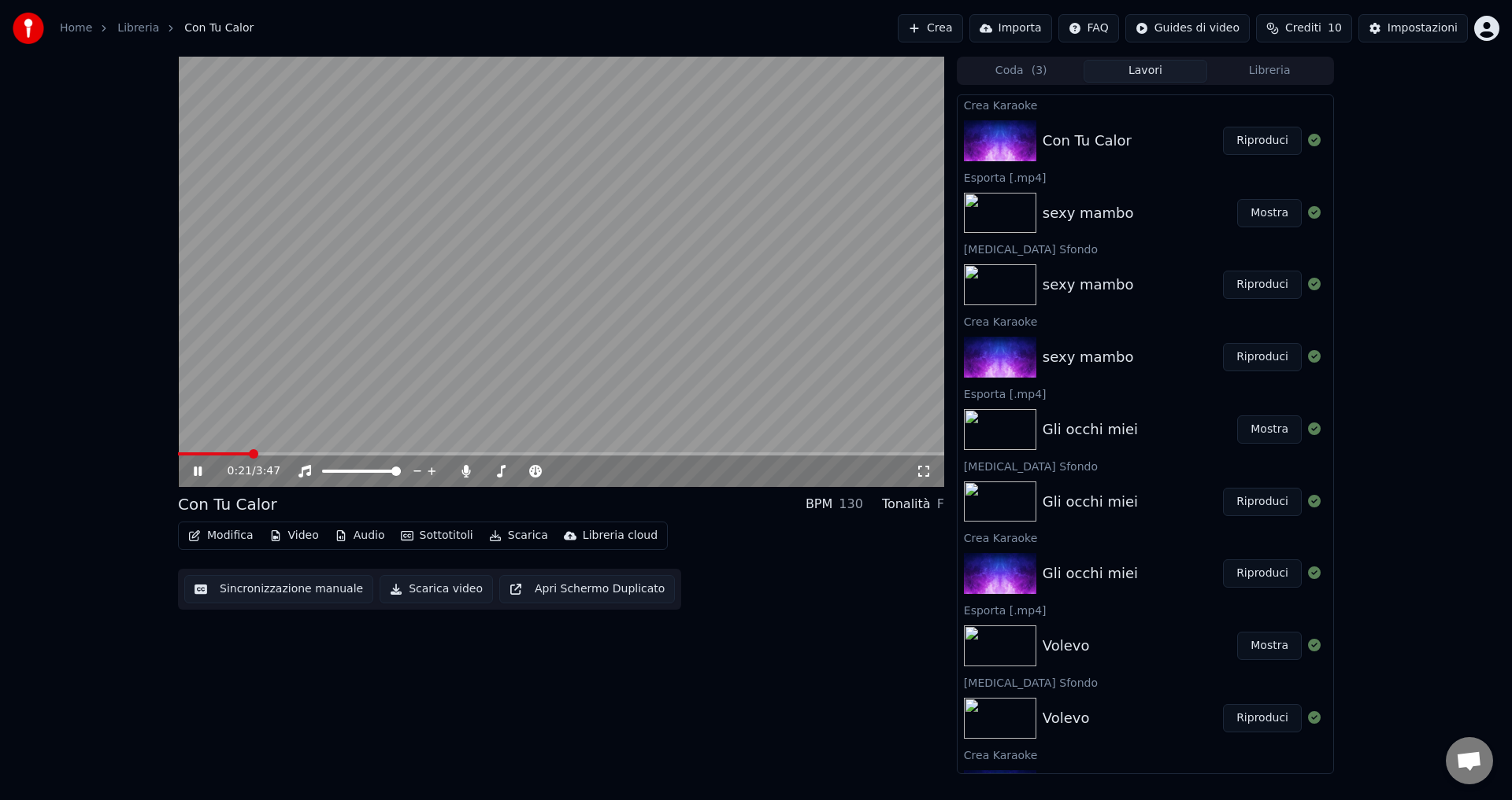
click at [195, 473] on icon at bounding box center [197, 471] width 7 height 9
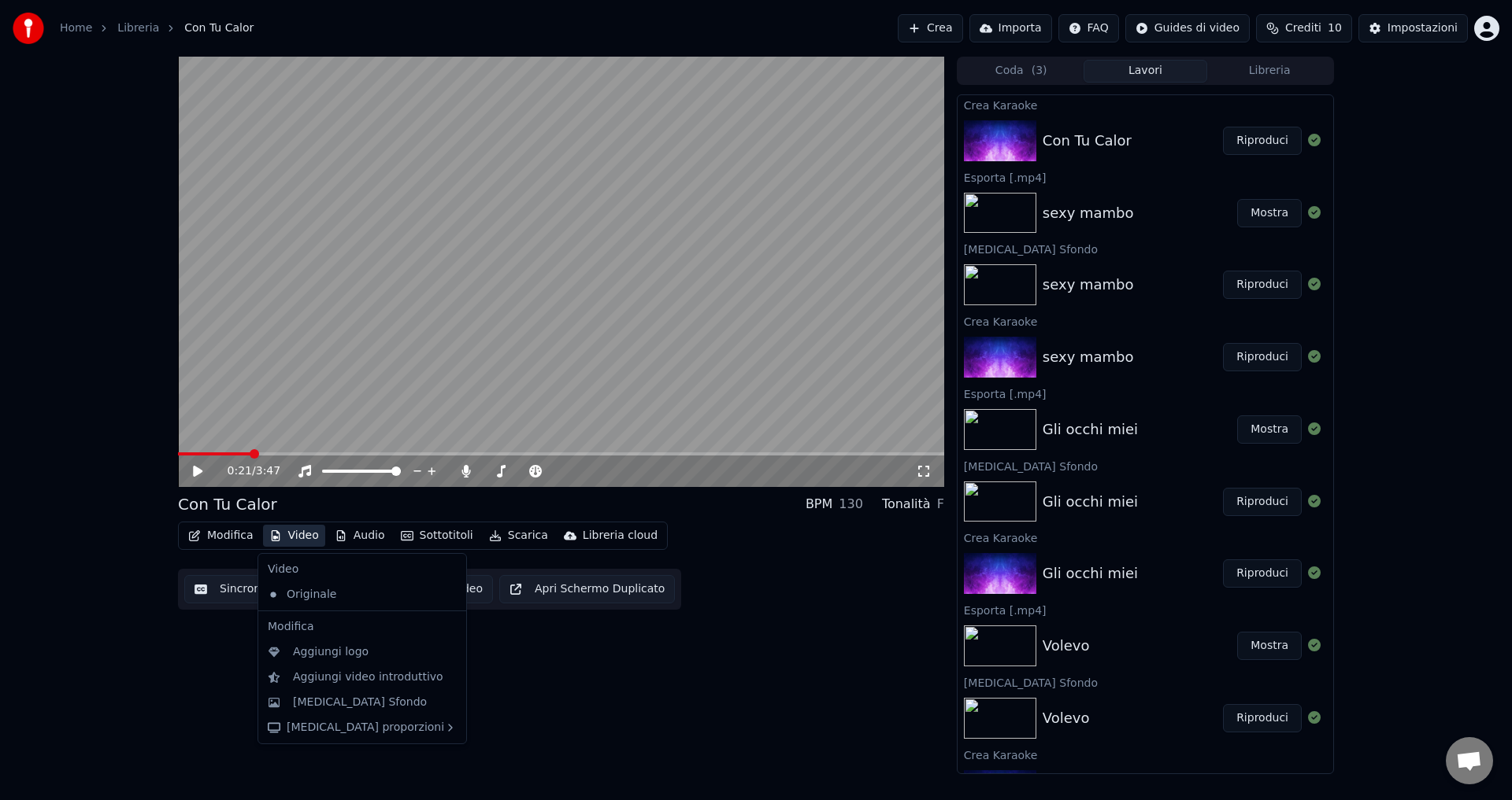
click at [278, 534] on icon "button" at bounding box center [275, 536] width 12 height 11
click at [328, 707] on div "[MEDICAL_DATA] Sfondo" at bounding box center [360, 702] width 134 height 16
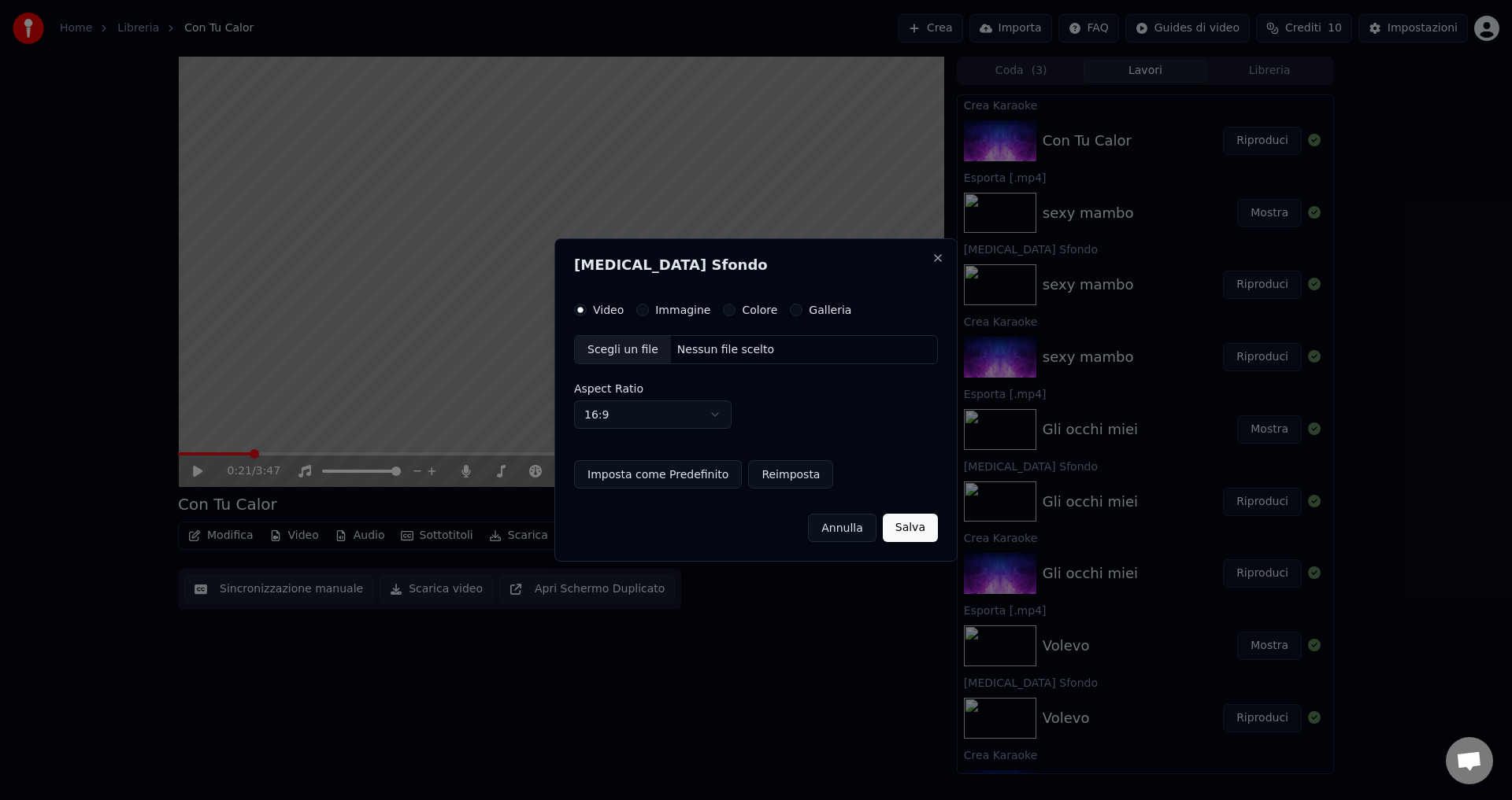
click at [723, 305] on button "Colore" at bounding box center [728, 309] width 12 height 12
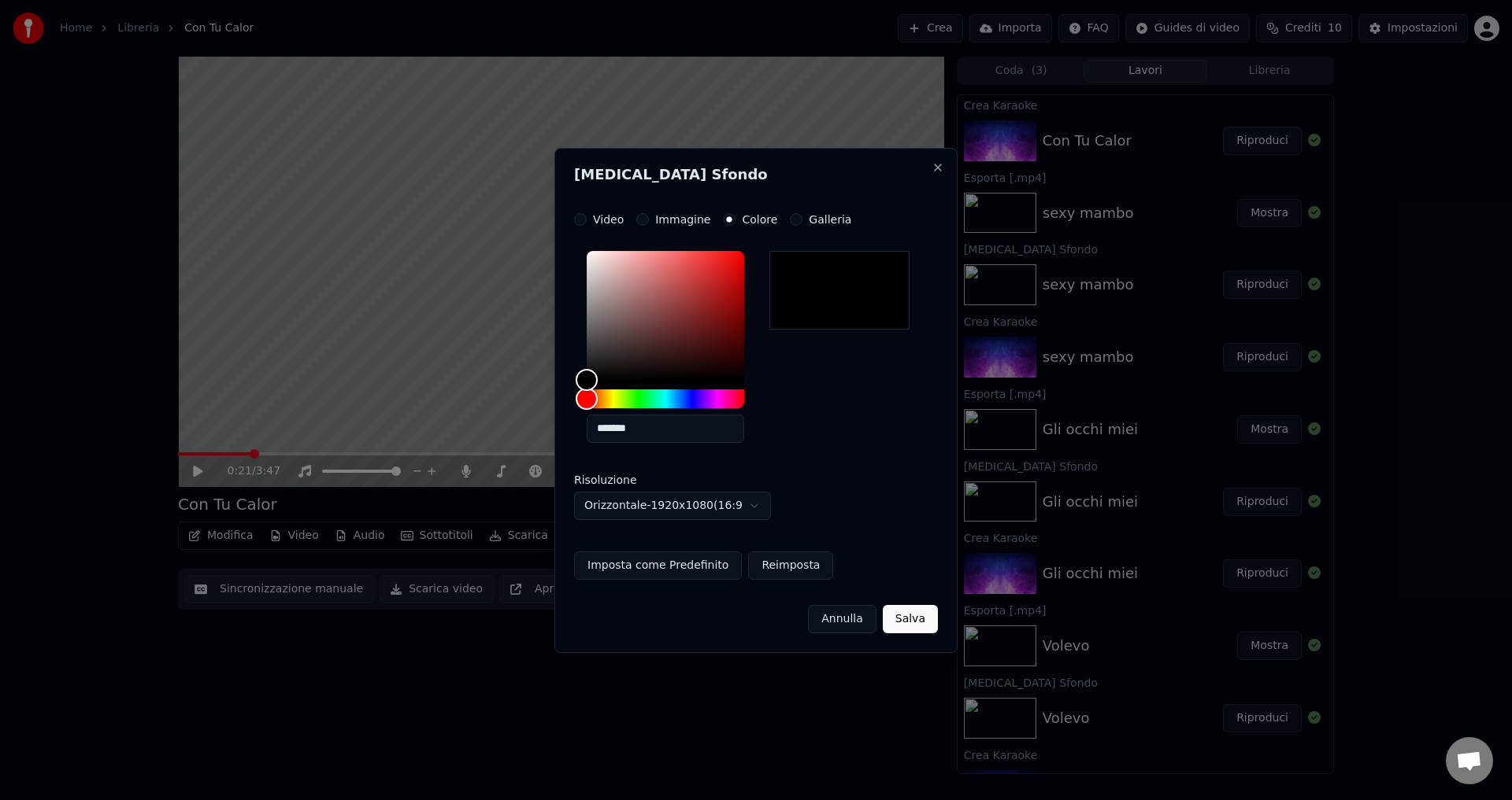
click at [914, 625] on button "Salva" at bounding box center [910, 619] width 55 height 28
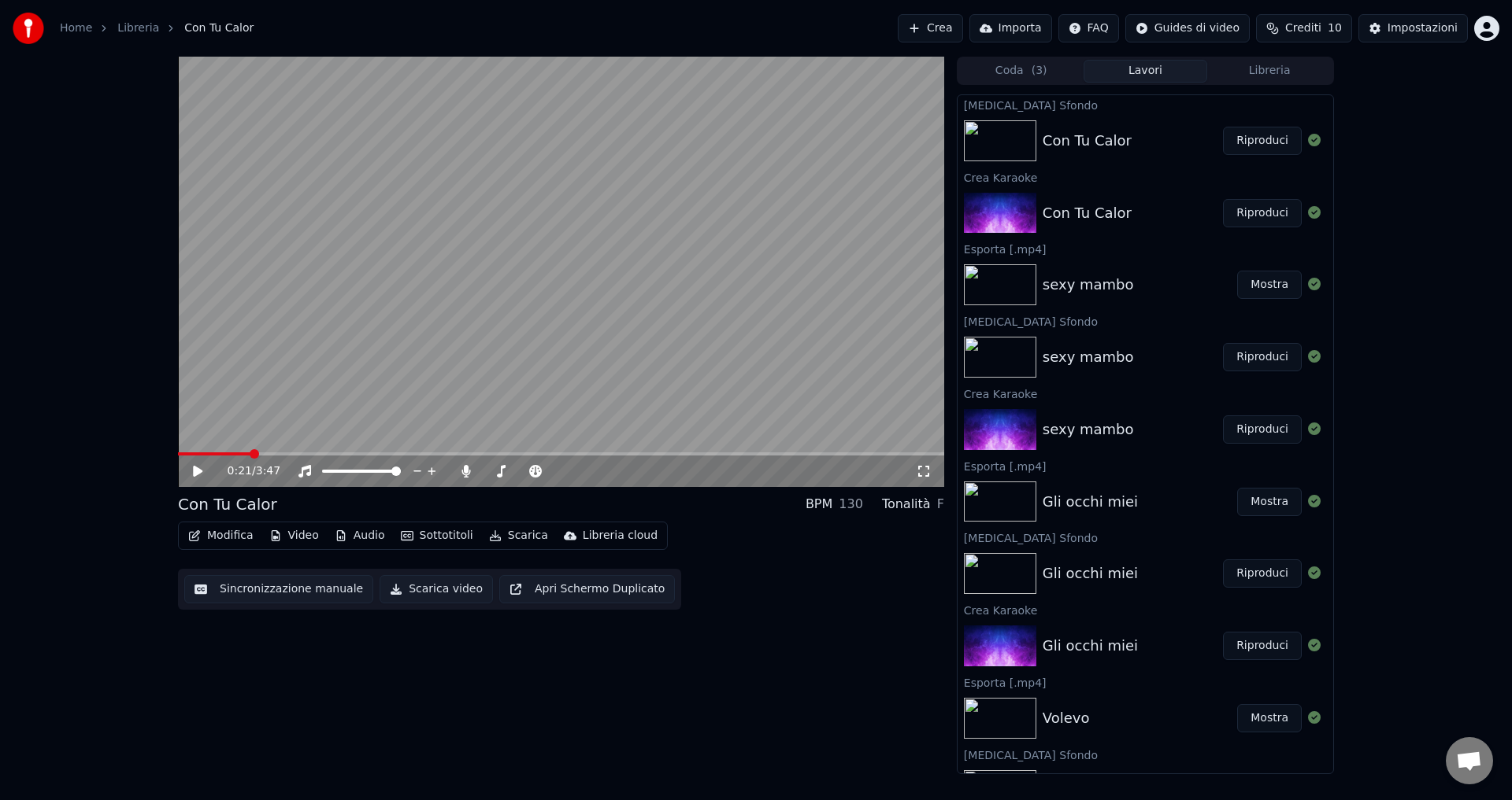
click at [1251, 139] on button "Riproduci" at bounding box center [1262, 141] width 78 height 28
click at [194, 471] on icon at bounding box center [197, 471] width 7 height 9
click at [202, 470] on icon at bounding box center [198, 471] width 9 height 11
click at [466, 473] on icon at bounding box center [465, 470] width 8 height 12
click at [466, 473] on icon at bounding box center [466, 470] width 16 height 12
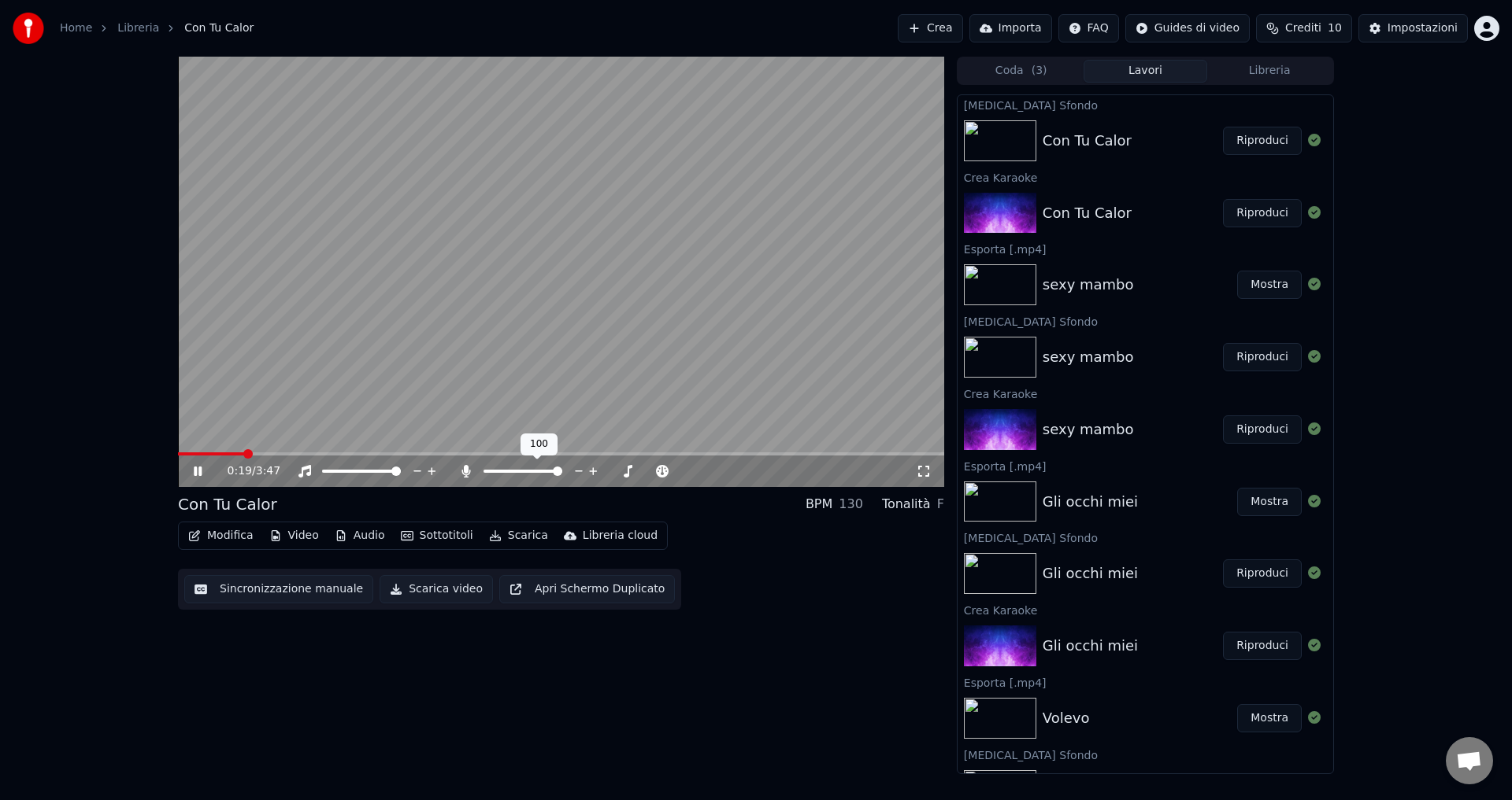
click at [466, 473] on icon at bounding box center [465, 470] width 8 height 12
click at [198, 468] on icon at bounding box center [209, 470] width 37 height 12
click at [441, 589] on button "Scarica video" at bounding box center [435, 589] width 113 height 28
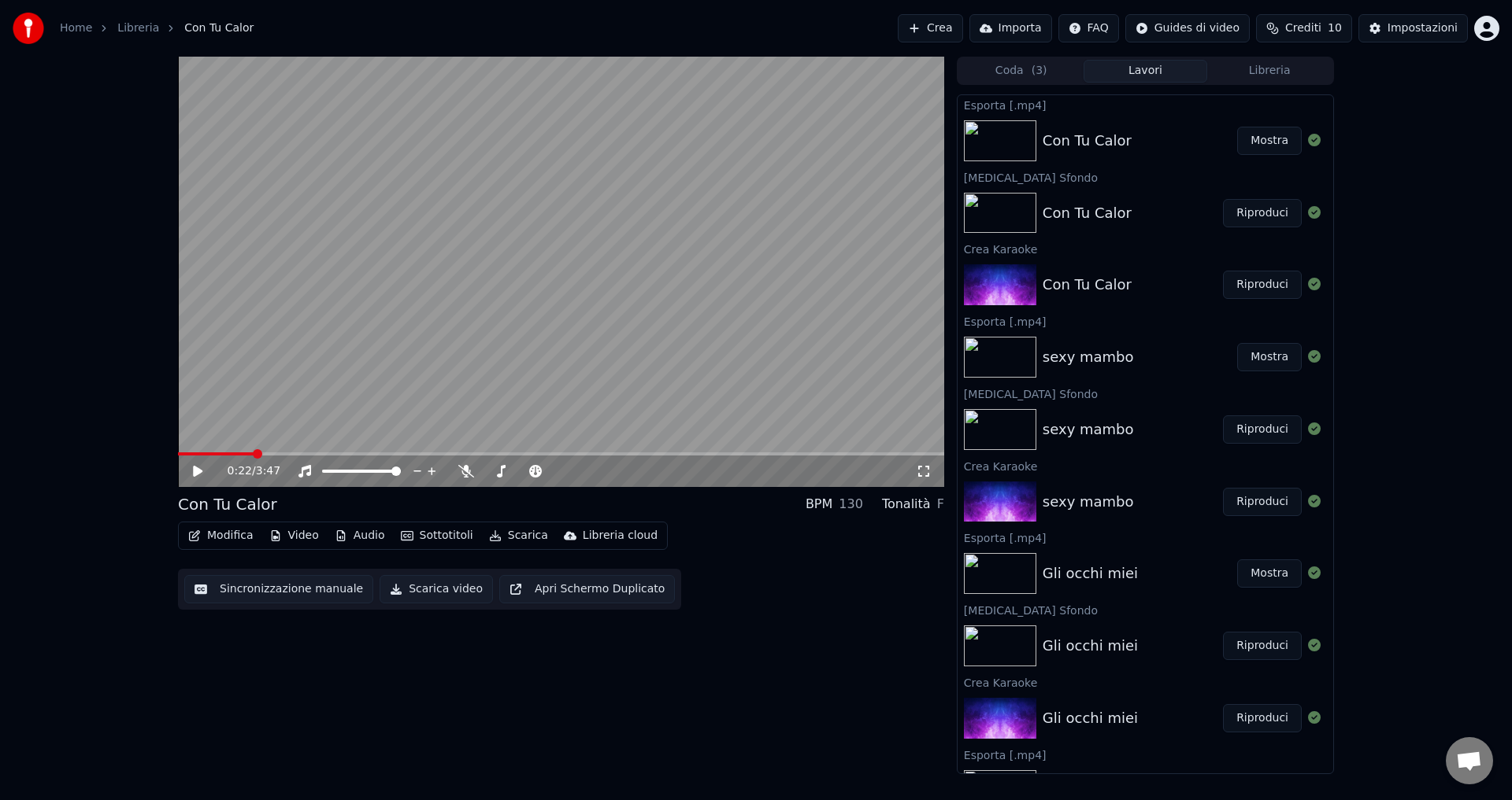
click at [195, 469] on icon at bounding box center [198, 471] width 9 height 11
click at [462, 470] on icon at bounding box center [466, 470] width 16 height 12
click at [193, 470] on icon at bounding box center [209, 470] width 37 height 12
click at [385, 587] on button "Scarica video" at bounding box center [435, 589] width 113 height 28
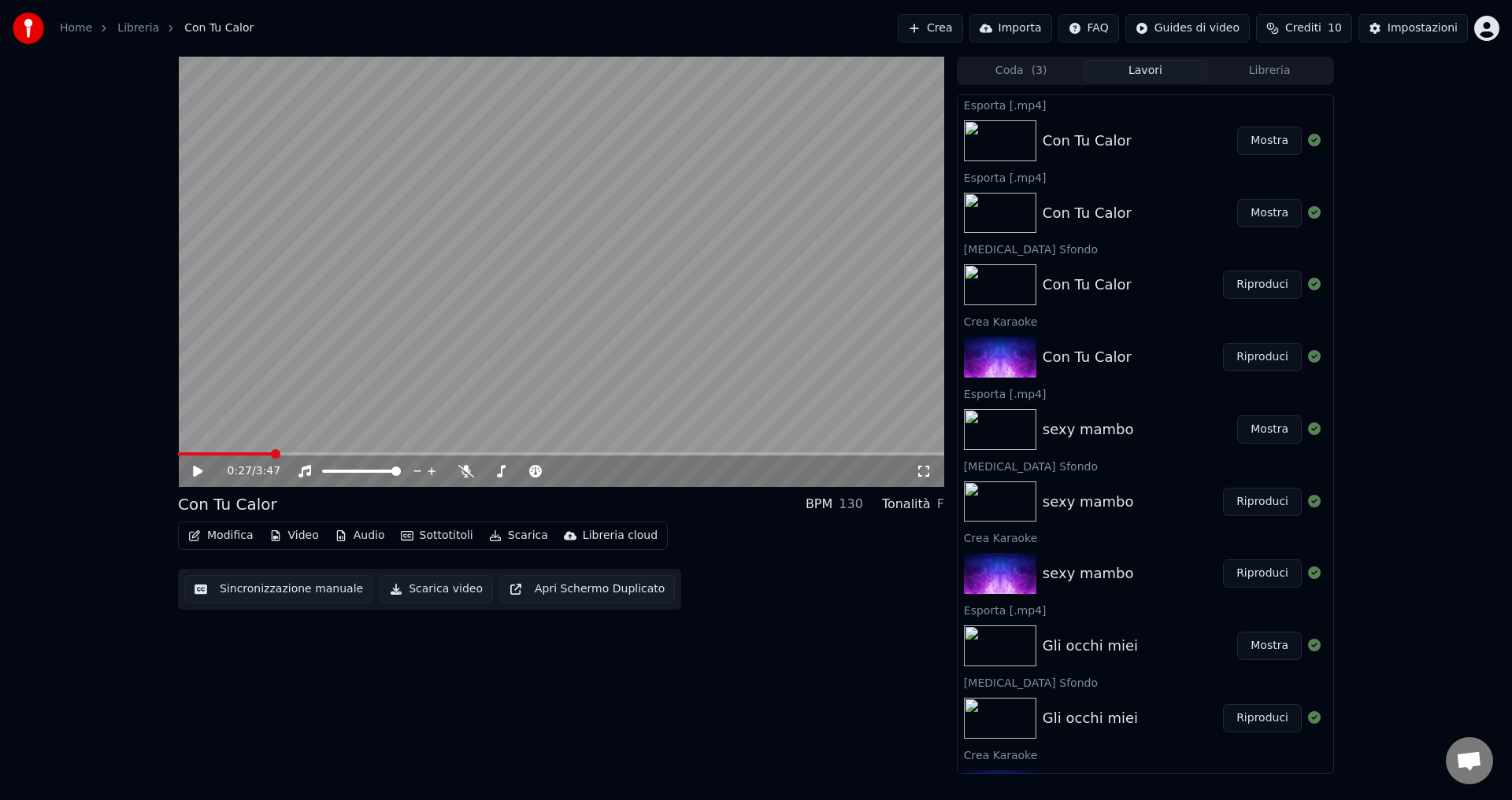
click at [1275, 138] on button "Mostra" at bounding box center [1268, 141] width 64 height 28
click at [962, 26] on button "Crea" at bounding box center [929, 28] width 64 height 28
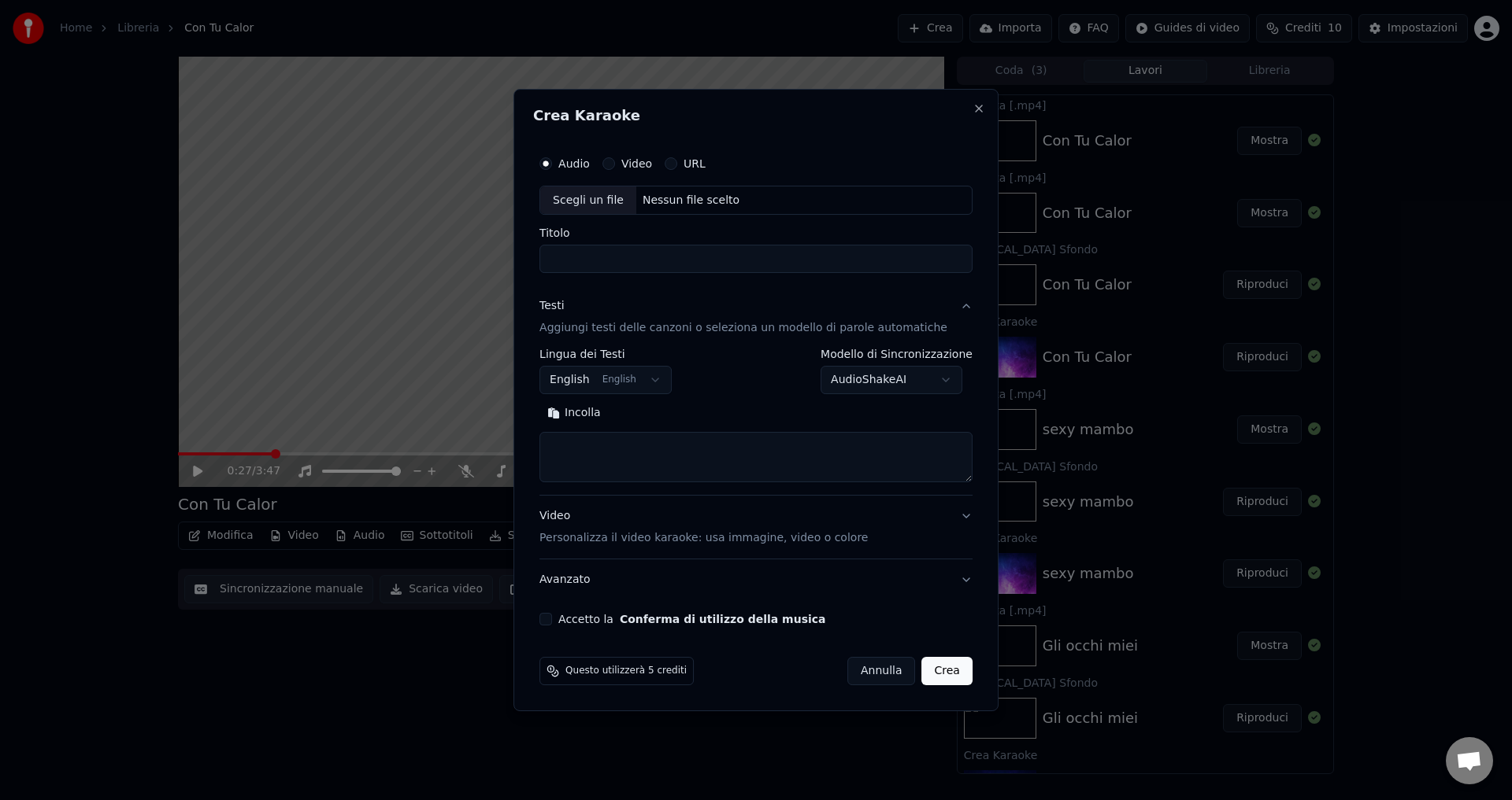
click at [672, 202] on div "Nessun file scelto" at bounding box center [690, 201] width 109 height 16
type input "**********"
click at [598, 378] on body "Home Libreria Con Tu Calor Crea Importa FAQ Guides di video Crediti 10 Impostaz…" at bounding box center [756, 400] width 1512 height 800
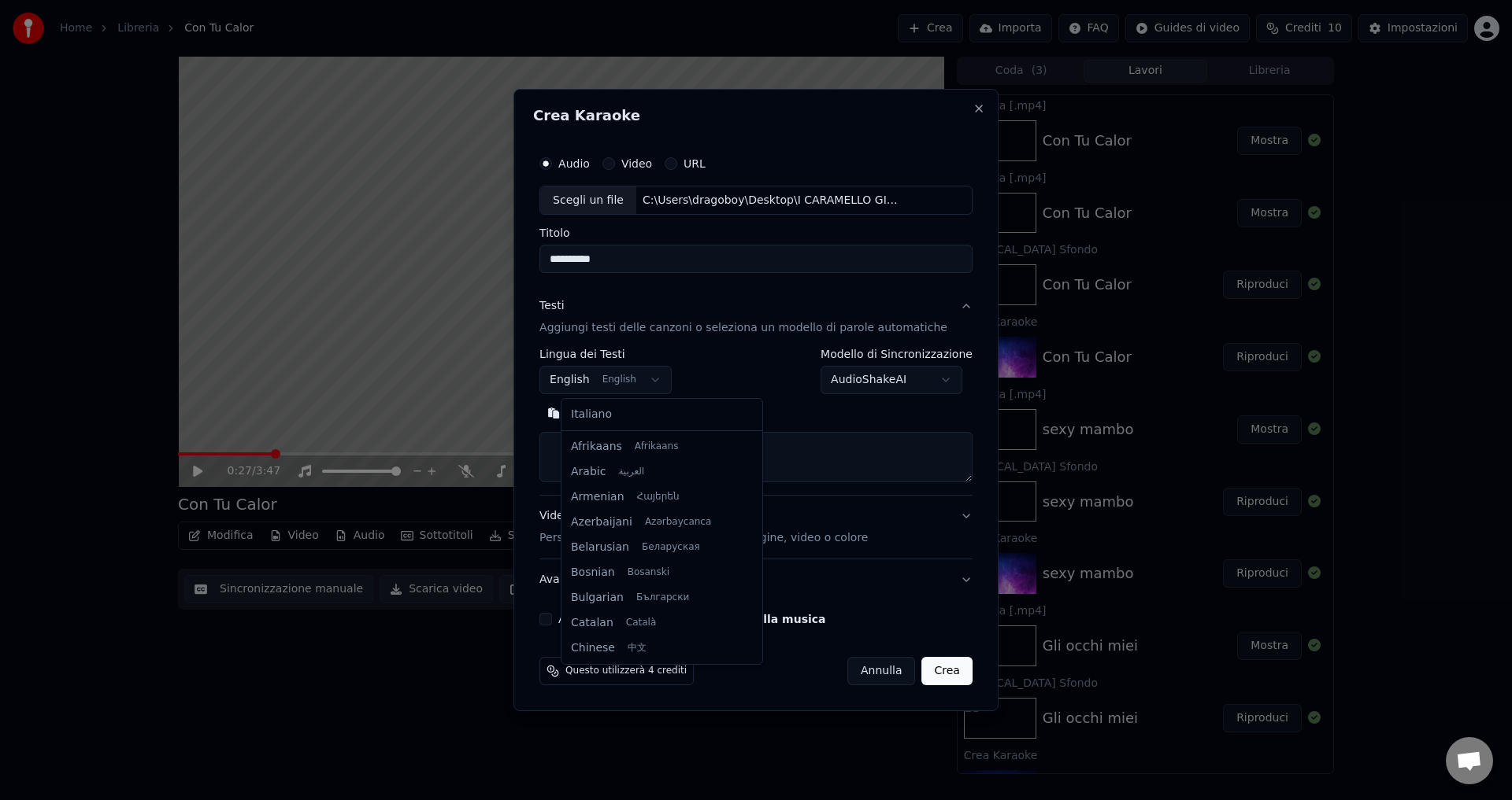
scroll to position [126, 0]
select select "**"
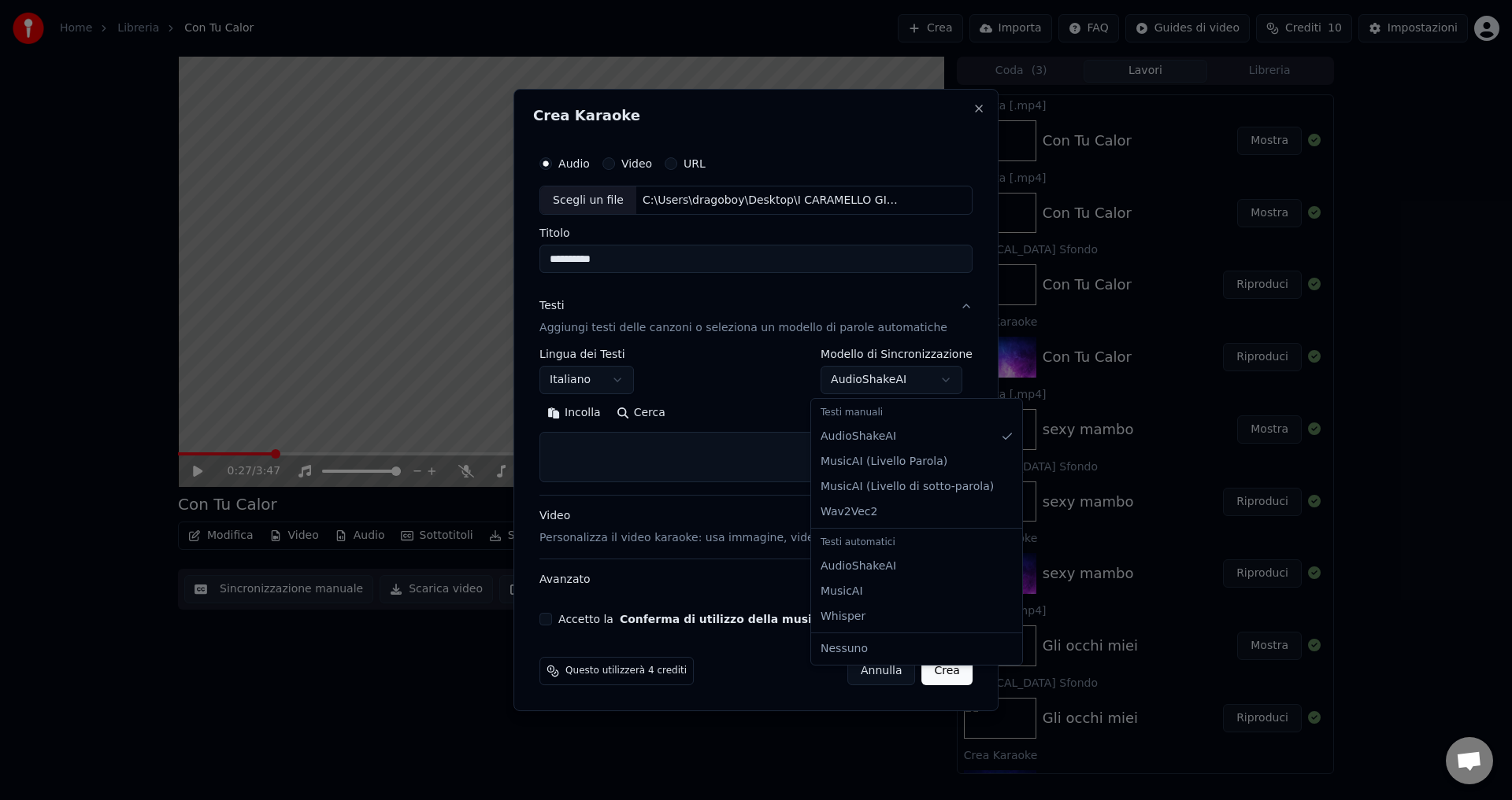
click at [876, 386] on body "Home Libreria Con Tu Calor Crea Importa FAQ Guides di video Crediti 10 Impostaz…" at bounding box center [756, 400] width 1512 height 800
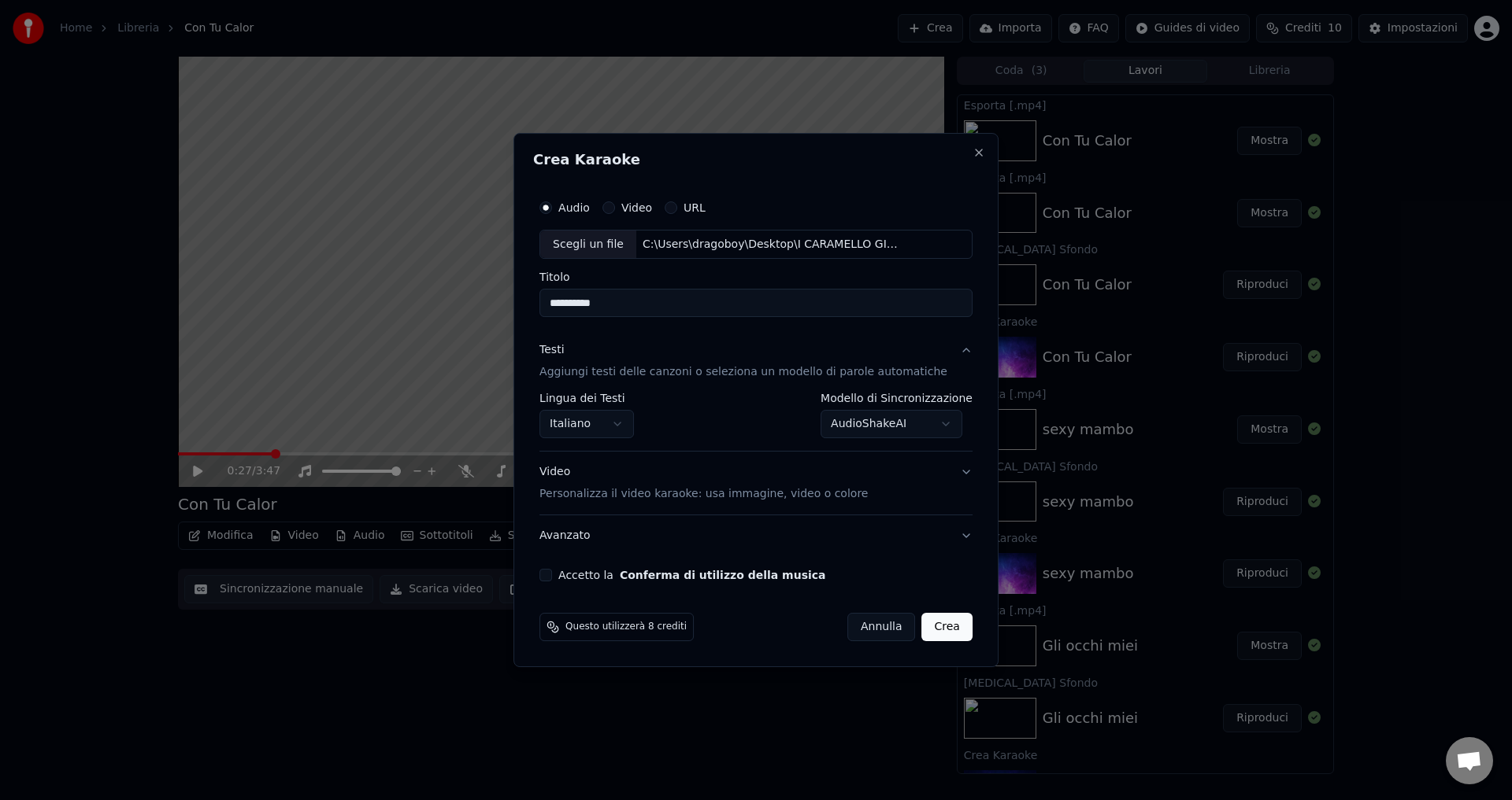
click at [552, 579] on button "Accetto la Conferma di utilizzo della musica" at bounding box center [544, 574] width 12 height 12
click at [929, 631] on button "Crea" at bounding box center [947, 627] width 50 height 28
select select "**********"
select select
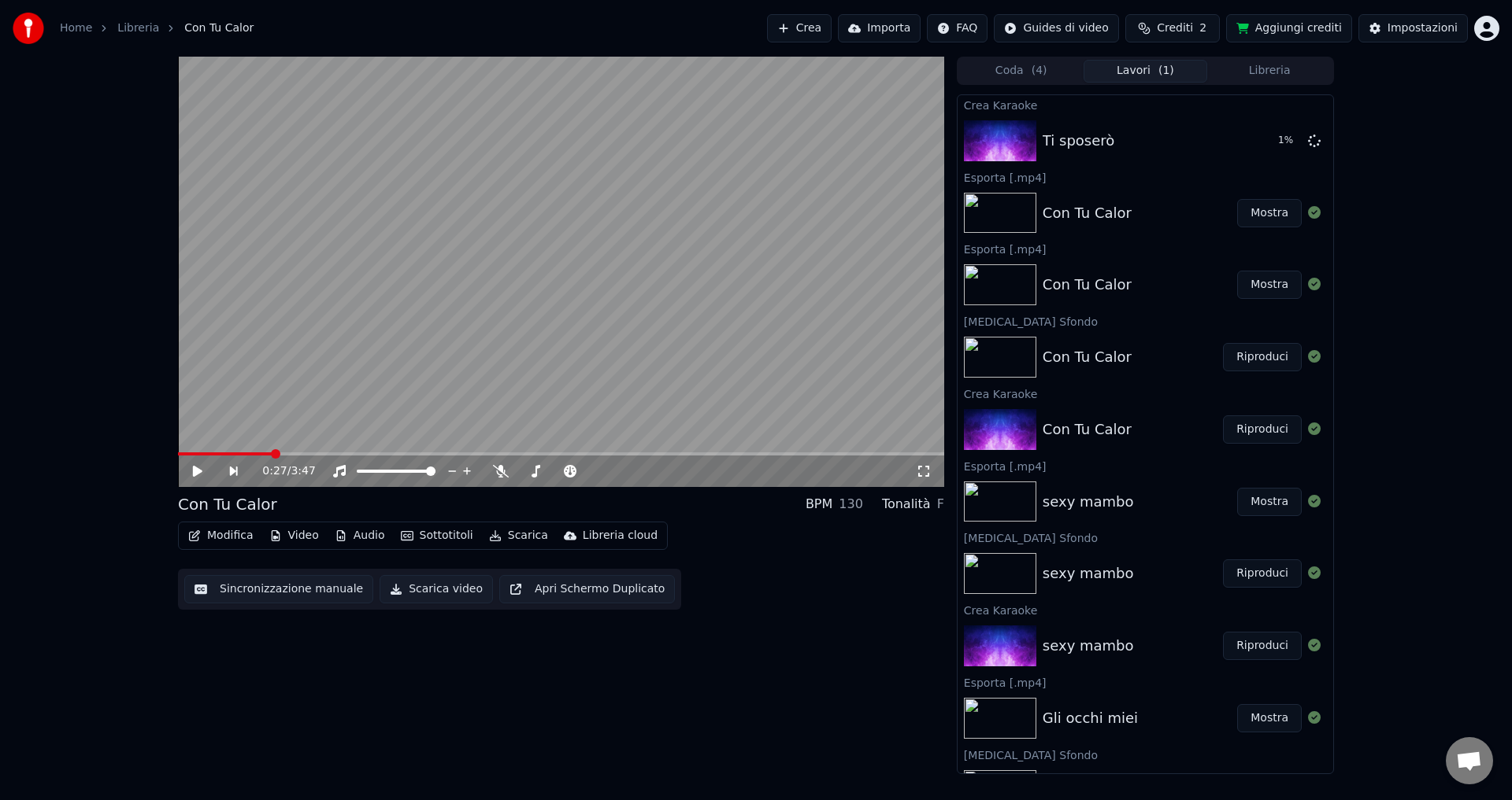
click at [1322, 33] on button "Aggiungi crediti" at bounding box center [1289, 28] width 126 height 28
click at [1285, 30] on button "Aggiungi crediti" at bounding box center [1289, 28] width 126 height 28
click at [1185, 29] on span "Crediti" at bounding box center [1174, 28] width 36 height 16
click at [1161, 179] on button "Aggiorna" at bounding box center [1185, 189] width 89 height 28
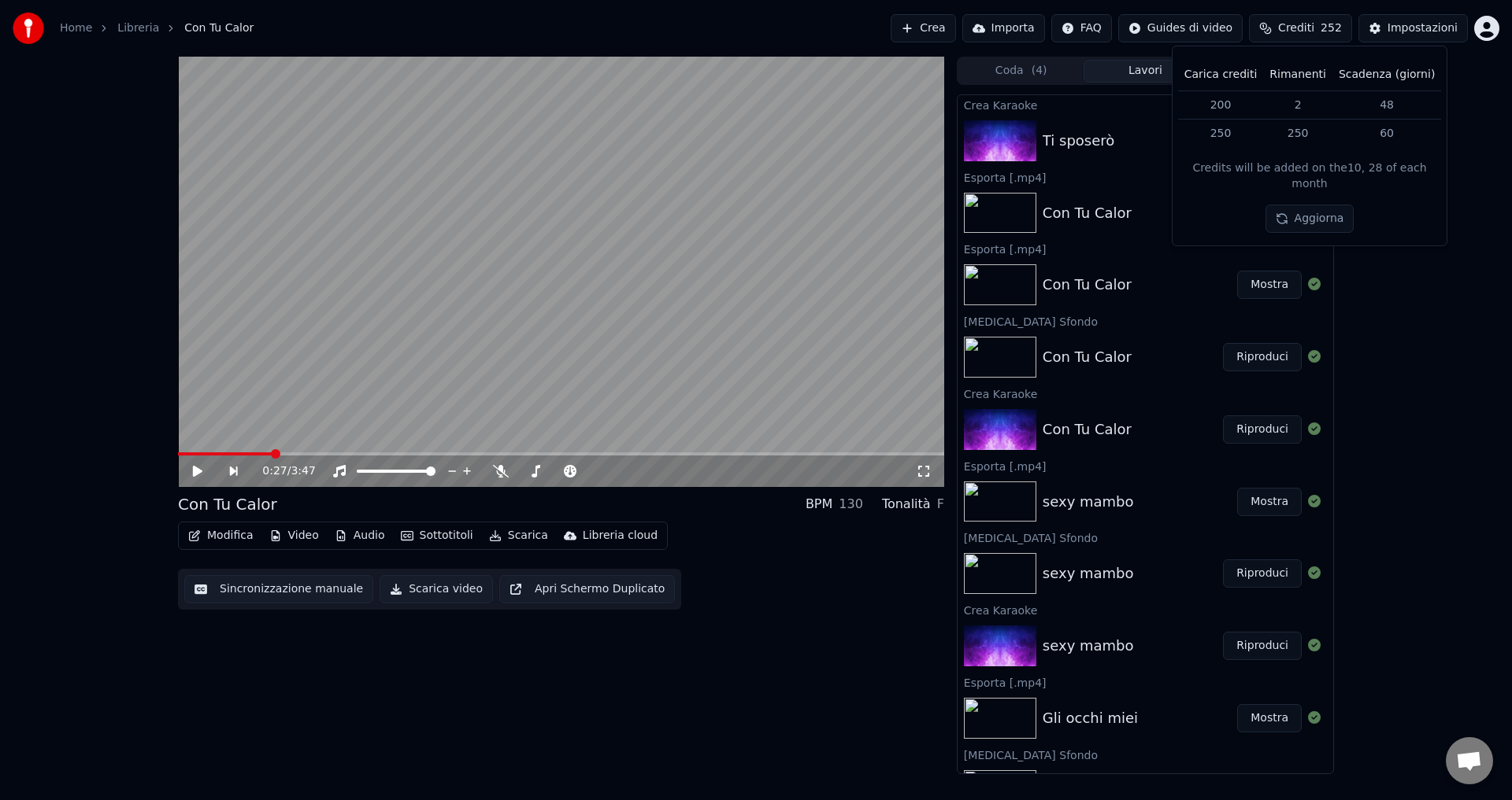
click at [1291, 133] on td "250" at bounding box center [1297, 133] width 69 height 28
click at [1298, 207] on button "Aggiorna" at bounding box center [1309, 218] width 89 height 28
click at [1417, 268] on div "0:27 / 3:47 Con Tu Calor BPM 130 Tonalità F Modifica Video Audio Sottotitoli Sc…" at bounding box center [756, 415] width 1512 height 718
click at [1472, 757] on span "Aprire la chat" at bounding box center [1469, 763] width 26 height 22
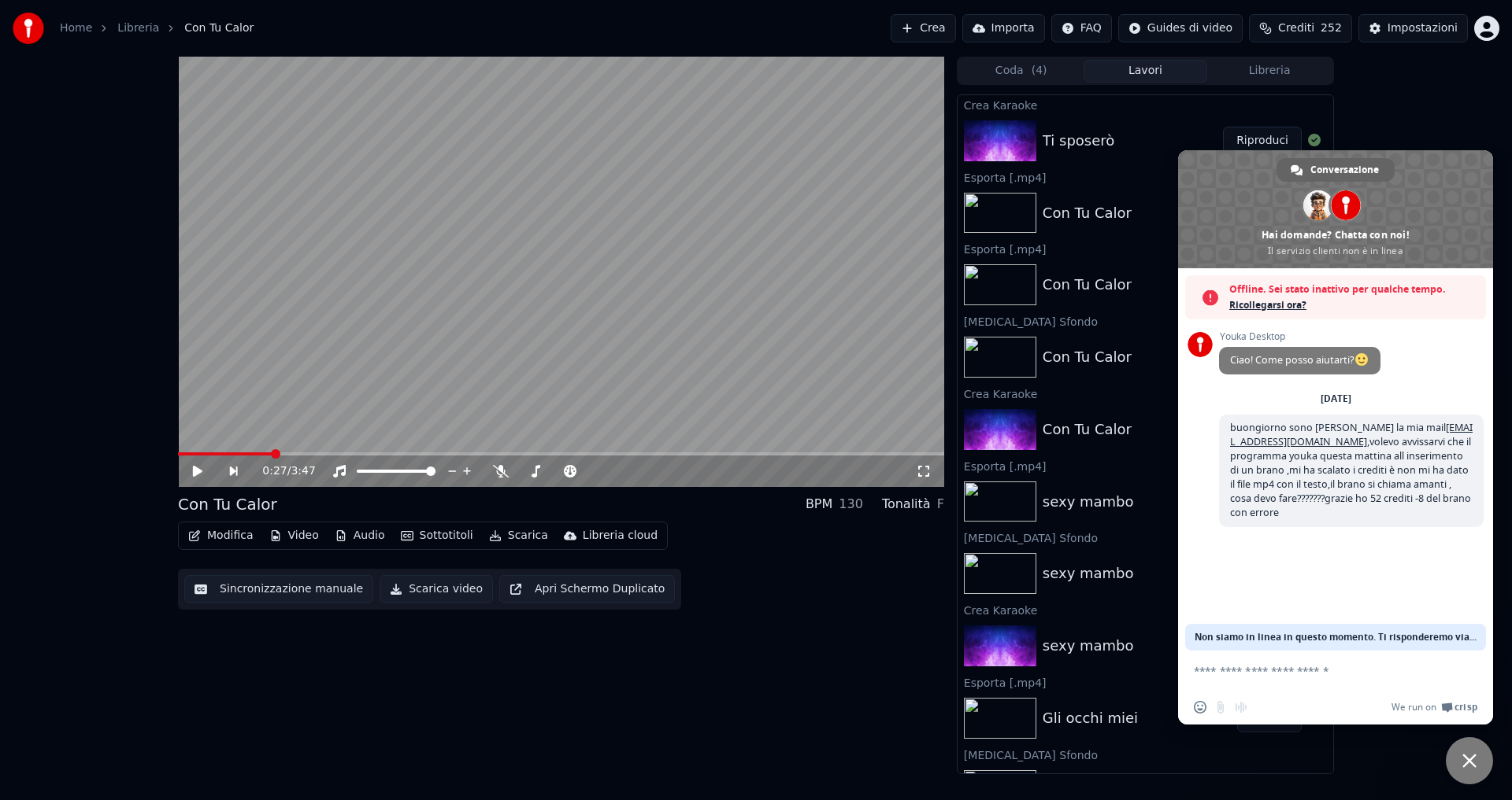
click at [1282, 288] on span "Offline. Sei stato inattivo per qualche tempo." at bounding box center [1353, 289] width 248 height 16
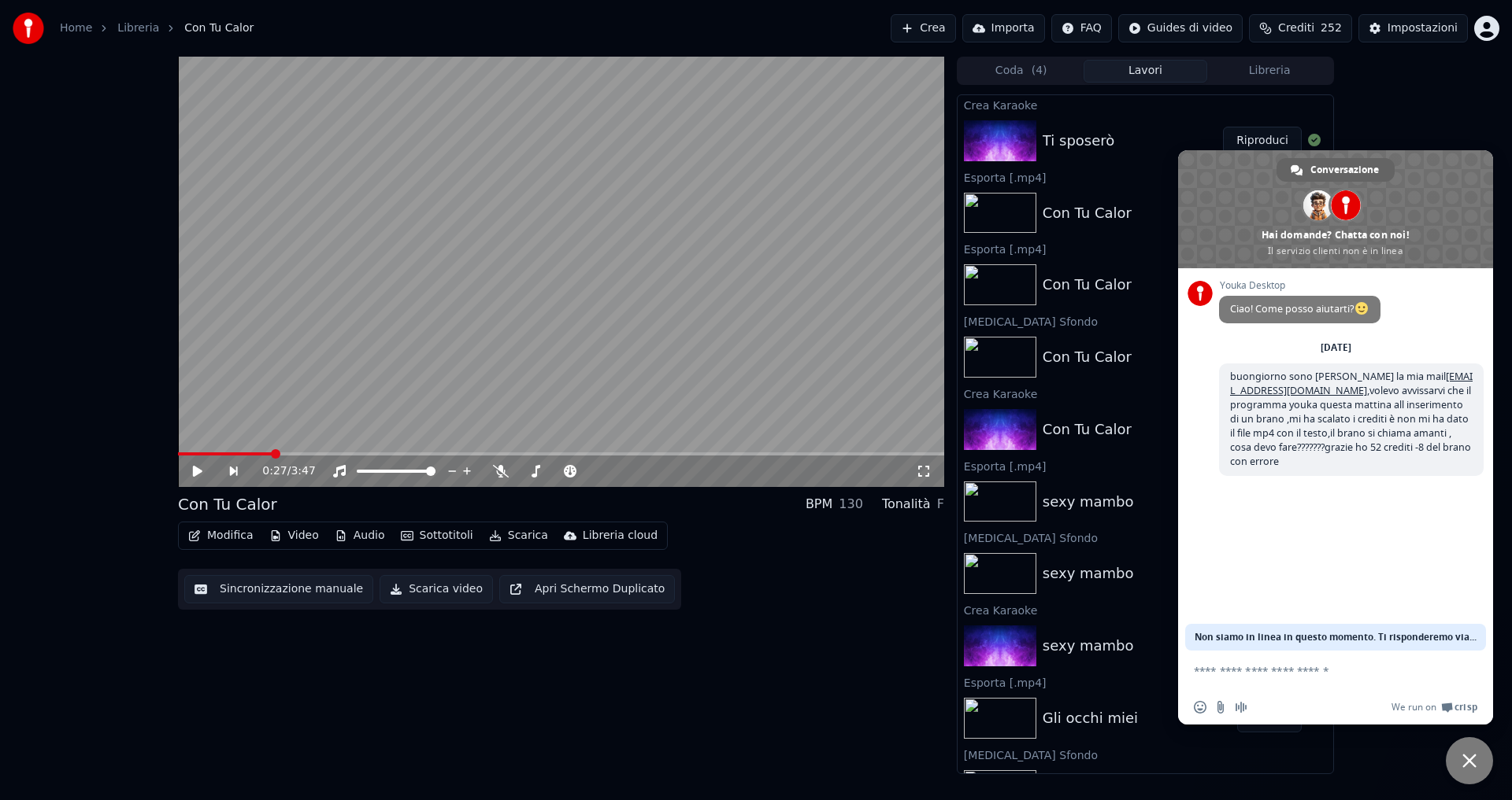
click at [1325, 625] on span "Non siamo in linea in questo momento. Ti risponderemo via email." at bounding box center [1335, 637] width 282 height 27
click at [1325, 642] on span "Non siamo in linea in questo momento. Ti risponderemo via email." at bounding box center [1335, 637] width 282 height 27
click at [1356, 415] on span "buongiorno sono [PERSON_NAME] la mia mail [EMAIL_ADDRESS][DOMAIN_NAME] ,volevo …" at bounding box center [1351, 418] width 243 height 98
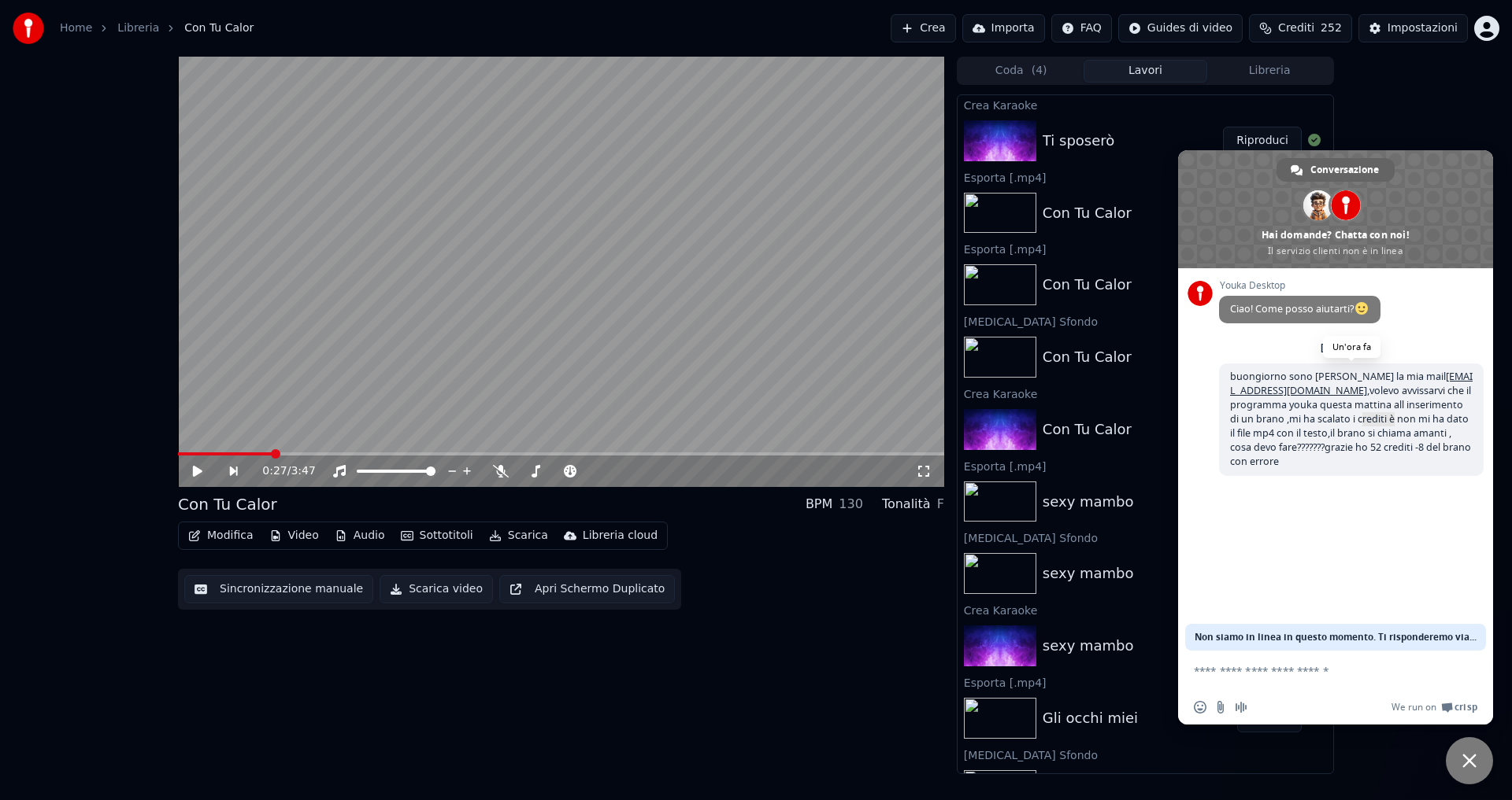
click at [1356, 415] on span "buongiorno sono [PERSON_NAME] la mia mail [EMAIL_ADDRESS][DOMAIN_NAME] ,volevo …" at bounding box center [1351, 418] width 243 height 98
click at [1306, 298] on span "Ciao! Come posso aiutarti?" at bounding box center [1299, 310] width 162 height 28
click at [1471, 759] on span "Chiudere la chat" at bounding box center [1468, 761] width 14 height 14
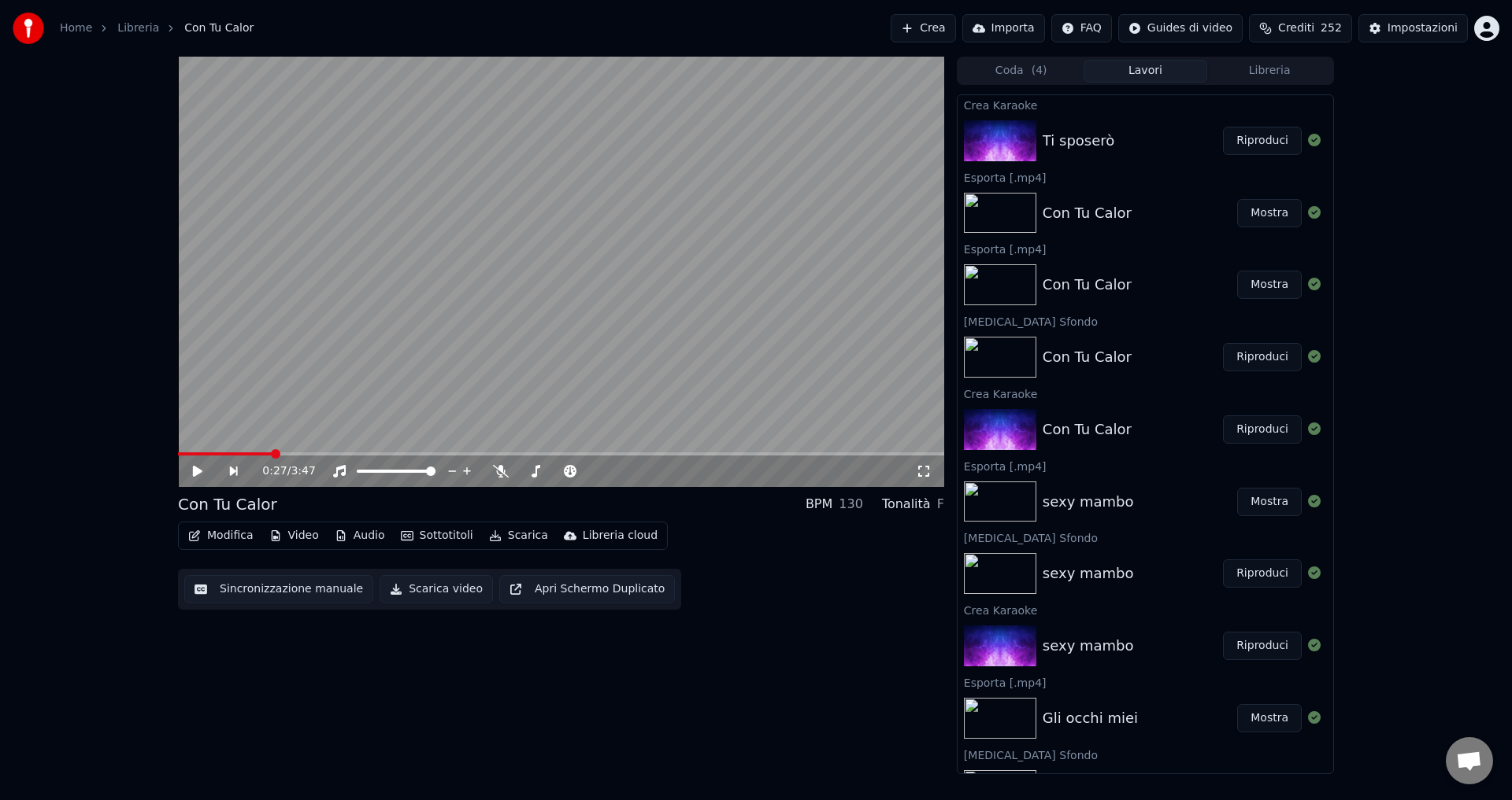
click at [1236, 136] on button "Riproduci" at bounding box center [1262, 141] width 78 height 28
click at [196, 471] on icon at bounding box center [197, 471] width 7 height 9
click at [441, 538] on button "Sottotitoli" at bounding box center [436, 536] width 85 height 22
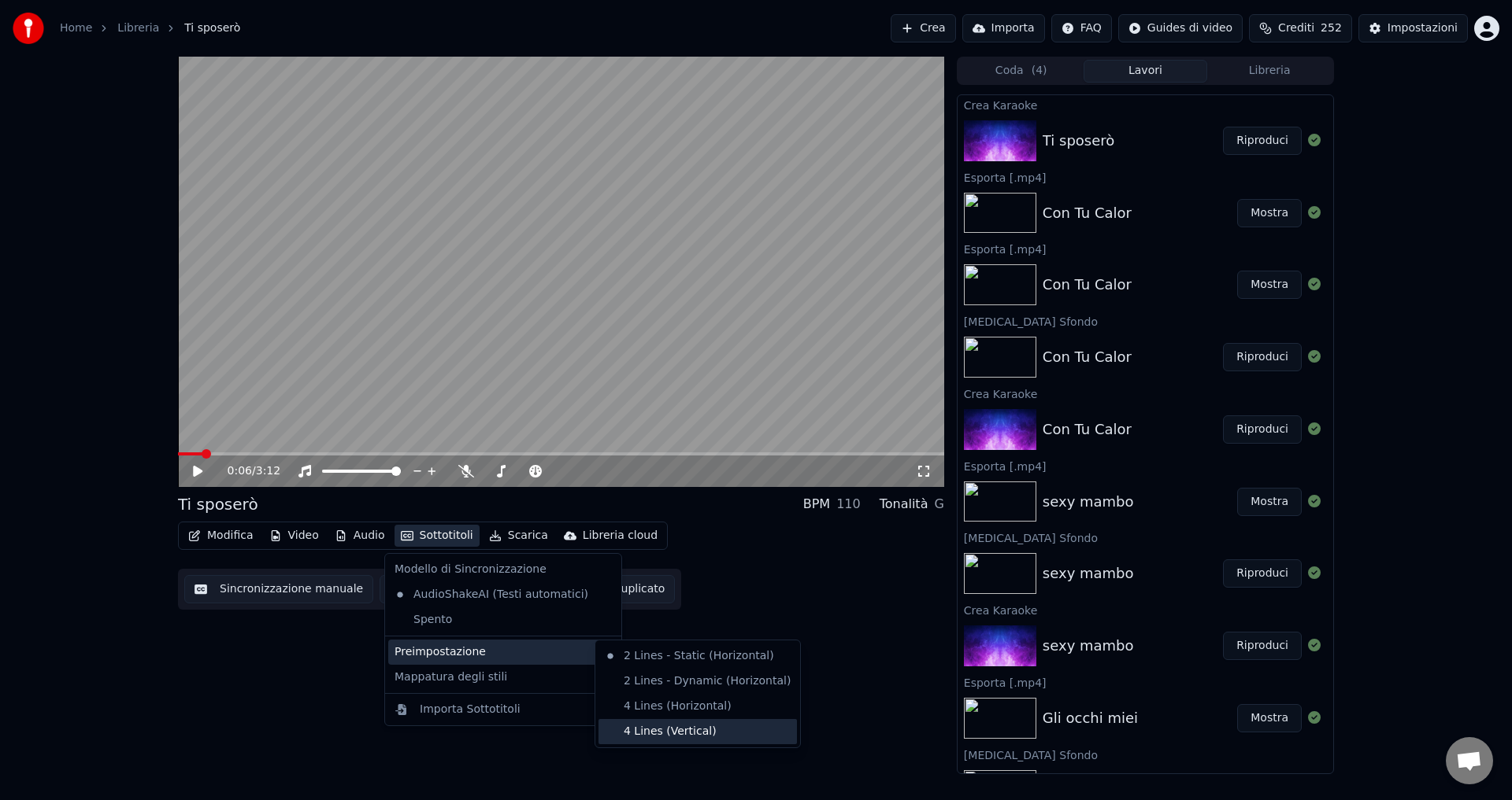
click at [665, 737] on div "4 Lines (Vertical)" at bounding box center [698, 731] width 198 height 25
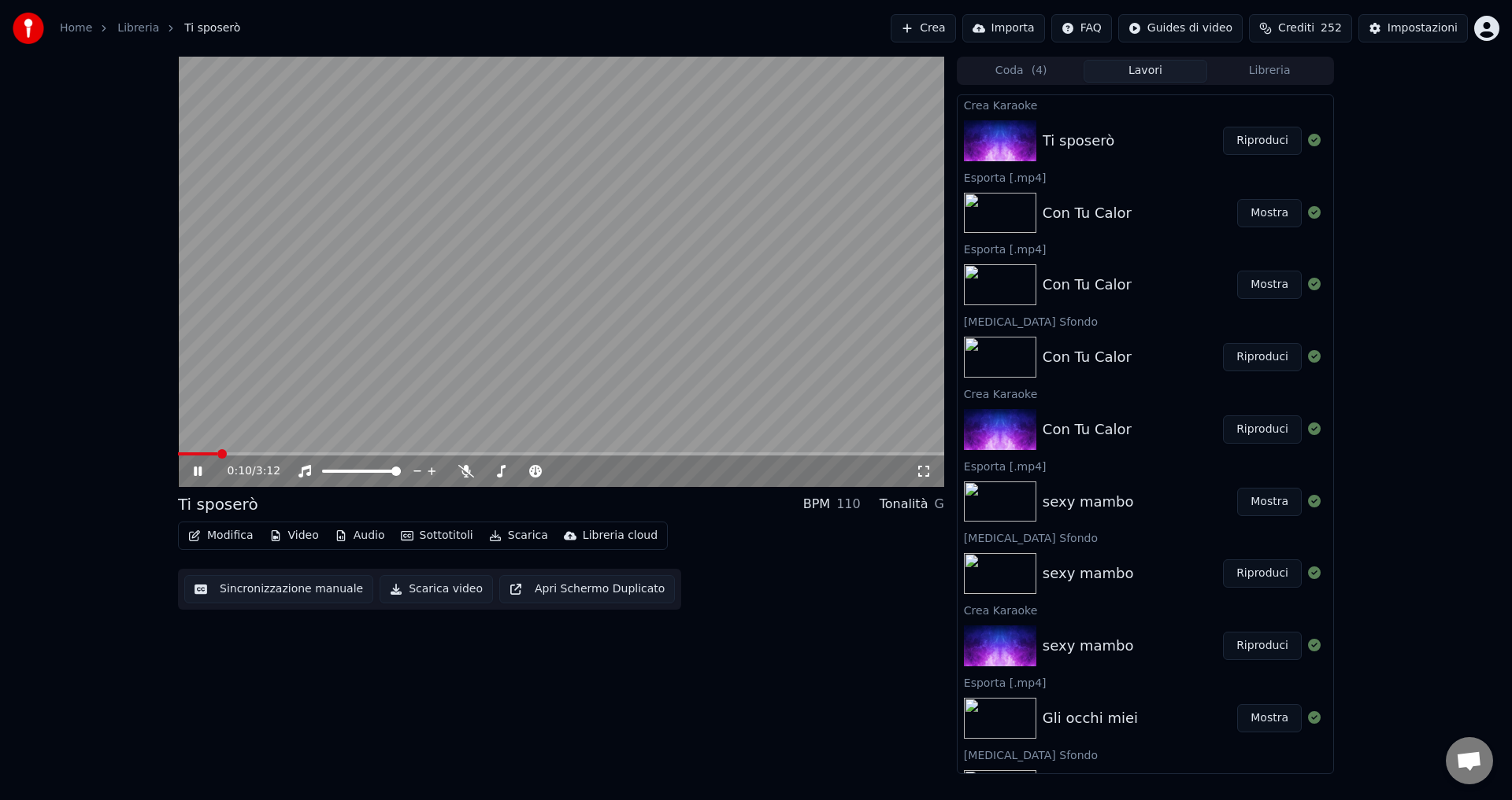
click at [194, 467] on icon at bounding box center [209, 470] width 37 height 12
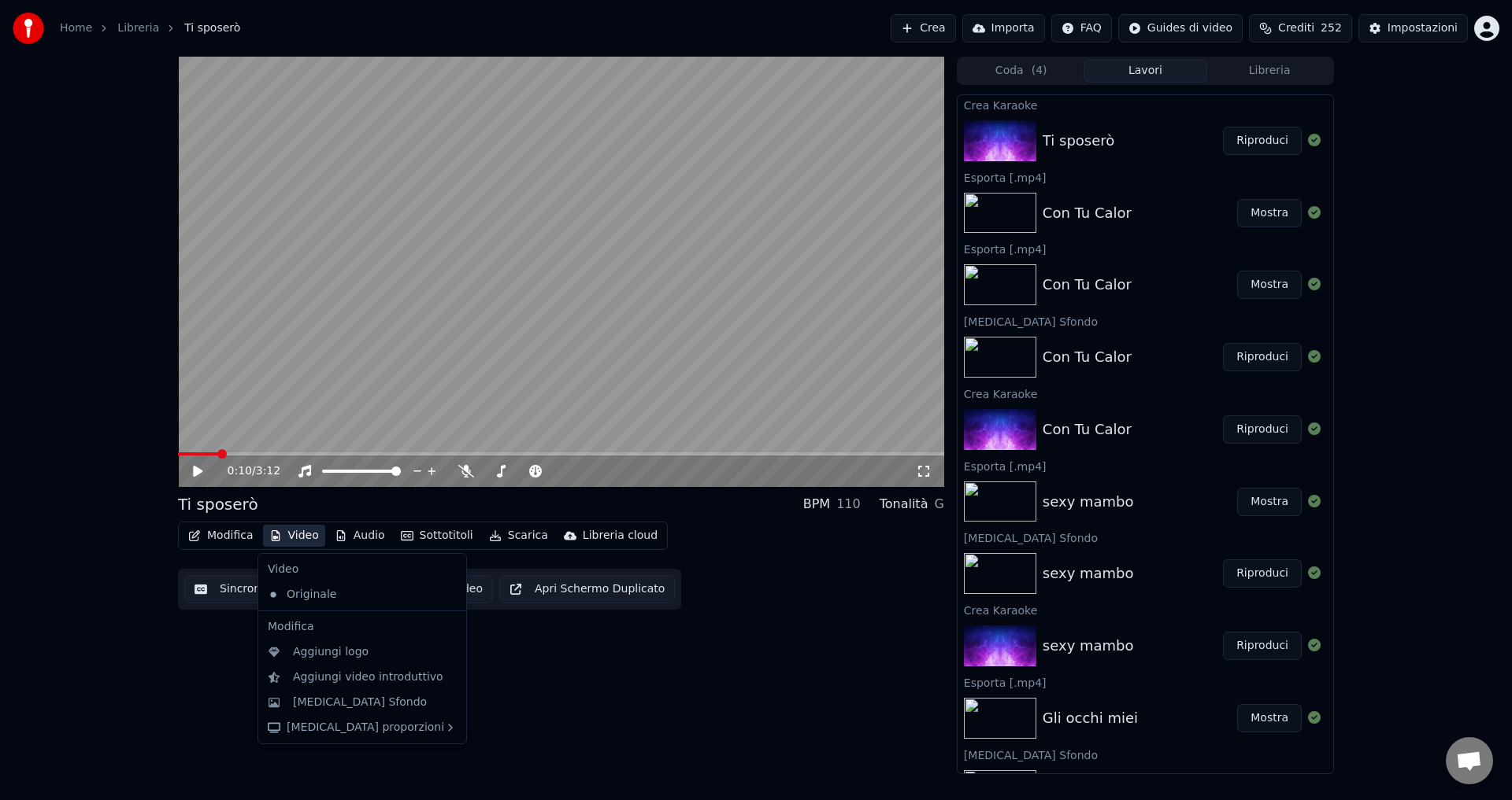
click at [306, 534] on button "Video" at bounding box center [294, 536] width 63 height 22
click at [360, 701] on div "[MEDICAL_DATA] Sfondo" at bounding box center [360, 702] width 134 height 16
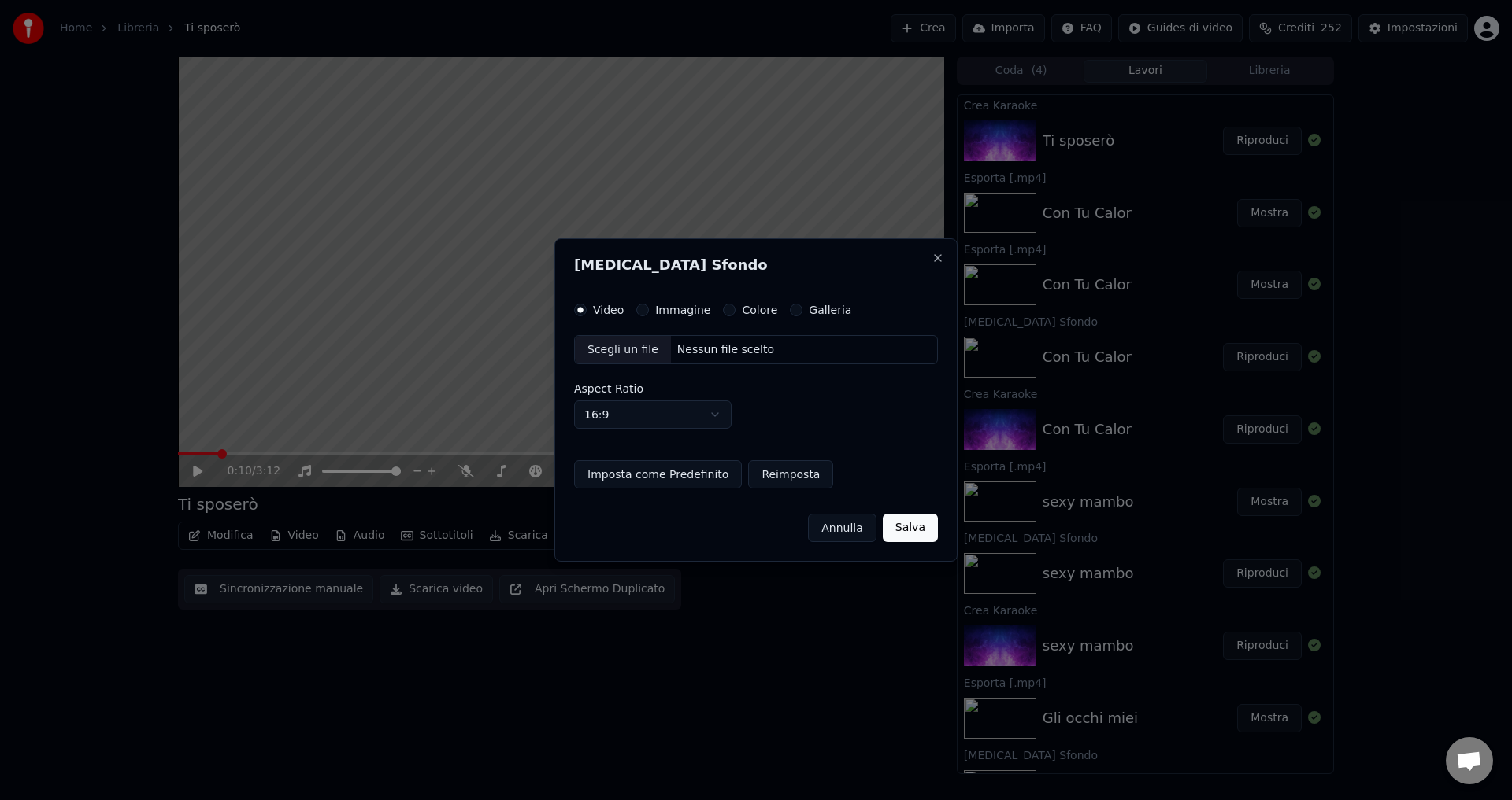
click at [723, 308] on button "Colore" at bounding box center [728, 309] width 12 height 12
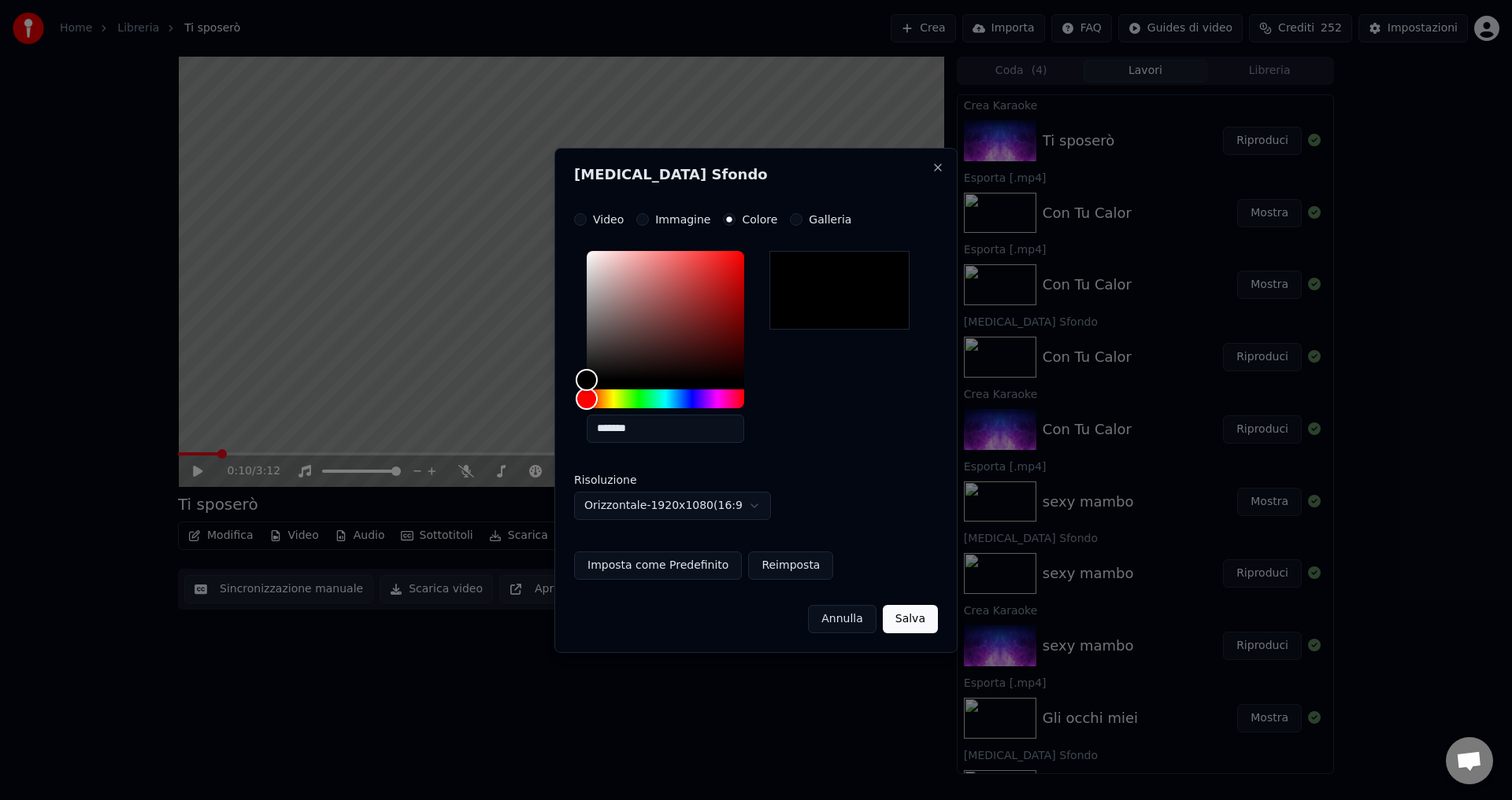
click at [927, 622] on button "Salva" at bounding box center [910, 619] width 55 height 28
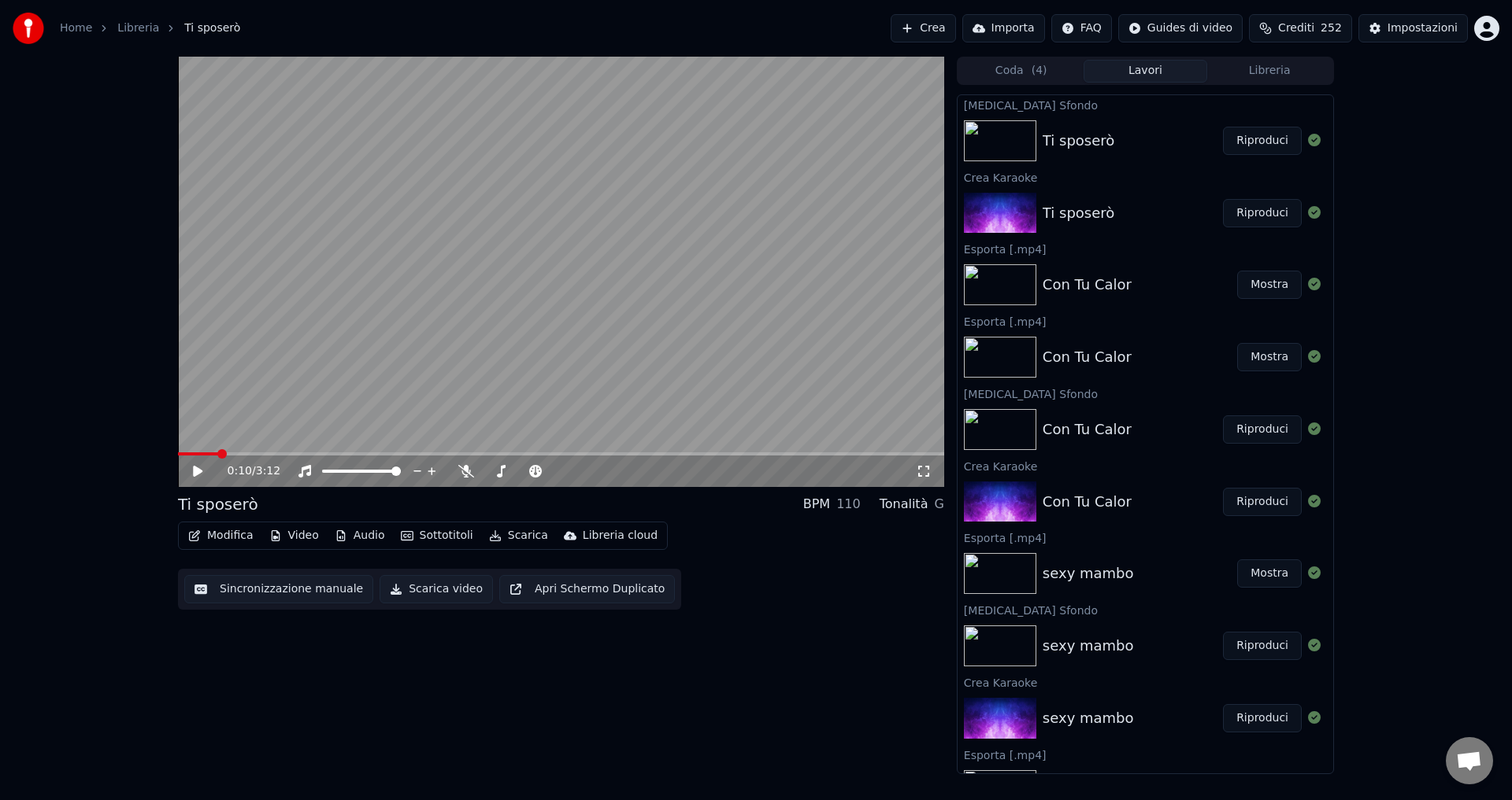
click at [1257, 137] on button "Riproduci" at bounding box center [1262, 141] width 78 height 28
click at [468, 470] on icon at bounding box center [466, 470] width 16 height 12
click at [468, 470] on icon at bounding box center [465, 470] width 8 height 12
click at [197, 473] on icon at bounding box center [197, 471] width 7 height 9
click at [391, 589] on button "Scarica video" at bounding box center [435, 589] width 113 height 28
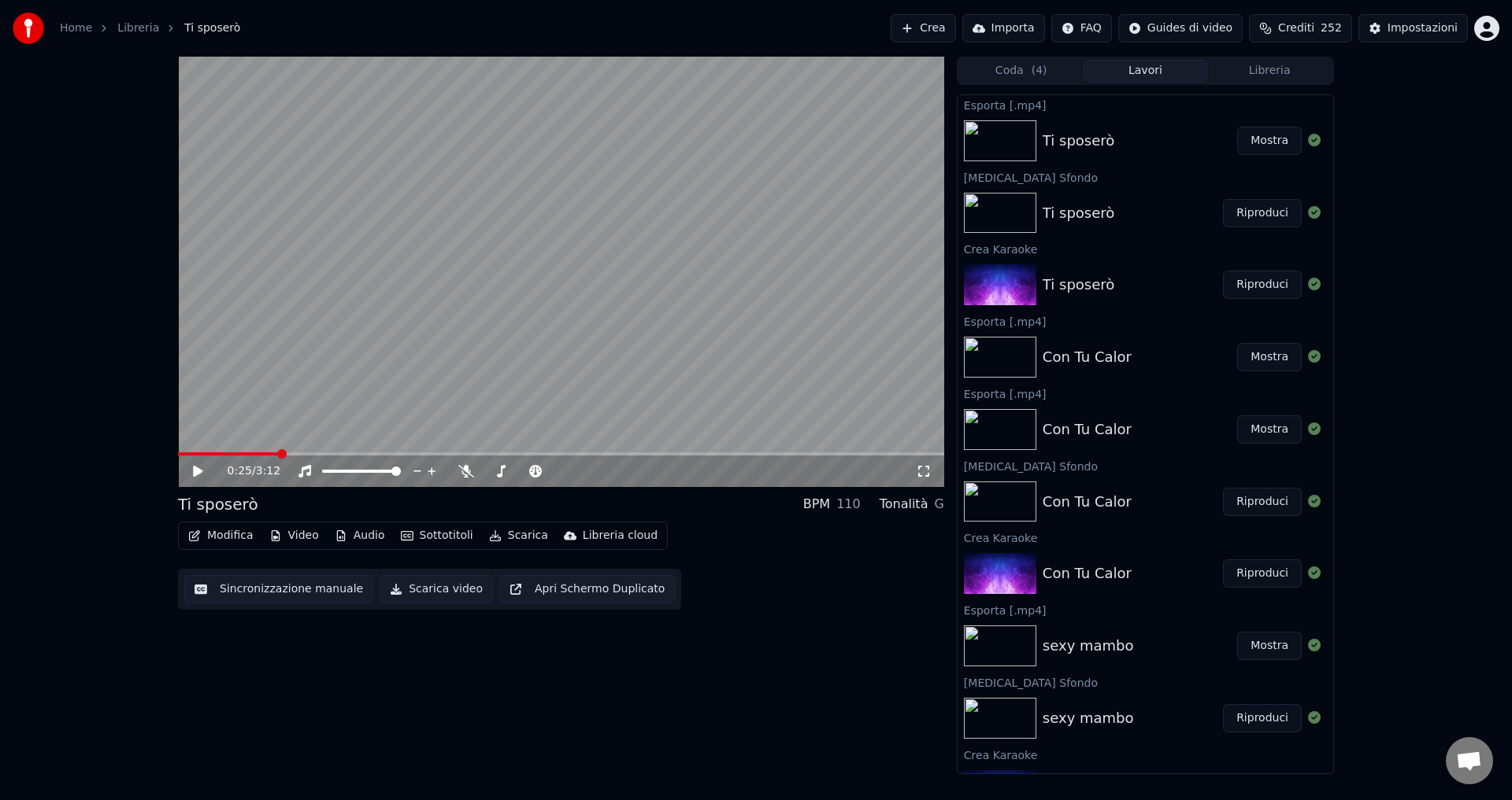
click at [1248, 143] on button "Mostra" at bounding box center [1268, 141] width 64 height 28
click at [955, 34] on button "Crea" at bounding box center [922, 28] width 64 height 28
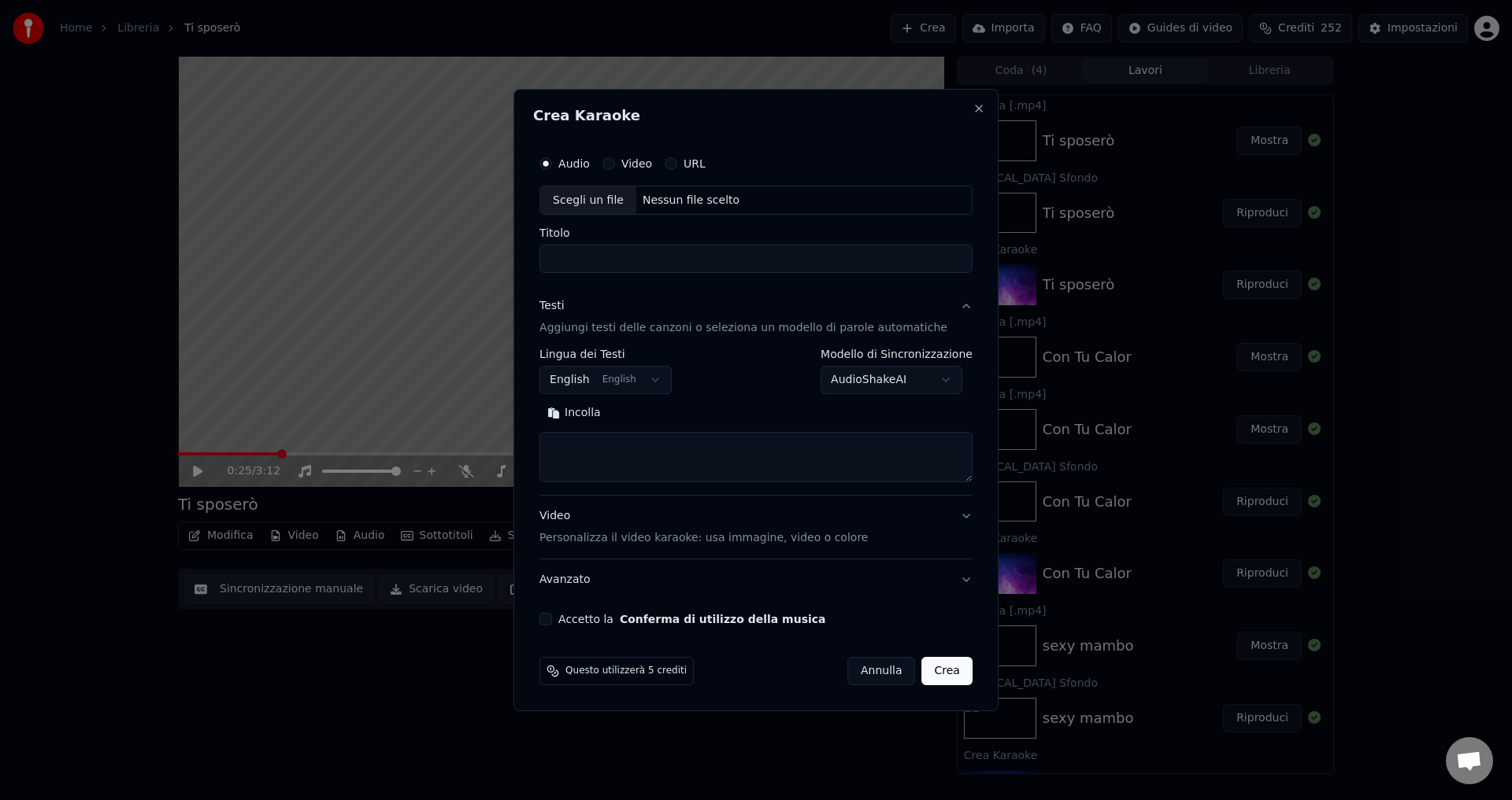
click at [688, 198] on div "Nessun file scelto" at bounding box center [690, 201] width 109 height 16
type input "**********"
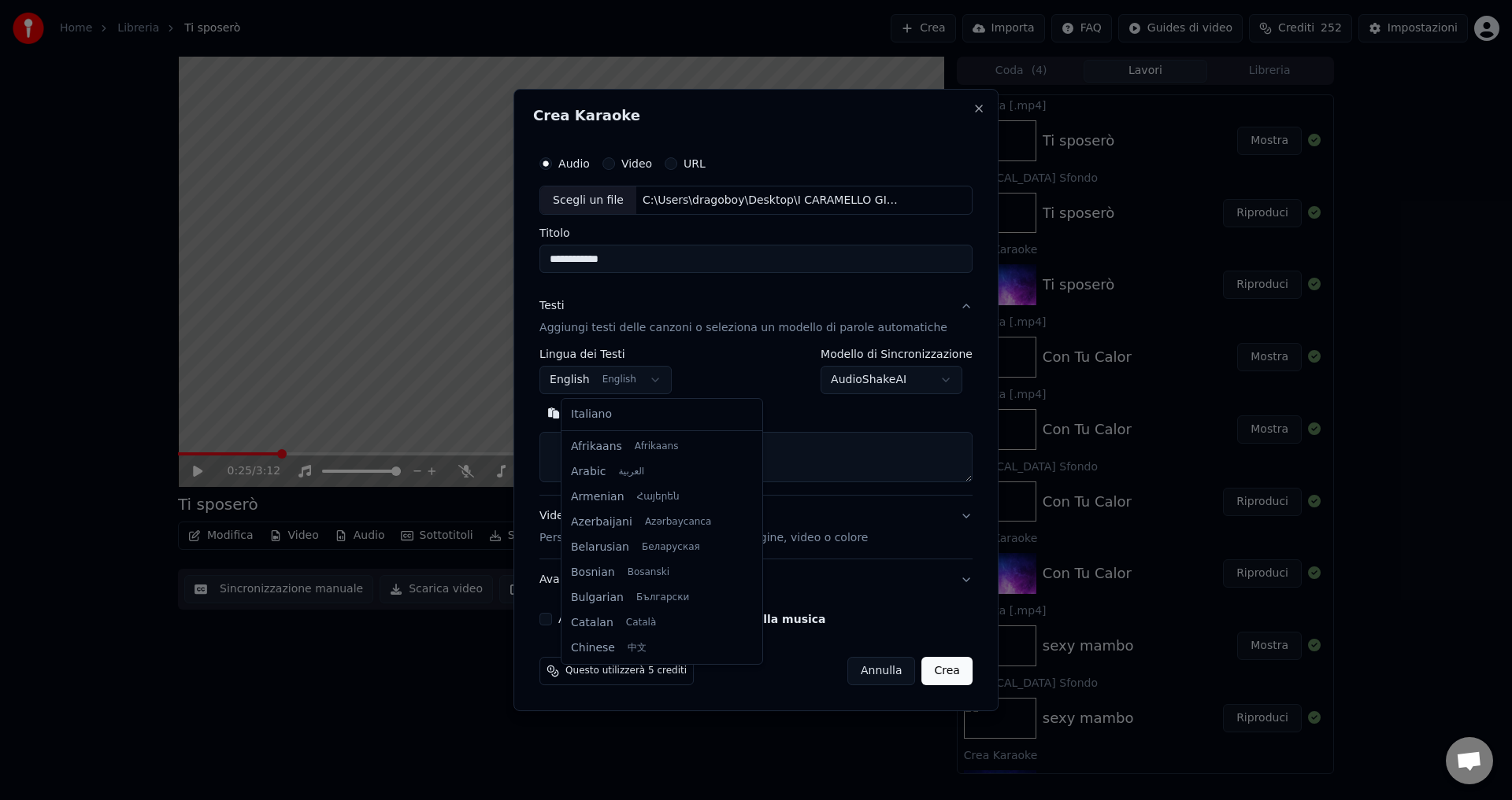
click at [591, 379] on body "Home Libreria Ti sposerò Crea Importa FAQ Guides di video Crediti 252 Impostazi…" at bounding box center [756, 400] width 1512 height 800
select select "**"
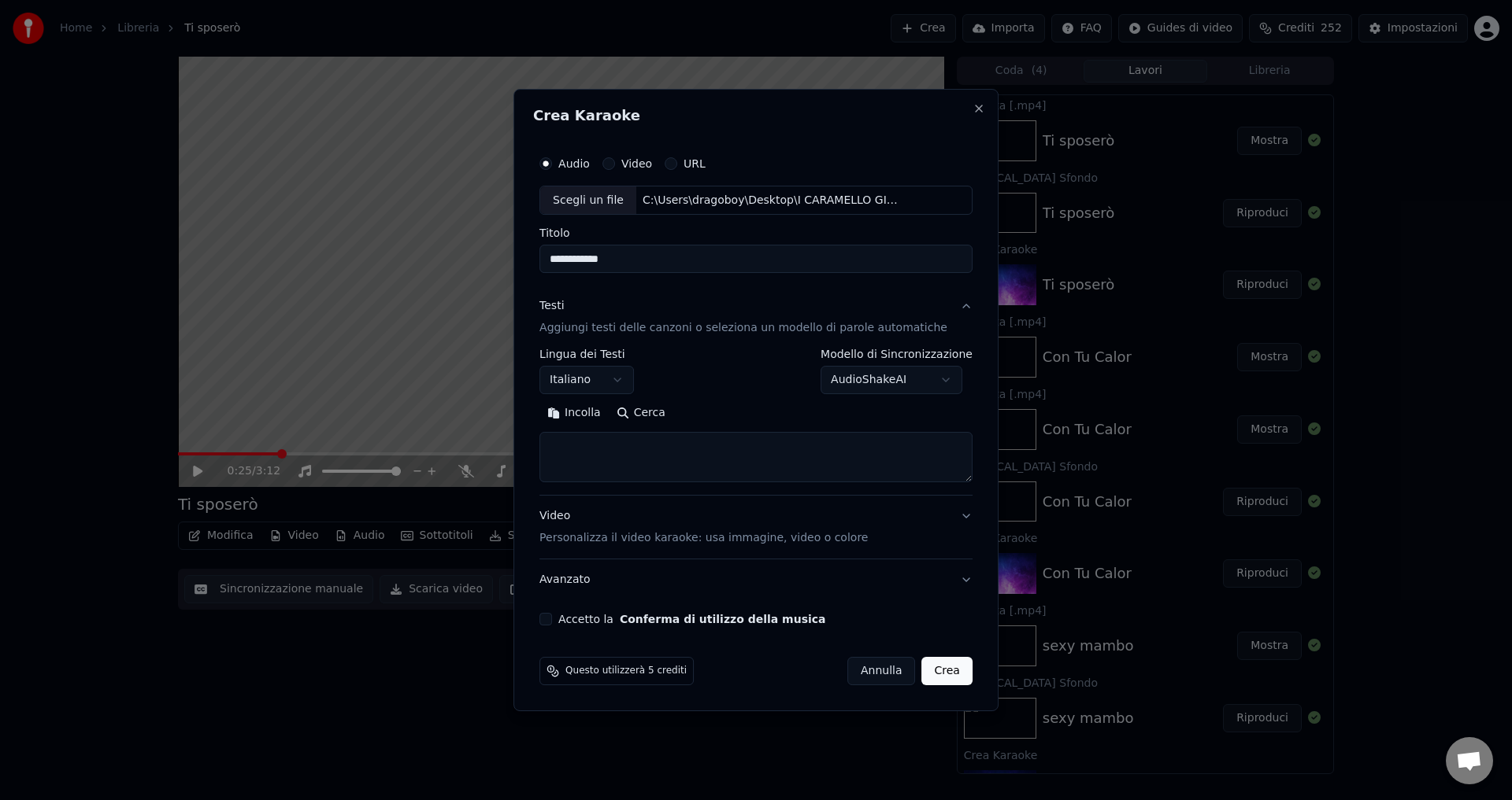
click at [873, 383] on body "Home Libreria Ti sposerò Crea Importa FAQ Guides di video Crediti 252 Impostazi…" at bounding box center [756, 400] width 1512 height 800
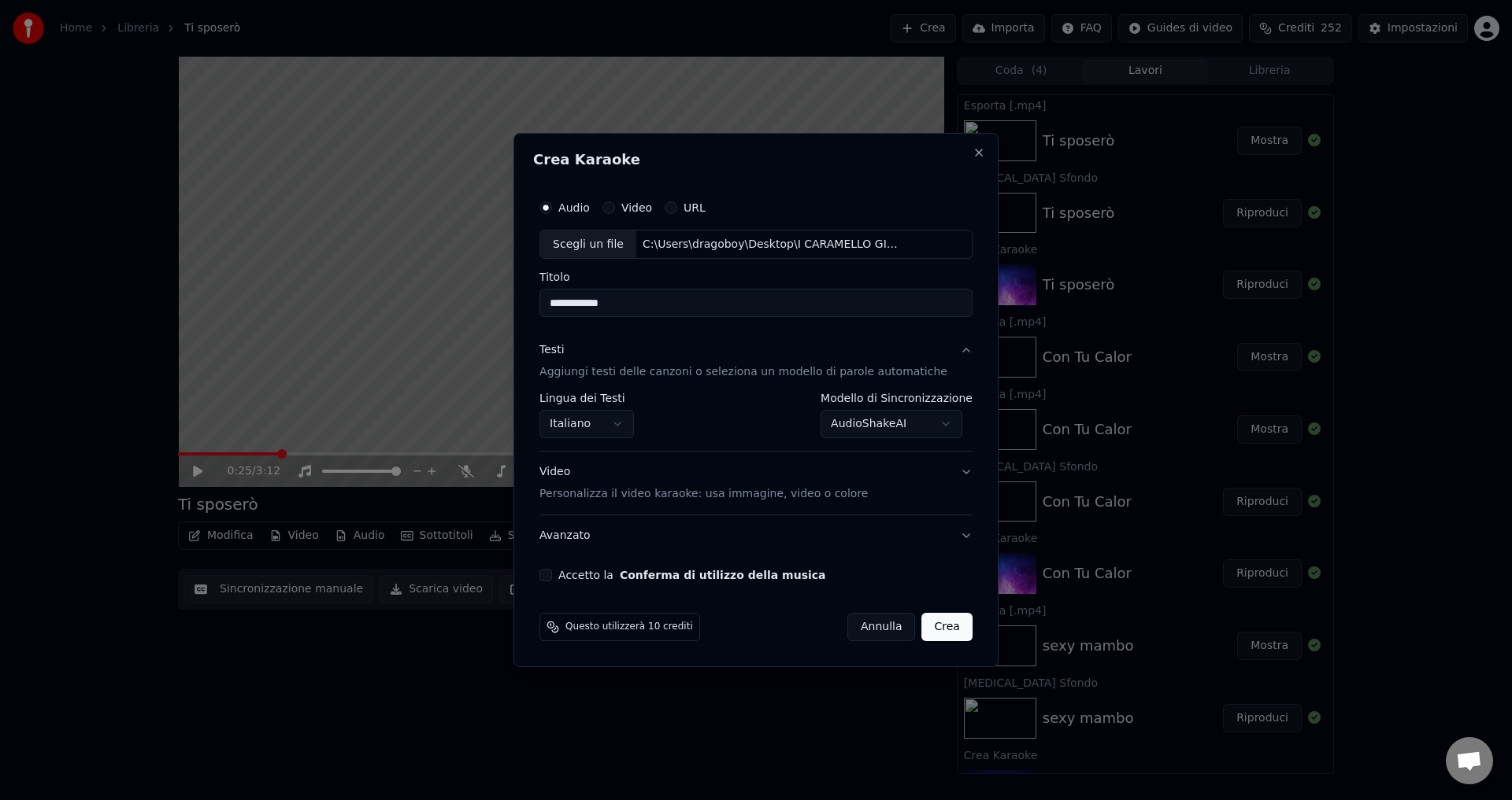
click at [552, 574] on button "Accetto la Conferma di utilizzo della musica" at bounding box center [544, 574] width 12 height 12
click at [926, 627] on button "Crea" at bounding box center [947, 627] width 50 height 28
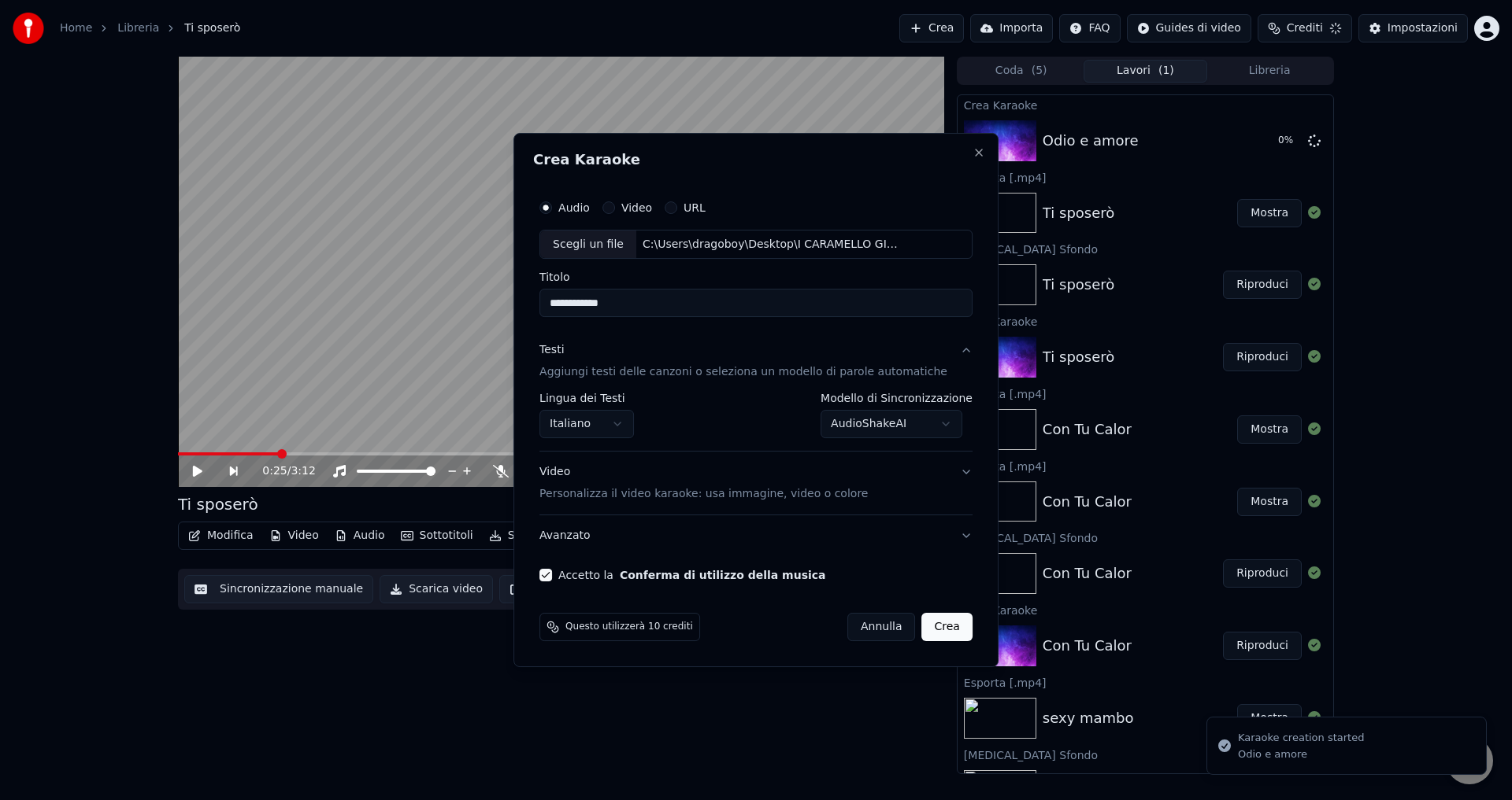
select select "**********"
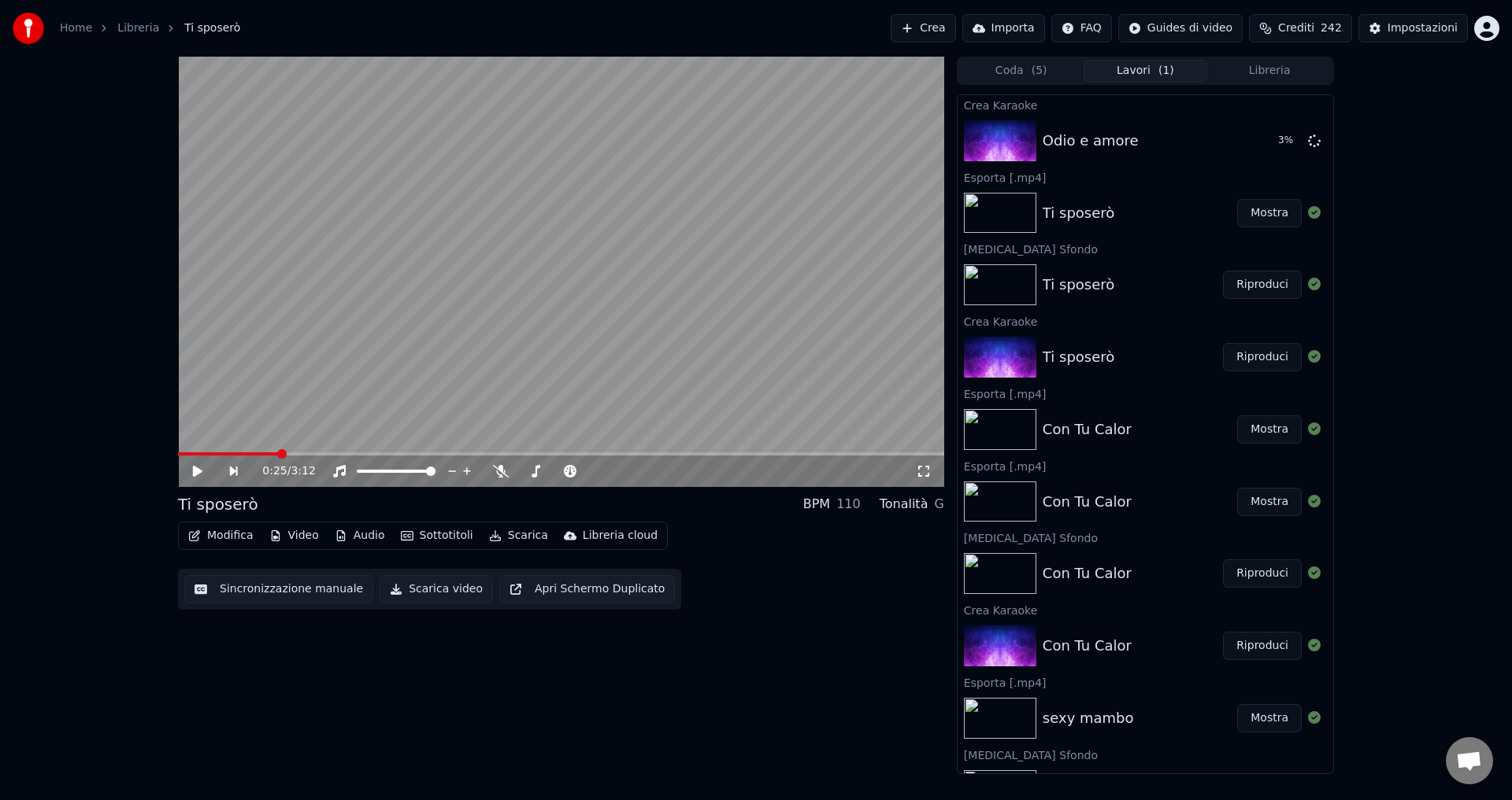
click at [1447, 756] on span "Aprire la chat" at bounding box center [1469, 761] width 48 height 48
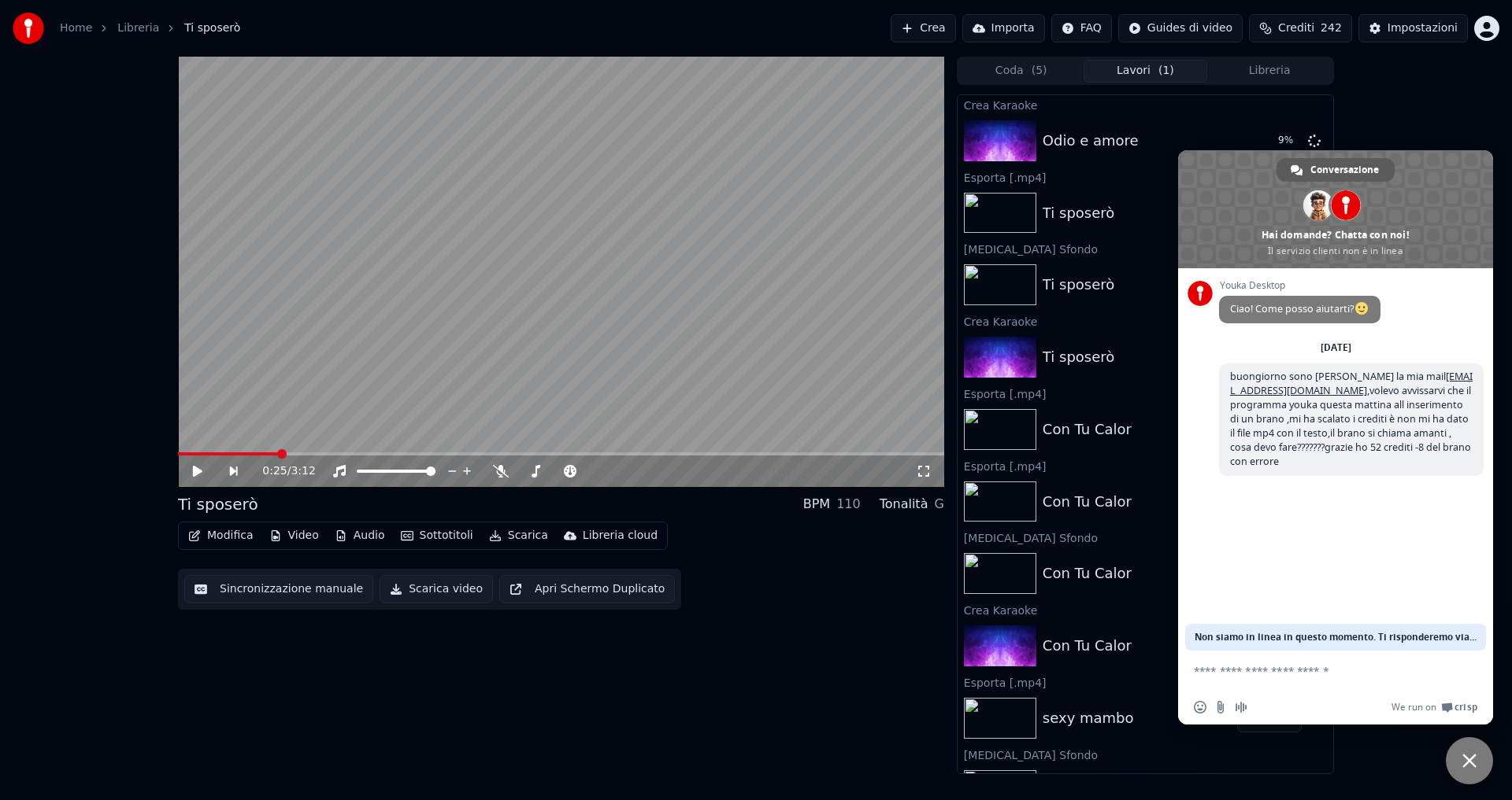
click at [1336, 168] on span "Conversazione" at bounding box center [1344, 169] width 68 height 23
click at [1373, 632] on span "Non siamo in linea in questo momento. Ti risponderemo via email." at bounding box center [1335, 637] width 282 height 27
click at [1340, 344] on div "[DATE]" at bounding box center [1335, 348] width 31 height 9
click at [1266, 563] on div "Youka Desktop Ciao! Come posso aiutarti? [DATE] buongiorno sono [PERSON_NAME] l…" at bounding box center [1335, 459] width 315 height 383
click at [1406, 103] on div "0:25 / 3:12 Ti sposerò BPM 110 Tonalità G Modifica Video Audio Sottotitoli Scar…" at bounding box center [756, 415] width 1512 height 718
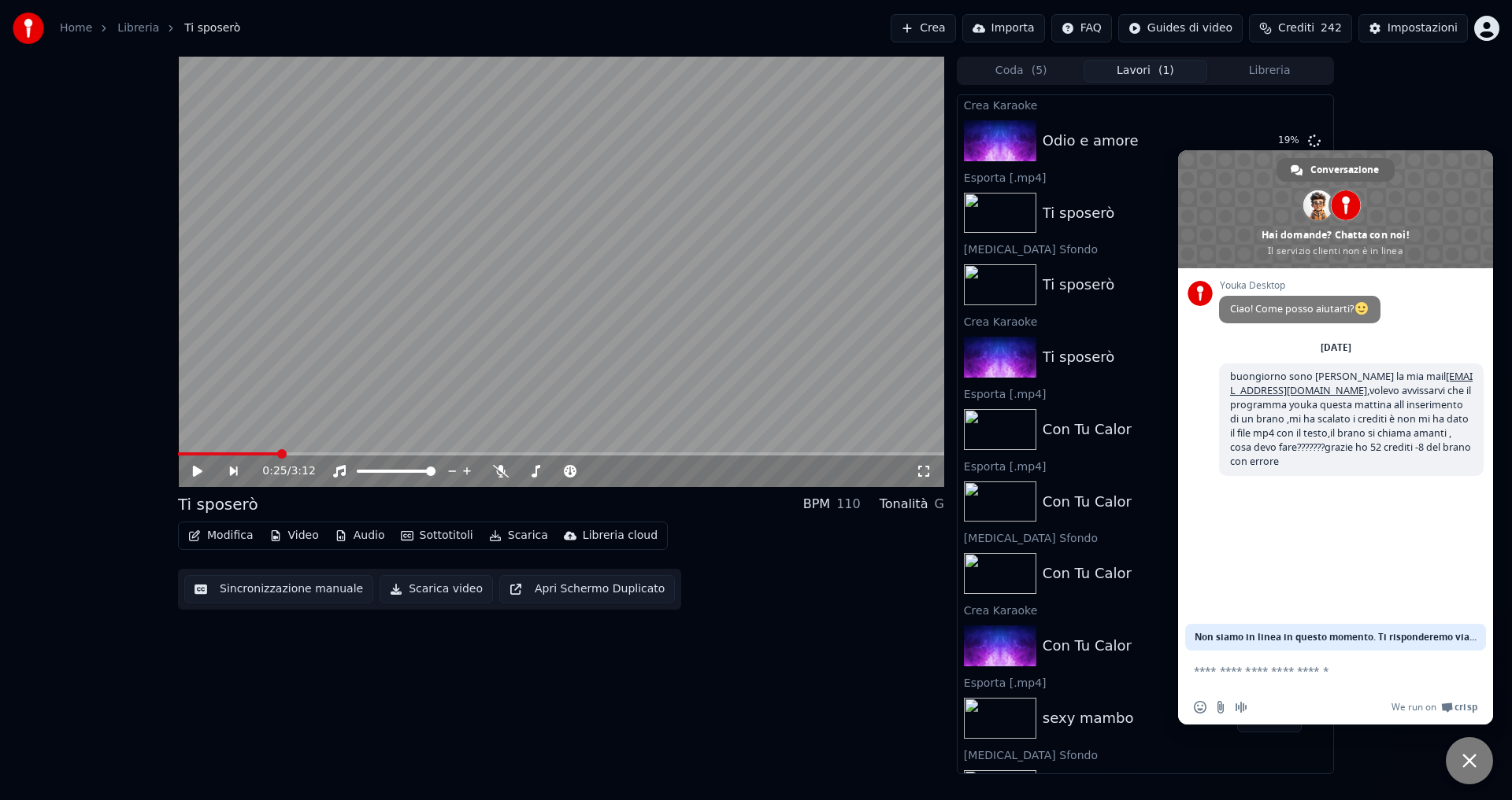
click at [1457, 759] on span "Chiudere la chat" at bounding box center [1469, 761] width 48 height 48
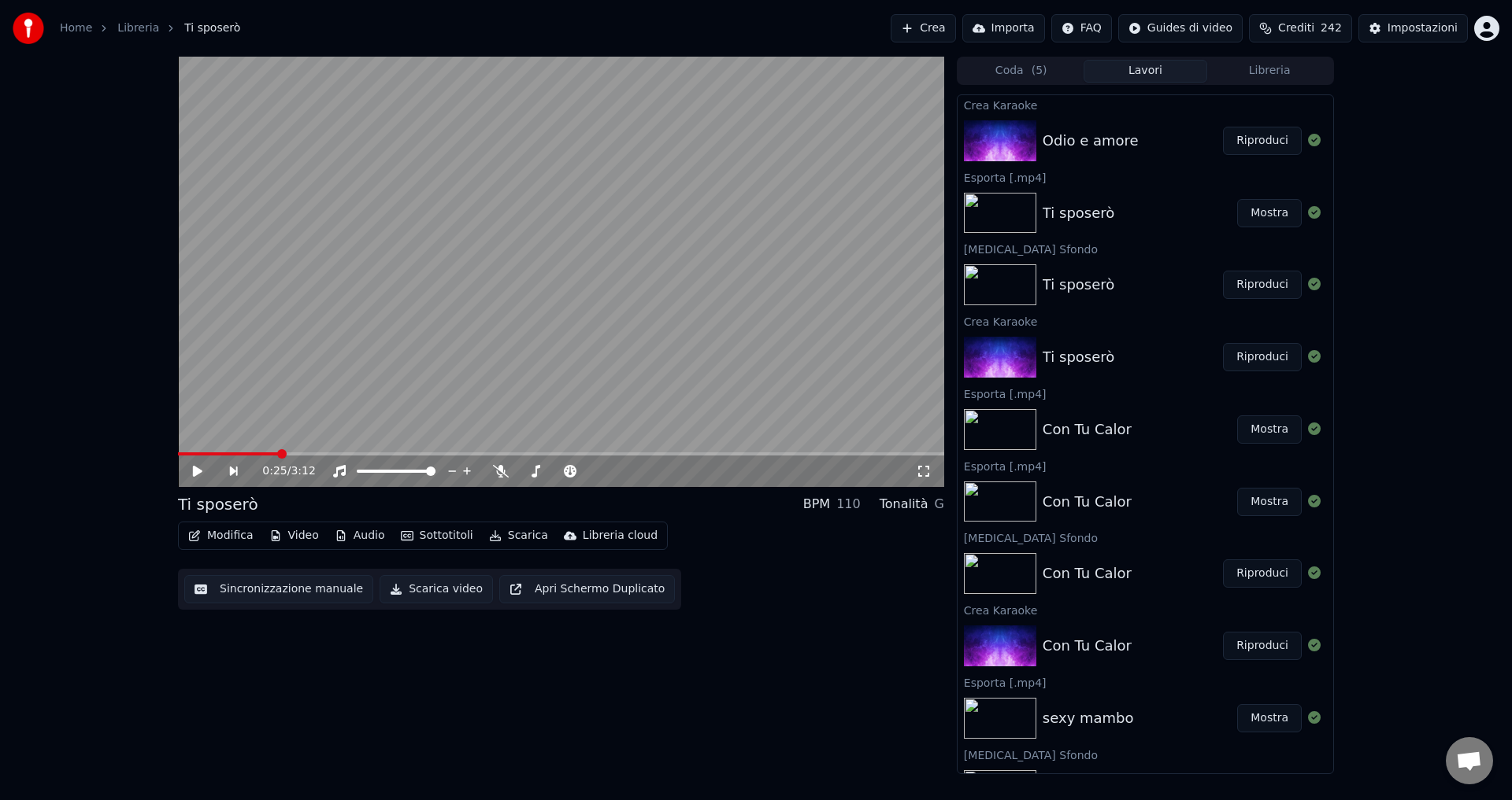
click at [1241, 145] on button "Riproduci" at bounding box center [1262, 141] width 78 height 28
click at [195, 465] on icon at bounding box center [209, 470] width 37 height 12
click at [439, 531] on button "Sottotitoli" at bounding box center [436, 536] width 85 height 22
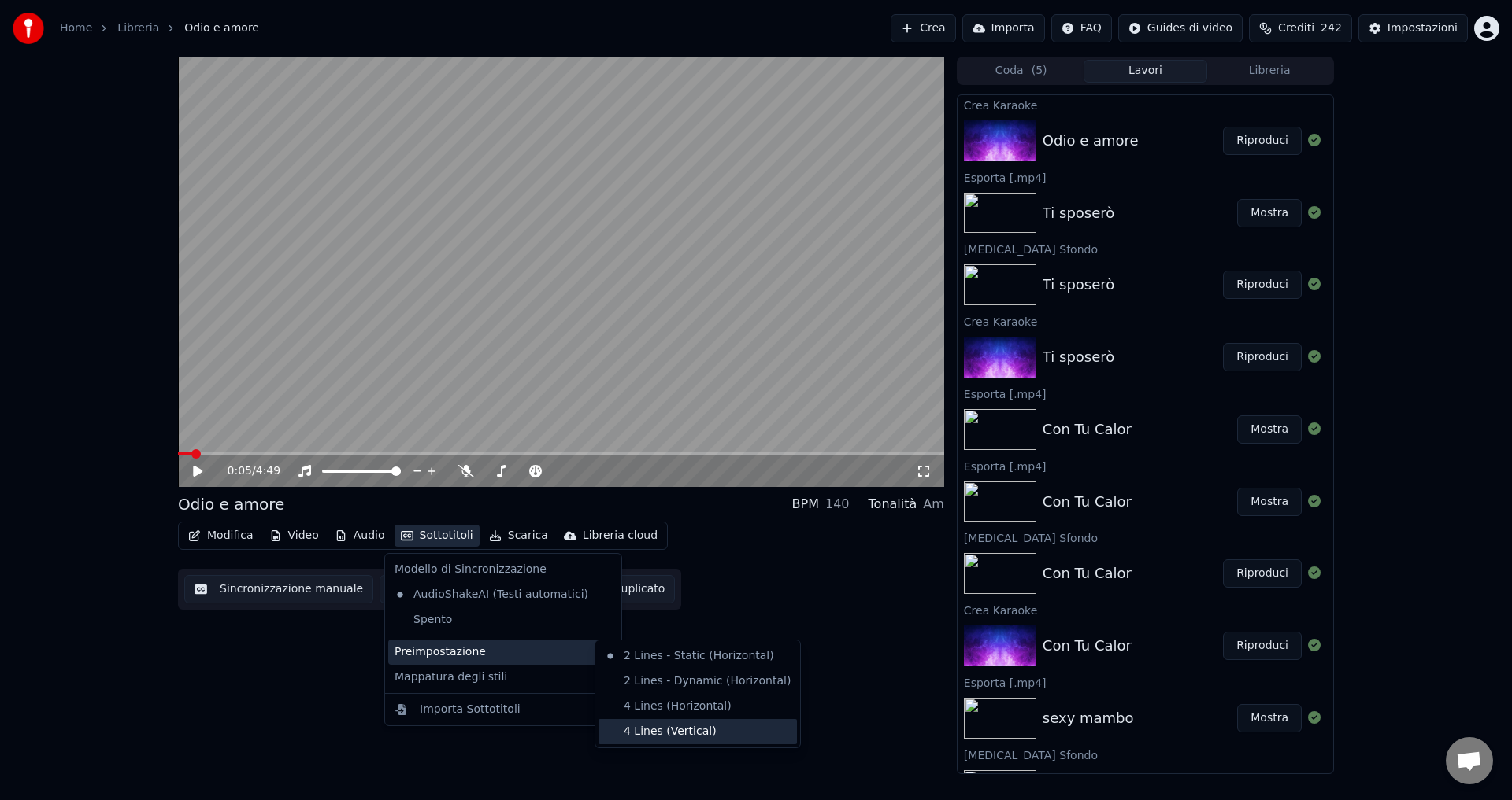
click at [655, 735] on div "4 Lines (Vertical)" at bounding box center [698, 731] width 198 height 25
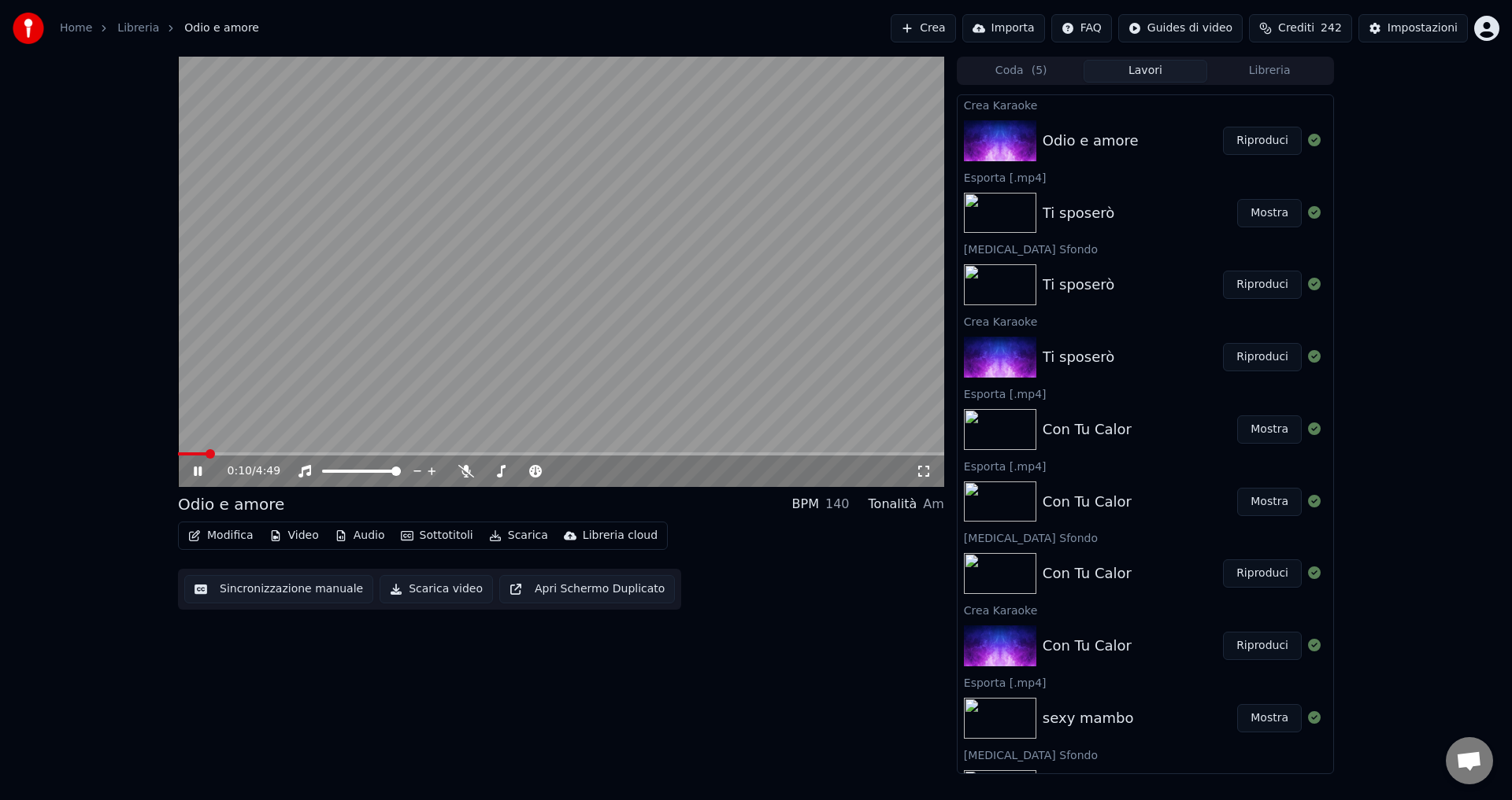
click at [223, 454] on span at bounding box center [561, 454] width 766 height 3
click at [180, 454] on span at bounding box center [179, 454] width 3 height 3
click at [194, 471] on icon at bounding box center [197, 471] width 7 height 9
click at [283, 534] on button "Video" at bounding box center [294, 536] width 63 height 22
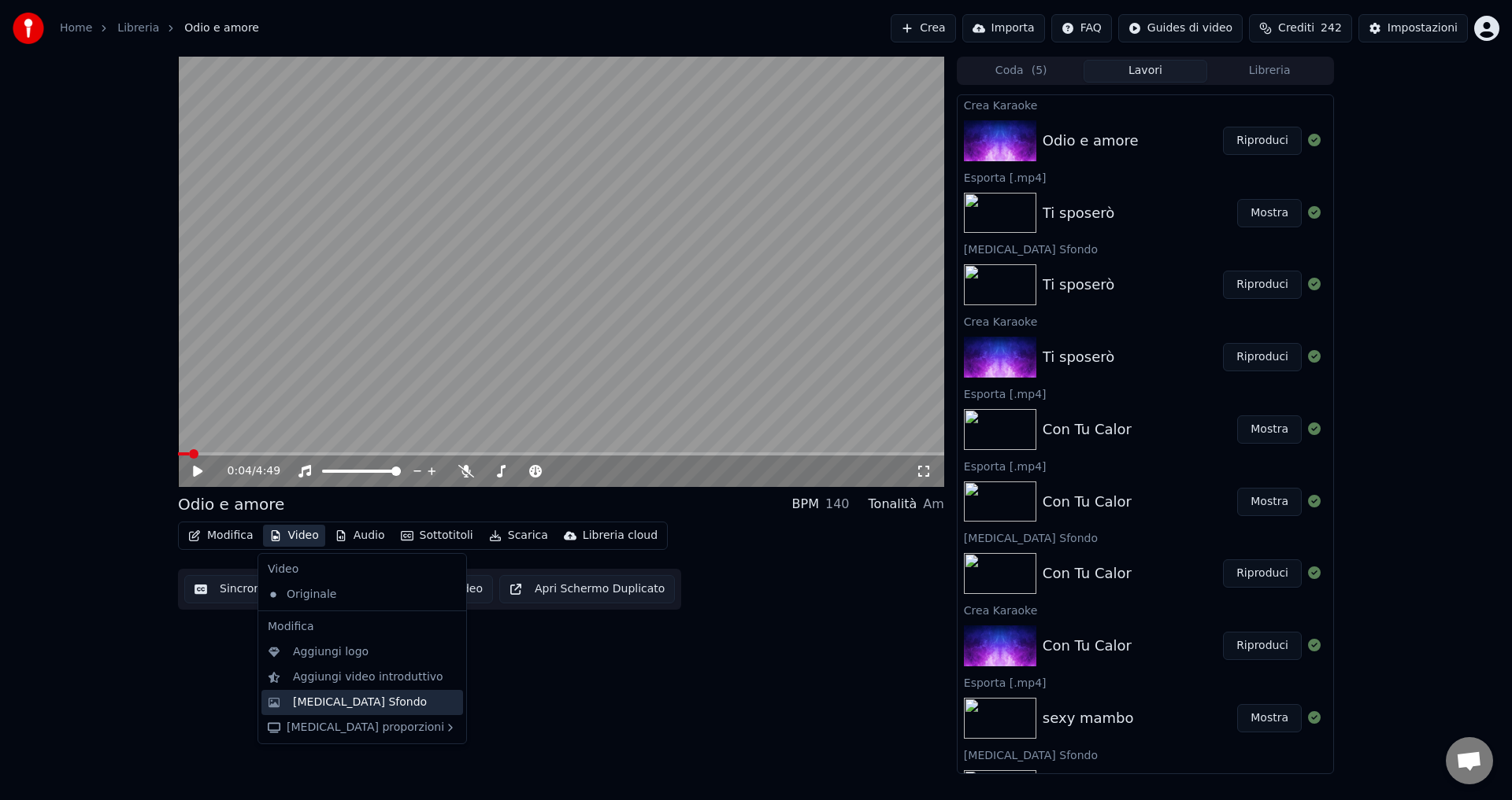
click at [318, 702] on div "[MEDICAL_DATA] Sfondo" at bounding box center [360, 702] width 134 height 16
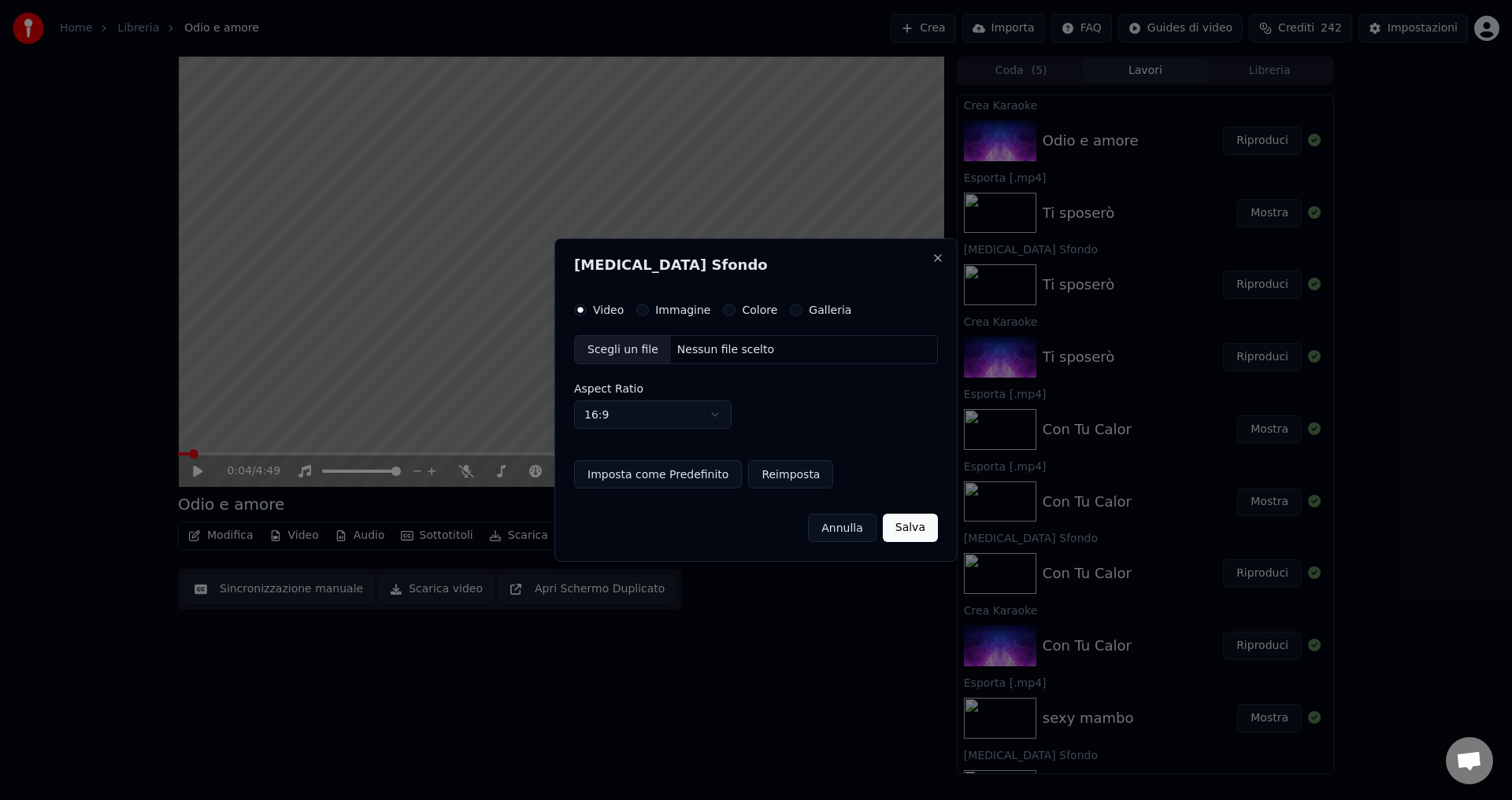
click at [725, 315] on div "Colore" at bounding box center [750, 309] width 54 height 12
click at [724, 311] on button "Colore" at bounding box center [728, 309] width 12 height 12
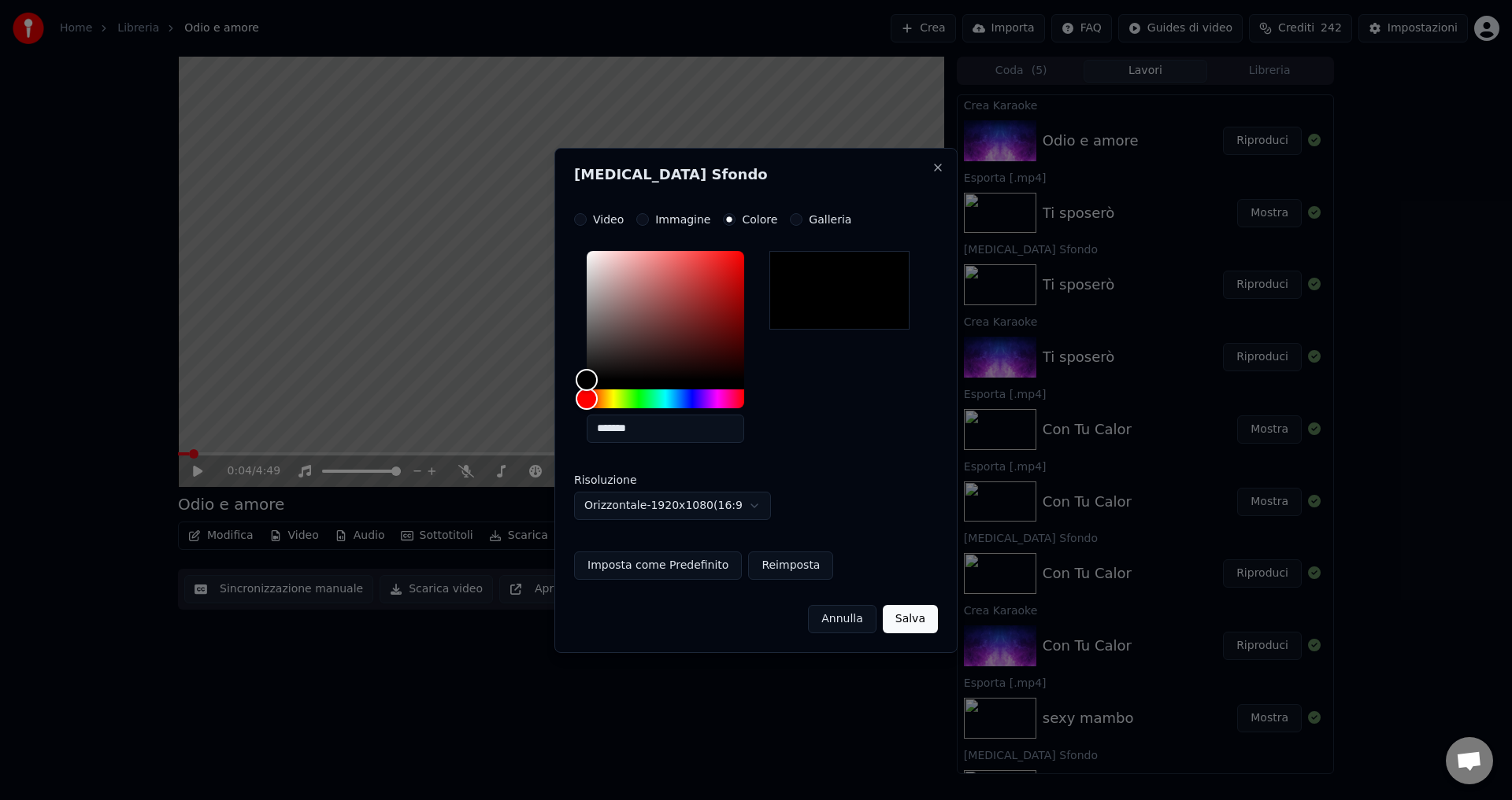
click at [910, 629] on button "Salva" at bounding box center [910, 619] width 55 height 28
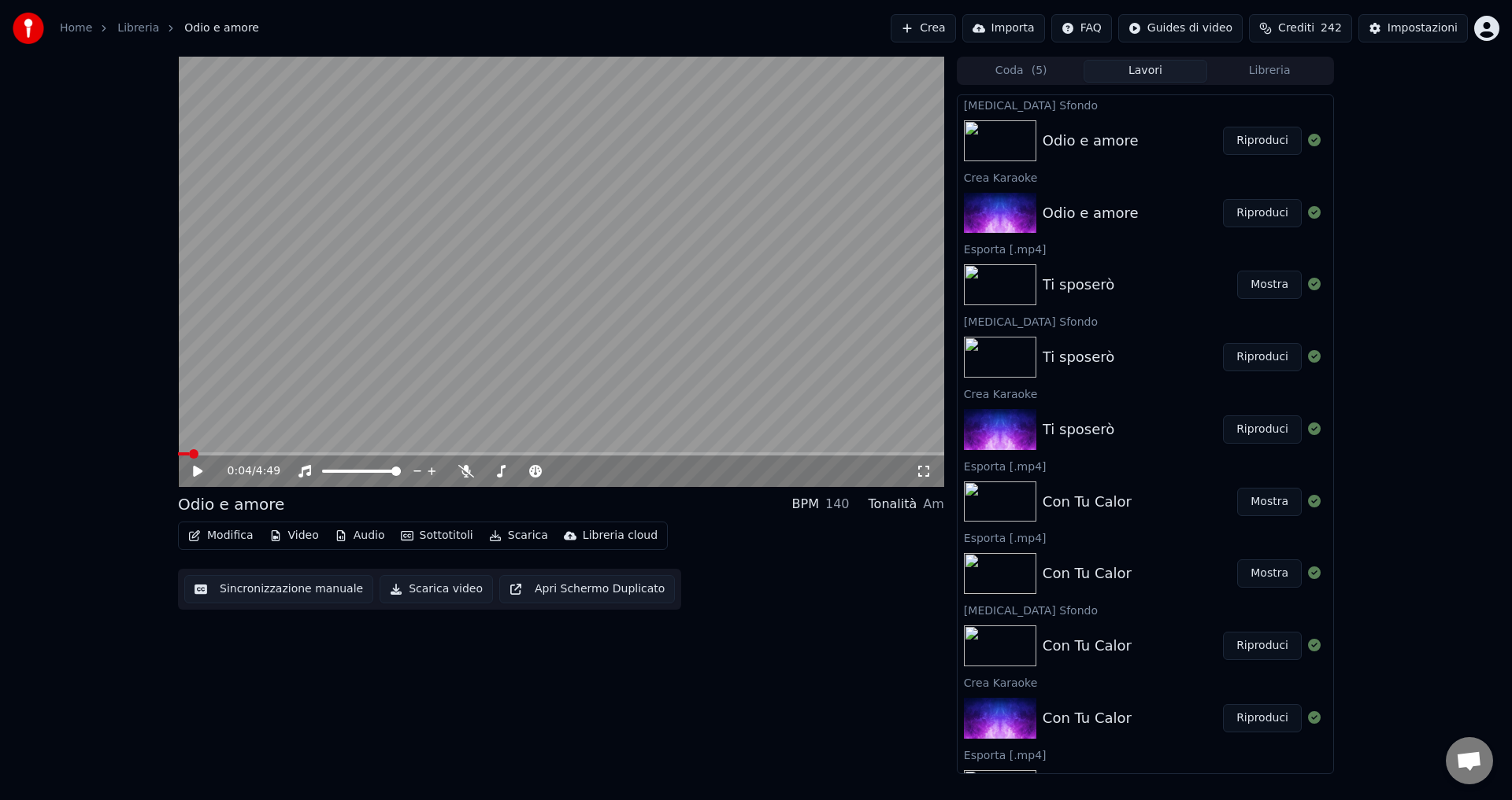
click at [1244, 140] on button "Riproduci" at bounding box center [1262, 141] width 78 height 28
click at [468, 465] on icon at bounding box center [466, 470] width 16 height 12
click at [467, 474] on icon at bounding box center [465, 470] width 8 height 12
click at [200, 470] on icon at bounding box center [197, 471] width 7 height 9
click at [394, 589] on button "Scarica video" at bounding box center [435, 589] width 113 height 28
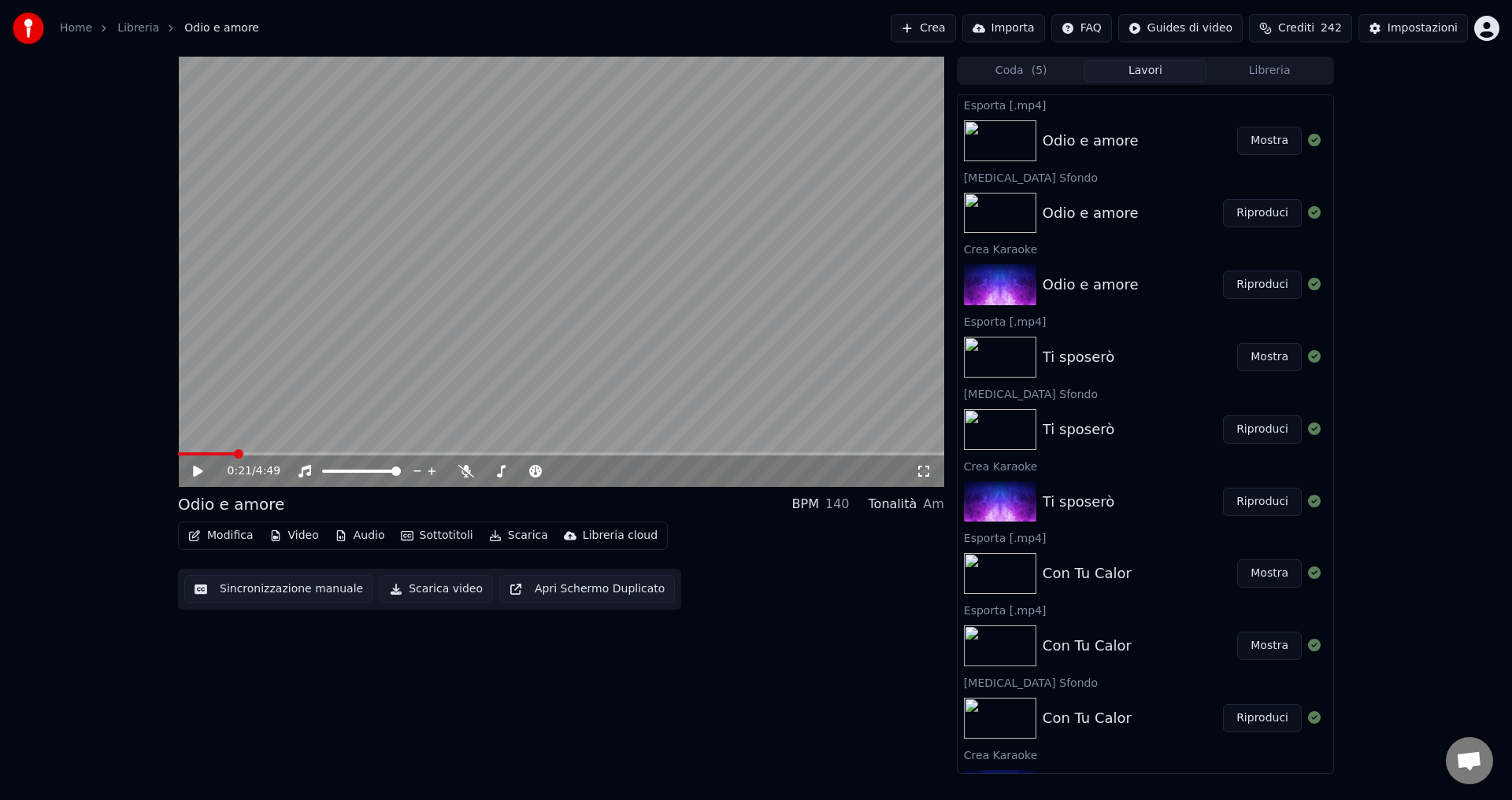
click at [1236, 143] on button "Mostra" at bounding box center [1268, 141] width 64 height 28
click at [955, 28] on button "Crea" at bounding box center [922, 28] width 64 height 28
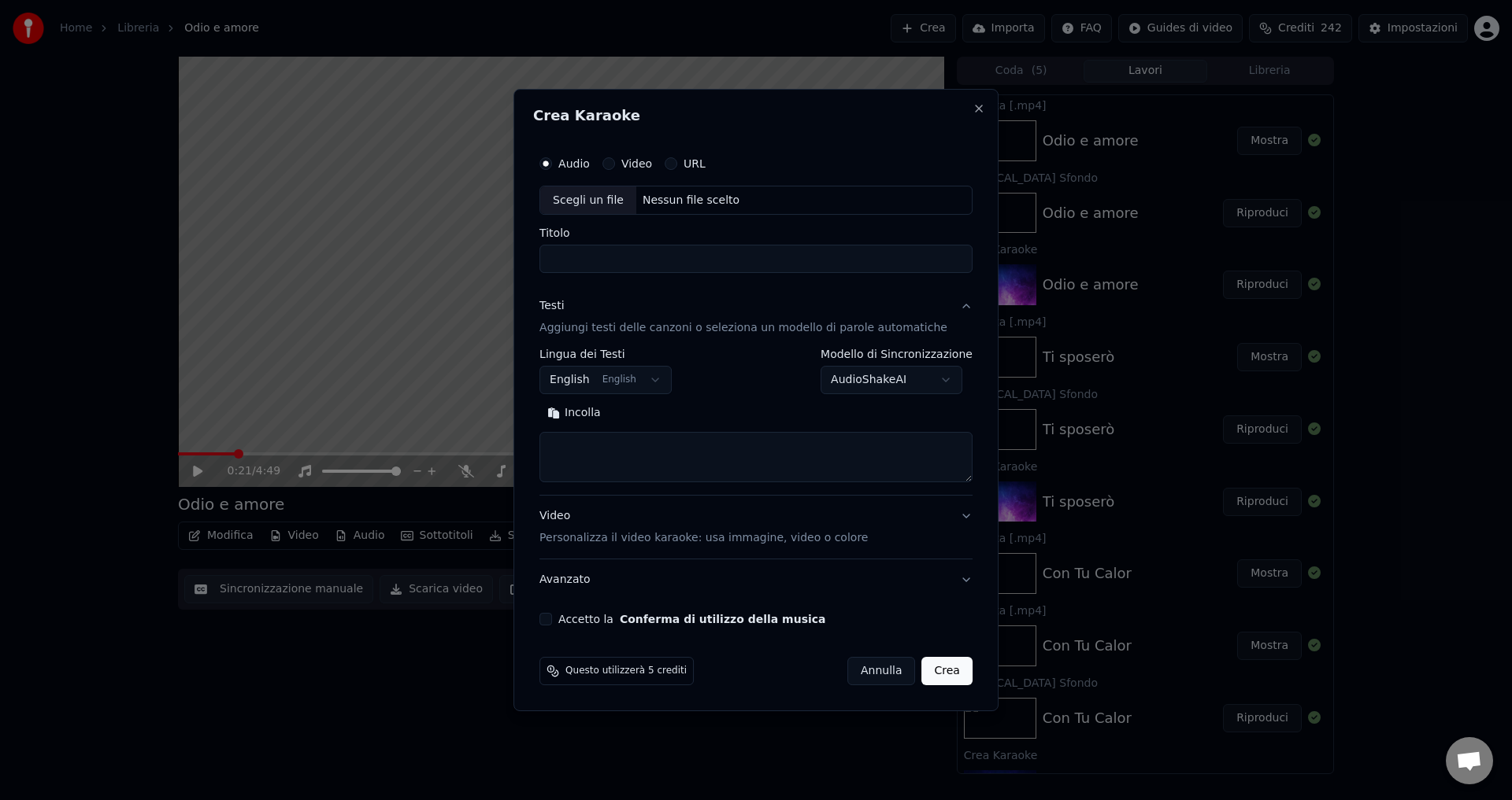
click at [679, 203] on div "Nessun file scelto" at bounding box center [690, 201] width 109 height 16
type input "********"
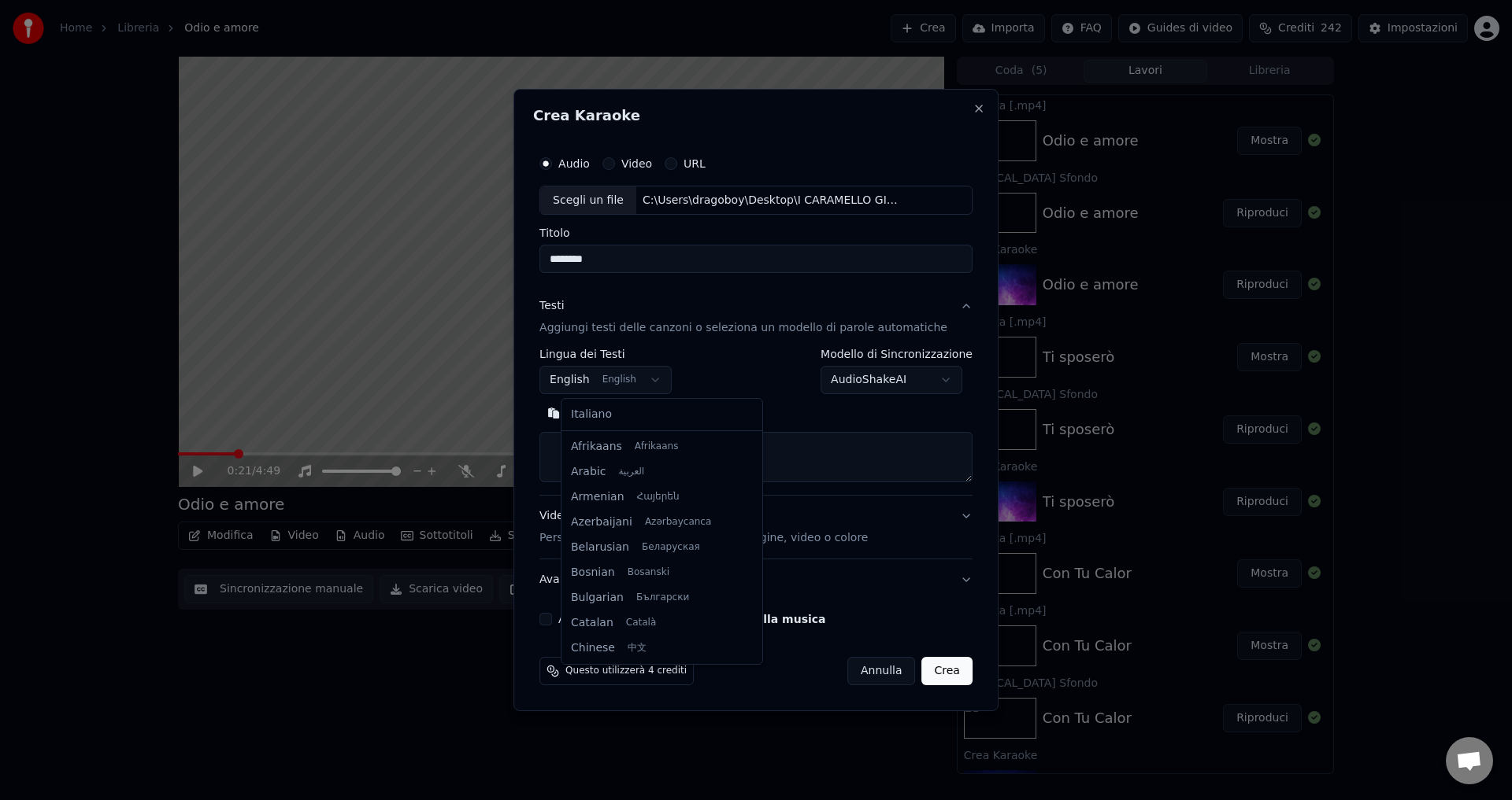
click at [570, 387] on body "Home Libreria Odio e amore Crea Importa FAQ Guides di video Crediti 242 Imposta…" at bounding box center [756, 400] width 1512 height 800
select select "**"
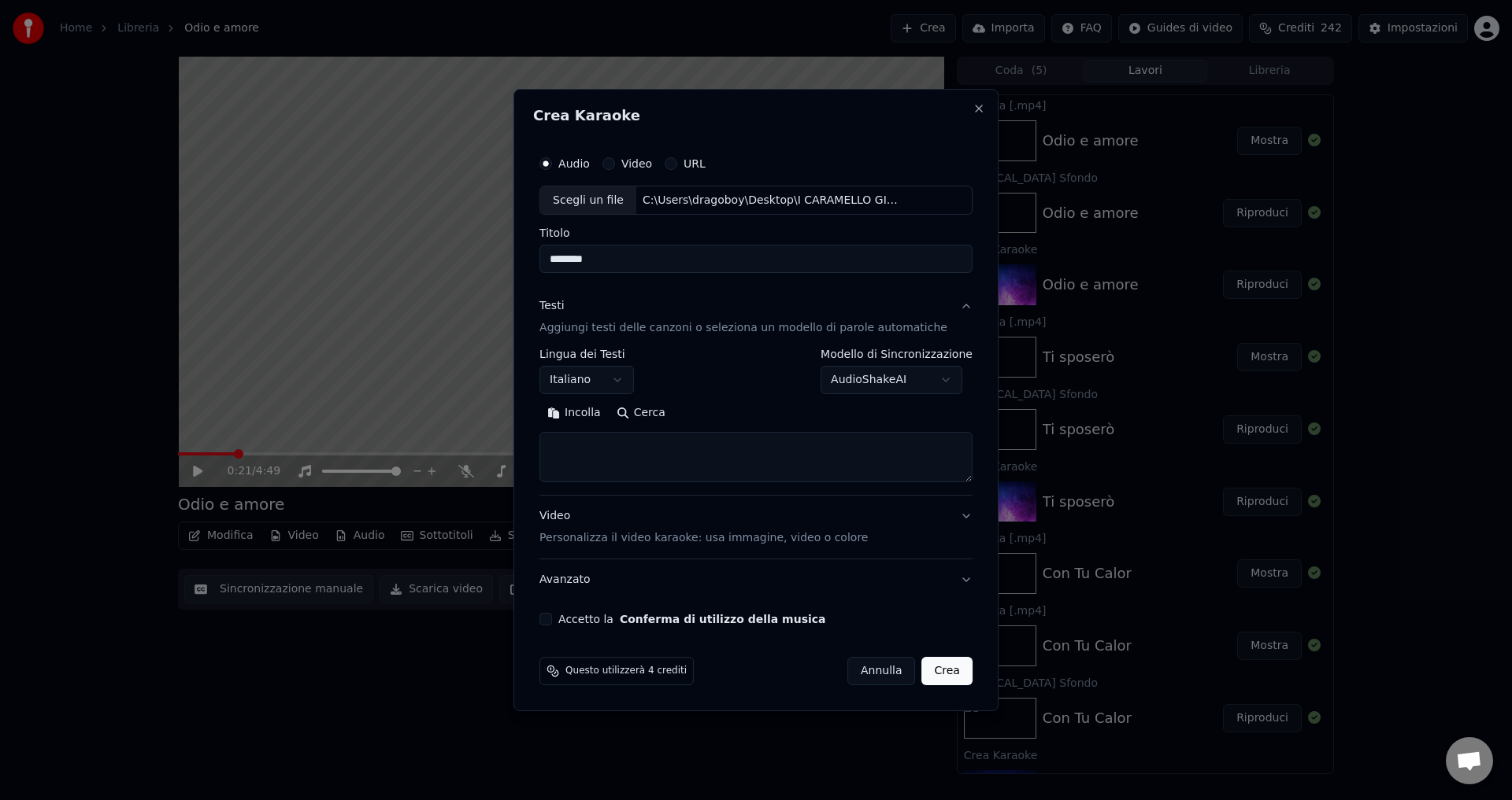
click at [863, 384] on body "Home Libreria Odio e amore Crea Importa FAQ Guides di video Crediti 242 Imposta…" at bounding box center [756, 400] width 1512 height 800
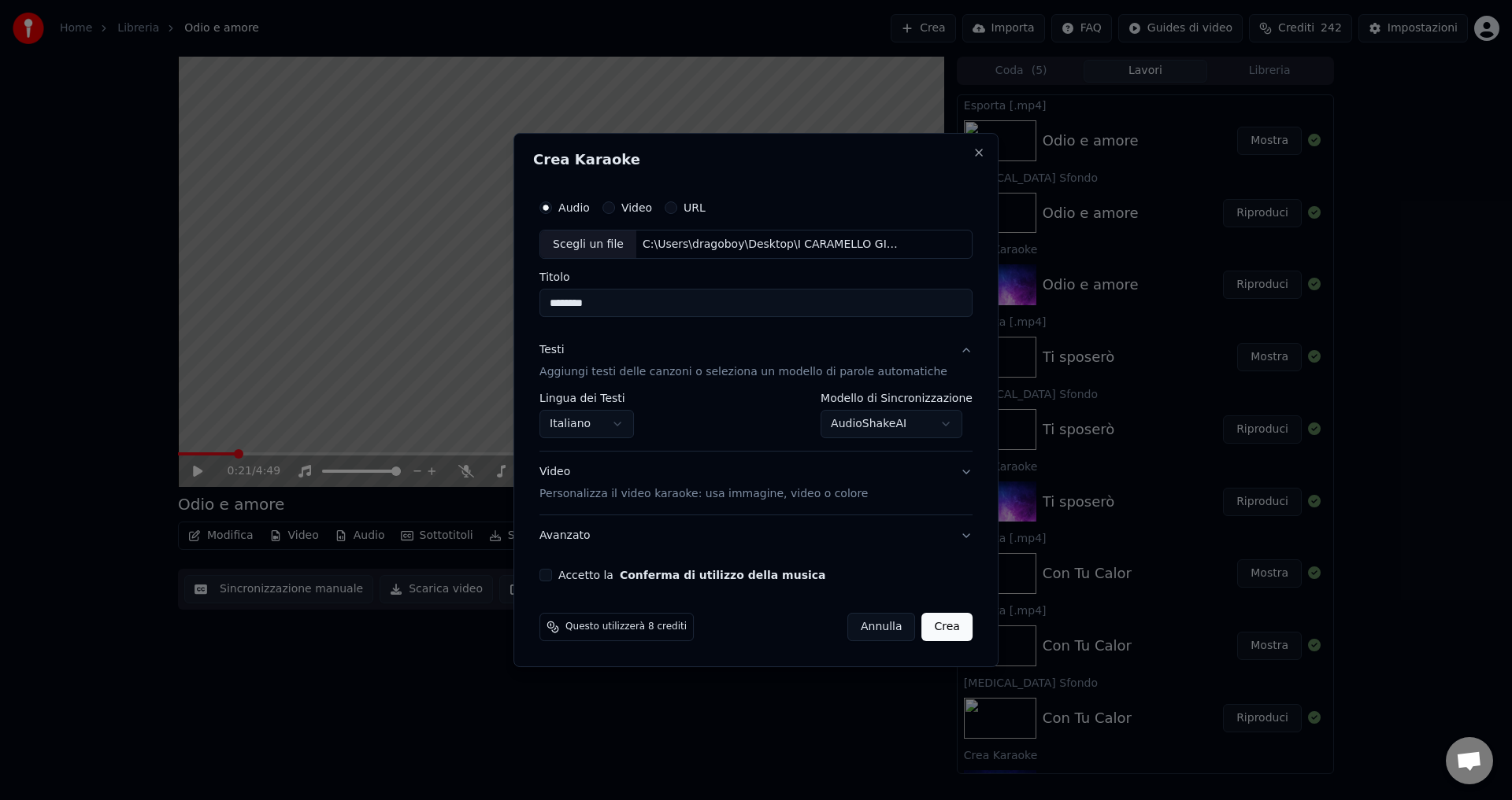
click at [552, 574] on button "Accetto la Conferma di utilizzo della musica" at bounding box center [544, 574] width 12 height 12
click at [940, 628] on button "Crea" at bounding box center [947, 627] width 50 height 28
select select "**********"
select select
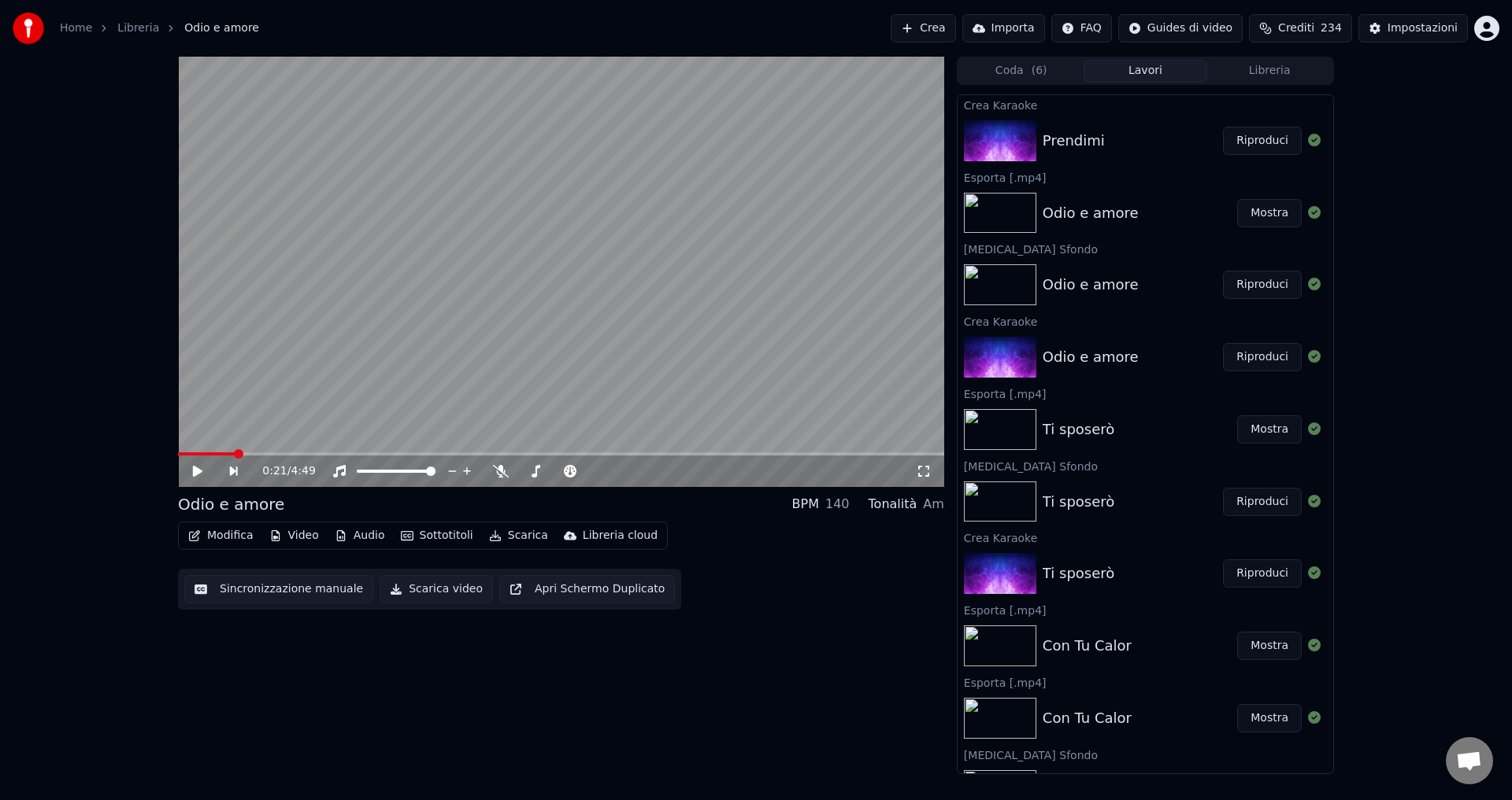
click at [1259, 135] on button "Riproduci" at bounding box center [1262, 141] width 78 height 28
click at [464, 472] on icon at bounding box center [466, 470] width 16 height 12
click at [444, 592] on button "Scarica video" at bounding box center [435, 589] width 113 height 28
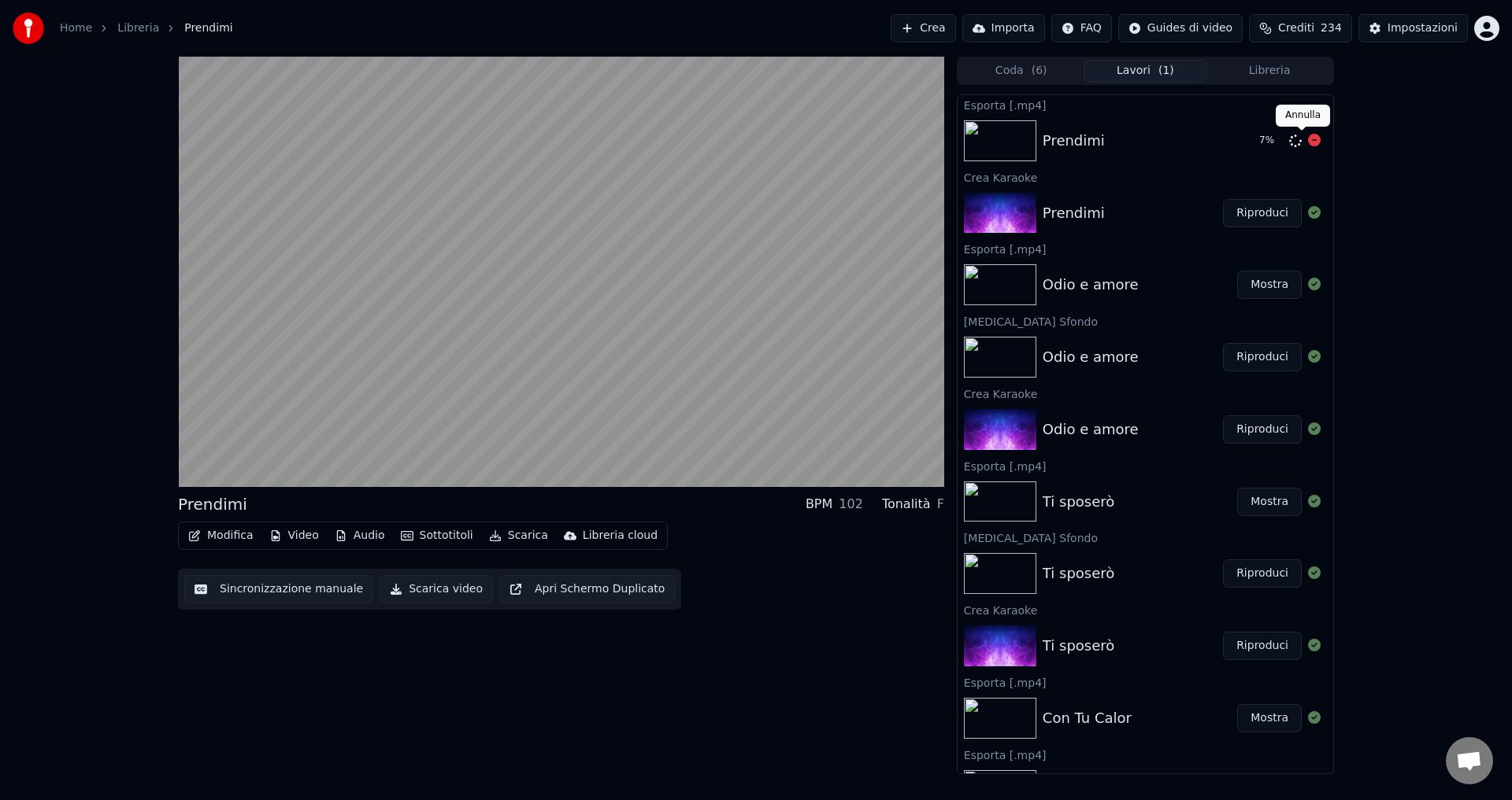
click at [1307, 140] on icon at bounding box center [1313, 139] width 12 height 12
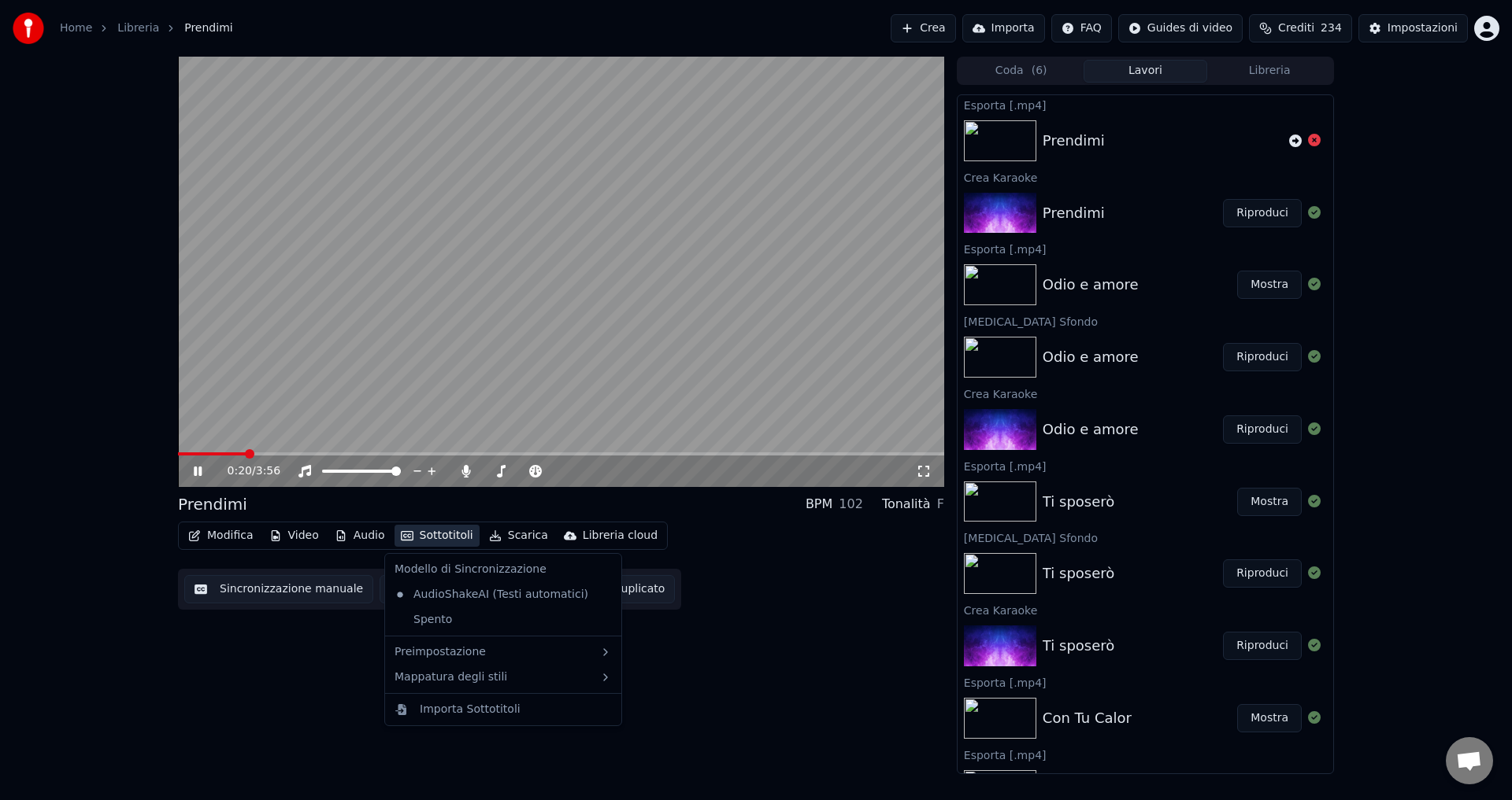
click at [401, 539] on icon "button" at bounding box center [406, 536] width 12 height 11
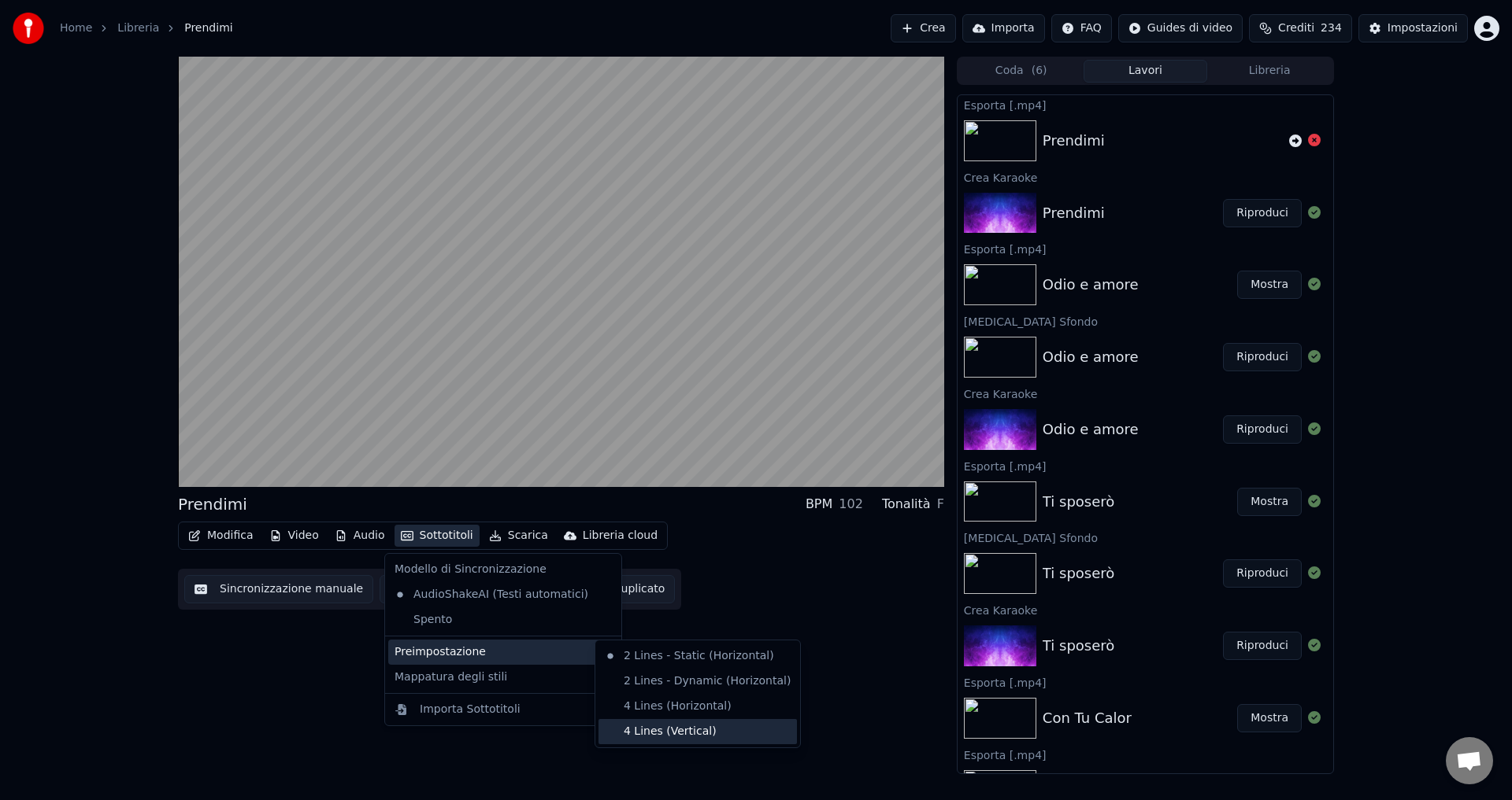
click at [657, 729] on div "4 Lines (Vertical)" at bounding box center [698, 731] width 198 height 25
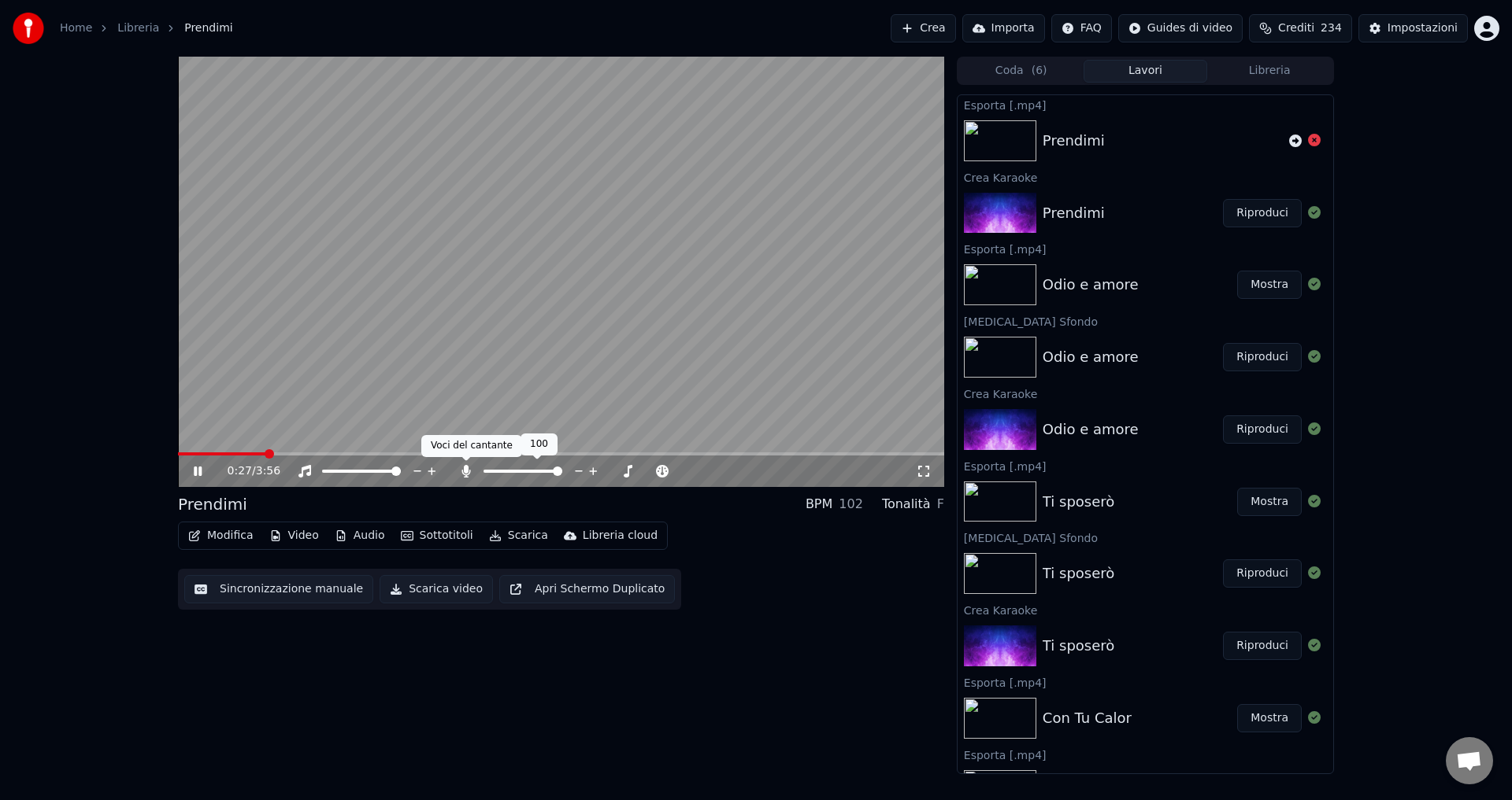
click at [467, 471] on icon at bounding box center [465, 470] width 8 height 12
click at [198, 470] on icon at bounding box center [209, 470] width 37 height 12
click at [289, 540] on button "Video" at bounding box center [294, 536] width 63 height 22
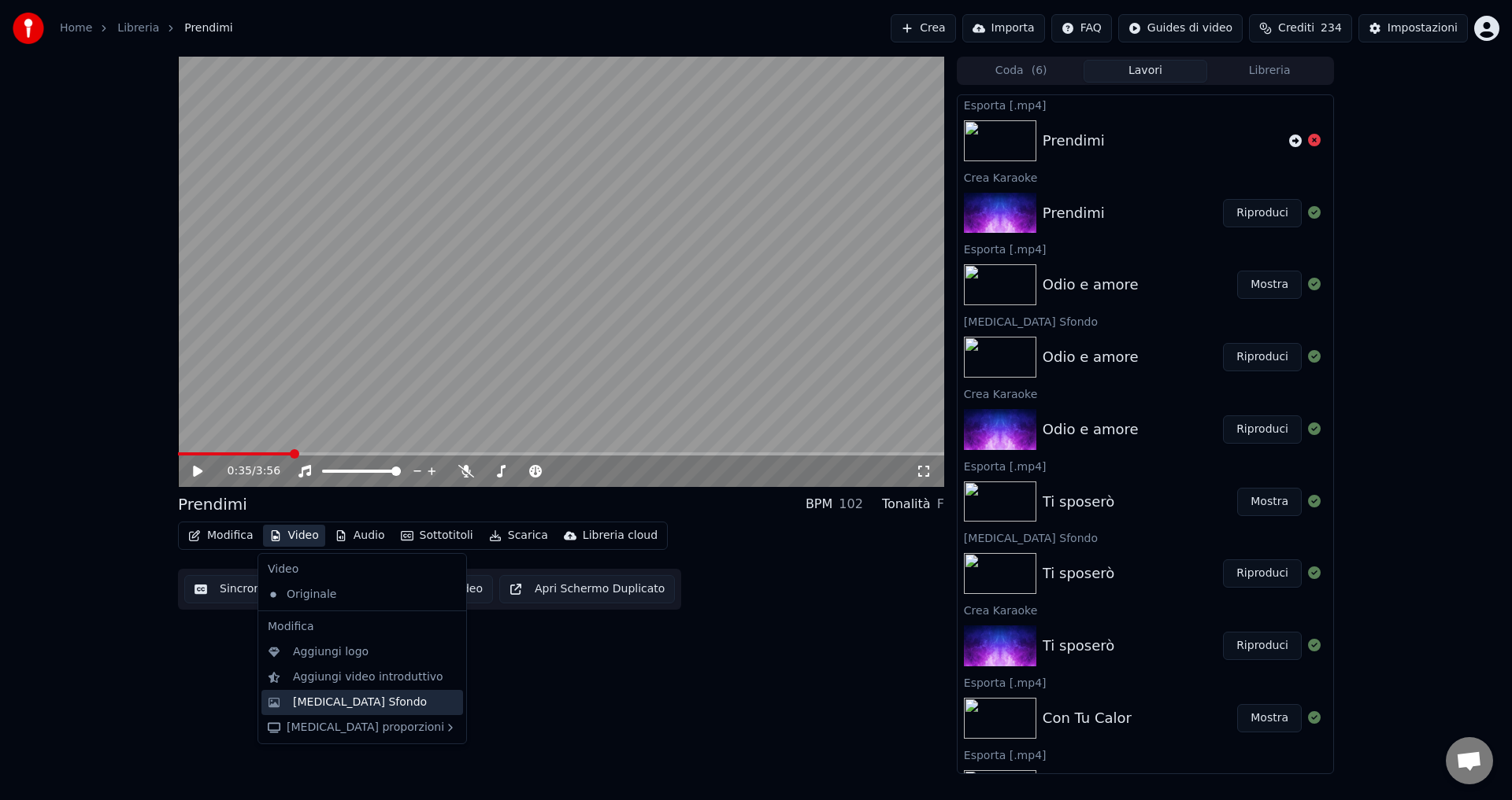
click at [338, 706] on div "[MEDICAL_DATA] Sfondo" at bounding box center [360, 702] width 134 height 16
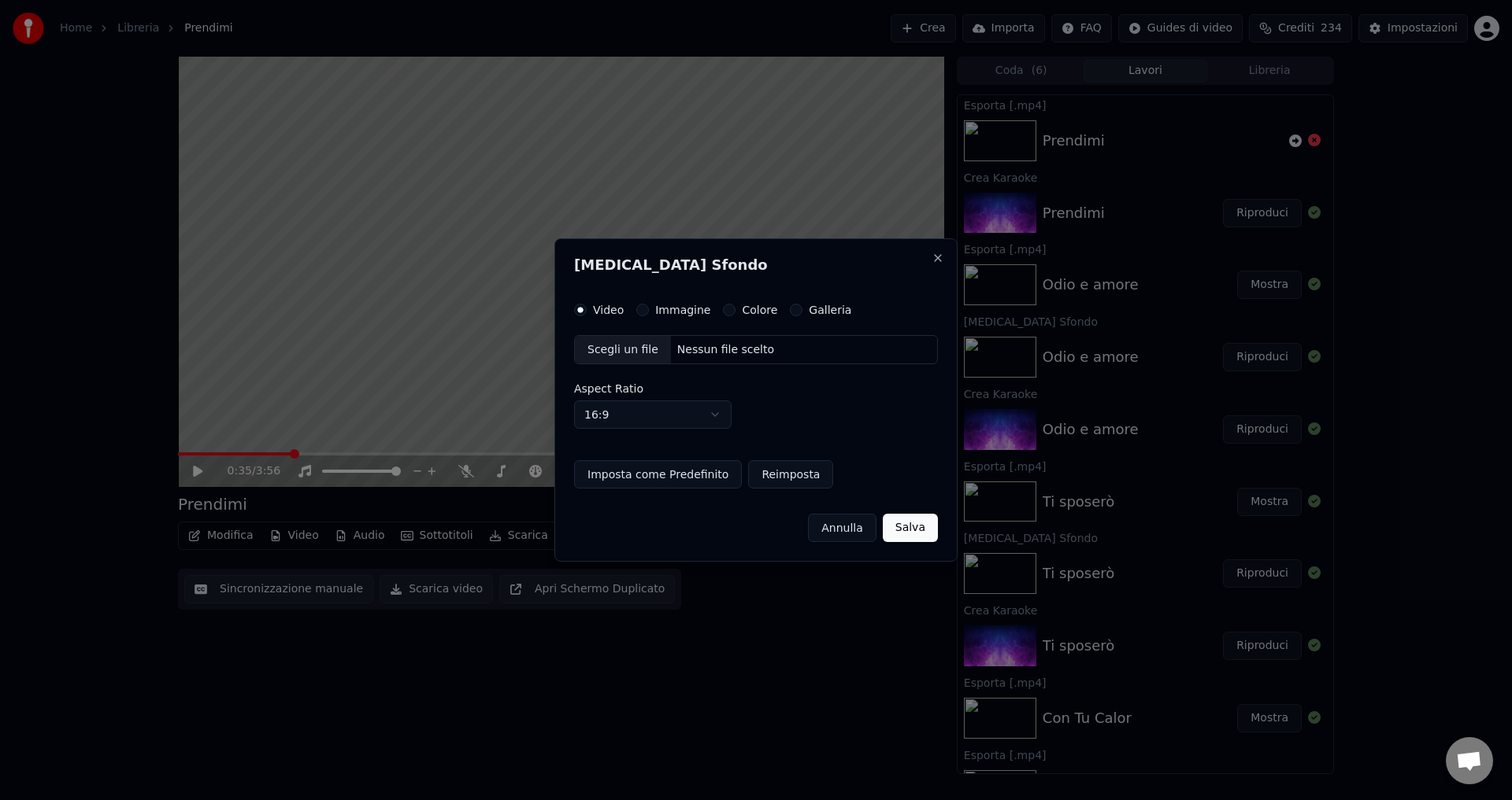
click at [723, 315] on button "Colore" at bounding box center [728, 309] width 12 height 12
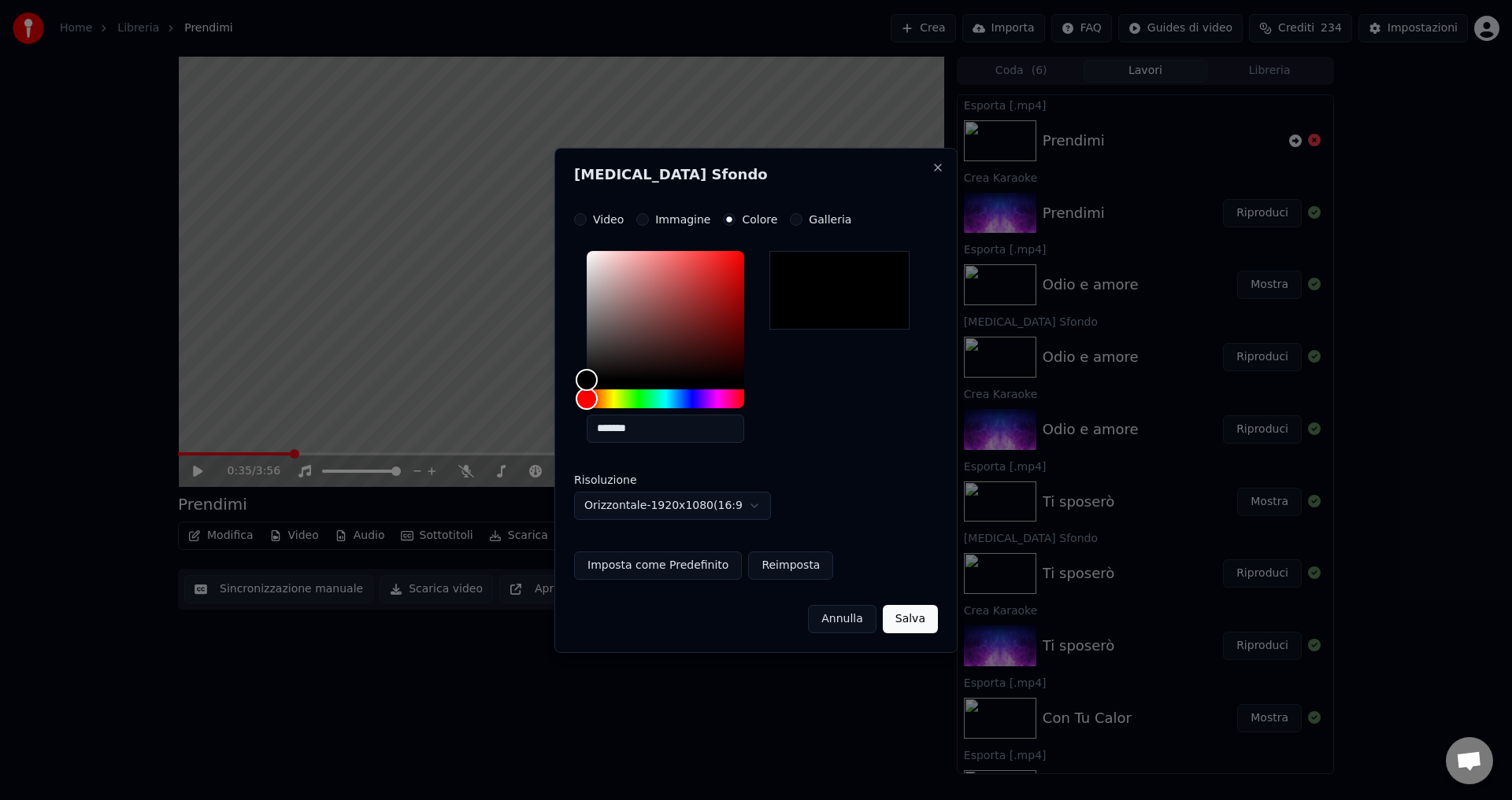
click at [905, 624] on button "Salva" at bounding box center [910, 619] width 55 height 28
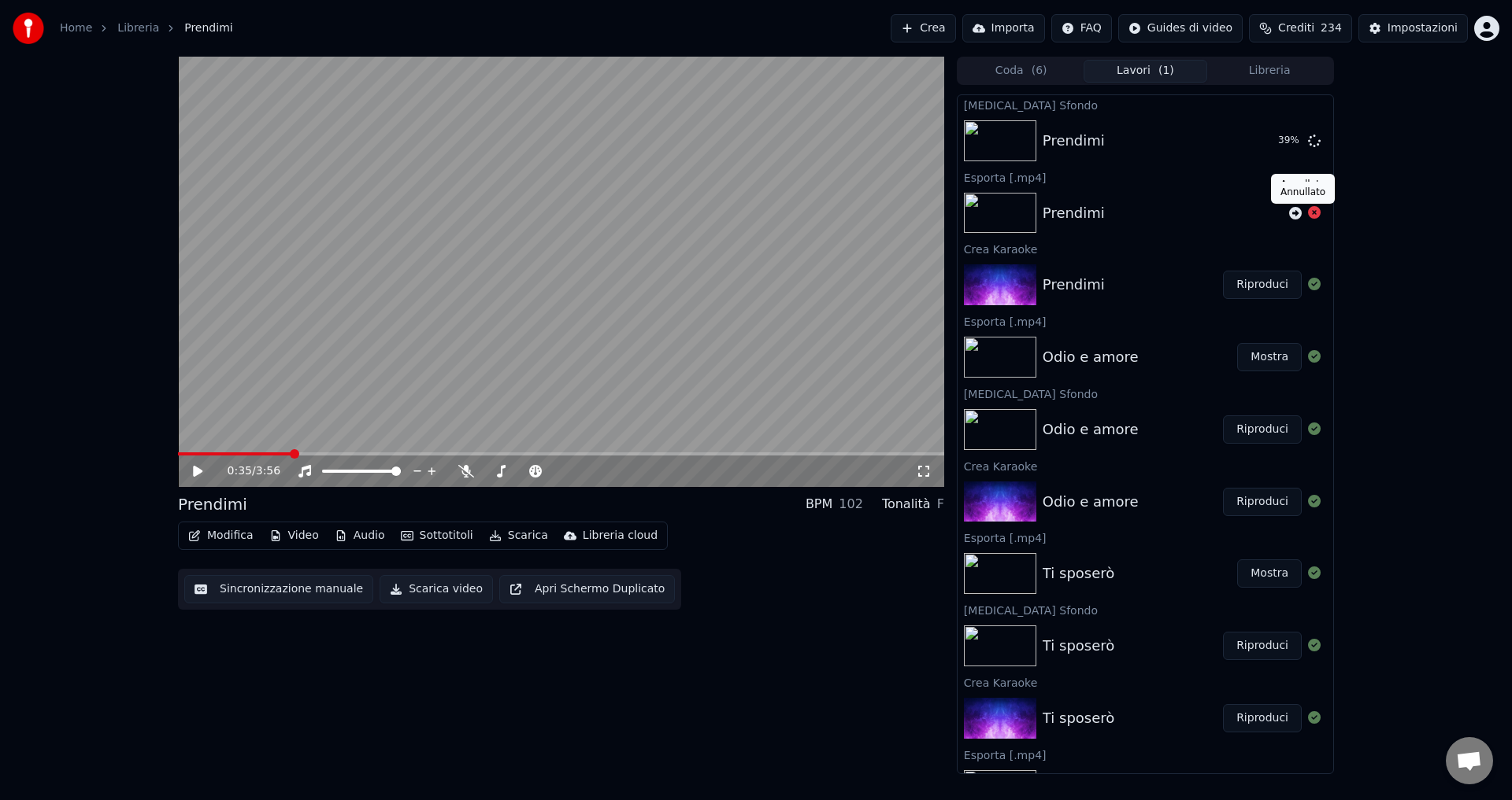
click at [1307, 214] on icon at bounding box center [1313, 212] width 12 height 12
click at [1230, 150] on button "Riproduci" at bounding box center [1262, 141] width 78 height 28
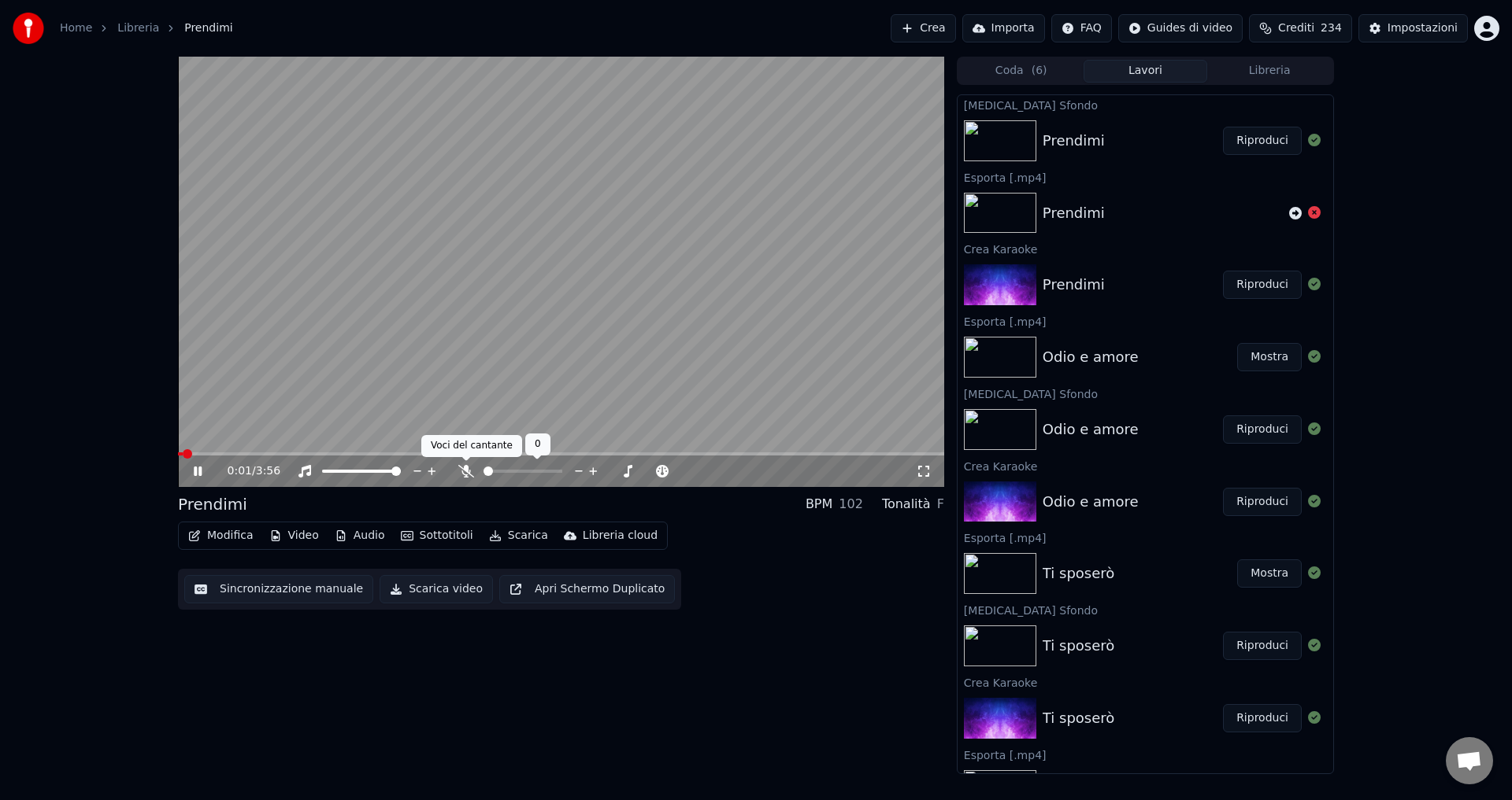
click at [466, 469] on icon at bounding box center [466, 470] width 16 height 12
click at [467, 472] on icon at bounding box center [465, 470] width 8 height 12
click at [192, 470] on icon at bounding box center [209, 470] width 37 height 12
click at [411, 596] on button "Scarica video" at bounding box center [435, 589] width 113 height 28
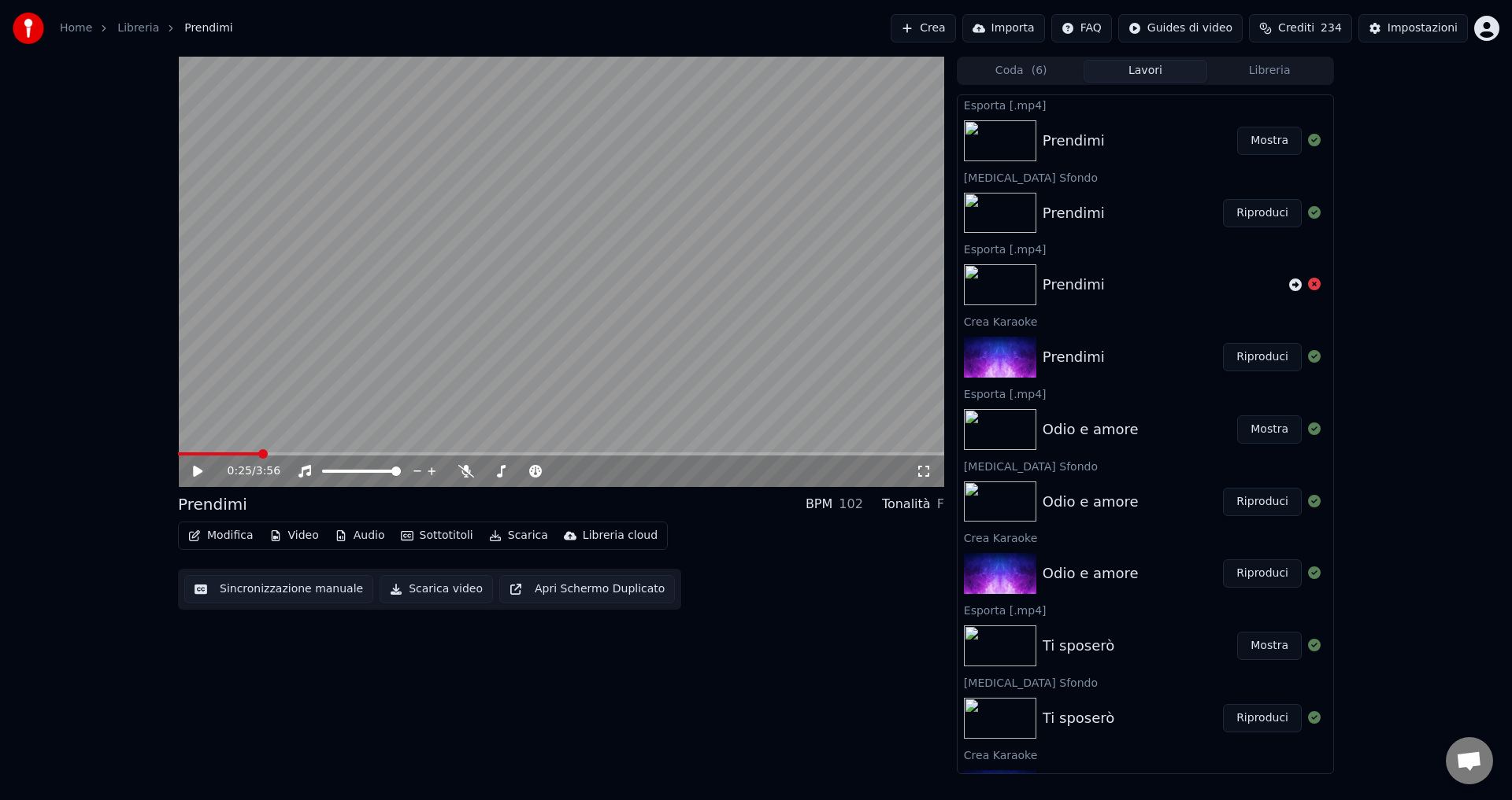
click at [1260, 149] on button "Mostra" at bounding box center [1268, 141] width 64 height 28
